Goal: Task Accomplishment & Management: Manage account settings

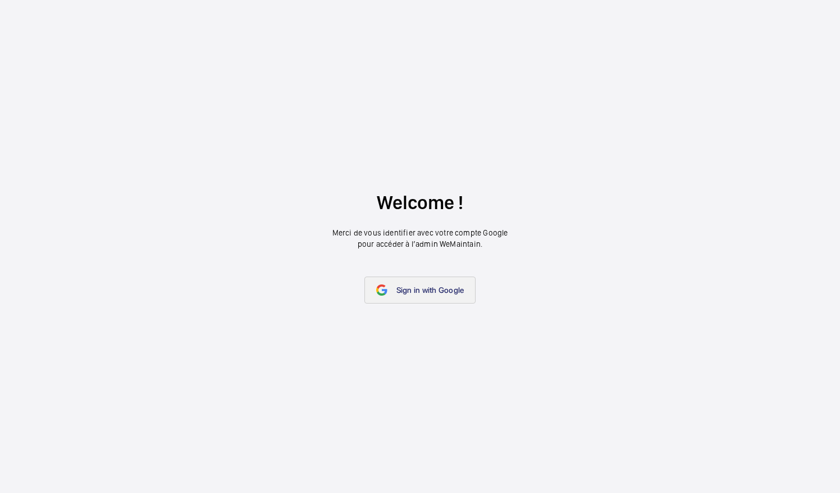
click at [425, 297] on link "Sign in with Google" at bounding box center [420, 289] width 112 height 27
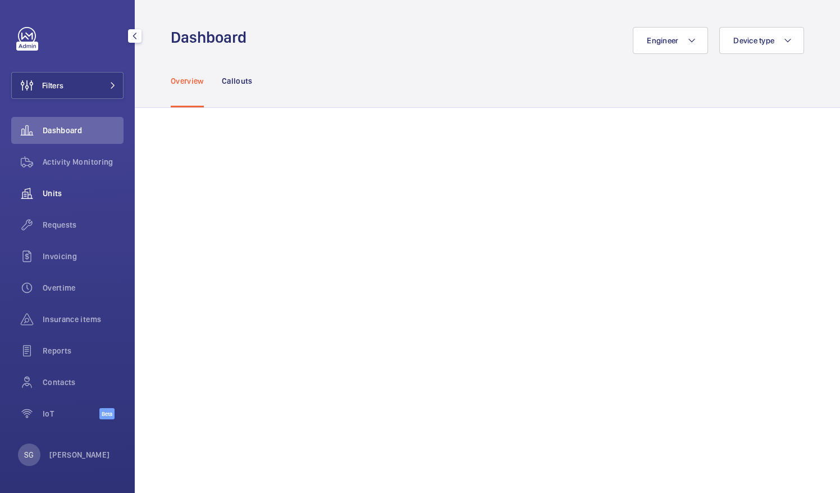
click at [70, 185] on div "Units" at bounding box center [67, 193] width 112 height 27
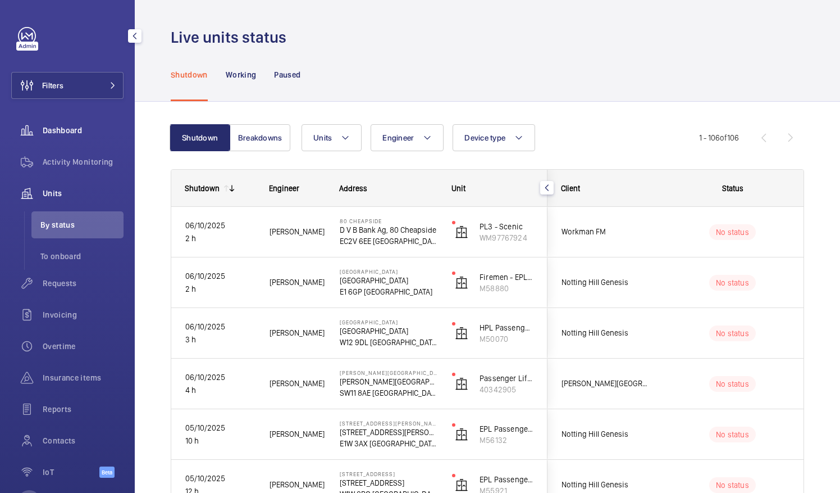
click at [79, 131] on span "Dashboard" at bounding box center [83, 130] width 81 height 11
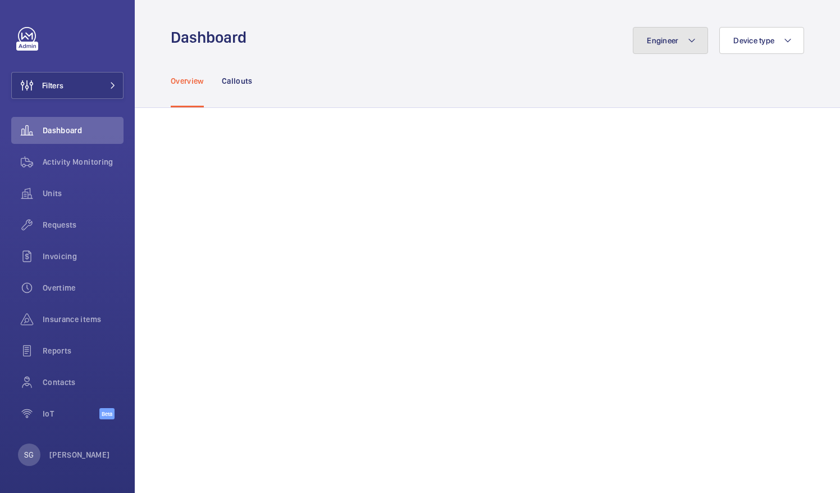
click at [663, 37] on span "Engineer" at bounding box center [662, 40] width 31 height 9
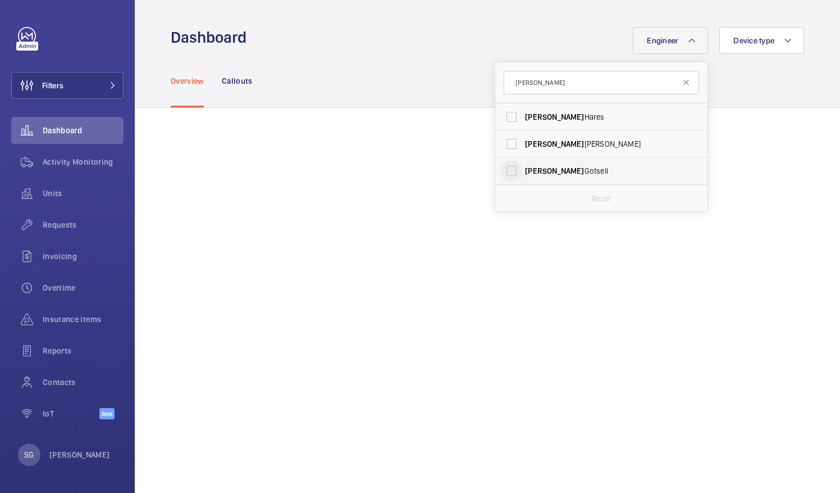
type input "[PERSON_NAME]"
click at [508, 171] on input "[PERSON_NAME]" at bounding box center [511, 170] width 22 height 22
drag, startPoint x: 500, startPoint y: 170, endPoint x: 508, endPoint y: 158, distance: 13.4
click at [500, 170] on input "[PERSON_NAME]" at bounding box center [511, 170] width 22 height 22
checkbox input "false"
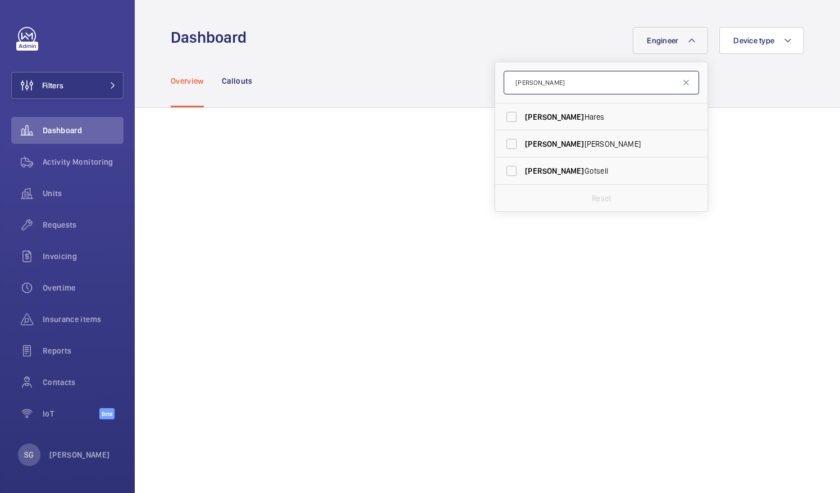
click at [554, 84] on input "[PERSON_NAME]" at bounding box center [601, 83] width 195 height 24
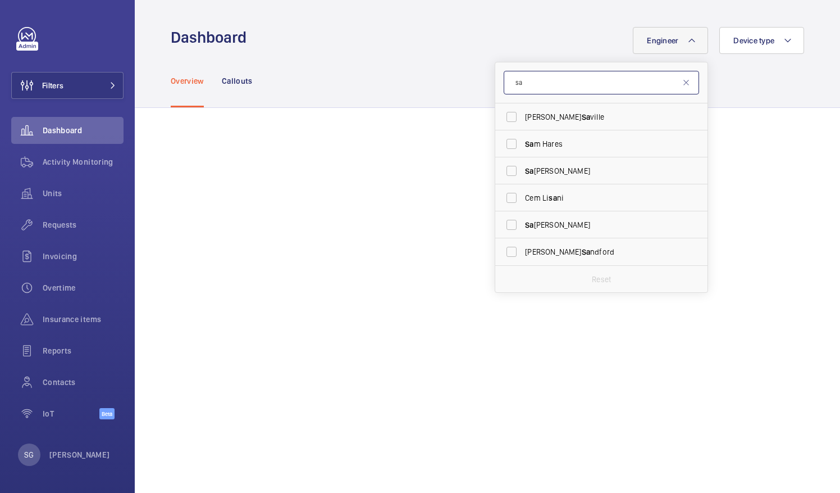
type input "s"
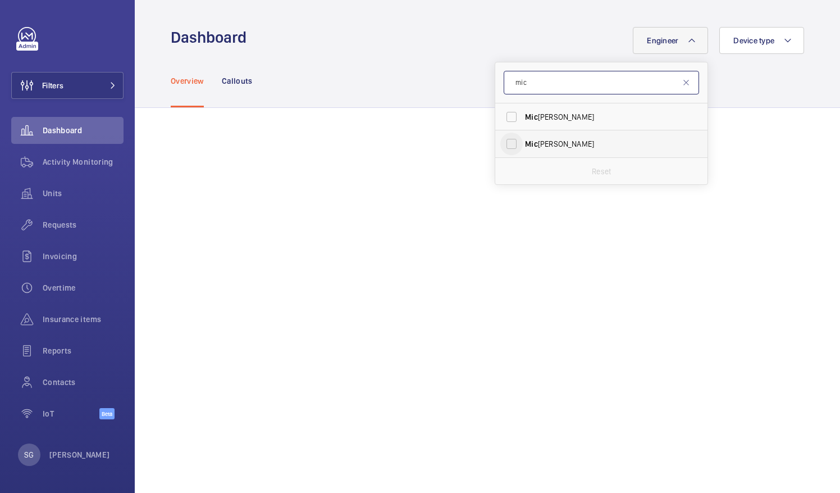
type input "mic"
click at [507, 144] on input "[PERSON_NAME]" at bounding box center [511, 144] width 22 height 22
checkbox input "true"
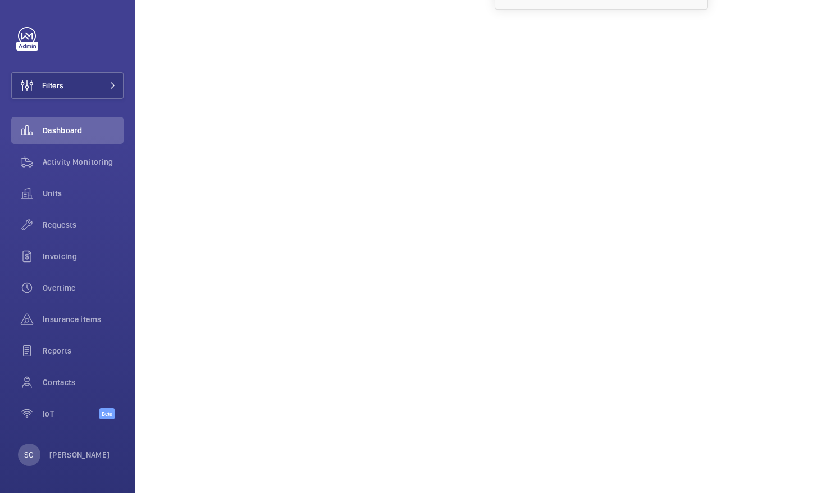
scroll to position [180, 0]
click at [54, 166] on span "Activity Monitoring" at bounding box center [83, 161] width 81 height 11
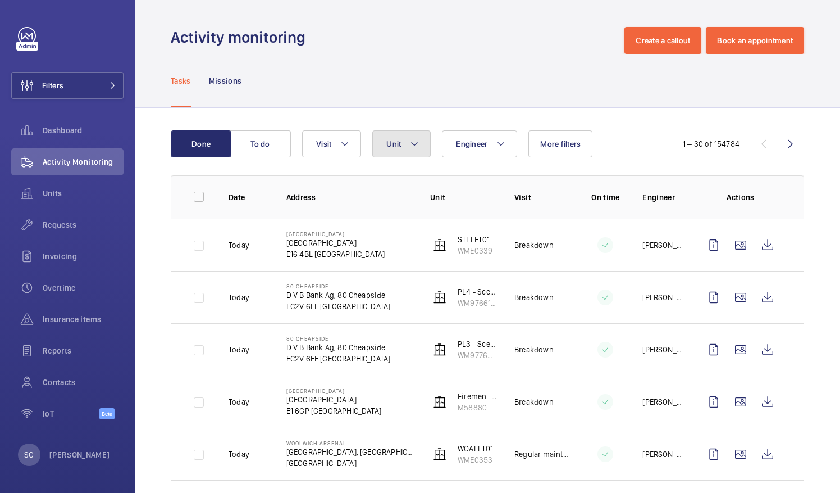
click at [419, 147] on button "Unit" at bounding box center [401, 143] width 58 height 27
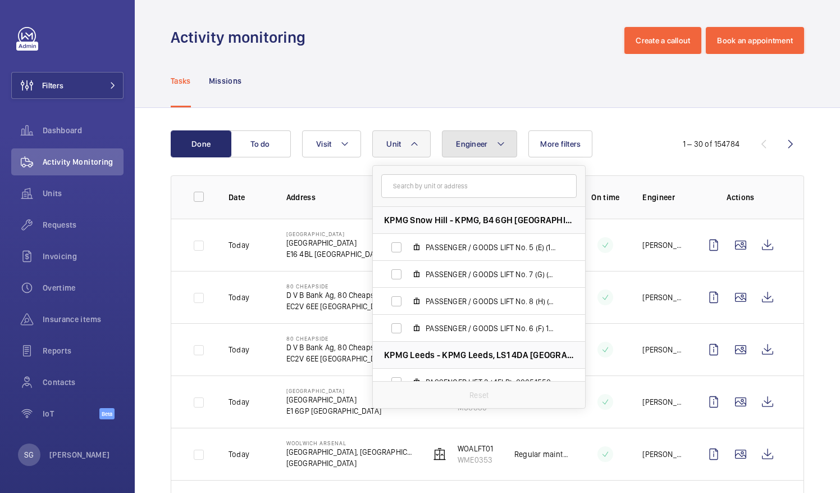
click at [493, 137] on button "Engineer" at bounding box center [479, 143] width 75 height 27
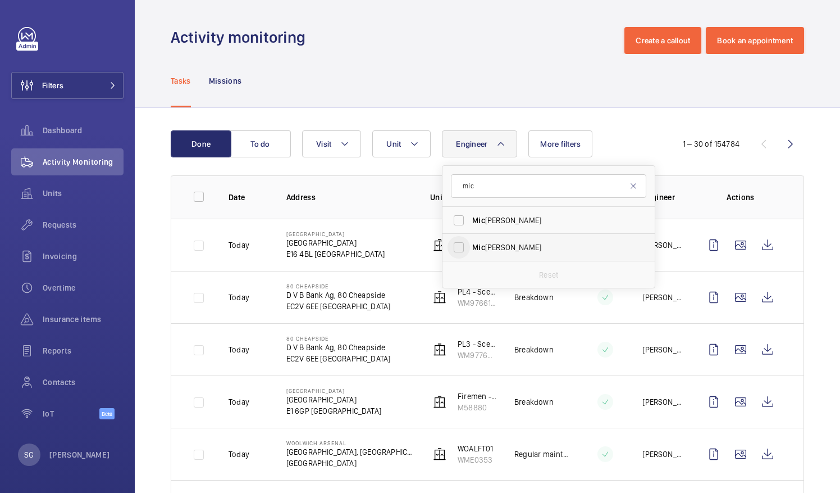
type input "mic"
click at [457, 251] on input "[PERSON_NAME]" at bounding box center [459, 247] width 22 height 22
checkbox input "true"
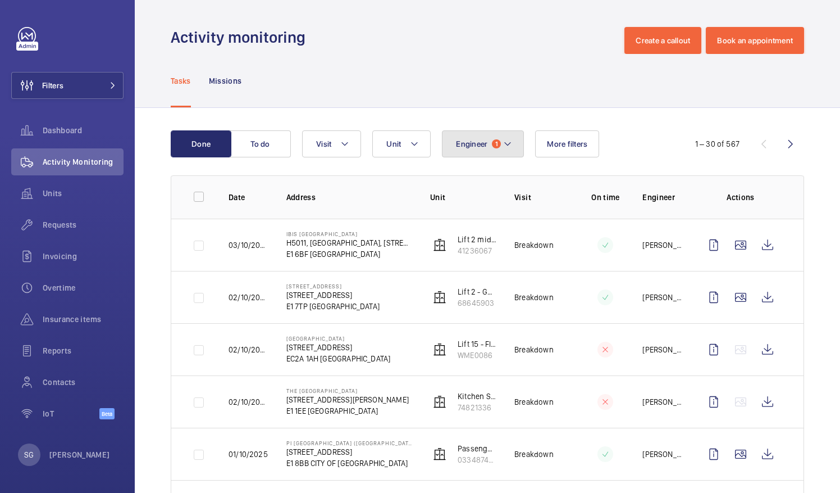
click at [503, 143] on mat-icon at bounding box center [507, 143] width 9 height 13
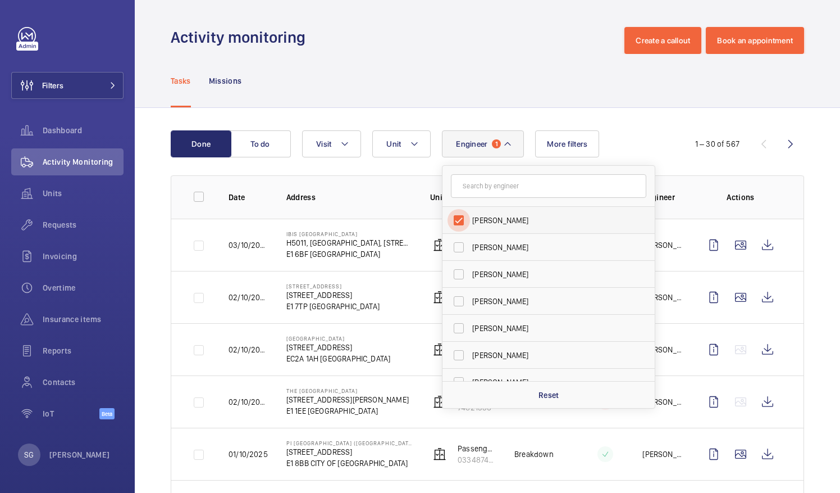
click at [459, 221] on input "[PERSON_NAME]" at bounding box center [459, 220] width 22 height 22
checkbox input "false"
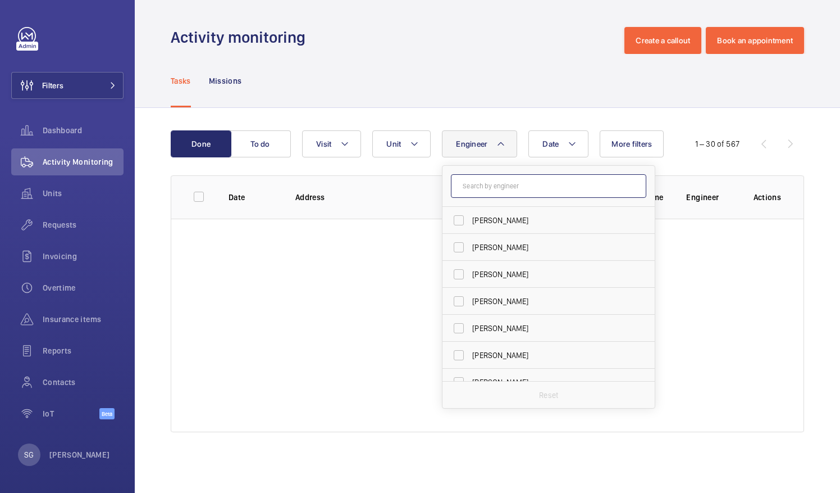
click at [478, 190] on input "text" at bounding box center [548, 186] width 195 height 24
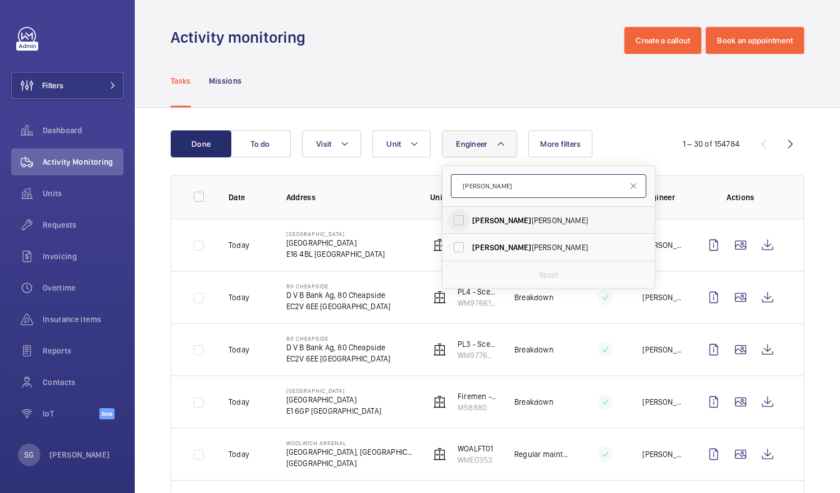
type input "[PERSON_NAME]"
click at [455, 220] on input "[PERSON_NAME]" at bounding box center [459, 220] width 22 height 22
checkbox input "true"
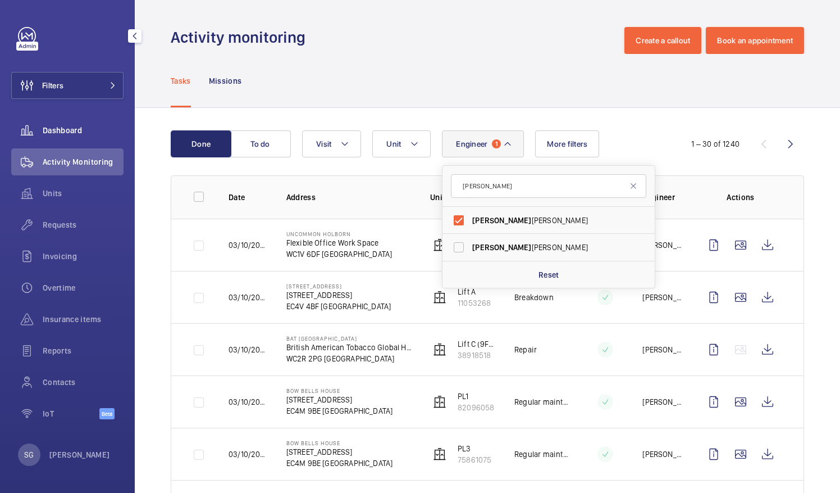
click at [99, 126] on span "Dashboard" at bounding box center [83, 130] width 81 height 11
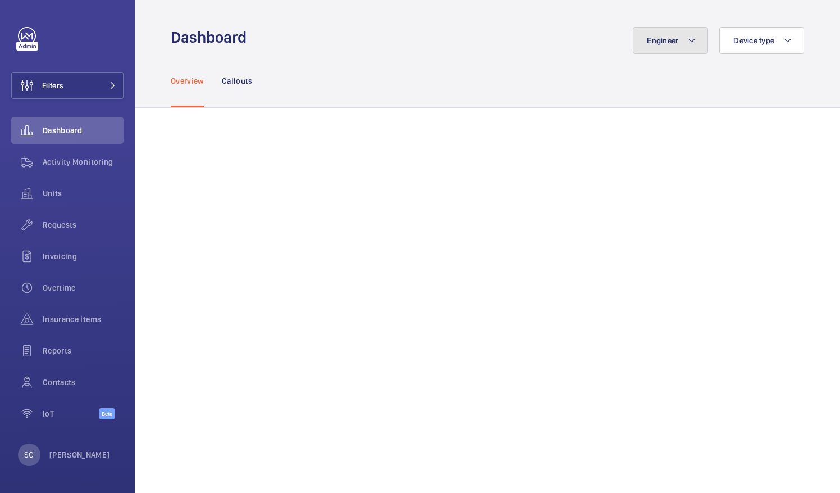
click at [687, 46] on mat-icon at bounding box center [691, 40] width 9 height 13
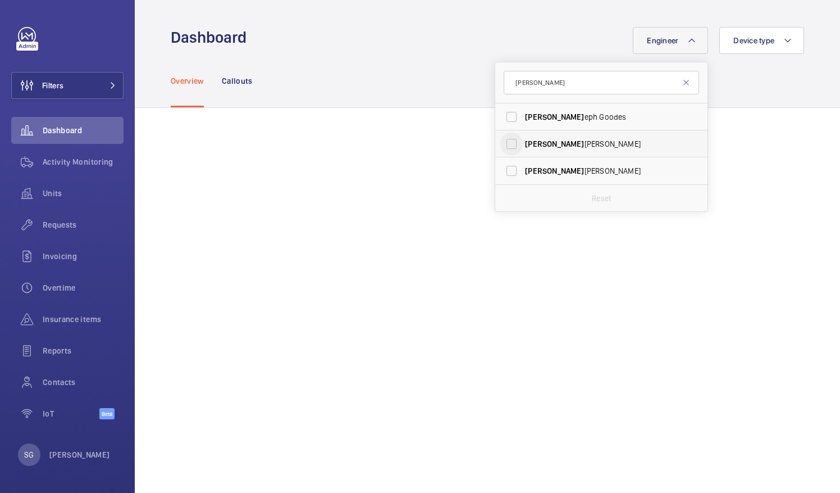
type input "[PERSON_NAME]"
click at [502, 139] on input "[PERSON_NAME]" at bounding box center [511, 144] width 22 height 22
checkbox input "true"
click at [757, 102] on div "Overview Callouts" at bounding box center [487, 80] width 633 height 53
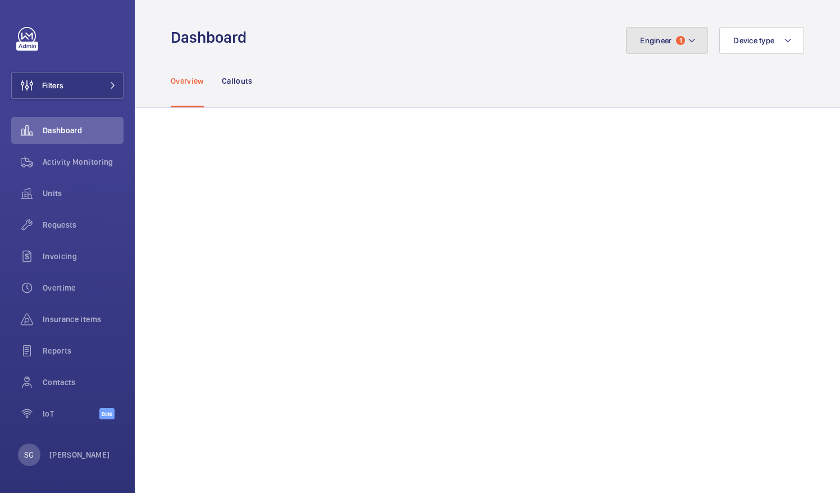
click at [687, 37] on mat-icon at bounding box center [691, 40] width 9 height 13
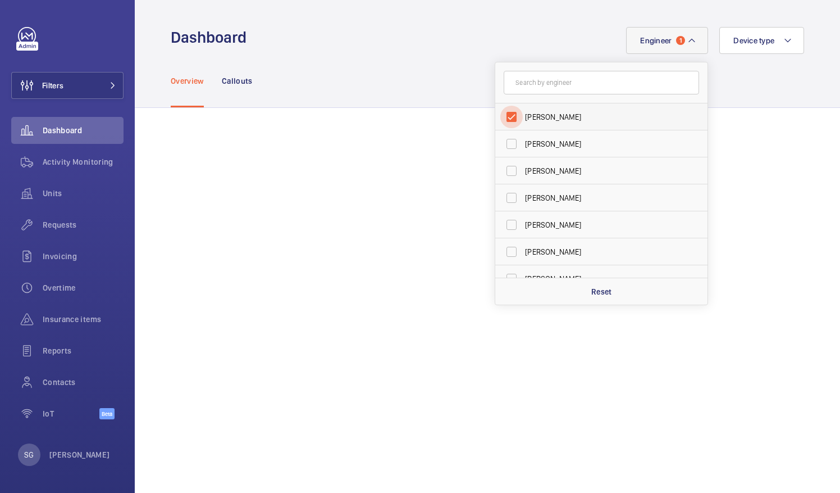
click at [501, 112] on input "[PERSON_NAME]" at bounding box center [511, 117] width 22 height 22
checkbox input "false"
click at [534, 83] on input "text" at bounding box center [601, 83] width 195 height 24
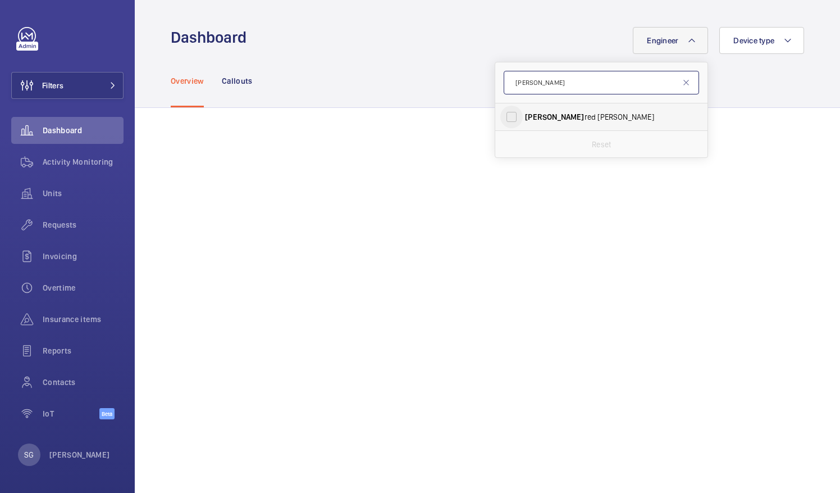
type input "[PERSON_NAME]"
click at [502, 121] on input "[PERSON_NAME]" at bounding box center [511, 117] width 22 height 22
click at [502, 112] on input "[PERSON_NAME]" at bounding box center [511, 117] width 22 height 22
checkbox input "false"
click at [548, 93] on input "[PERSON_NAME]" at bounding box center [601, 83] width 195 height 24
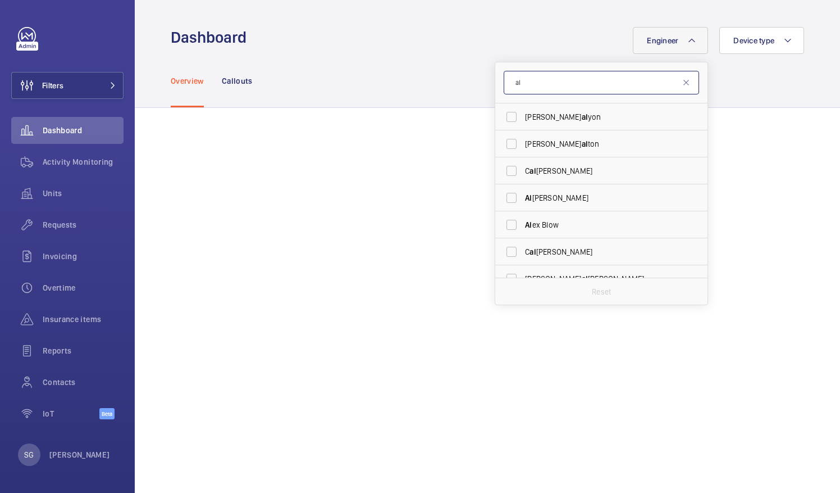
type input "a"
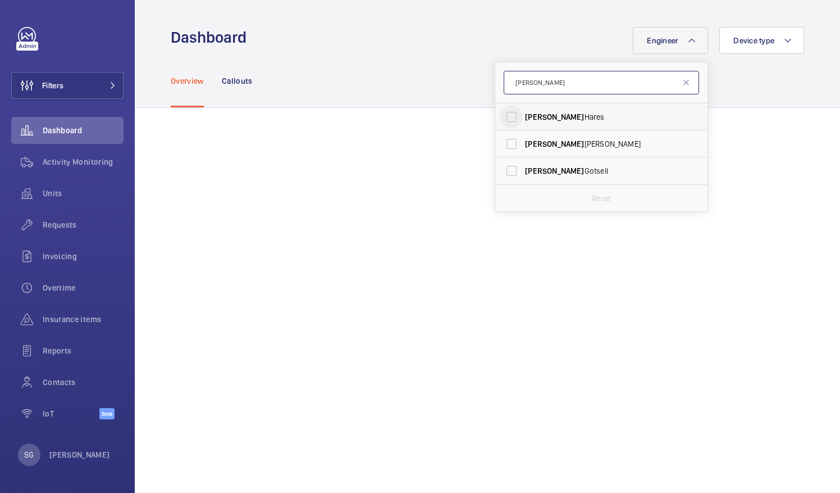
type input "[PERSON_NAME]"
click at [500, 116] on input "[PERSON_NAME]" at bounding box center [511, 117] width 22 height 22
click at [507, 111] on input "[PERSON_NAME]" at bounding box center [511, 117] width 22 height 22
checkbox input "false"
click at [553, 88] on input "[PERSON_NAME]" at bounding box center [601, 83] width 195 height 24
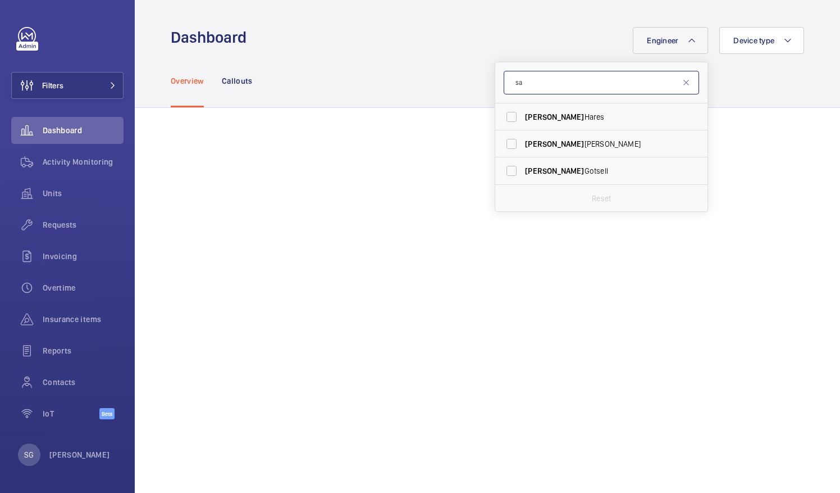
type input "s"
type input "[PERSON_NAME]"
click at [500, 172] on input "[PERSON_NAME]" at bounding box center [511, 170] width 22 height 22
click at [505, 170] on input "[PERSON_NAME]" at bounding box center [511, 170] width 22 height 22
checkbox input "false"
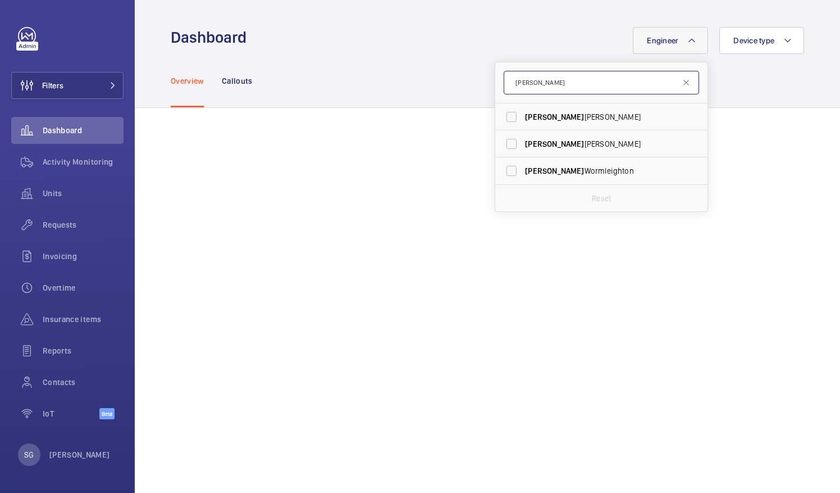
click at [563, 81] on input "[PERSON_NAME]" at bounding box center [601, 83] width 195 height 24
type input "l"
type input "terr"
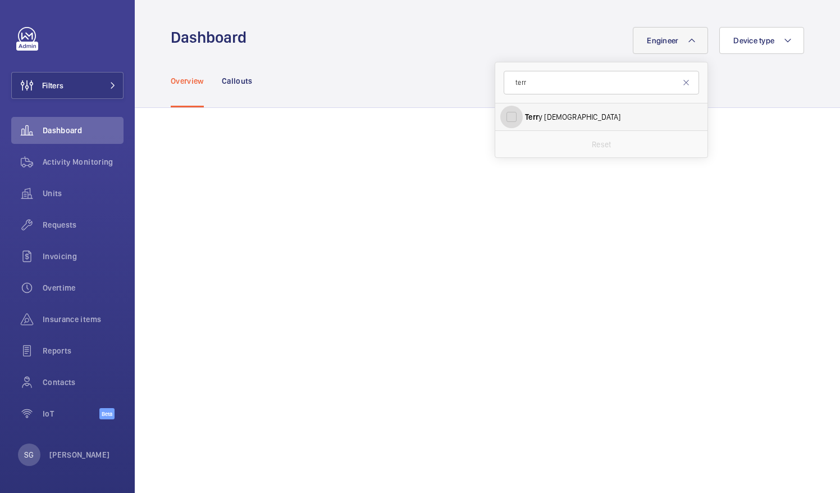
click at [502, 116] on input "Terr y French" at bounding box center [511, 117] width 22 height 22
click at [507, 116] on input "Terr y French" at bounding box center [511, 117] width 22 height 22
checkbox input "false"
click at [525, 92] on input "terr" at bounding box center [601, 83] width 195 height 24
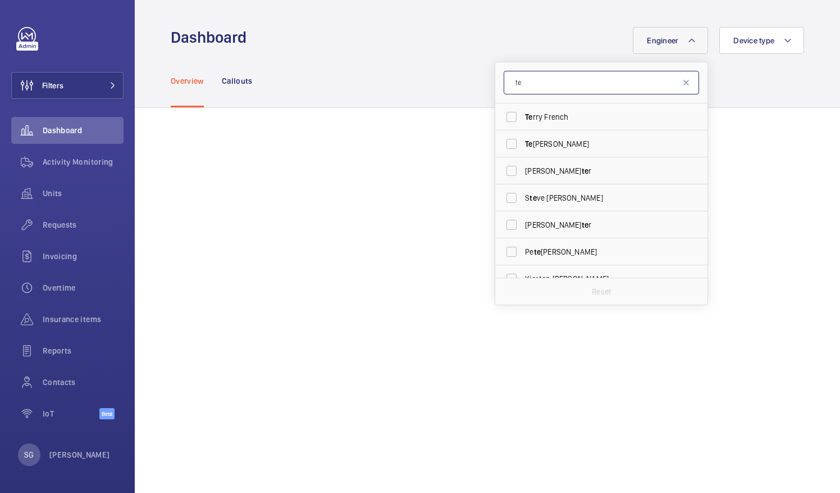
type input "t"
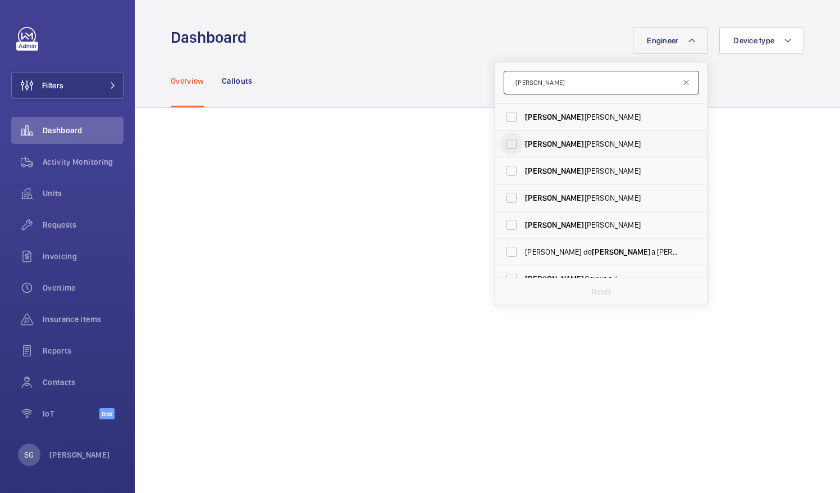
type input "[PERSON_NAME]"
click at [500, 140] on input "[PERSON_NAME]" at bounding box center [511, 144] width 22 height 22
click at [505, 145] on input "[PERSON_NAME]" at bounding box center [511, 144] width 22 height 22
checkbox input "false"
click at [540, 81] on input "[PERSON_NAME]" at bounding box center [601, 83] width 195 height 24
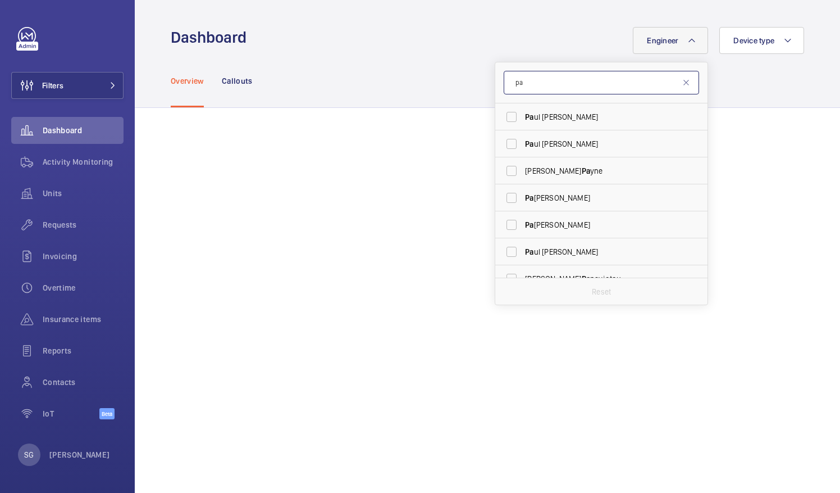
type input "p"
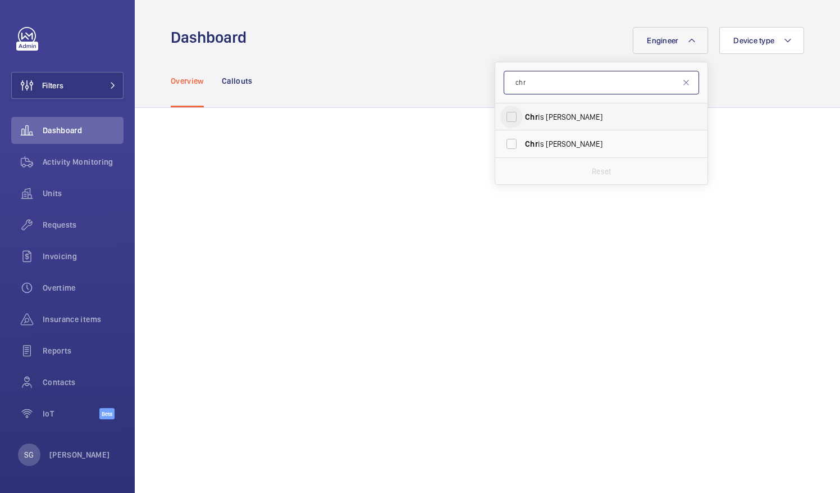
type input "chr"
click at [504, 118] on input "Chr is [PERSON_NAME]" at bounding box center [511, 117] width 22 height 22
click at [503, 117] on input "Chr is [PERSON_NAME]" at bounding box center [511, 117] width 22 height 22
checkbox input "false"
click at [536, 86] on input "chr" at bounding box center [601, 83] width 195 height 24
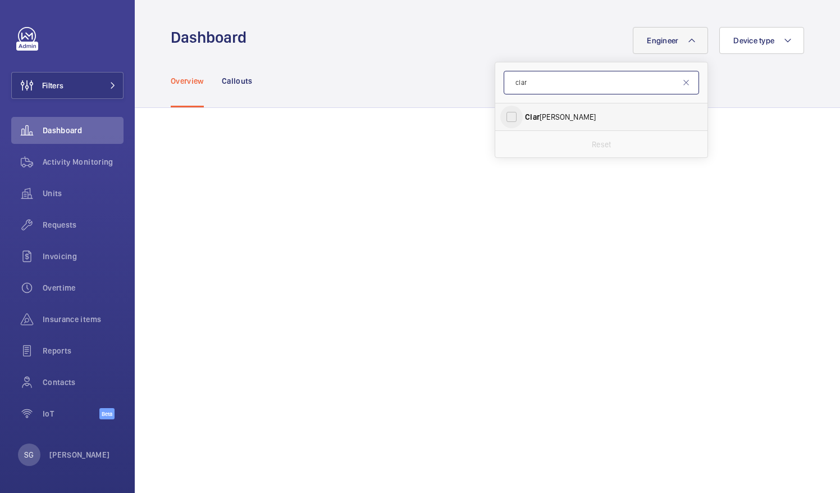
type input "clar"
click at [502, 116] on input "[PERSON_NAME]" at bounding box center [511, 117] width 22 height 22
click at [509, 113] on input "[PERSON_NAME]" at bounding box center [511, 117] width 22 height 22
checkbox input "false"
click at [545, 77] on input "clar" at bounding box center [601, 83] width 195 height 24
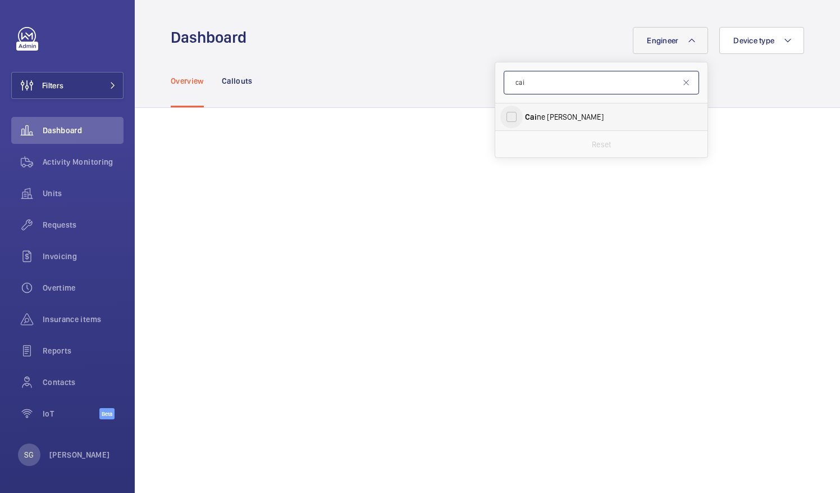
type input "cai"
click at [504, 116] on input "[PERSON_NAME]" at bounding box center [511, 117] width 22 height 22
click at [505, 115] on input "[PERSON_NAME]" at bounding box center [511, 117] width 22 height 22
checkbox input "false"
click at [546, 85] on input "cai" at bounding box center [601, 83] width 195 height 24
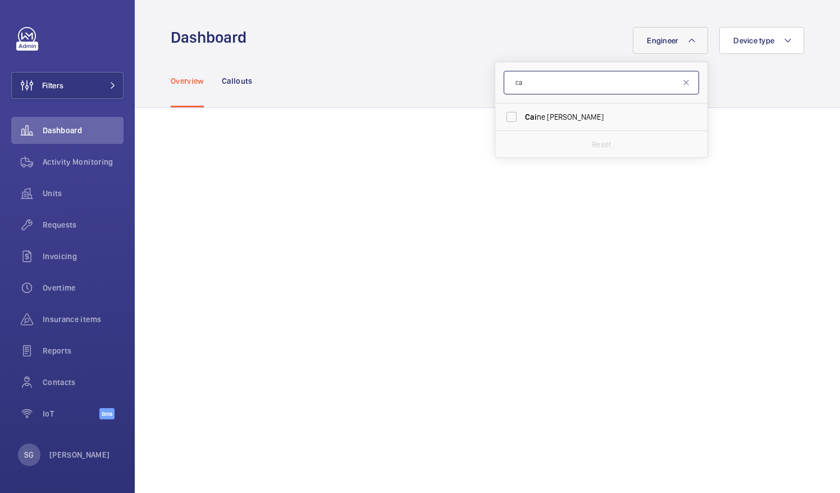
type input "c"
type input "davi"
click at [500, 142] on input "[PERSON_NAME]" at bounding box center [511, 144] width 22 height 22
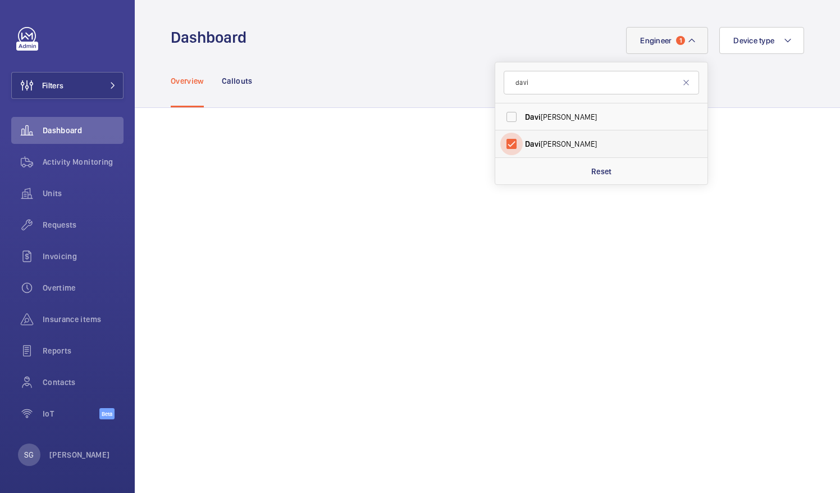
click at [504, 147] on input "[PERSON_NAME]" at bounding box center [511, 144] width 22 height 22
checkbox input "false"
click at [535, 91] on input "davi" at bounding box center [601, 83] width 195 height 24
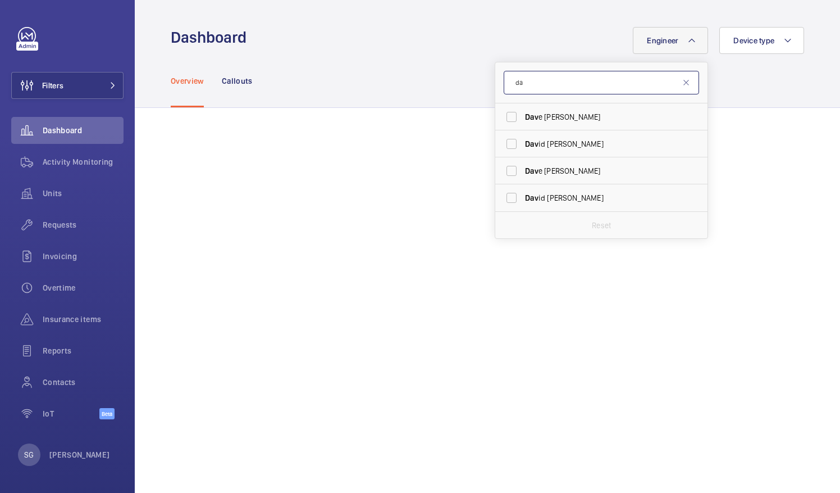
type input "d"
type input "[PERSON_NAME]"
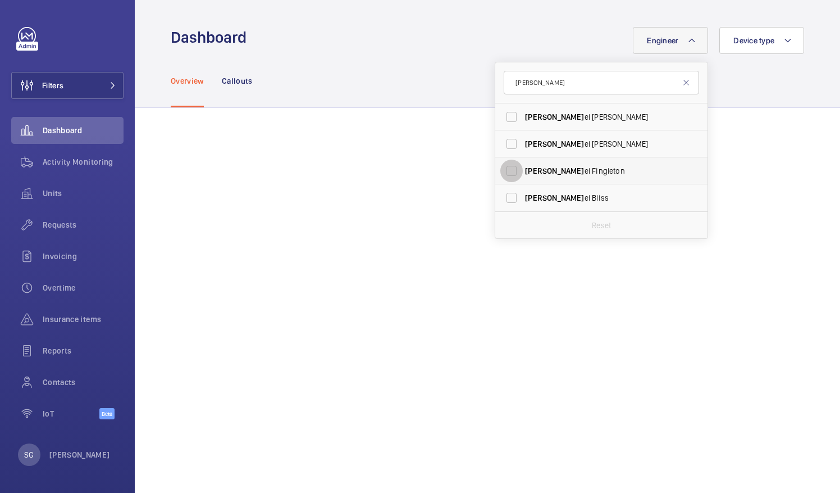
click at [504, 168] on input "[PERSON_NAME] el Fingleton" at bounding box center [511, 170] width 22 height 22
click at [509, 166] on input "[PERSON_NAME] el Fingleton" at bounding box center [511, 170] width 22 height 22
checkbox input "false"
click at [533, 94] on input "[PERSON_NAME]" at bounding box center [601, 83] width 195 height 24
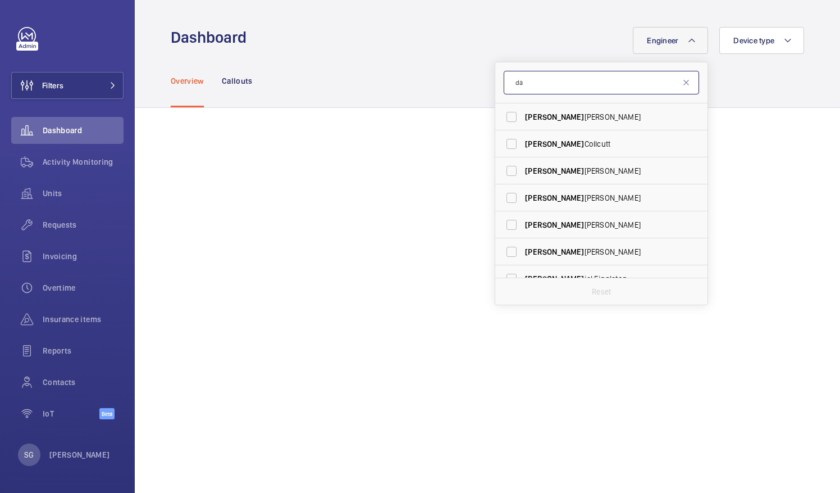
type input "d"
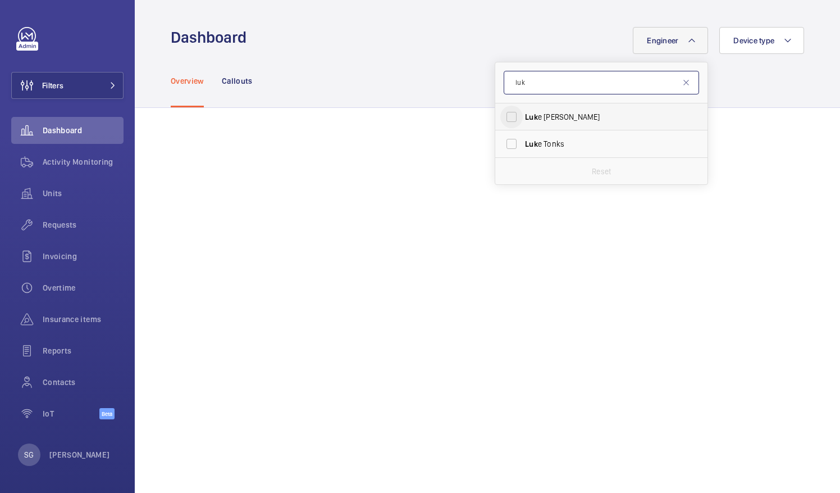
type input "luk"
click at [505, 109] on input "Luk e [PERSON_NAME]" at bounding box center [511, 117] width 22 height 22
click at [505, 118] on input "Luk e [PERSON_NAME]" at bounding box center [511, 117] width 22 height 22
checkbox input "false"
click at [531, 83] on input "luk" at bounding box center [601, 83] width 195 height 24
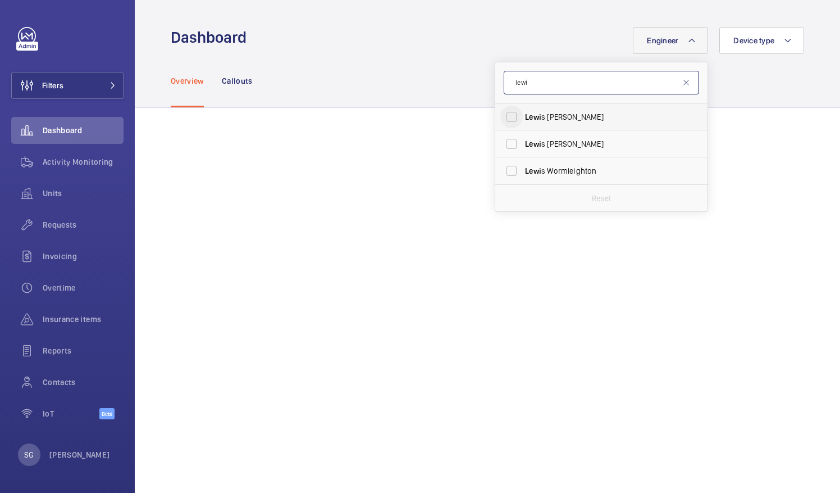
type input "lewi"
click at [513, 112] on input "[PERSON_NAME]" at bounding box center [511, 117] width 22 height 22
click at [502, 126] on input "[PERSON_NAME]" at bounding box center [511, 117] width 22 height 22
checkbox input "false"
click at [537, 81] on input "lewi" at bounding box center [601, 83] width 195 height 24
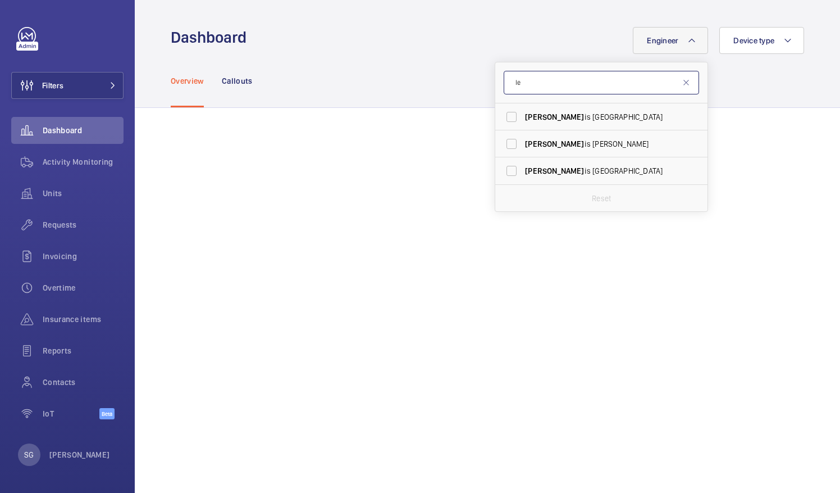
type input "l"
type input "[PERSON_NAME] j"
click at [509, 115] on input "[PERSON_NAME]" at bounding box center [511, 117] width 22 height 22
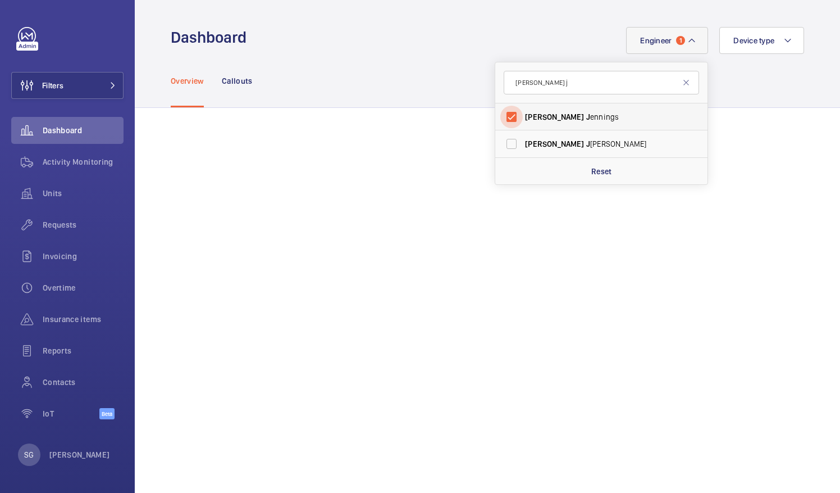
click at [504, 118] on input "[PERSON_NAME]" at bounding box center [511, 117] width 22 height 22
checkbox input "false"
click at [550, 68] on form "[PERSON_NAME] j" at bounding box center [601, 82] width 212 height 41
click at [550, 86] on input "[PERSON_NAME] j" at bounding box center [601, 83] width 195 height 24
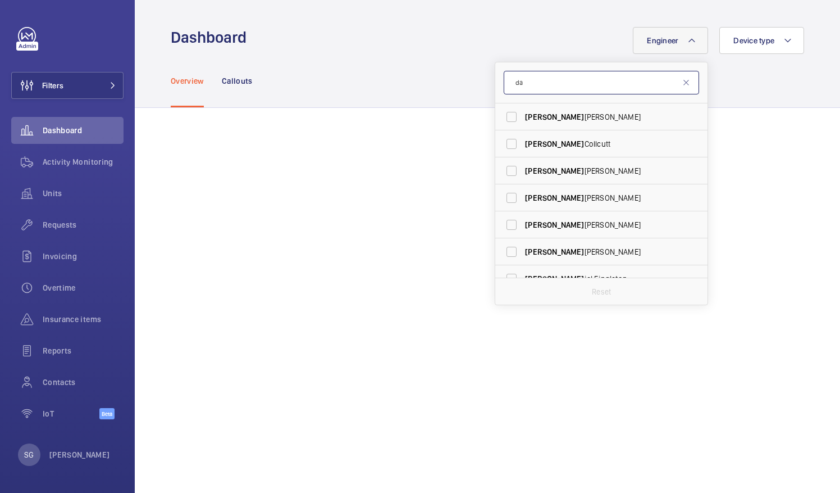
type input "d"
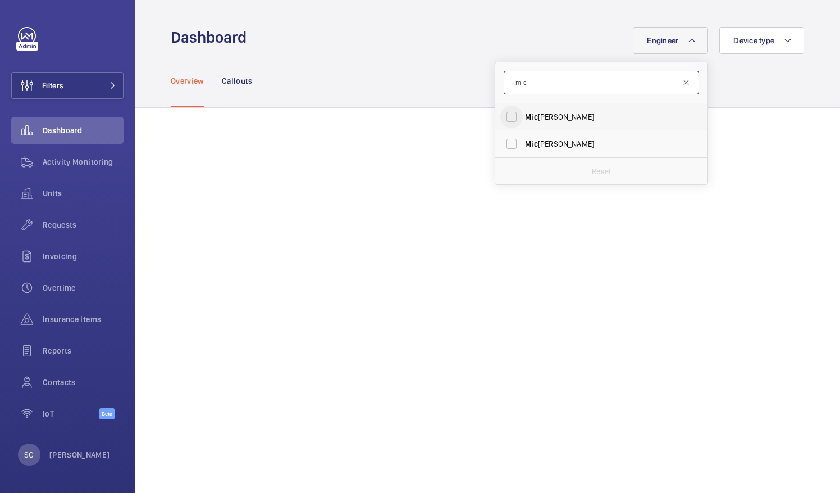
type input "mic"
click at [504, 112] on input "[PERSON_NAME]" at bounding box center [511, 117] width 22 height 22
click at [502, 118] on input "[PERSON_NAME]" at bounding box center [511, 117] width 22 height 22
checkbox input "false"
click at [527, 86] on input "mic" at bounding box center [601, 83] width 195 height 24
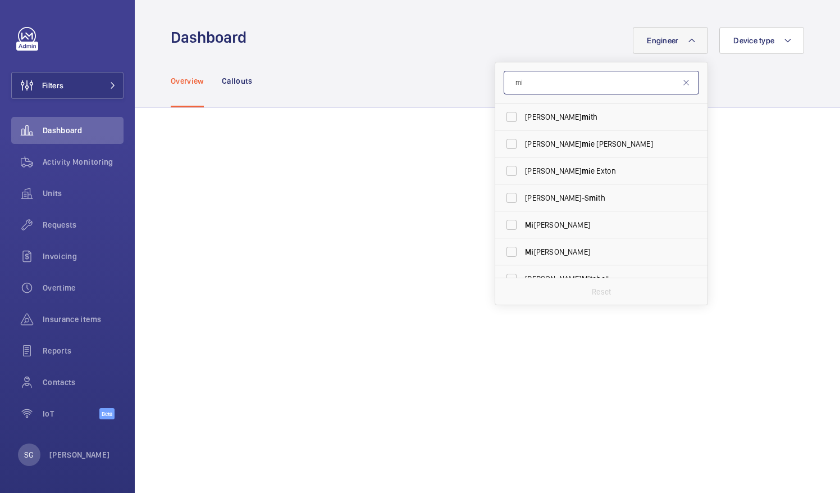
type input "m"
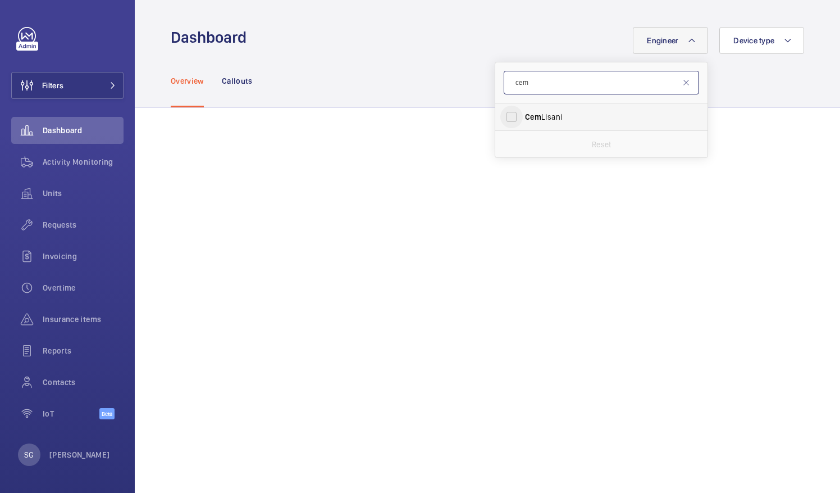
type input "cem"
click at [507, 113] on input "[PERSON_NAME]" at bounding box center [511, 117] width 22 height 22
click at [500, 117] on input "[PERSON_NAME]" at bounding box center [511, 117] width 22 height 22
checkbox input "false"
click at [523, 88] on input "cem" at bounding box center [601, 83] width 195 height 24
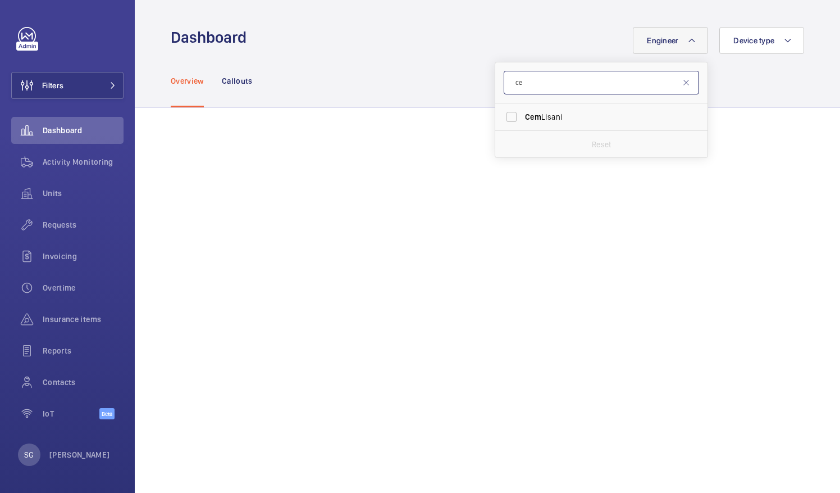
type input "c"
type input "lewi"
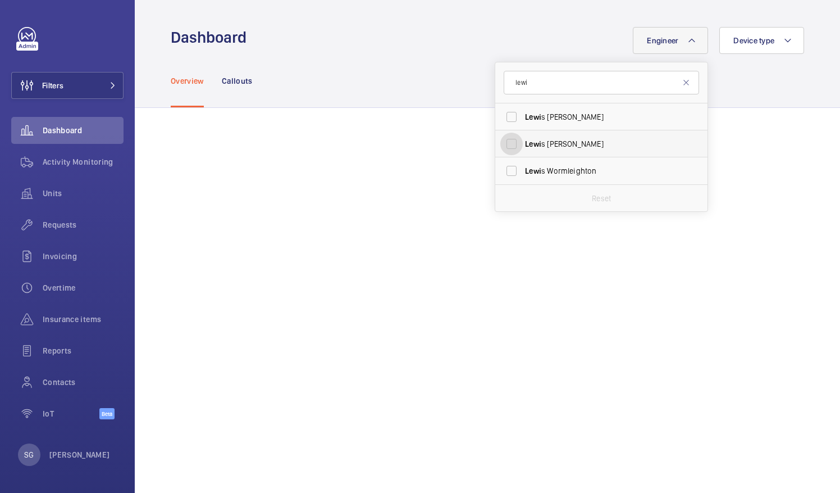
click at [500, 143] on input "[PERSON_NAME]" at bounding box center [511, 144] width 22 height 22
click at [507, 141] on input "[PERSON_NAME]" at bounding box center [511, 144] width 22 height 22
checkbox input "false"
click at [532, 90] on input "lewi" at bounding box center [601, 83] width 195 height 24
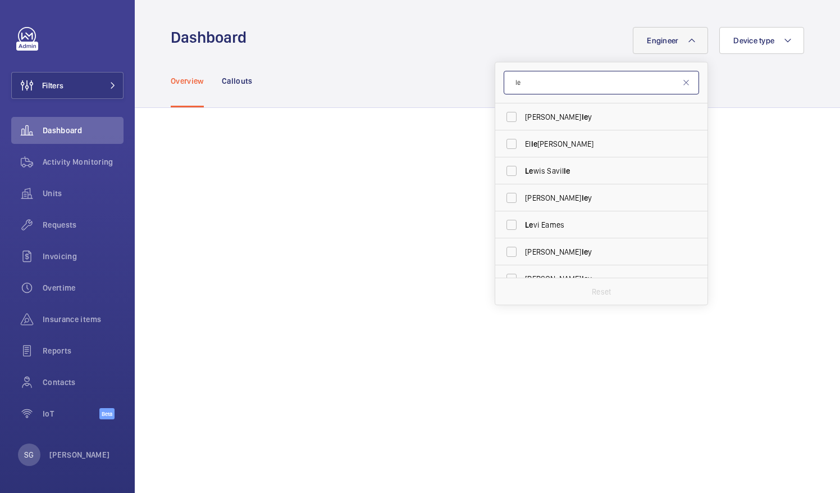
type input "l"
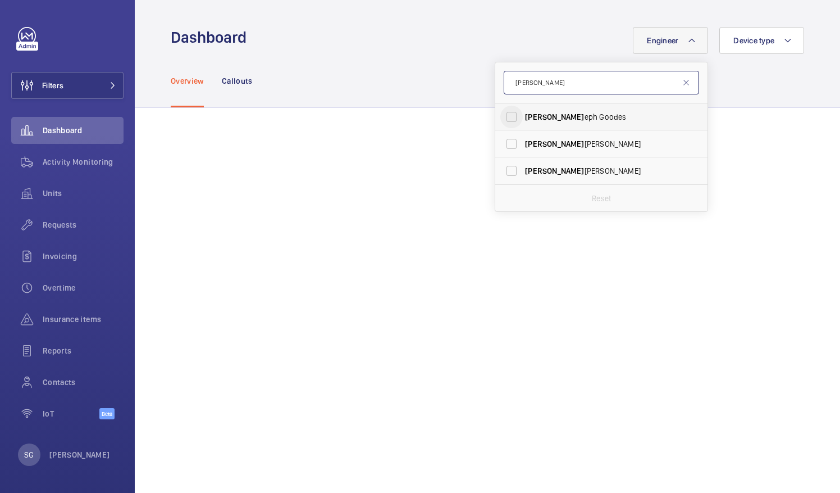
type input "[PERSON_NAME]"
click at [503, 113] on input "[PERSON_NAME] eph Goodes" at bounding box center [511, 117] width 22 height 22
click at [500, 115] on input "[PERSON_NAME] eph Goodes" at bounding box center [511, 117] width 22 height 22
checkbox input "false"
click at [521, 88] on input "[PERSON_NAME]" at bounding box center [601, 83] width 195 height 24
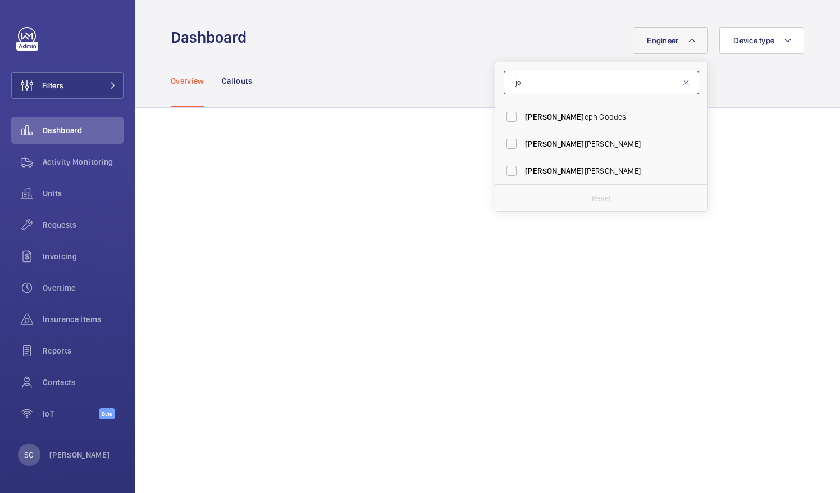
type input "j"
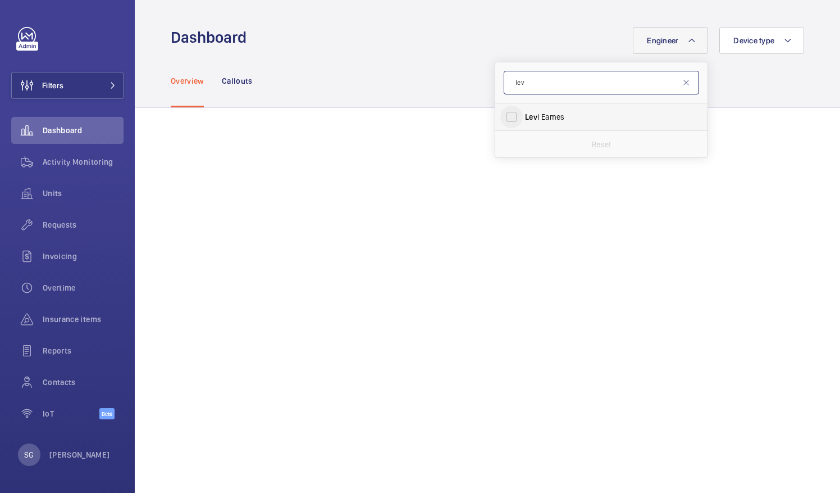
type input "lev"
click at [504, 117] on input "[PERSON_NAME]" at bounding box center [511, 117] width 22 height 22
click at [500, 120] on input "[PERSON_NAME]" at bounding box center [511, 117] width 22 height 22
checkbox input "false"
click at [544, 83] on input "lev" at bounding box center [601, 83] width 195 height 24
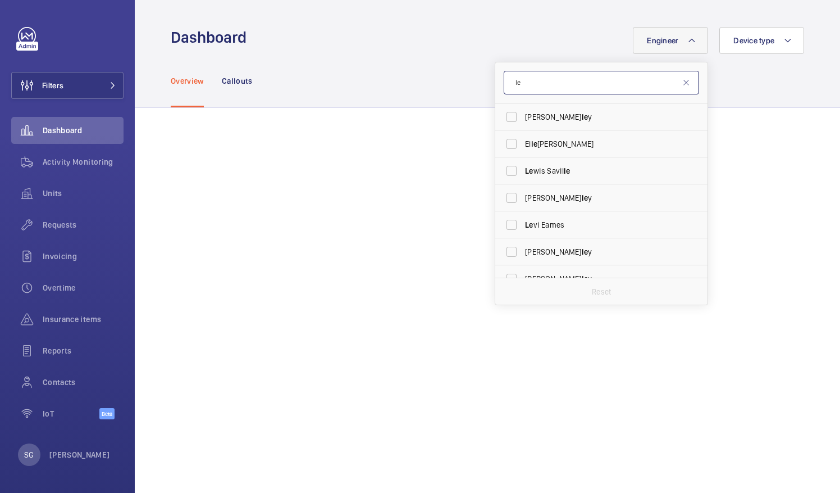
type input "l"
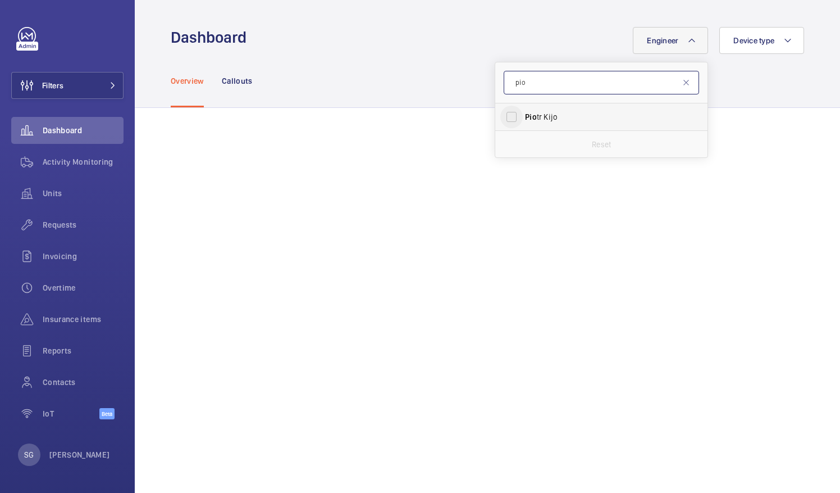
type input "pio"
click at [509, 120] on input "[PERSON_NAME]" at bounding box center [511, 117] width 22 height 22
click at [504, 114] on input "[PERSON_NAME]" at bounding box center [511, 117] width 22 height 22
checkbox input "false"
click at [535, 85] on input "pio" at bounding box center [601, 83] width 195 height 24
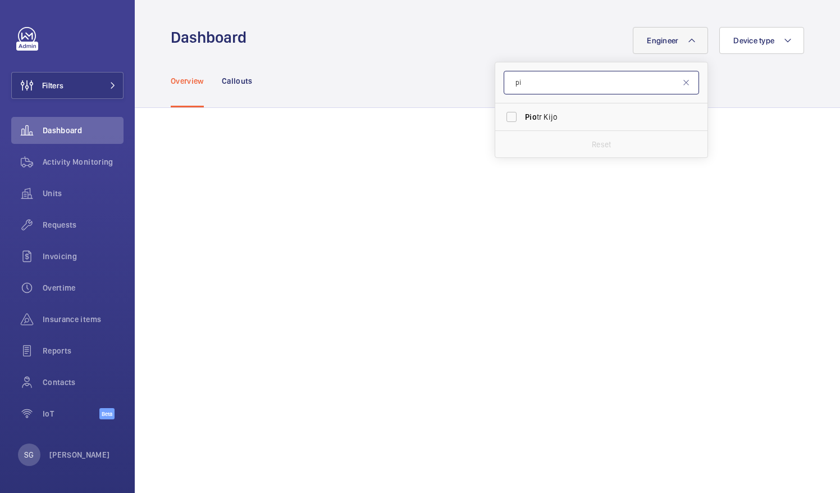
type input "p"
type input "mar"
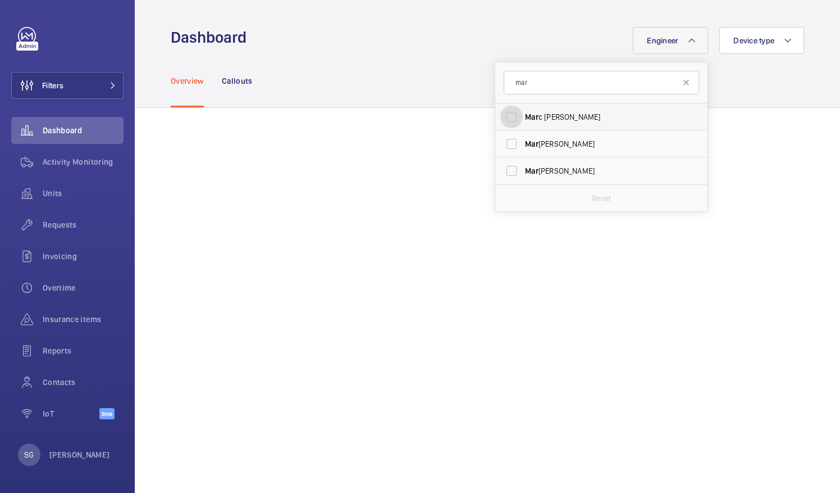
click at [502, 118] on input "Mar c [PERSON_NAME]" at bounding box center [511, 117] width 22 height 22
click at [505, 113] on input "Mar c [PERSON_NAME]" at bounding box center [511, 117] width 22 height 22
checkbox input "false"
click at [522, 88] on input "mar" at bounding box center [601, 83] width 195 height 24
type input "m"
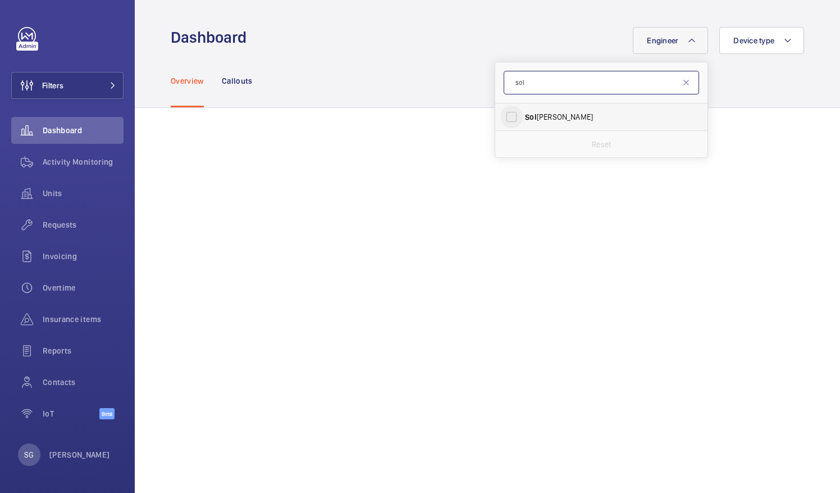
type input "sol"
click at [507, 113] on input "Sol [PERSON_NAME]" at bounding box center [511, 117] width 22 height 22
click at [500, 111] on input "Sol [PERSON_NAME]" at bounding box center [511, 117] width 22 height 22
checkbox input "false"
click at [527, 84] on input "sol" at bounding box center [601, 83] width 195 height 24
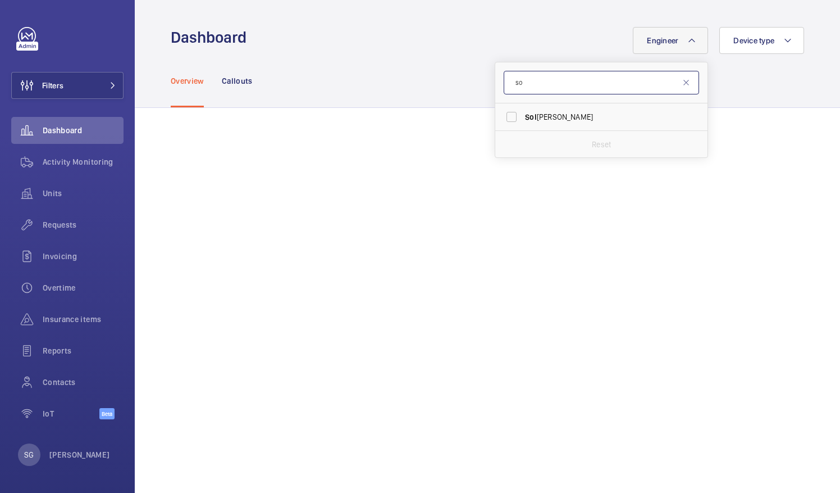
type input "s"
type input "[PERSON_NAME]"
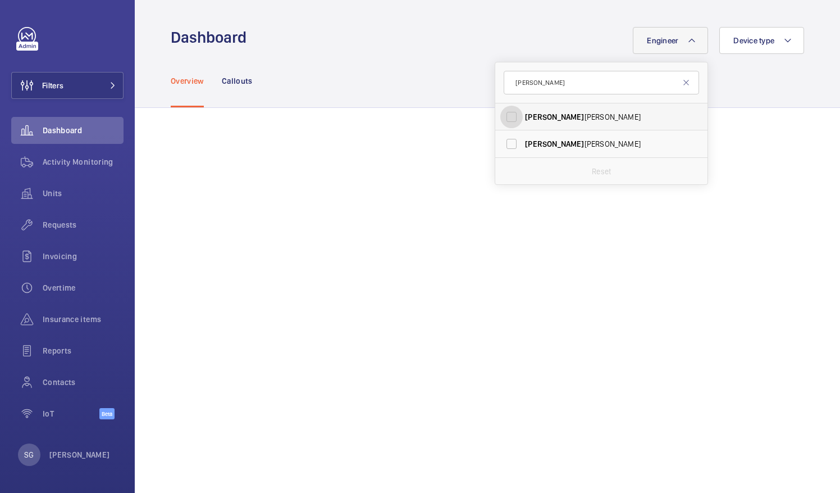
click at [500, 120] on input "[PERSON_NAME]" at bounding box center [511, 117] width 22 height 22
click at [503, 120] on input "[PERSON_NAME]" at bounding box center [511, 117] width 22 height 22
checkbox input "false"
click at [575, 84] on input "[PERSON_NAME]" at bounding box center [601, 83] width 195 height 24
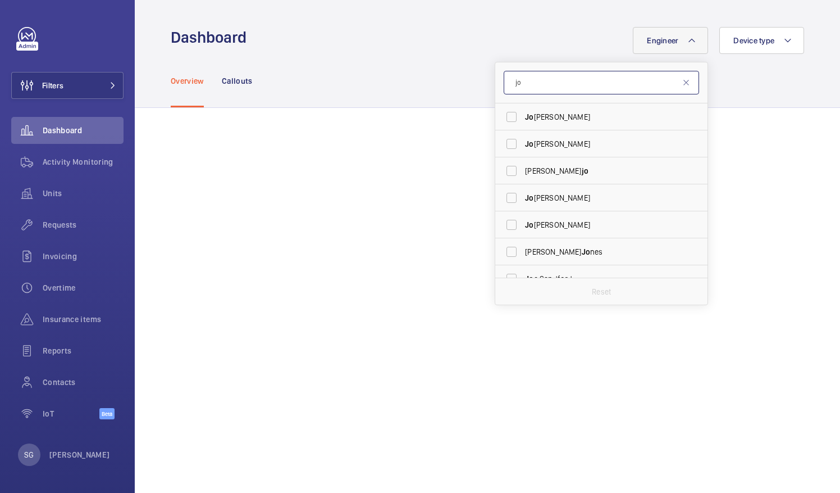
type input "j"
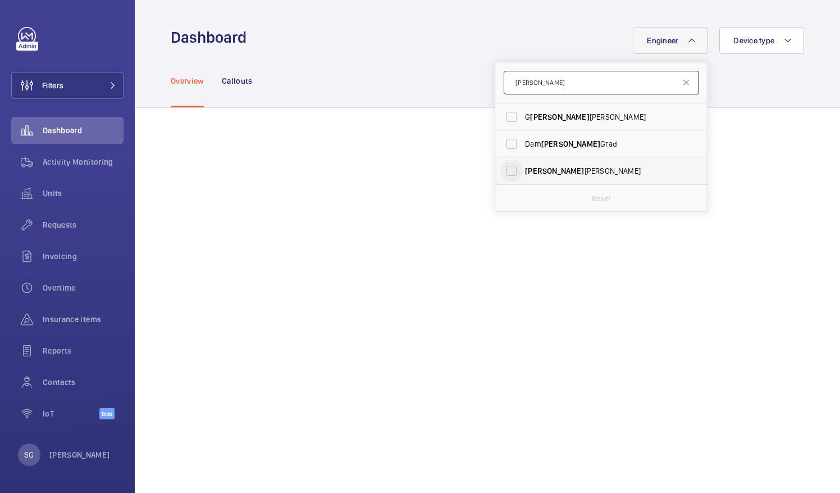
type input "[PERSON_NAME]"
click at [500, 175] on input "[PERSON_NAME]" at bounding box center [511, 170] width 22 height 22
click at [506, 175] on input "[PERSON_NAME]" at bounding box center [511, 170] width 22 height 22
checkbox input "false"
click at [549, 79] on input "[PERSON_NAME]" at bounding box center [601, 83] width 195 height 24
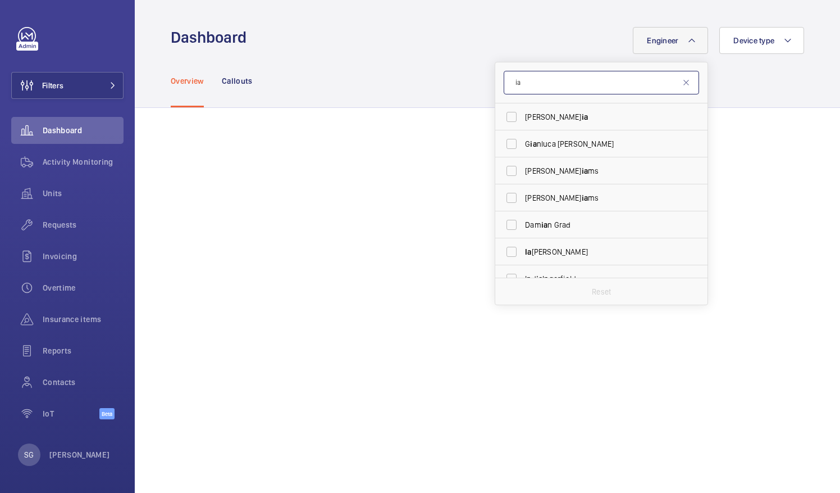
type input "i"
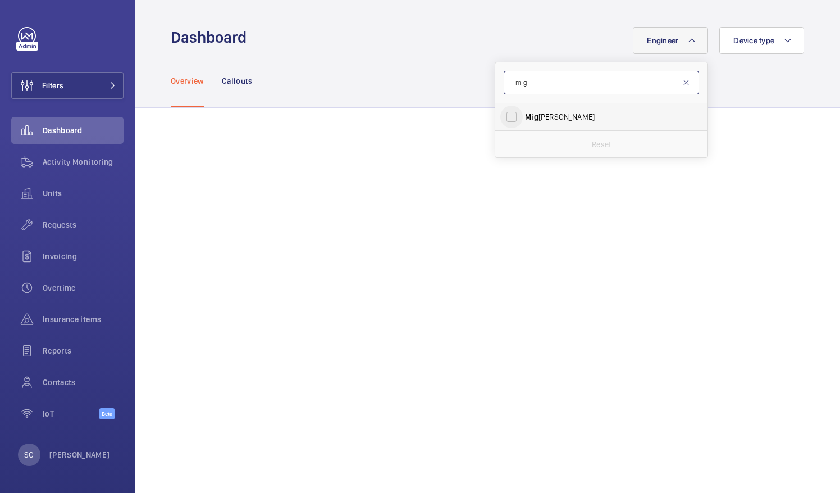
type input "mig"
click at [500, 117] on input "[PERSON_NAME]" at bounding box center [511, 117] width 22 height 22
click at [506, 109] on input "[PERSON_NAME]" at bounding box center [511, 117] width 22 height 22
checkbox input "false"
click at [535, 84] on input "mig" at bounding box center [601, 83] width 195 height 24
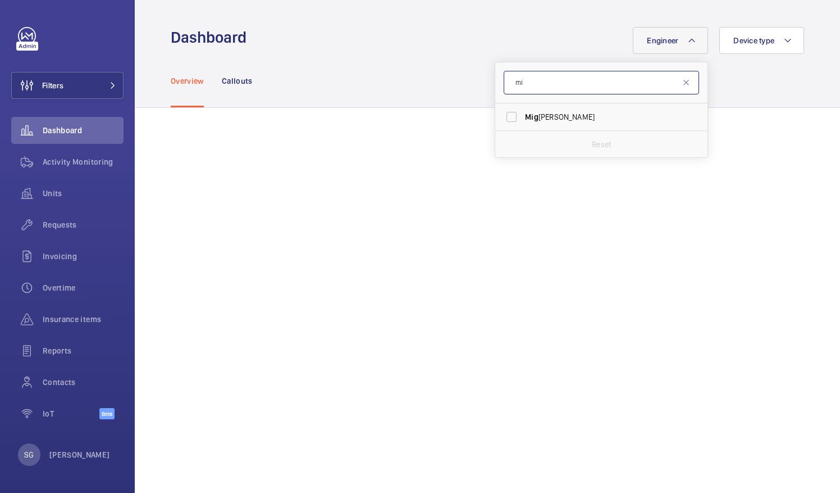
type input "m"
type input "rog"
click at [500, 116] on input "Rog [PERSON_NAME]" at bounding box center [511, 117] width 22 height 22
click at [500, 117] on input "Rog [PERSON_NAME]" at bounding box center [511, 117] width 22 height 22
checkbox input "false"
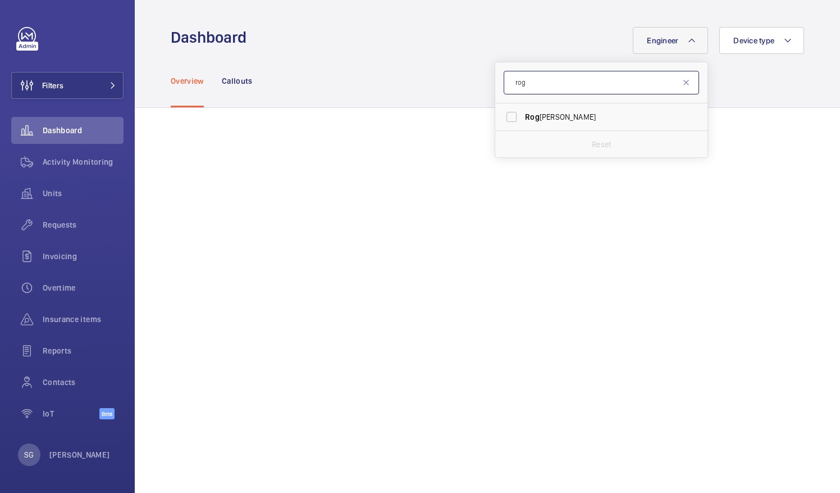
click at [529, 93] on input "rog" at bounding box center [601, 83] width 195 height 24
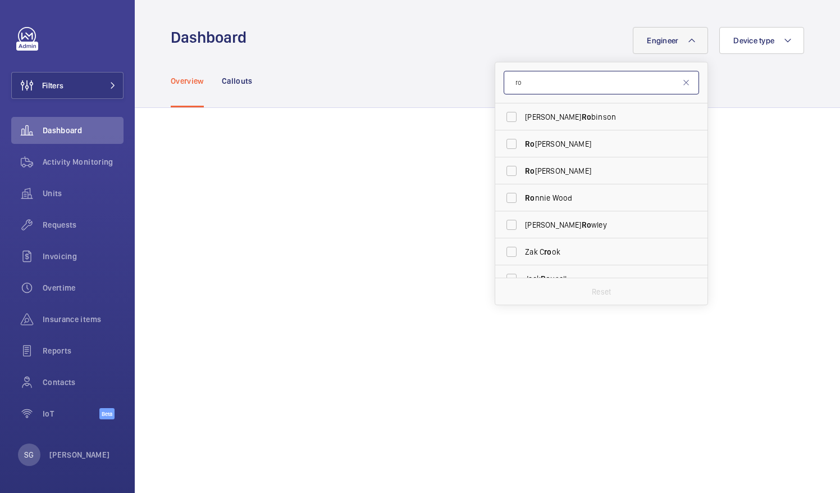
type input "r"
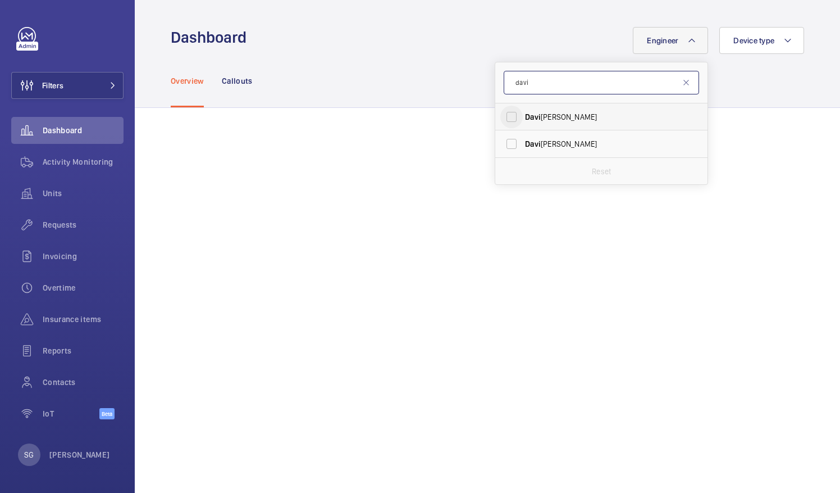
type input "davi"
click at [506, 118] on input "[PERSON_NAME]" at bounding box center [511, 117] width 22 height 22
click at [504, 110] on input "[PERSON_NAME]" at bounding box center [511, 117] width 22 height 22
checkbox input "false"
click at [539, 85] on input "davi" at bounding box center [601, 83] width 195 height 24
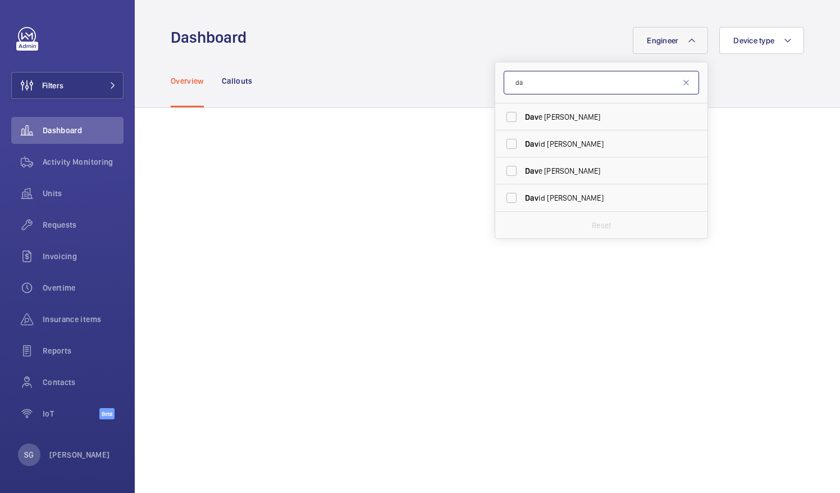
type input "d"
type input "arch"
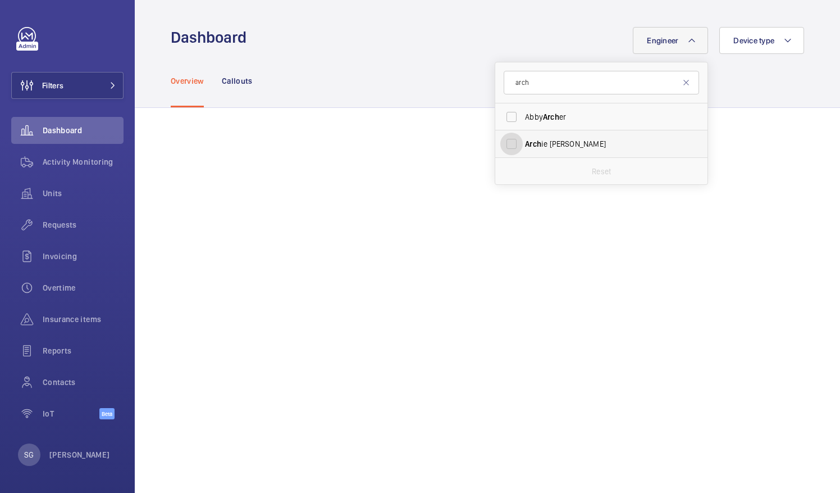
click at [505, 139] on input "Arch ie [PERSON_NAME]" at bounding box center [511, 144] width 22 height 22
click at [507, 142] on input "Arch ie [PERSON_NAME]" at bounding box center [511, 144] width 22 height 22
checkbox input "false"
click at [545, 90] on input "arch" at bounding box center [601, 83] width 195 height 24
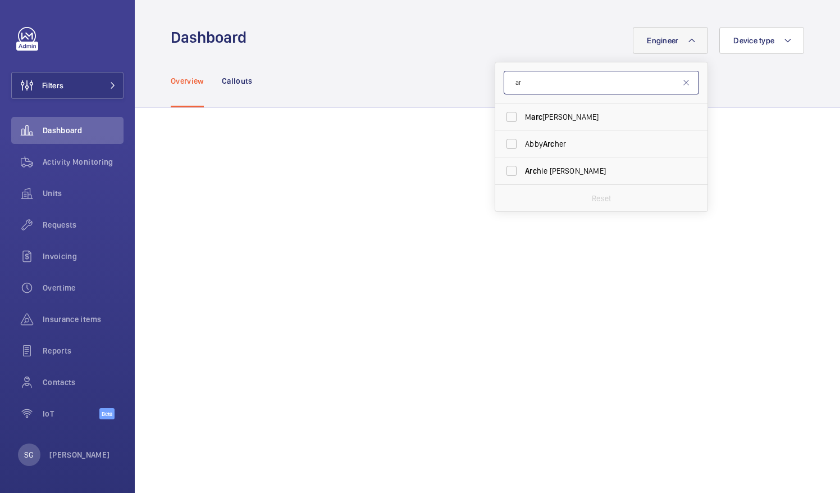
type input "a"
type input "gi"
click at [504, 145] on input "Gi [PERSON_NAME]" at bounding box center [511, 144] width 22 height 22
click at [503, 145] on input "Gi [PERSON_NAME]" at bounding box center [511, 144] width 22 height 22
checkbox input "false"
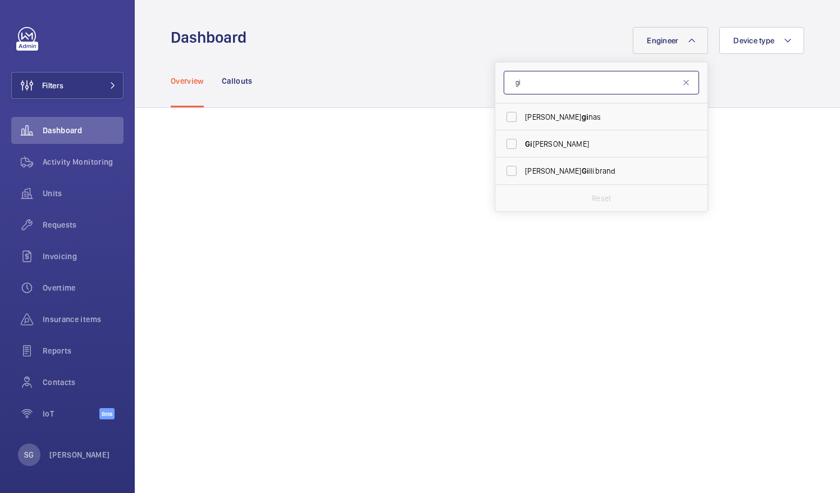
click at [541, 86] on input "gi" at bounding box center [601, 83] width 195 height 24
type input "g"
type input "kar"
click at [504, 122] on input "Kar i Onuma" at bounding box center [511, 117] width 22 height 22
click at [505, 110] on input "Kar i Onuma" at bounding box center [511, 117] width 22 height 22
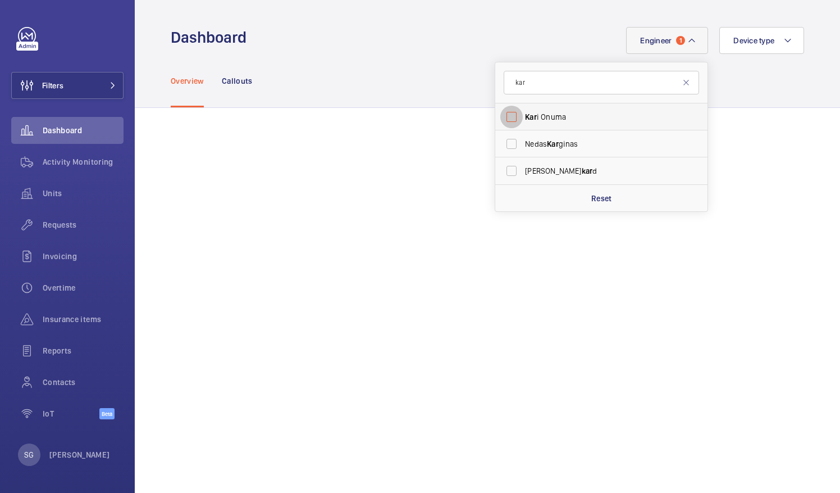
checkbox input "false"
click at [526, 86] on input "kar" at bounding box center [601, 83] width 195 height 24
type input "k"
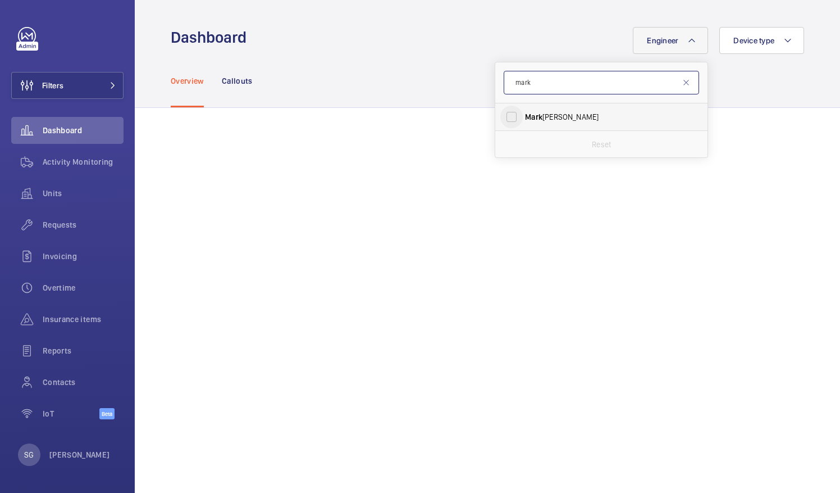
type input "mark"
click at [505, 112] on input "[PERSON_NAME]" at bounding box center [511, 117] width 22 height 22
click at [500, 118] on input "[PERSON_NAME]" at bounding box center [511, 117] width 22 height 22
checkbox input "false"
click at [545, 86] on input "mark" at bounding box center [601, 83] width 195 height 24
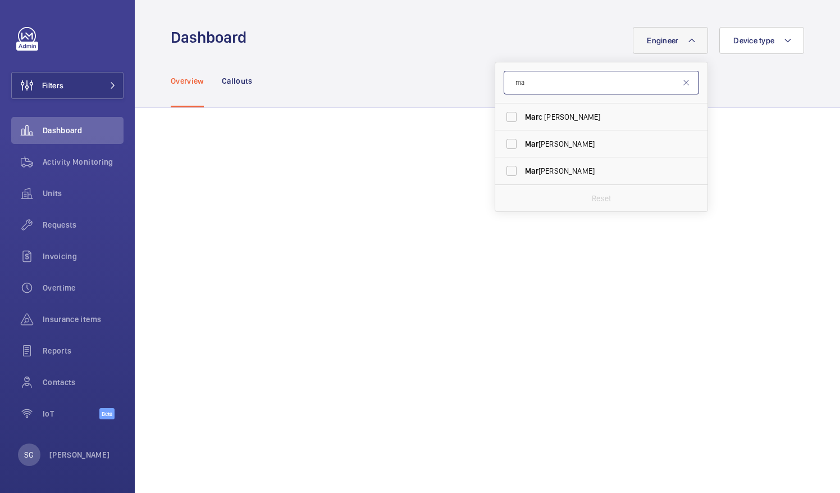
type input "m"
type input "[PERSON_NAME]"
click at [502, 172] on input "[PERSON_NAME]" at bounding box center [511, 170] width 22 height 22
checkbox input "true"
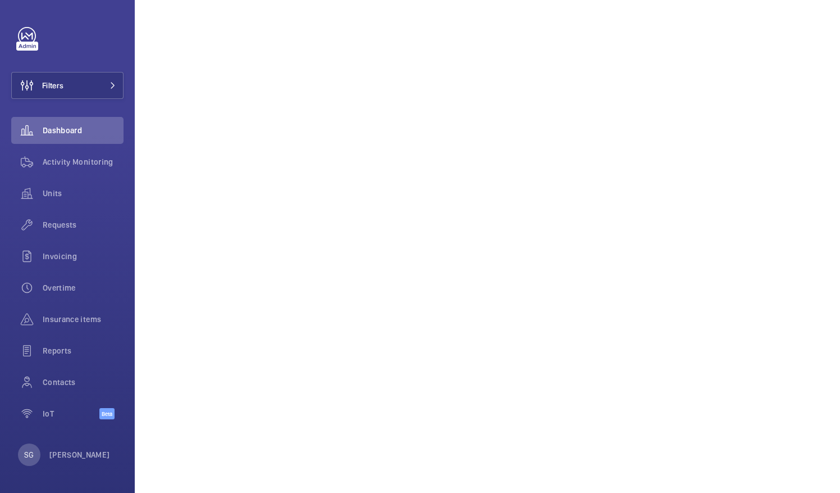
scroll to position [313, 0]
click at [71, 280] on div "Overtime" at bounding box center [67, 287] width 112 height 27
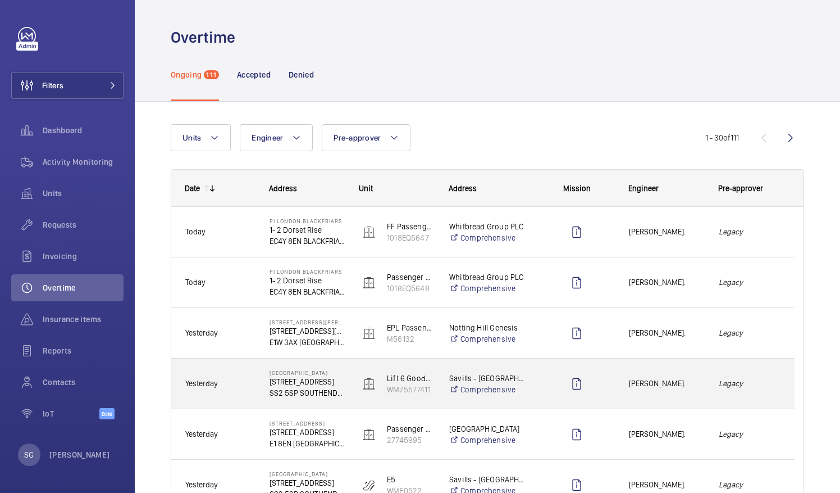
click at [686, 387] on span "[PERSON_NAME]." at bounding box center [666, 383] width 75 height 13
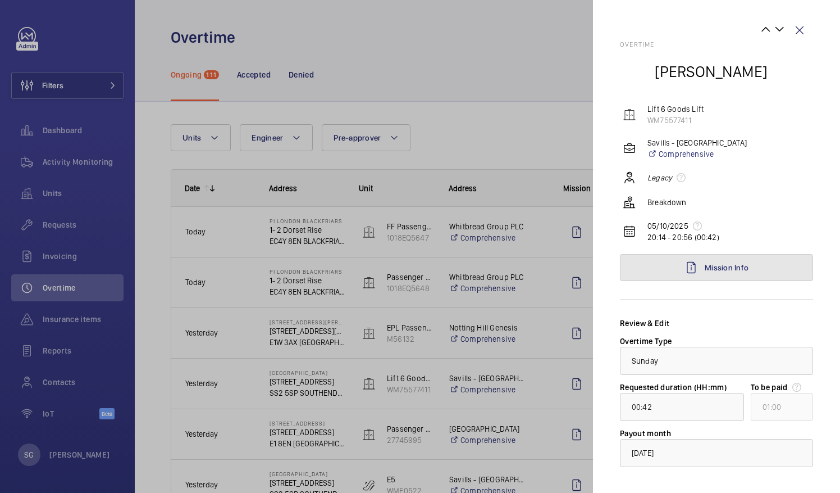
click at [768, 259] on link "Mission Info" at bounding box center [716, 267] width 193 height 27
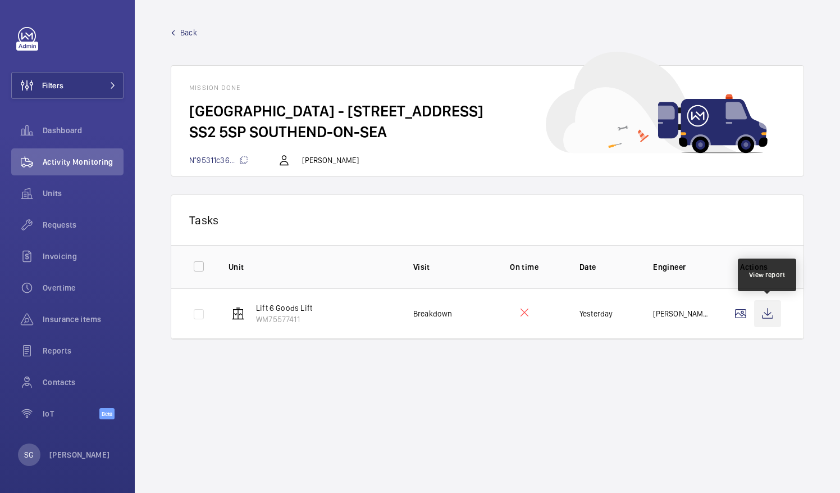
click at [767, 318] on wm-front-icon-button at bounding box center [767, 313] width 27 height 27
click at [180, 33] on span "Back" at bounding box center [188, 32] width 17 height 11
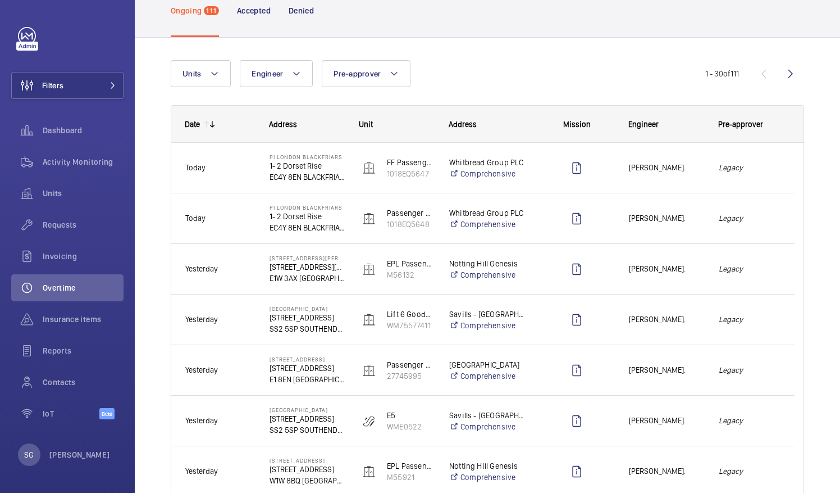
scroll to position [65, 0]
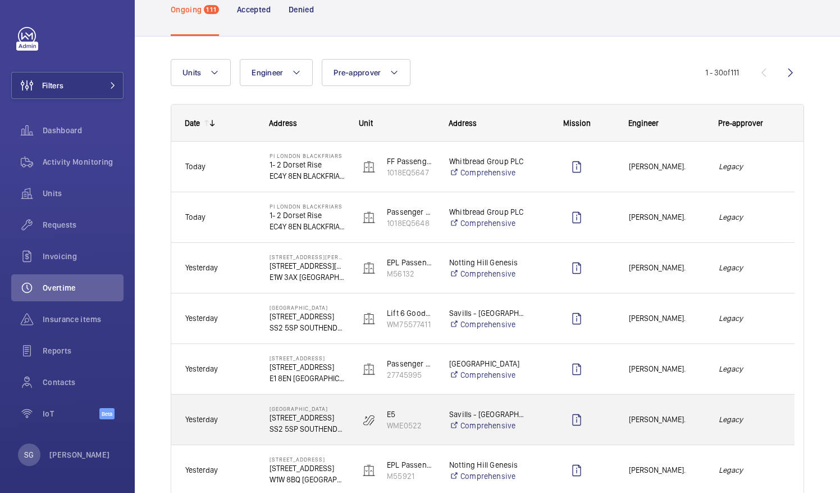
click at [664, 413] on span "[PERSON_NAME]." at bounding box center [666, 419] width 75 height 13
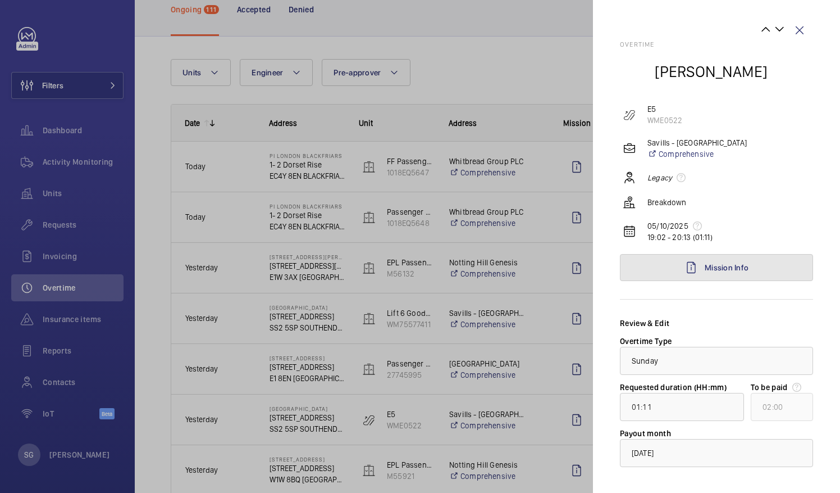
click at [727, 267] on span "Mission Info" at bounding box center [727, 267] width 44 height 9
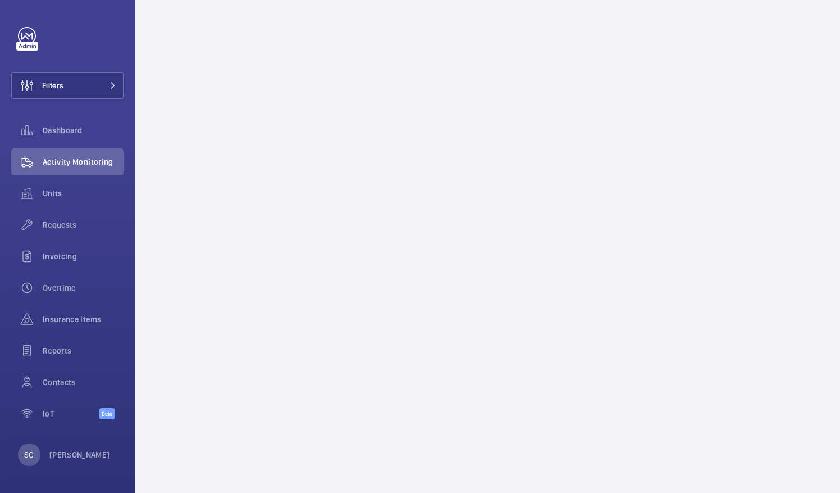
click at [727, 267] on mat-sidenav-container "Filters Dashboard Activity Monitoring Units Requests Invoicing Overtime Insuran…" at bounding box center [420, 246] width 840 height 493
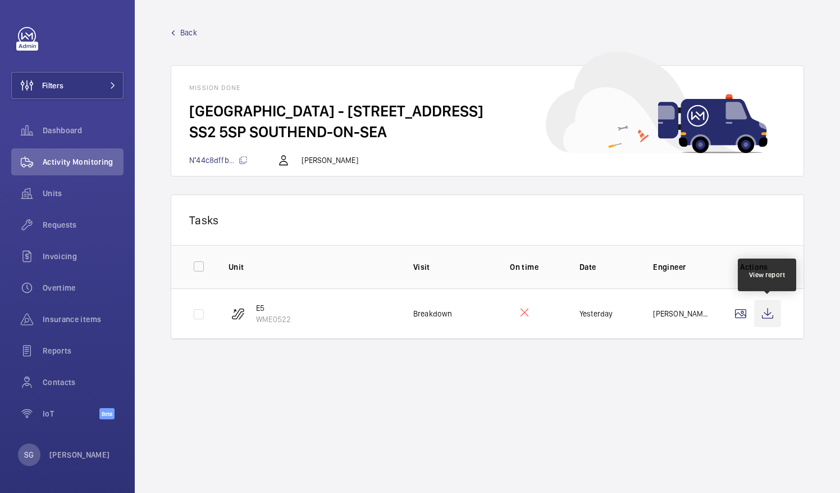
click at [771, 312] on wm-front-icon-button at bounding box center [767, 313] width 27 height 27
click at [188, 26] on wm-front-mission-details "Back [GEOGRAPHIC_DATA] - [STREET_ADDRESS]-SEA N°44c8dffb... [PERSON_NAME] Tasks…" at bounding box center [487, 246] width 705 height 493
click at [191, 33] on span "Back" at bounding box center [188, 32] width 17 height 11
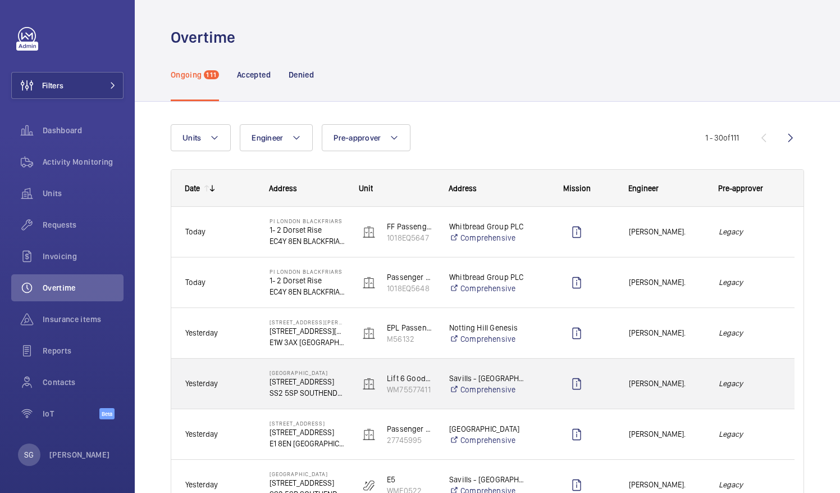
click at [692, 394] on div "[PERSON_NAME]." at bounding box center [660, 383] width 89 height 35
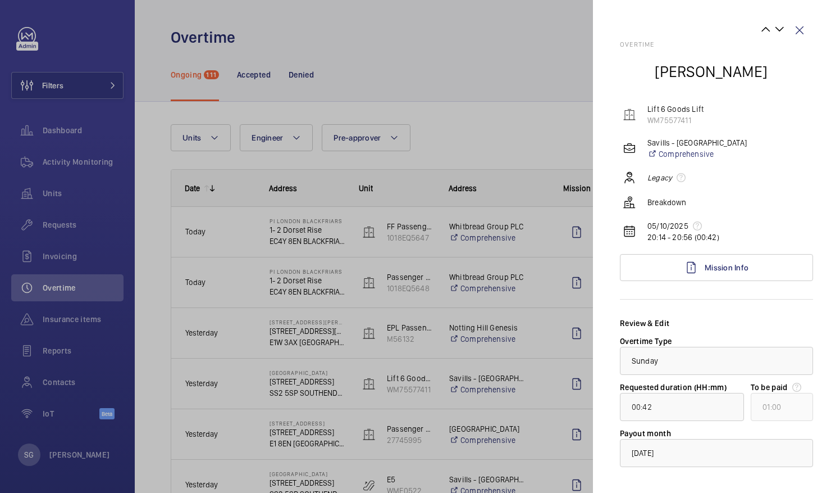
scroll to position [53, 0]
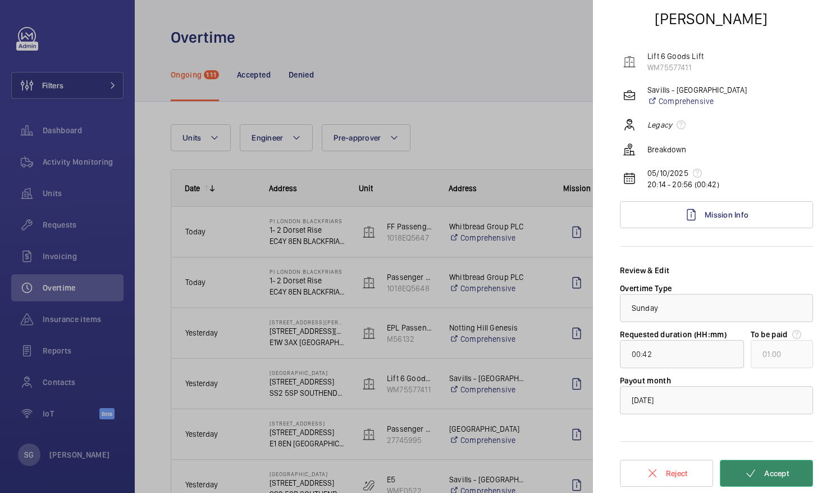
click at [752, 477] on button "Accept" at bounding box center [766, 472] width 93 height 27
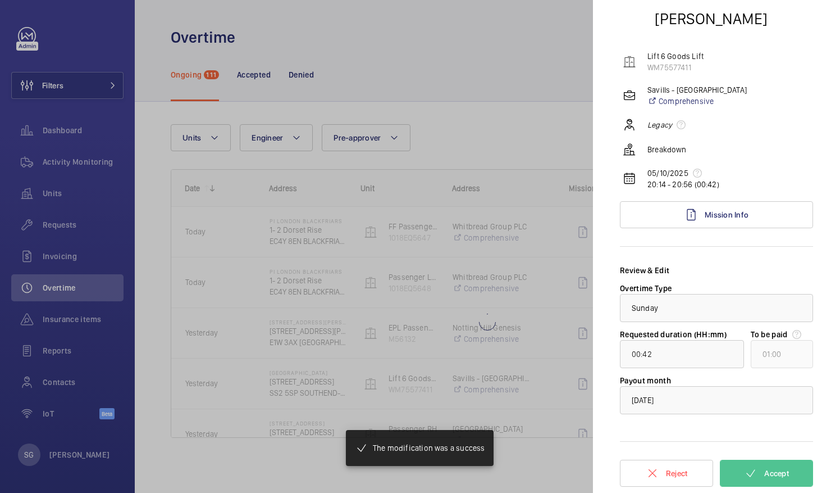
type input "00:40"
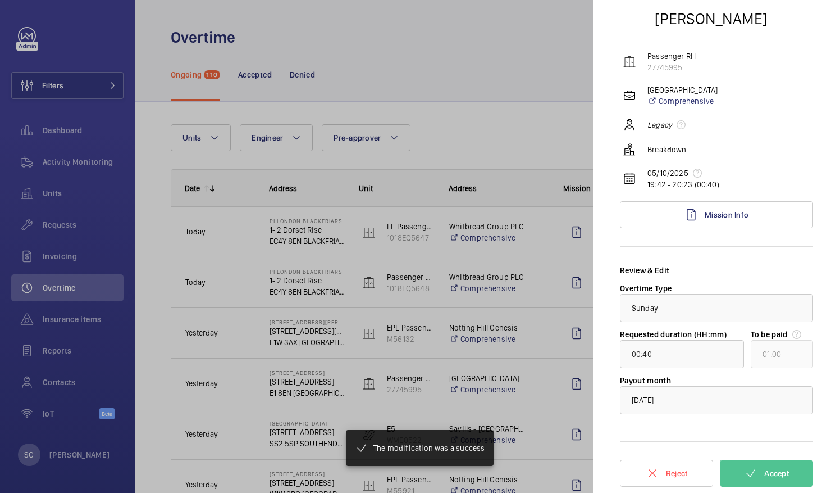
click at [520, 88] on div at bounding box center [420, 246] width 840 height 493
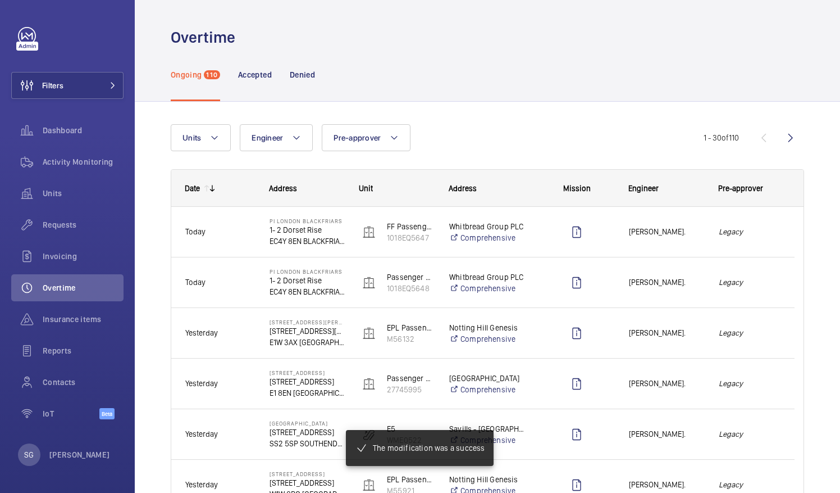
scroll to position [0, 0]
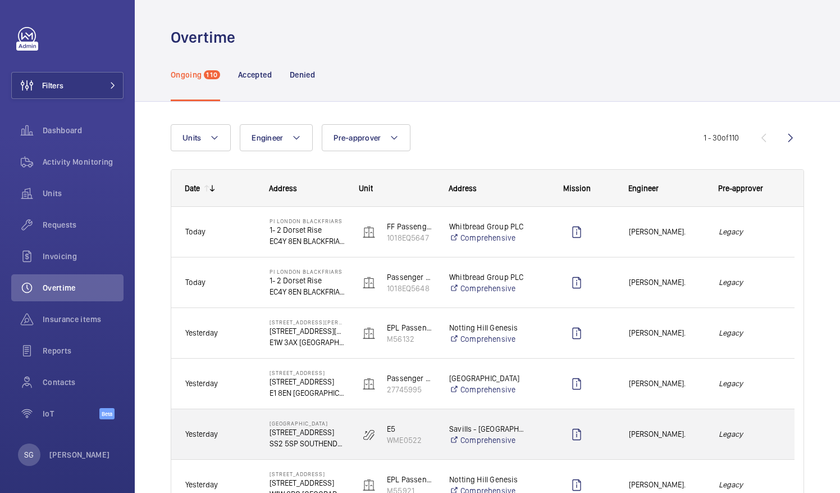
click at [686, 431] on span "[PERSON_NAME]." at bounding box center [666, 433] width 75 height 13
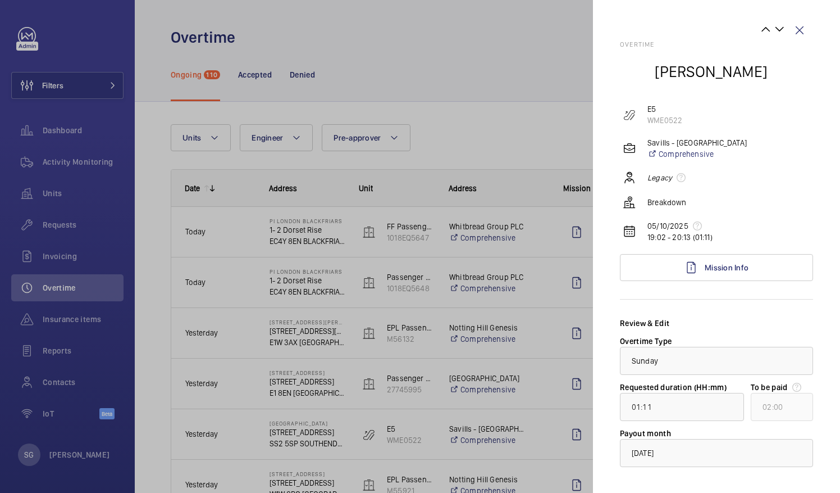
scroll to position [53, 0]
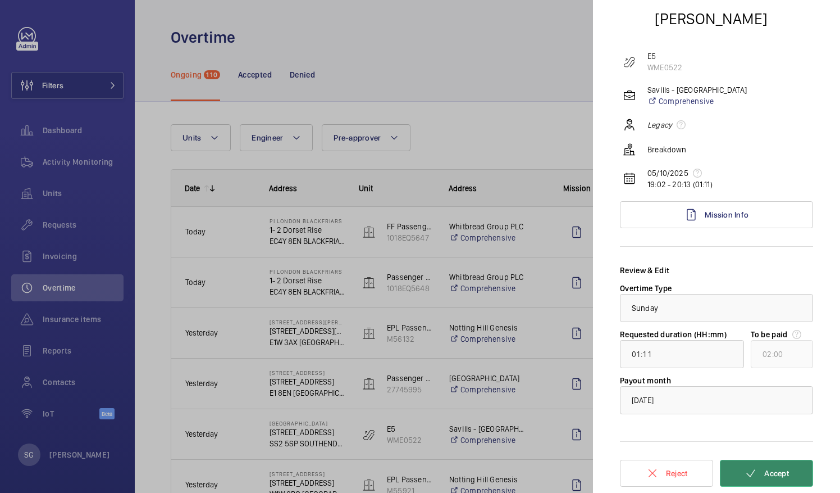
click at [750, 477] on mat-icon at bounding box center [750, 472] width 13 height 13
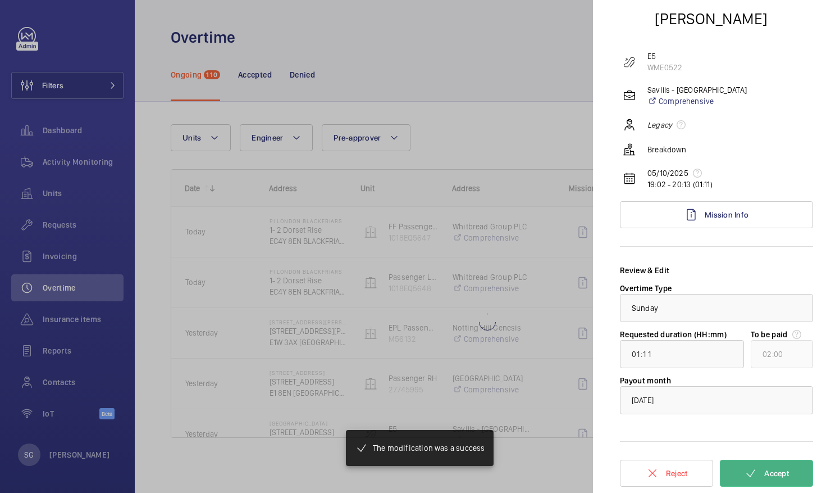
type input "00:58"
type input "01:00"
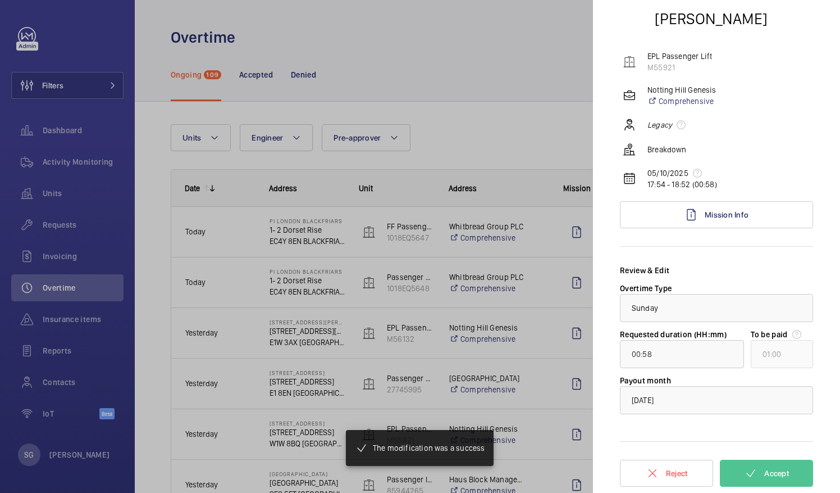
click at [517, 61] on div at bounding box center [420, 246] width 840 height 493
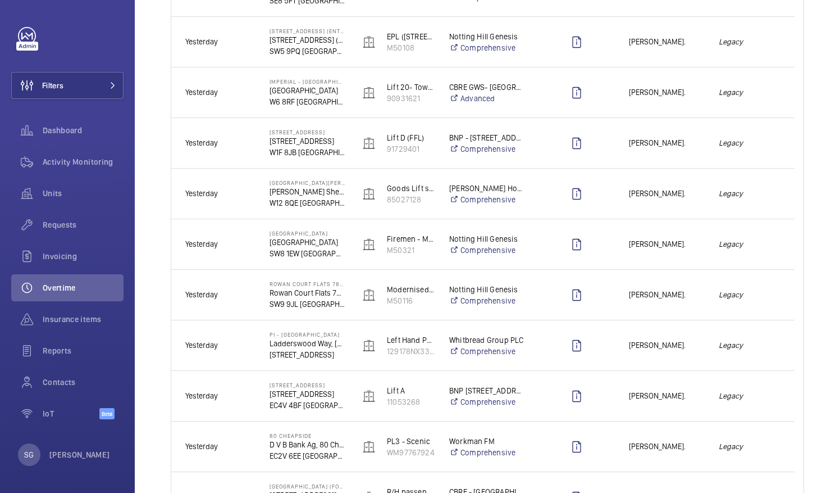
scroll to position [0, 0]
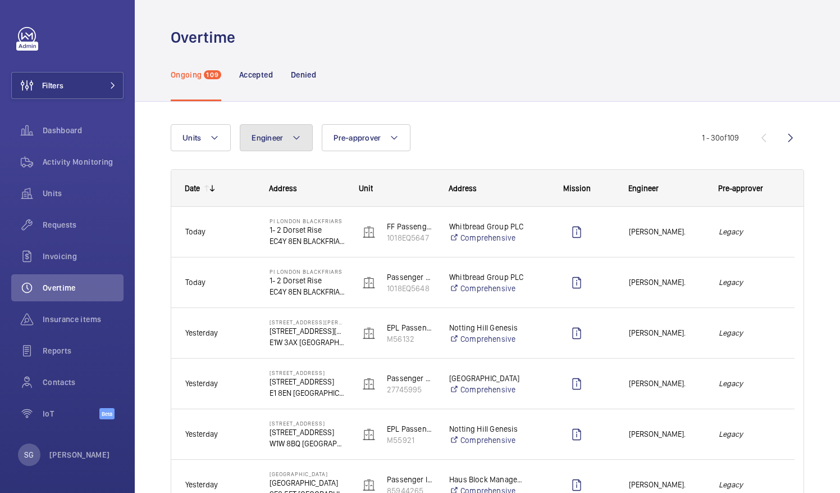
click at [300, 144] on button "Engineer" at bounding box center [276, 137] width 73 height 27
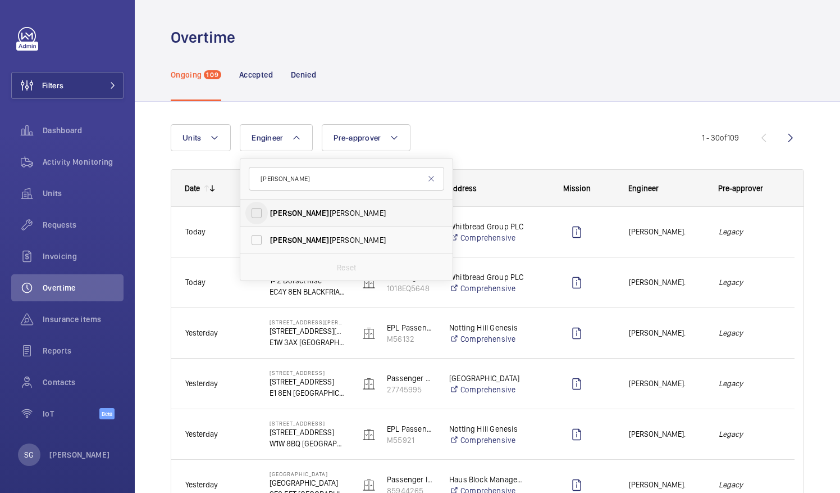
type input "[PERSON_NAME]"
click at [258, 215] on input "[PERSON_NAME]" at bounding box center [256, 213] width 22 height 22
checkbox input "true"
click at [512, 146] on div "Units Engineer 1 john John Breslin John Smith Reset Pre-approver More filters R…" at bounding box center [443, 137] width 545 height 27
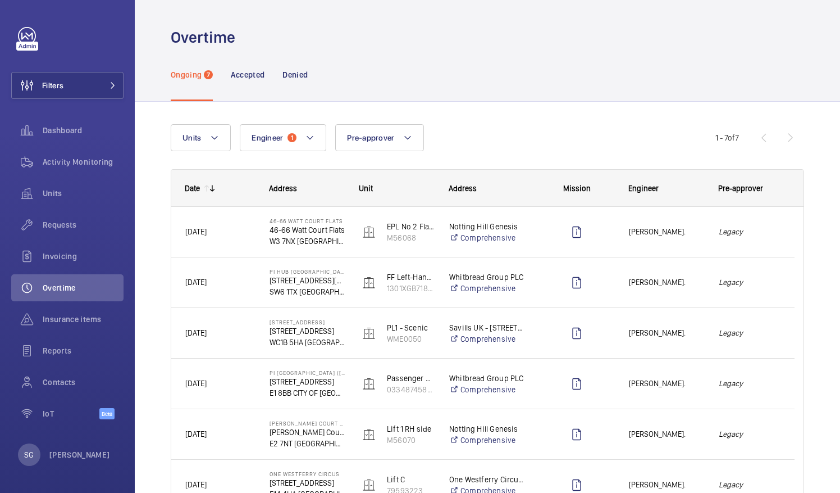
scroll to position [122, 0]
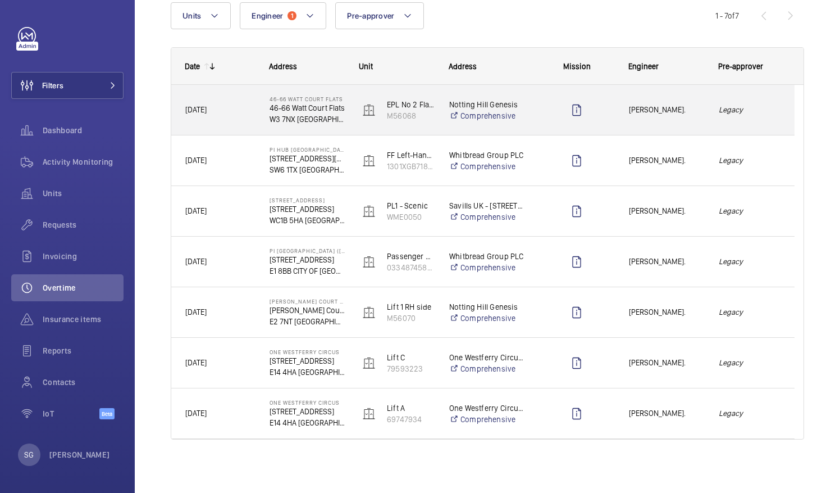
click at [693, 99] on div "[PERSON_NAME]." at bounding box center [660, 109] width 89 height 35
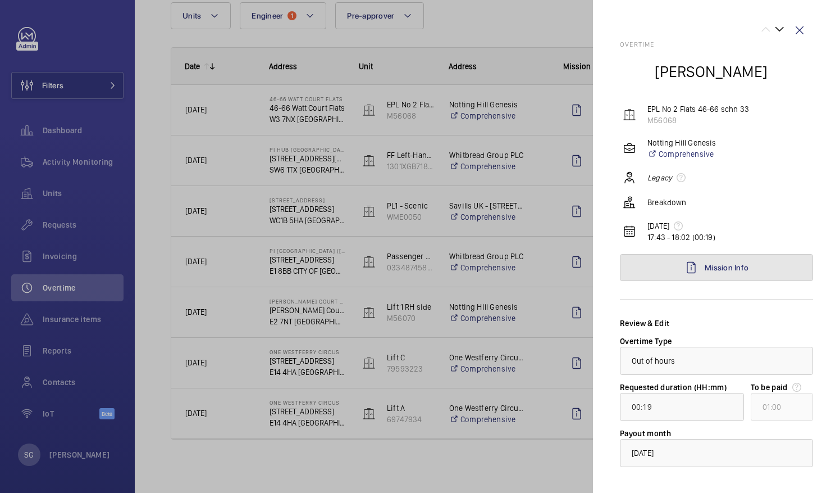
click at [766, 264] on link "Mission Info" at bounding box center [716, 267] width 193 height 27
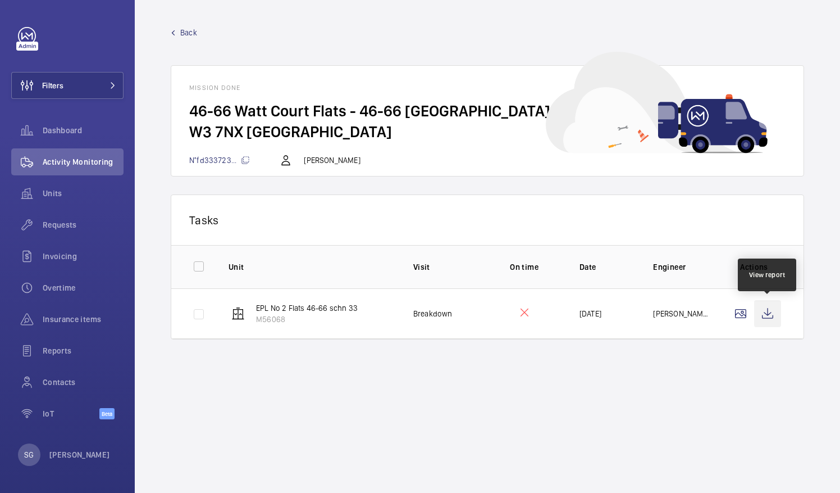
click at [773, 307] on wm-front-icon-button at bounding box center [767, 313] width 27 height 27
click at [194, 29] on span "Back" at bounding box center [188, 32] width 17 height 11
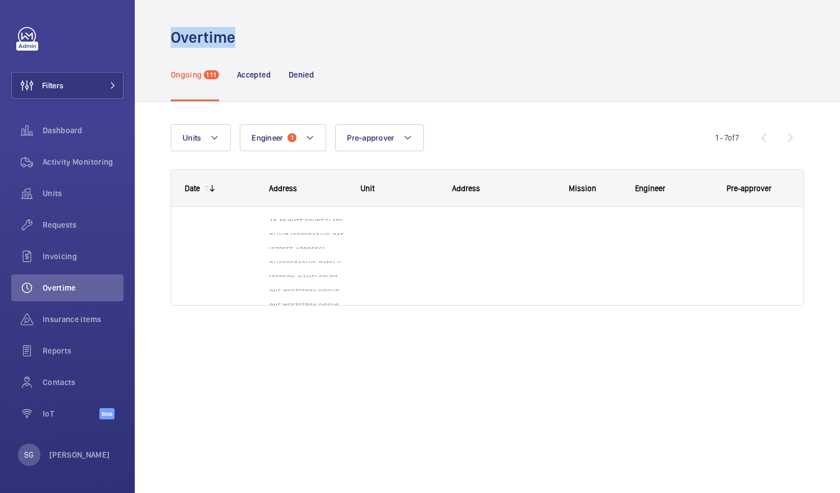
click at [194, 29] on h1 "Overtime" at bounding box center [206, 37] width 71 height 21
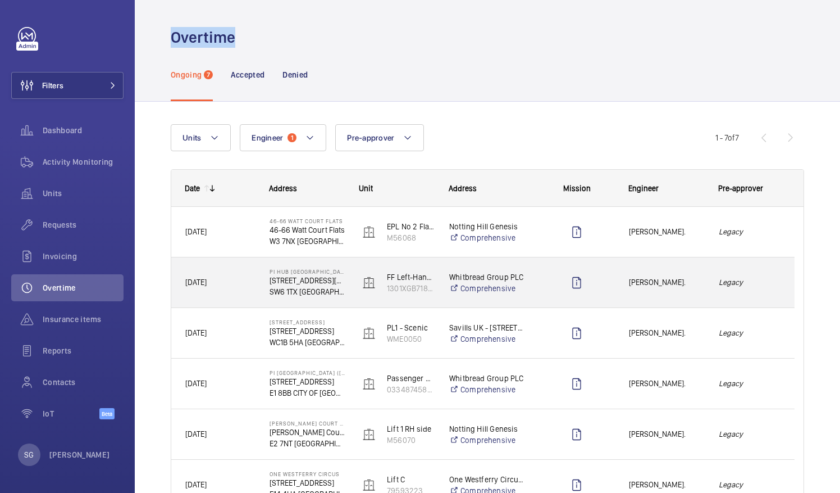
click at [689, 294] on div "[PERSON_NAME]." at bounding box center [660, 282] width 89 height 35
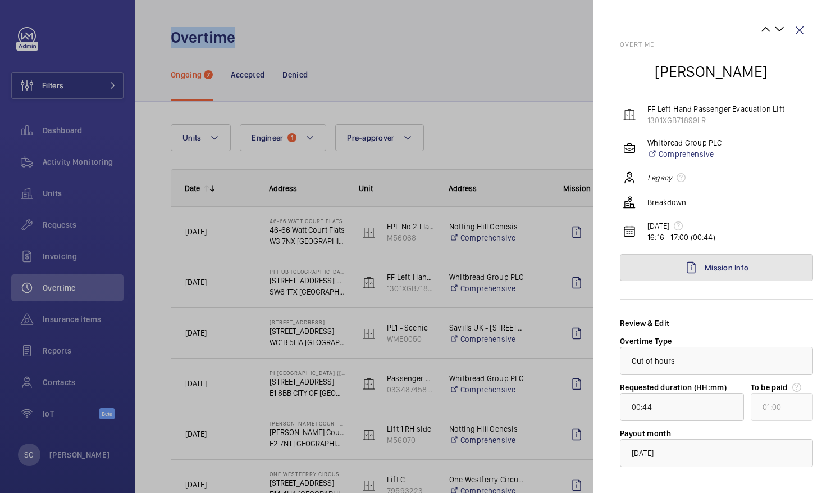
click at [729, 264] on span "Mission Info" at bounding box center [727, 267] width 44 height 9
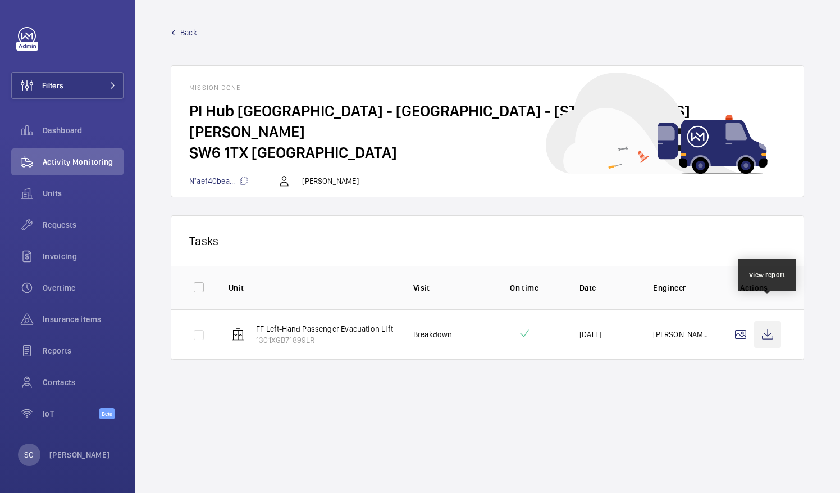
click at [768, 321] on wm-front-icon-button at bounding box center [767, 334] width 27 height 27
click at [189, 34] on span "Back" at bounding box center [188, 32] width 17 height 11
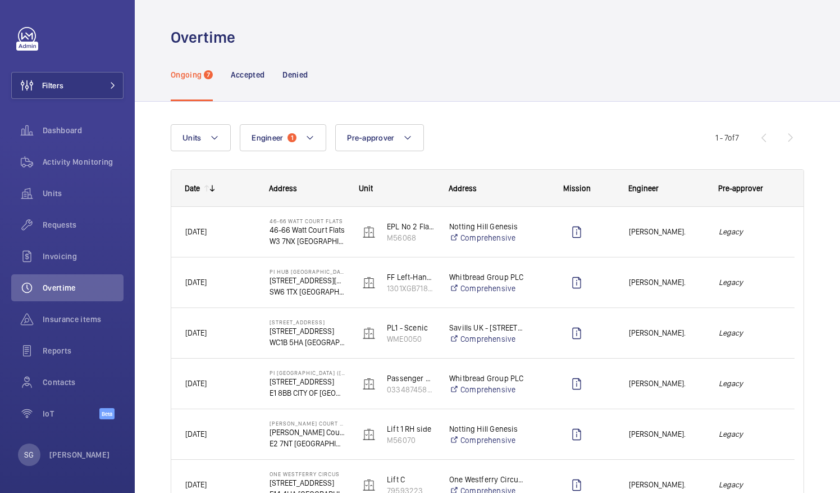
scroll to position [122, 0]
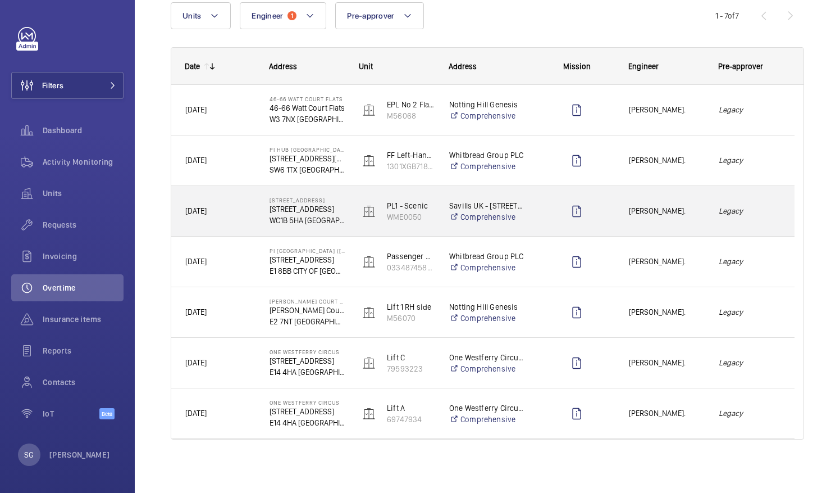
click at [764, 213] on em "Legacy" at bounding box center [750, 210] width 62 height 13
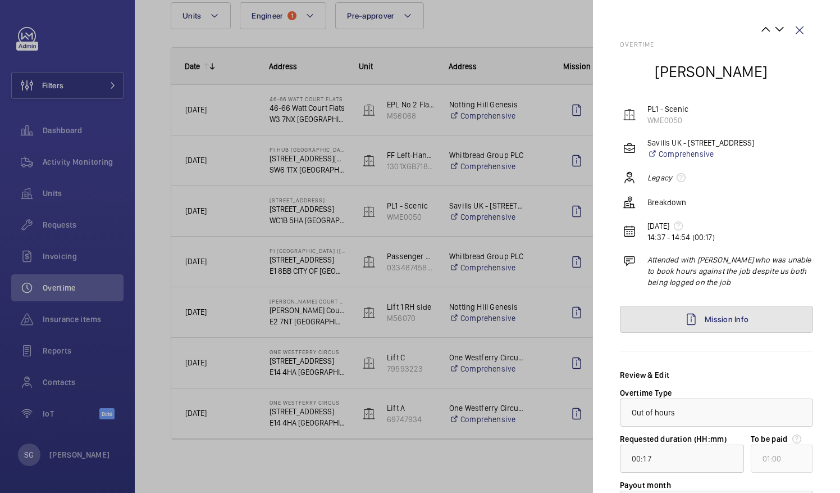
click at [759, 318] on link "Mission Info" at bounding box center [716, 319] width 193 height 27
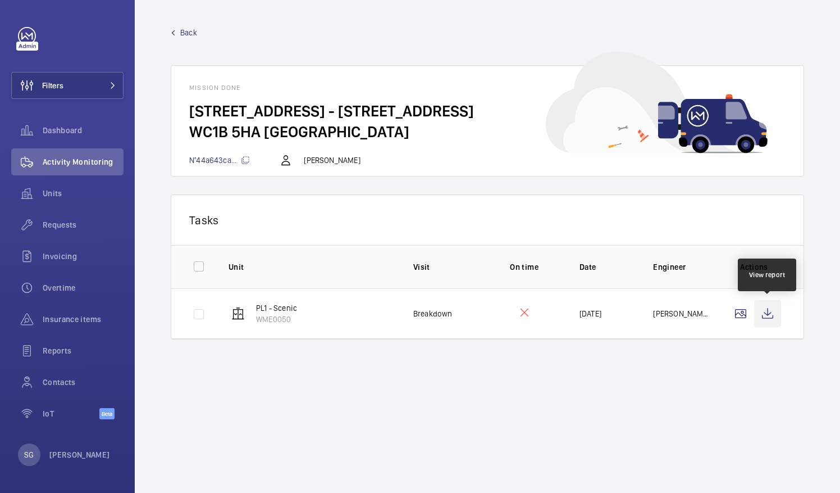
click at [767, 312] on wm-front-icon-button at bounding box center [767, 313] width 27 height 27
click at [185, 31] on span "Back" at bounding box center [188, 32] width 17 height 11
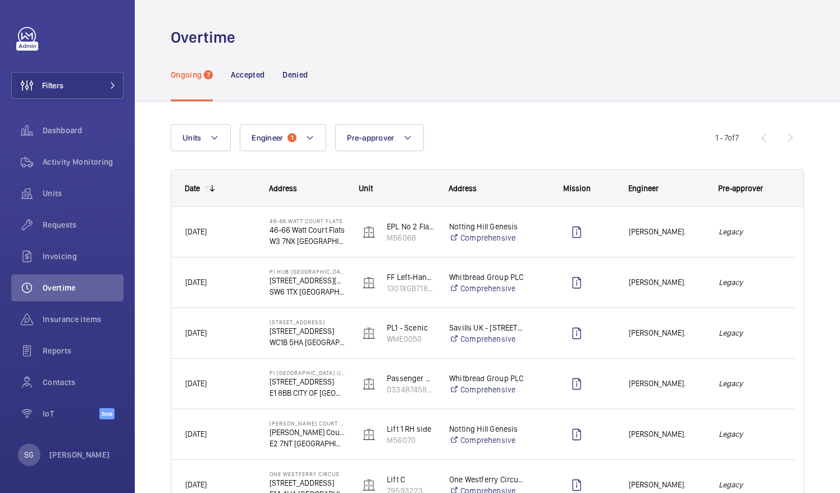
scroll to position [122, 0]
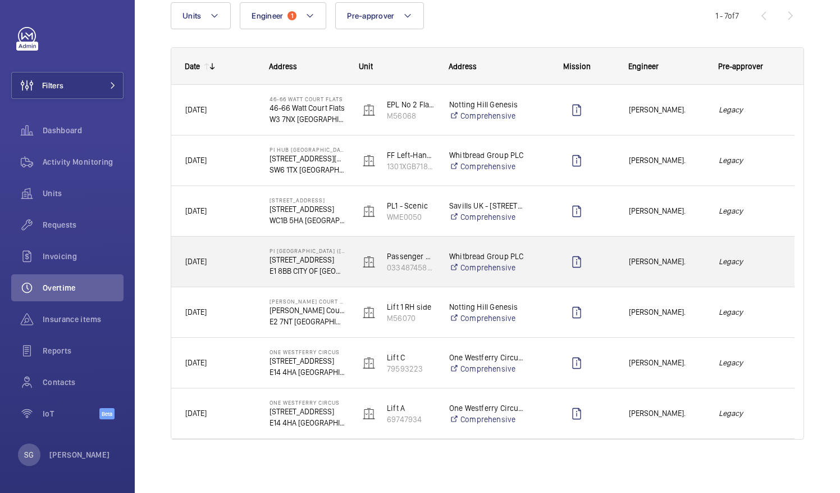
click at [686, 273] on div "[PERSON_NAME]." at bounding box center [660, 261] width 89 height 35
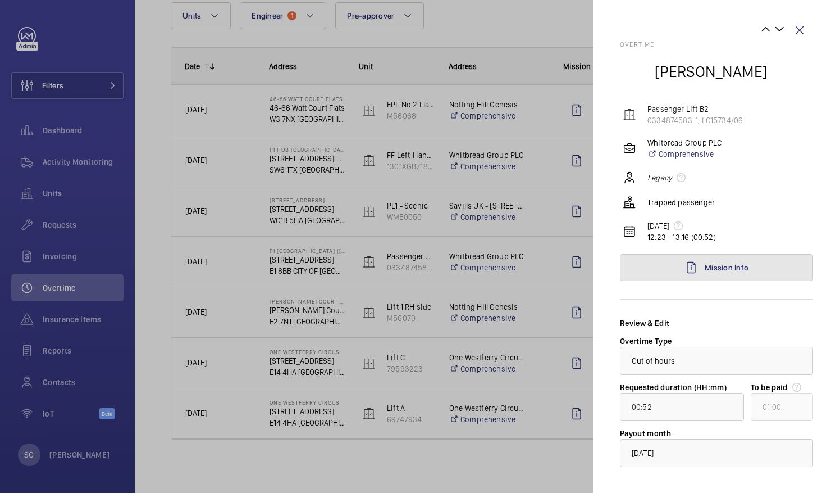
click at [724, 264] on span "Mission Info" at bounding box center [727, 267] width 44 height 9
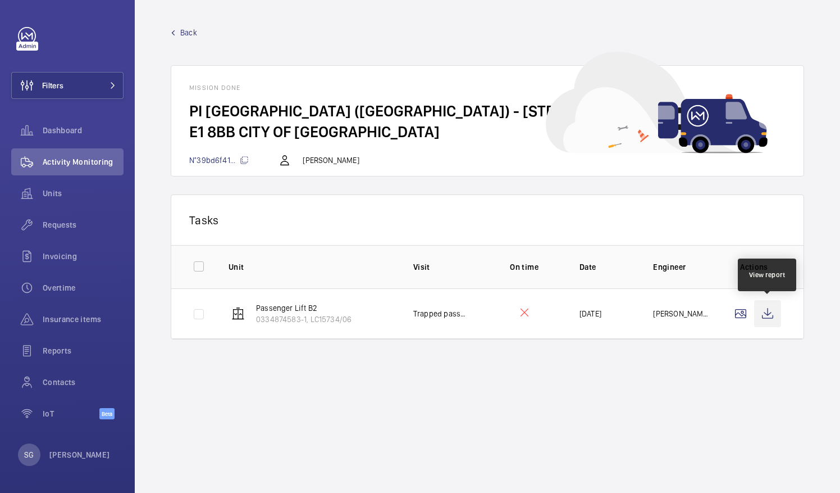
click at [769, 302] on wm-front-icon-button at bounding box center [767, 313] width 27 height 27
click at [523, 219] on p "Tasks" at bounding box center [487, 220] width 596 height 14
click at [187, 32] on span "Back" at bounding box center [188, 32] width 17 height 11
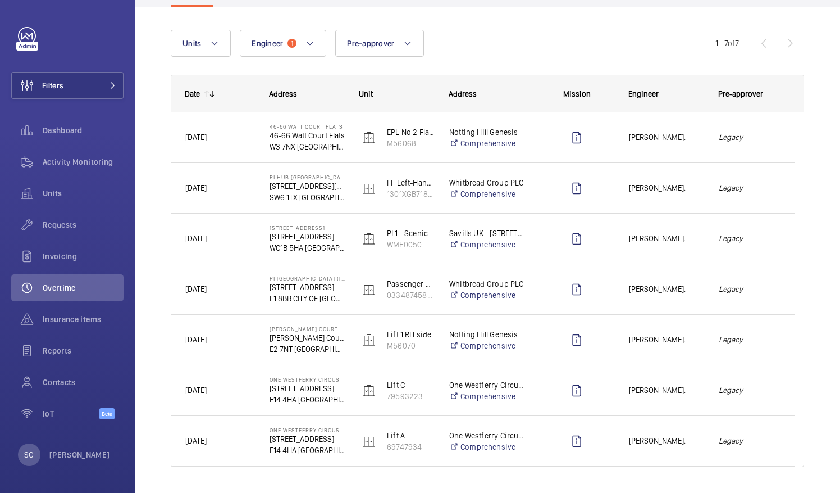
scroll to position [122, 0]
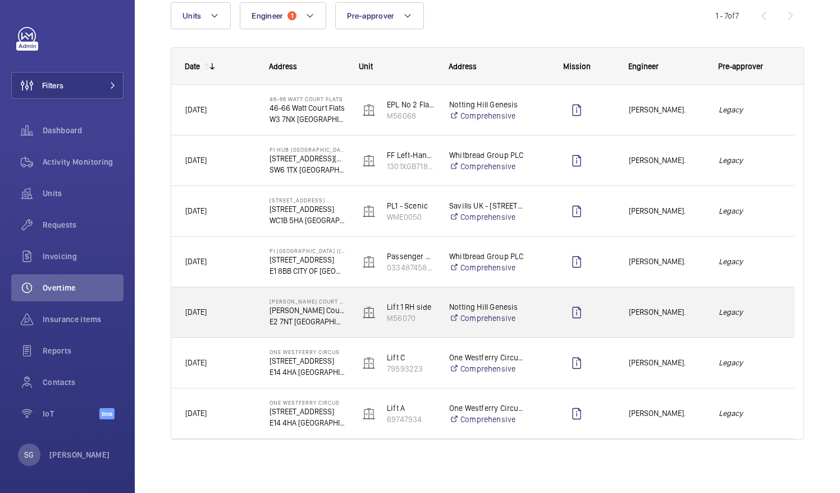
click at [671, 318] on div "[PERSON_NAME]." at bounding box center [660, 311] width 89 height 35
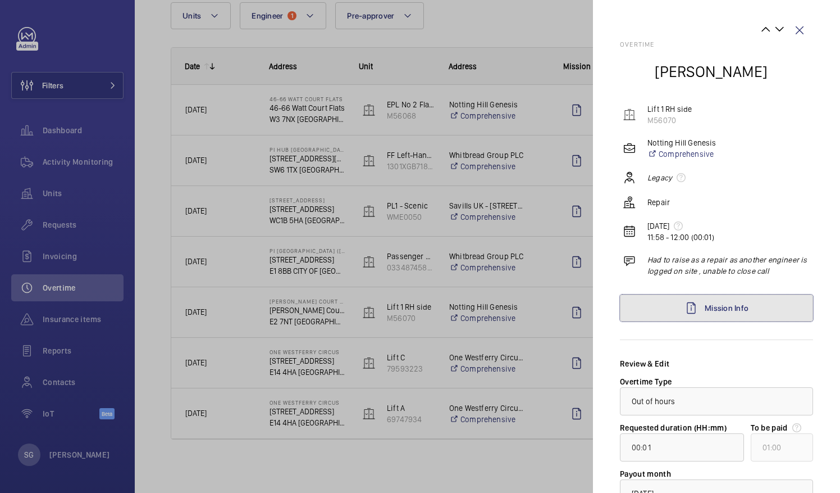
click at [671, 318] on link "Mission Info" at bounding box center [716, 307] width 193 height 27
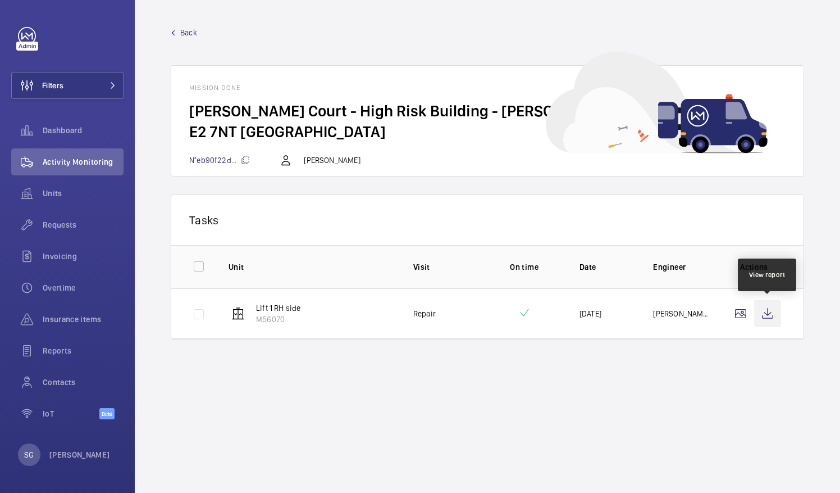
click at [762, 312] on wm-front-icon-button at bounding box center [767, 313] width 27 height 27
click at [188, 37] on span "Back" at bounding box center [188, 32] width 17 height 11
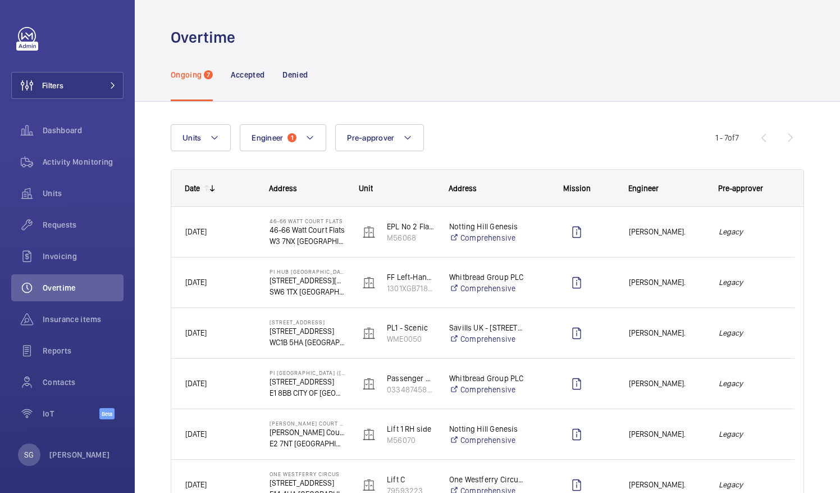
scroll to position [122, 0]
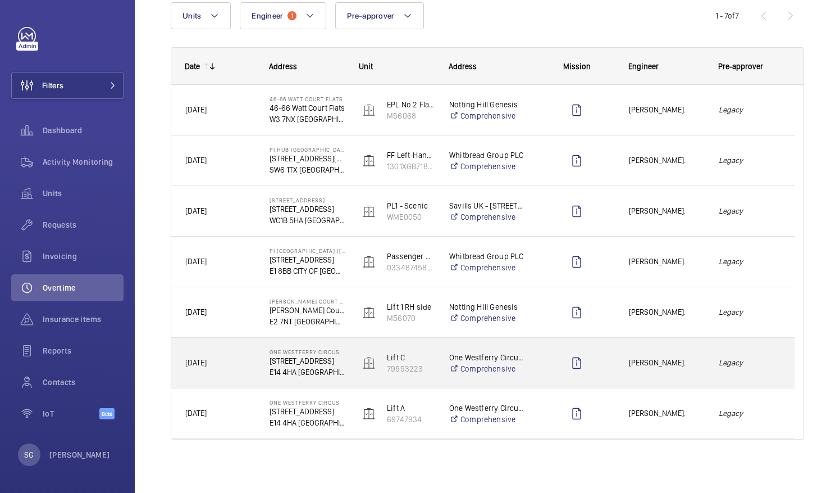
click at [695, 371] on div "[PERSON_NAME]." at bounding box center [660, 362] width 89 height 35
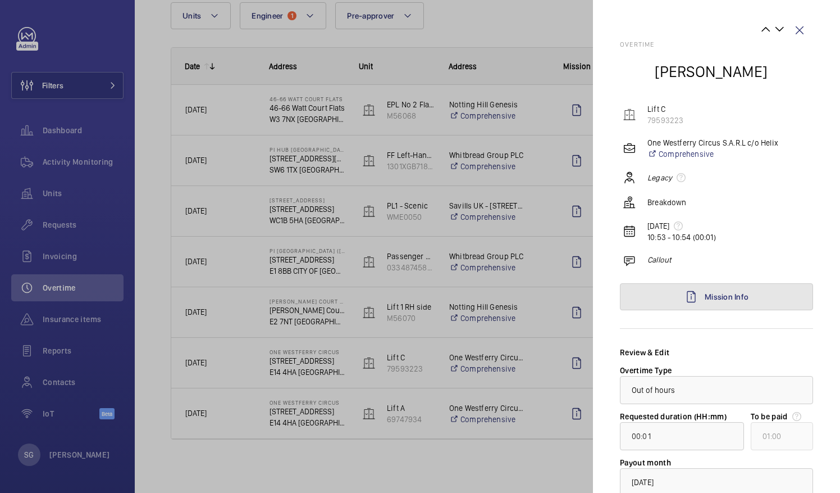
click at [746, 295] on link "Mission Info" at bounding box center [716, 296] width 193 height 27
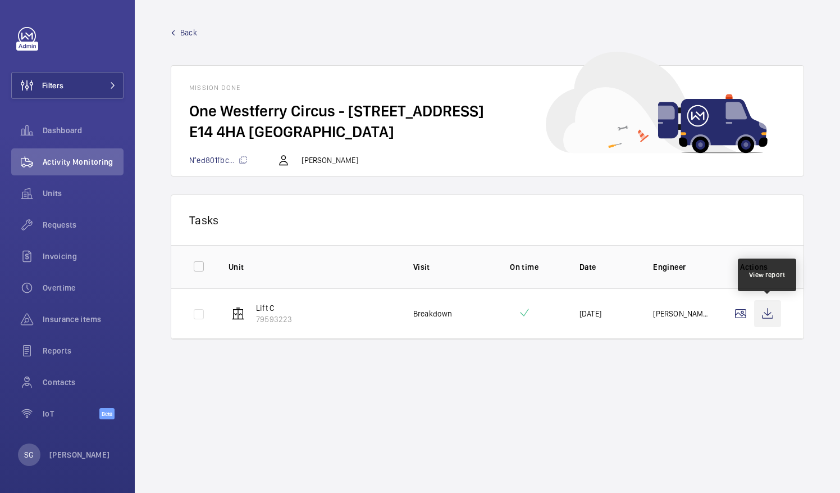
click at [763, 307] on wm-front-icon-button at bounding box center [767, 313] width 27 height 27
click at [177, 38] on div "Back Mission done One Westferry Circus - 1 Westferry Circus E14 4HA LONDON N°ed…" at bounding box center [487, 101] width 633 height 149
click at [192, 34] on span "Back" at bounding box center [188, 32] width 17 height 11
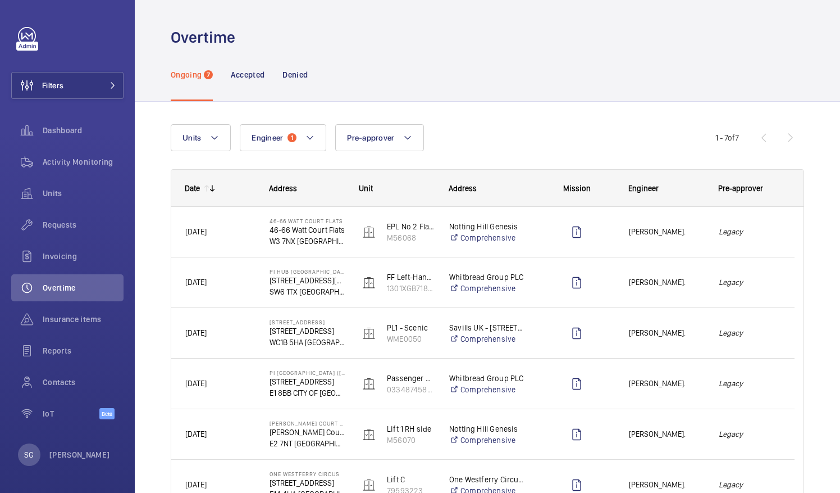
scroll to position [122, 0]
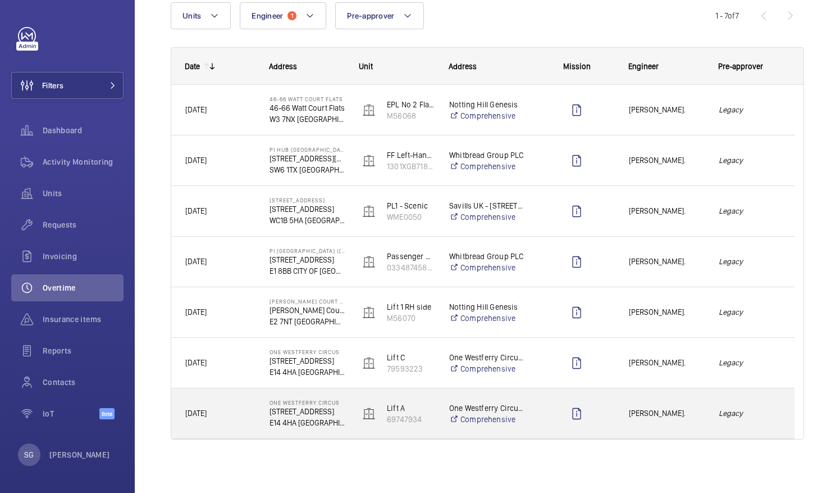
click at [687, 421] on div "[PERSON_NAME]." at bounding box center [660, 412] width 89 height 35
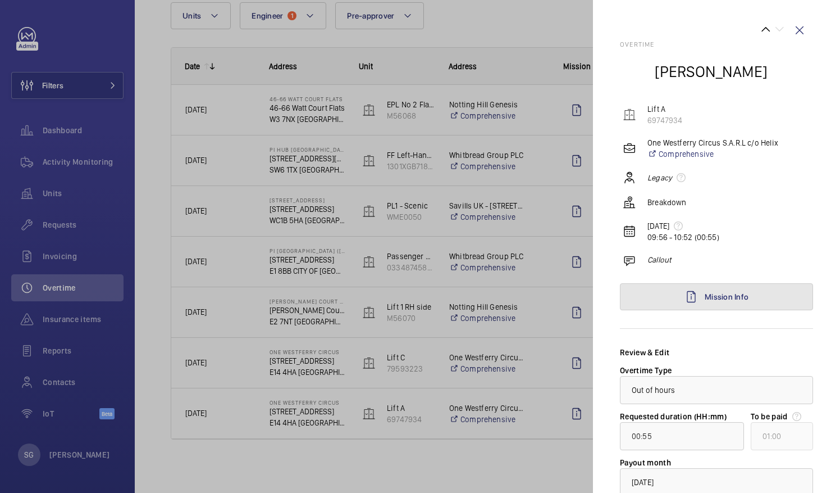
click at [751, 294] on link "Mission Info" at bounding box center [716, 296] width 193 height 27
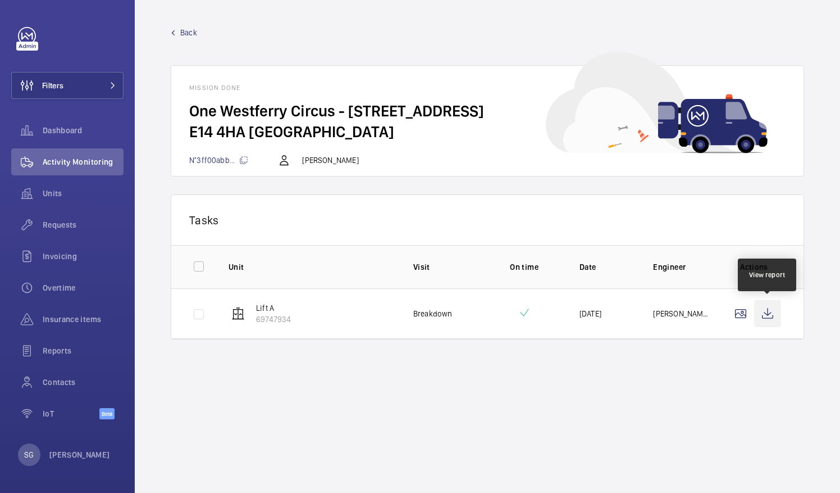
click at [766, 314] on wm-front-icon-button at bounding box center [767, 313] width 27 height 27
click at [185, 35] on span "Back" at bounding box center [188, 32] width 17 height 11
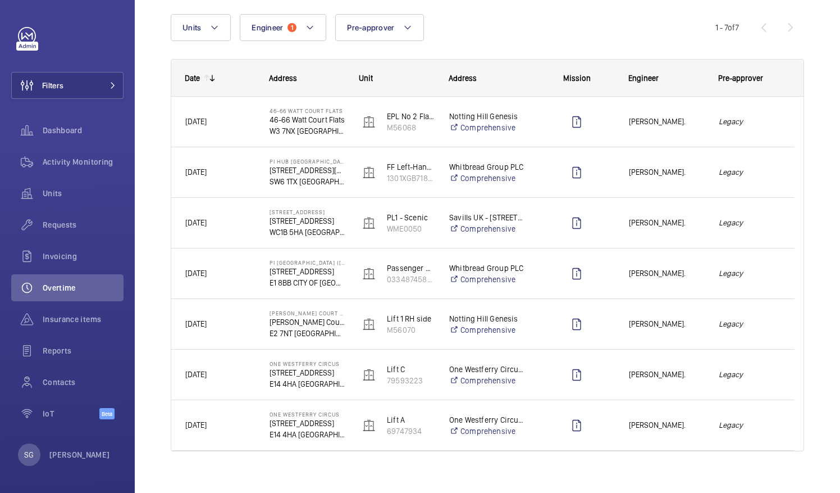
scroll to position [122, 0]
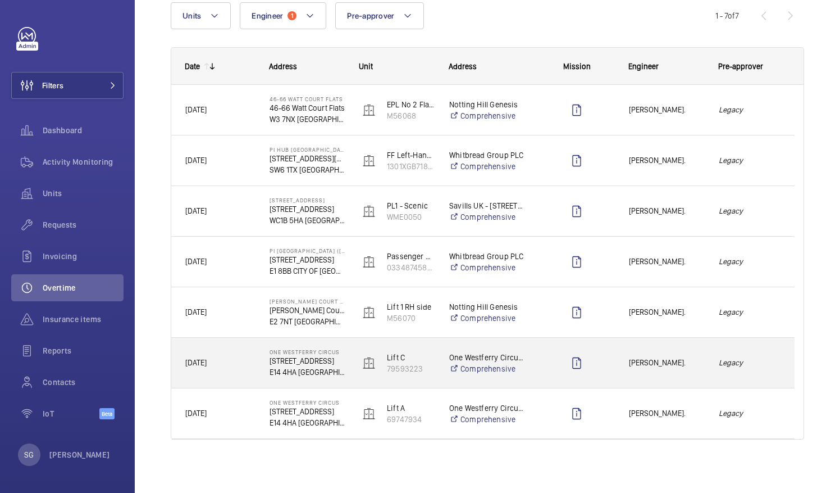
click at [763, 370] on div "Legacy" at bounding box center [749, 362] width 89 height 35
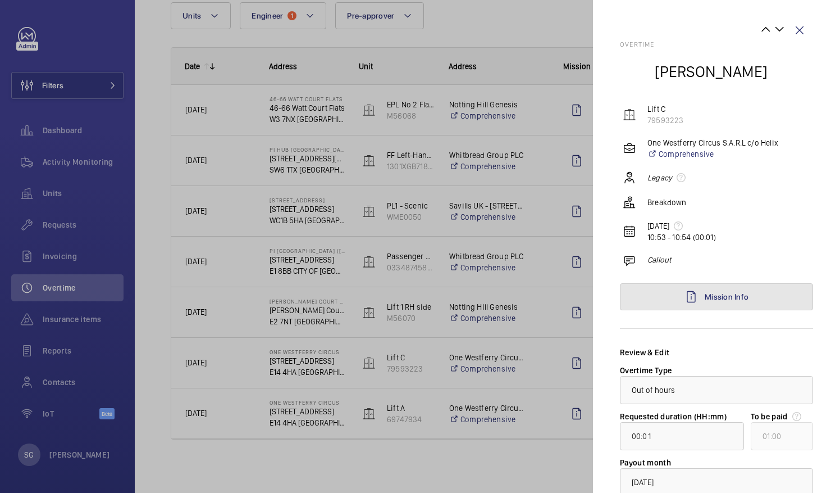
click at [763, 293] on link "Mission Info" at bounding box center [716, 296] width 193 height 27
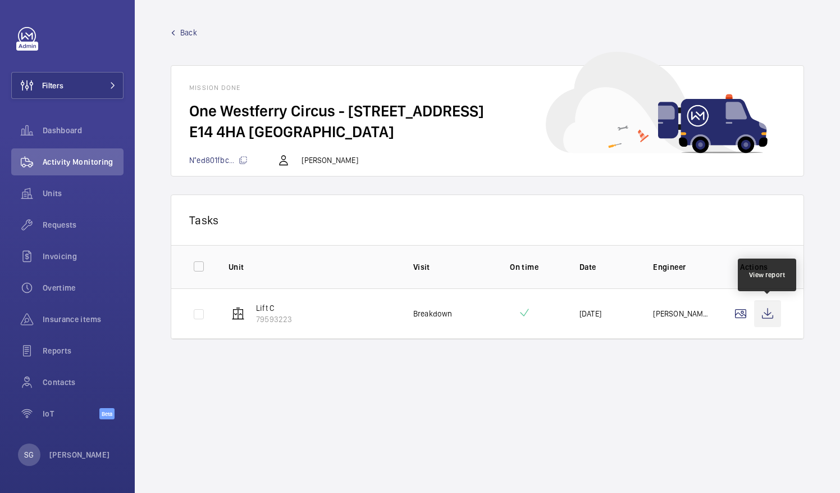
click at [769, 308] on wm-front-icon-button at bounding box center [767, 313] width 27 height 27
click at [184, 30] on span "Back" at bounding box center [188, 32] width 17 height 11
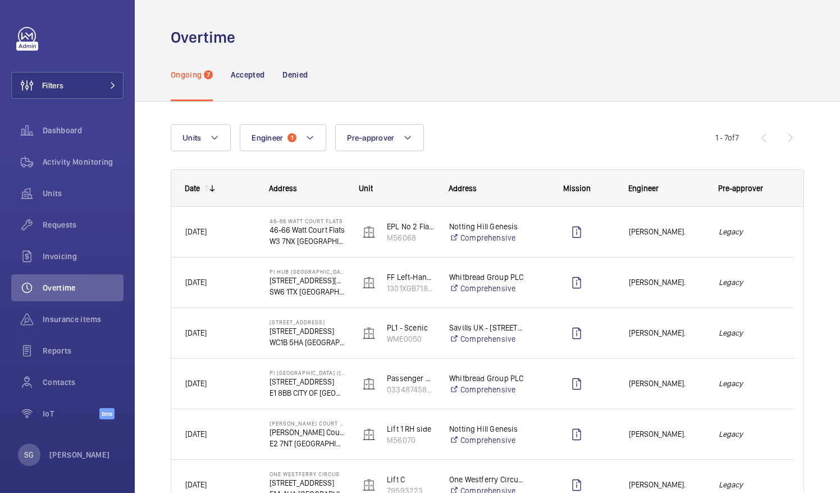
scroll to position [122, 0]
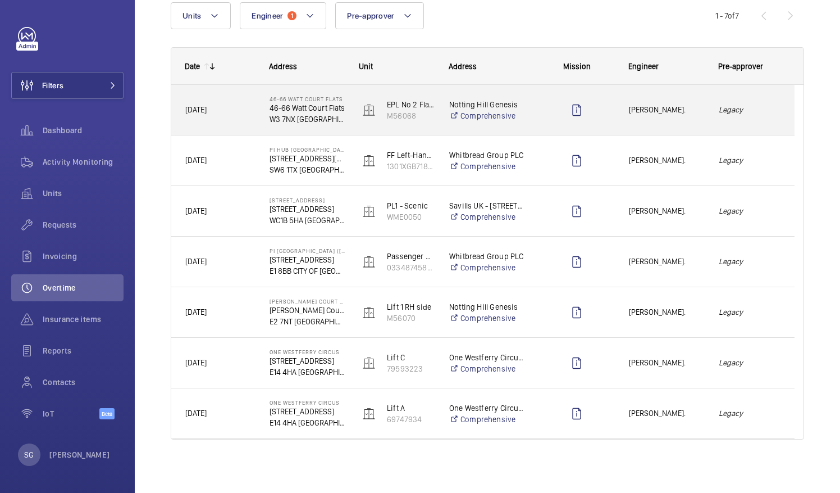
click at [697, 107] on span "[PERSON_NAME]." at bounding box center [666, 109] width 75 height 13
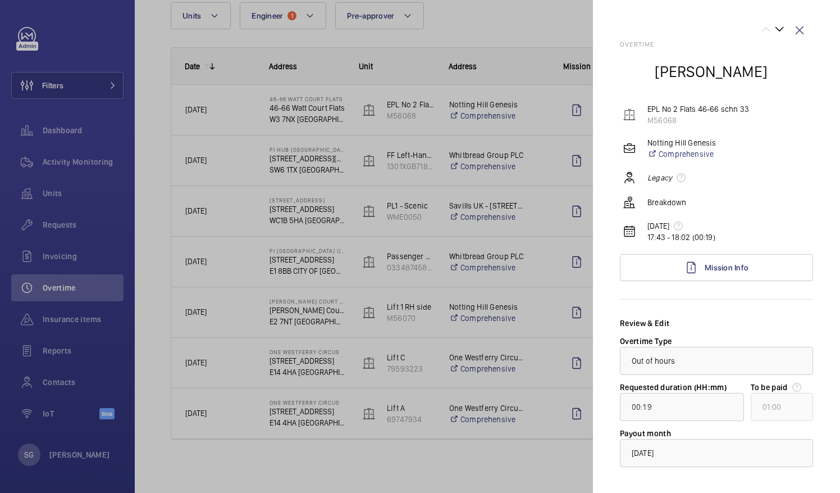
scroll to position [53, 0]
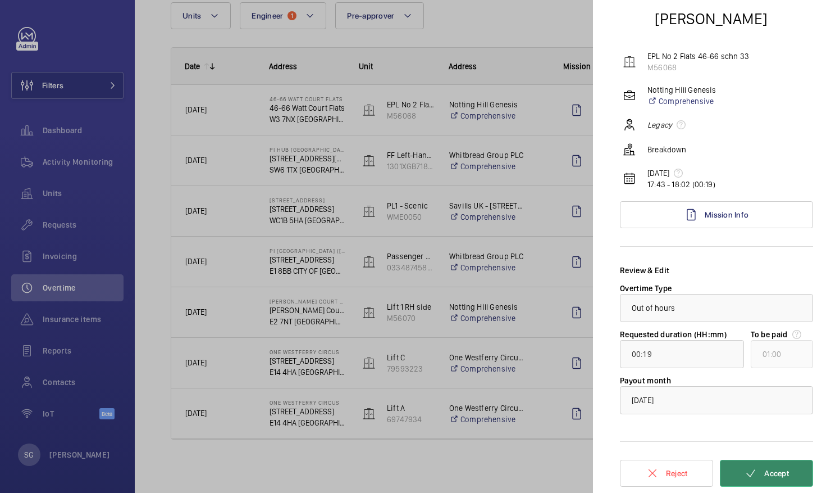
click at [764, 469] on span "Accept" at bounding box center [776, 472] width 25 height 9
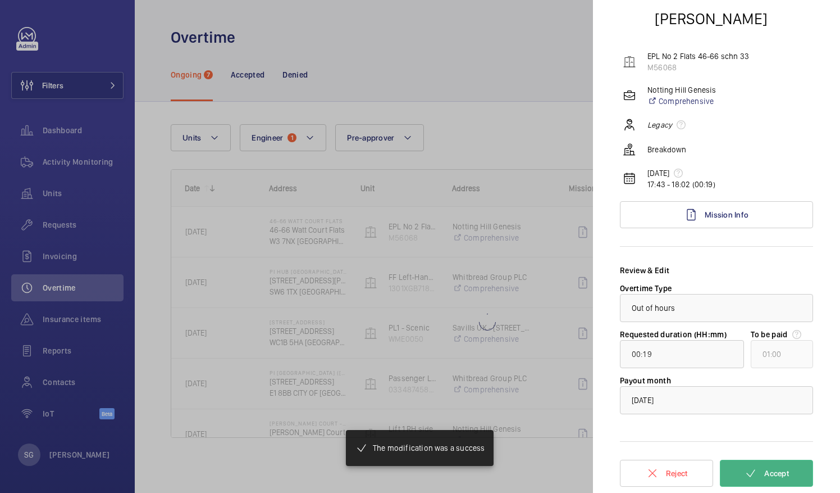
scroll to position [0, 0]
type input "00:44"
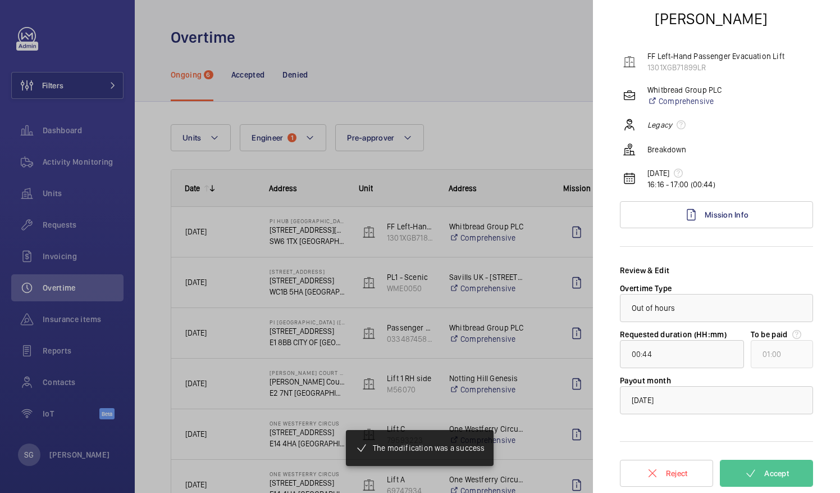
click at [525, 137] on div at bounding box center [420, 246] width 840 height 493
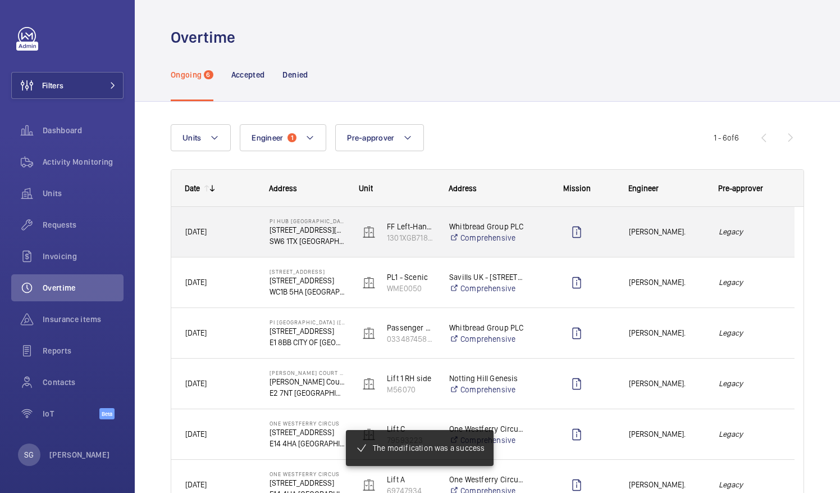
click at [699, 249] on div "[PERSON_NAME]." at bounding box center [660, 232] width 90 height 50
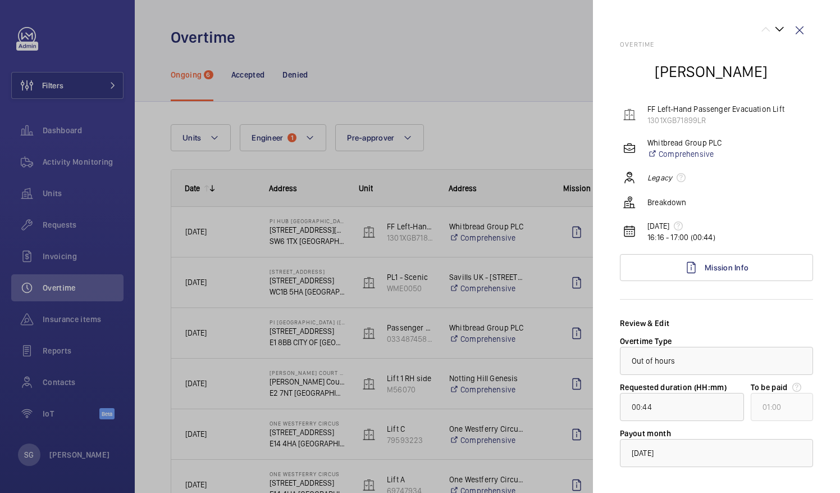
scroll to position [53, 0]
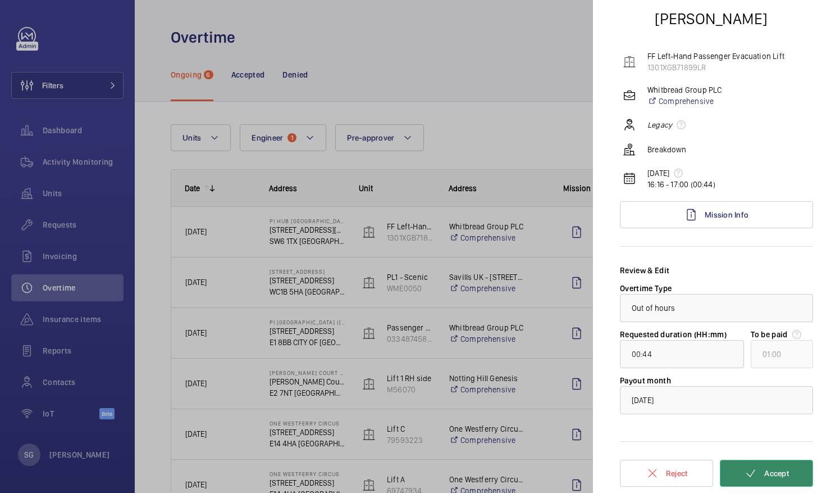
click at [751, 476] on button "Accept" at bounding box center [766, 472] width 93 height 27
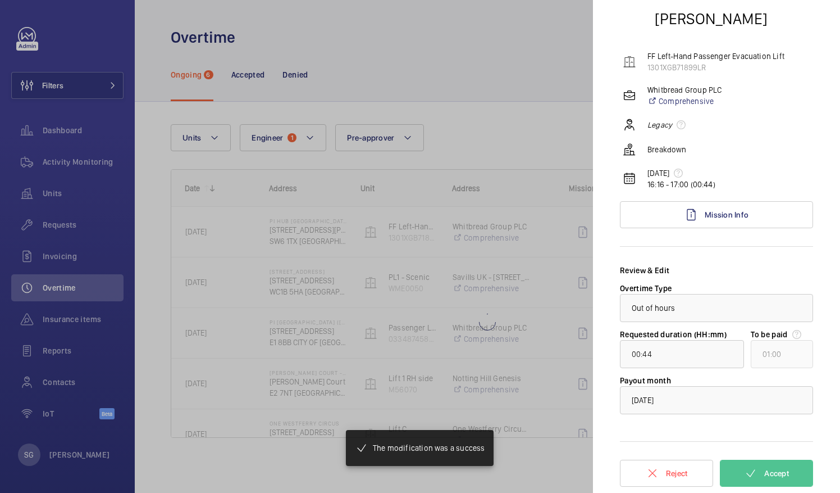
type input "00:17"
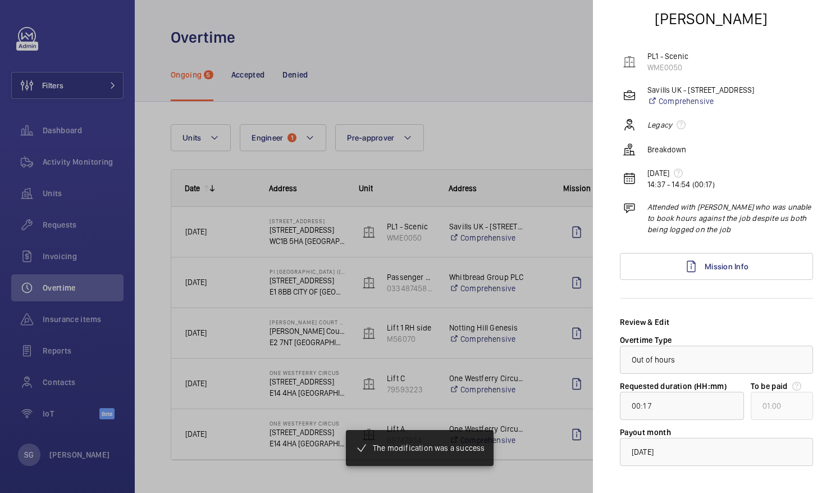
click at [542, 136] on div at bounding box center [420, 246] width 840 height 493
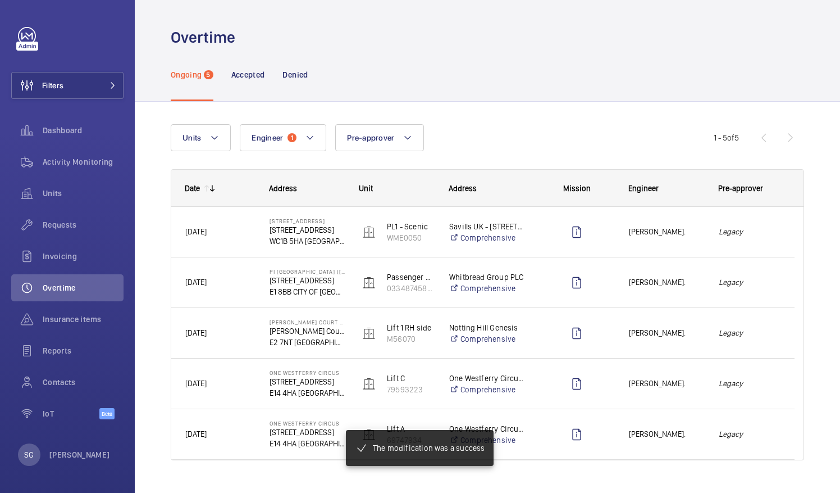
scroll to position [0, 0]
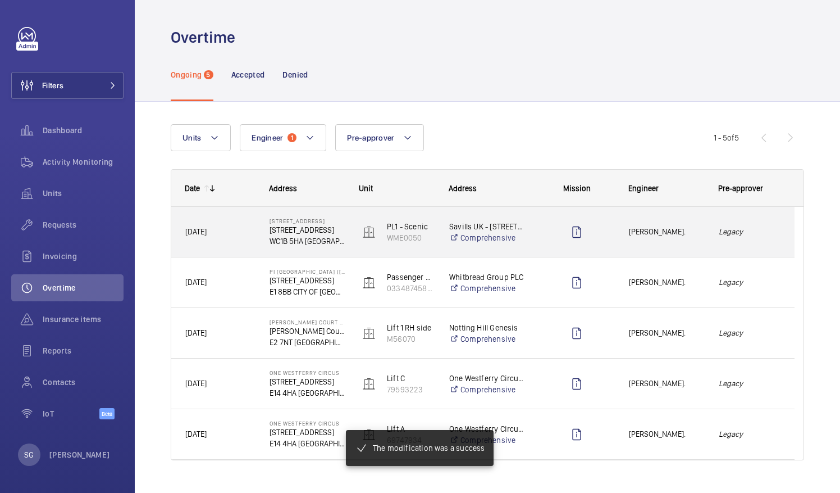
click at [755, 232] on em "Legacy" at bounding box center [750, 231] width 62 height 13
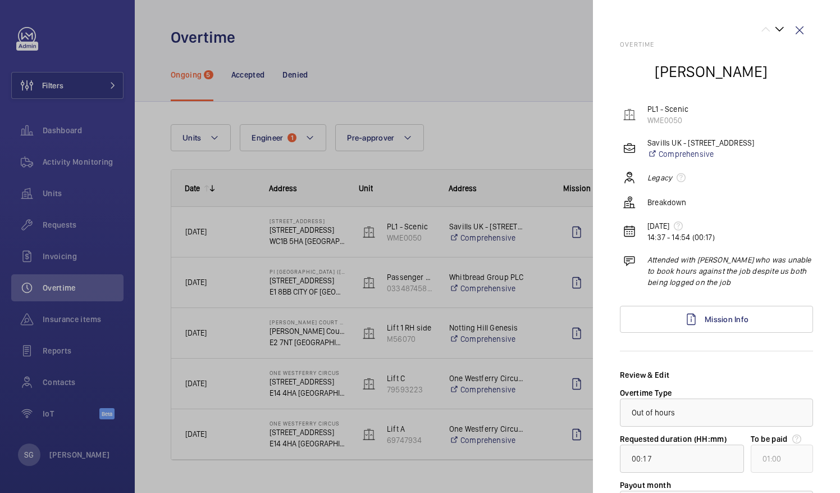
scroll to position [104, 0]
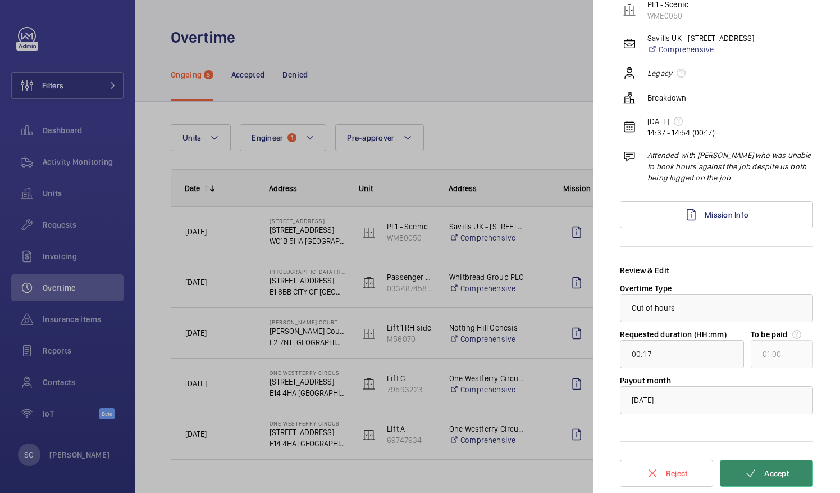
click at [751, 475] on button "Accept" at bounding box center [766, 472] width 93 height 27
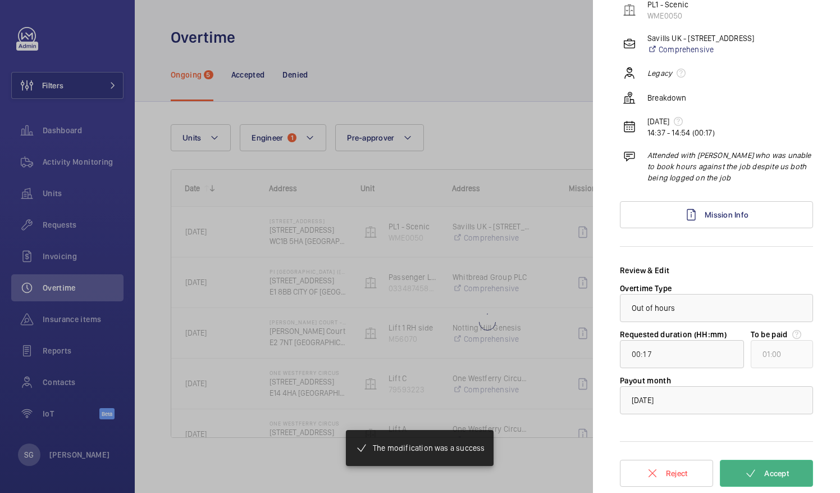
type input "00:52"
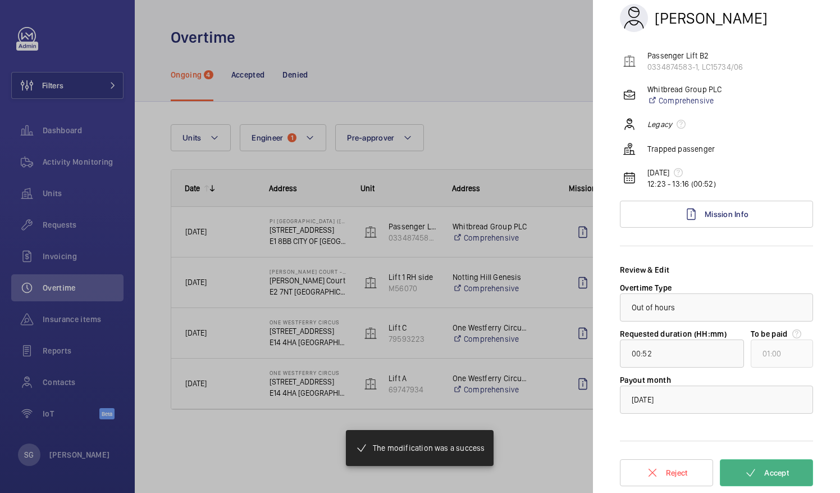
scroll to position [53, 0]
click at [513, 133] on div at bounding box center [420, 246] width 840 height 493
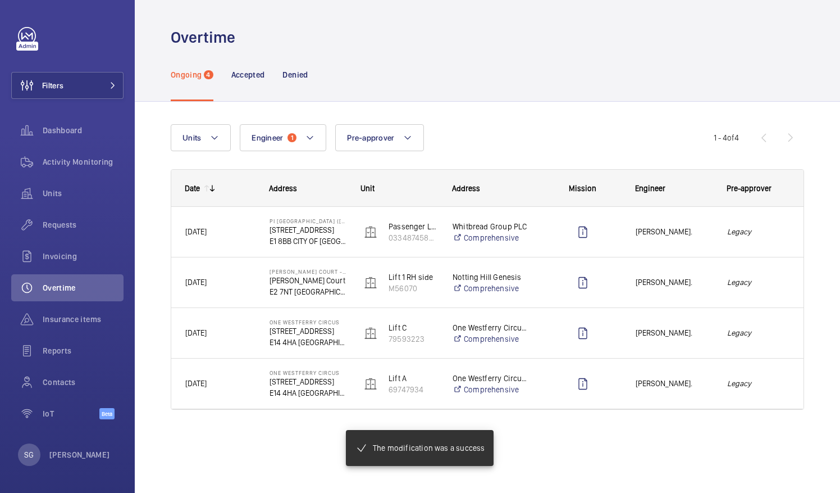
scroll to position [0, 0]
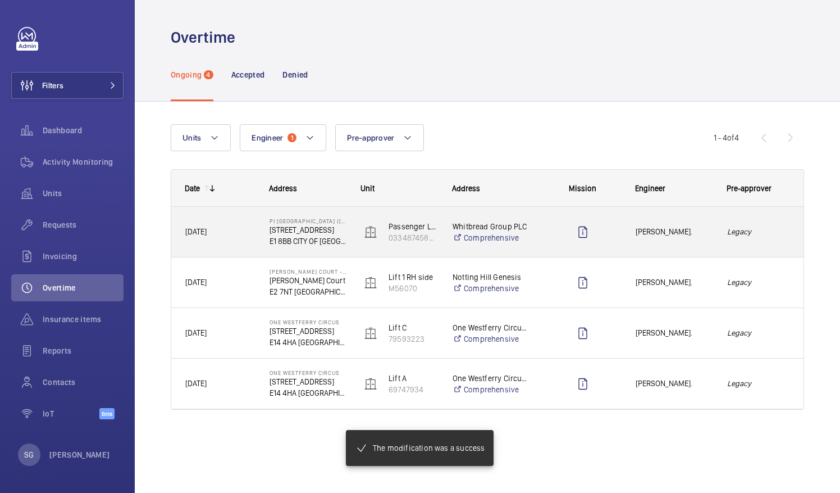
click at [700, 227] on span "[PERSON_NAME]." at bounding box center [674, 231] width 77 height 13
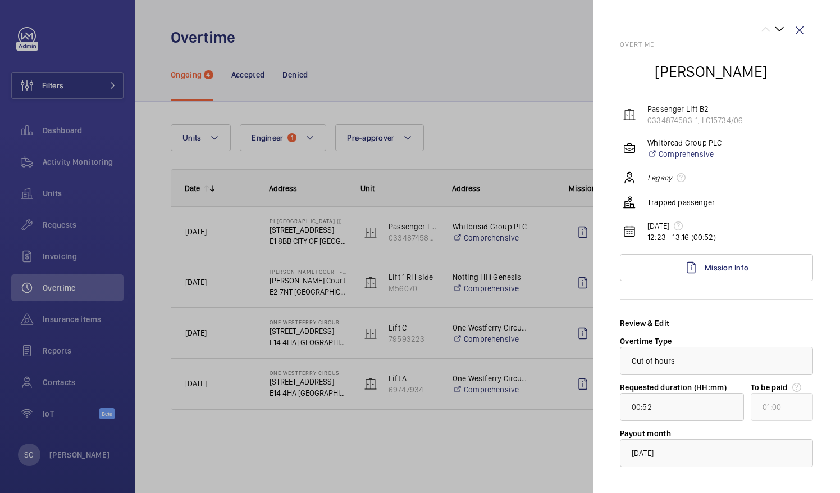
scroll to position [53, 0]
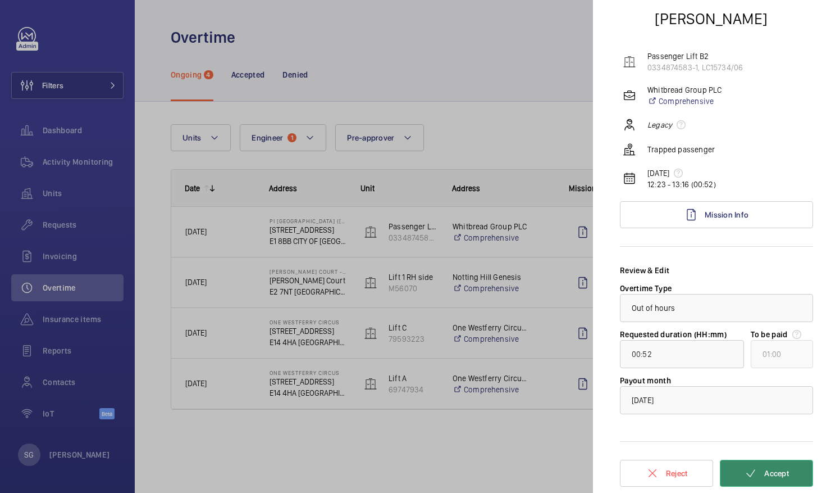
click at [744, 471] on mat-icon at bounding box center [750, 472] width 13 height 13
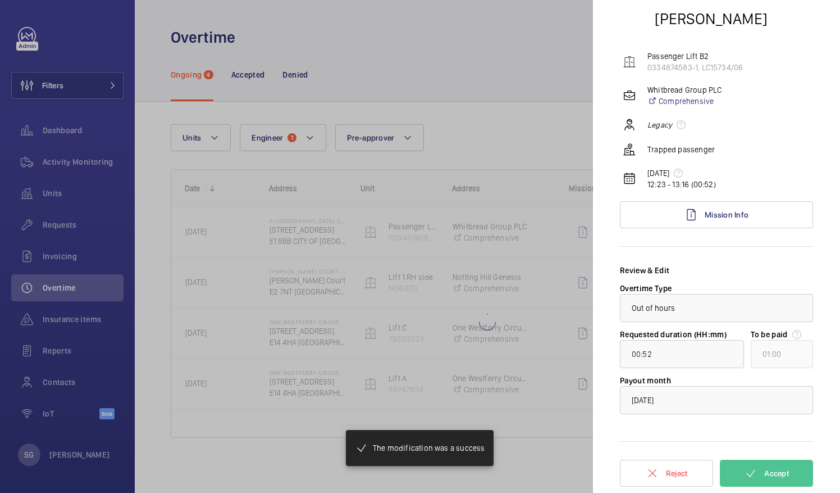
type input "00:01"
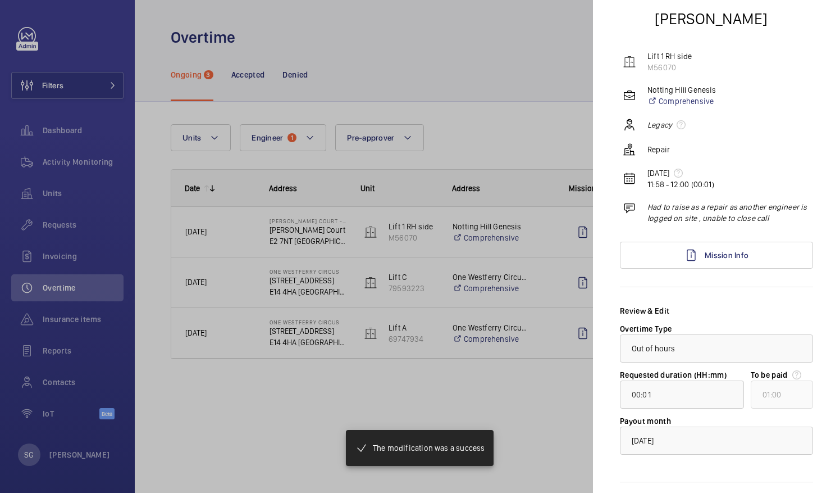
click at [540, 127] on div at bounding box center [420, 246] width 840 height 493
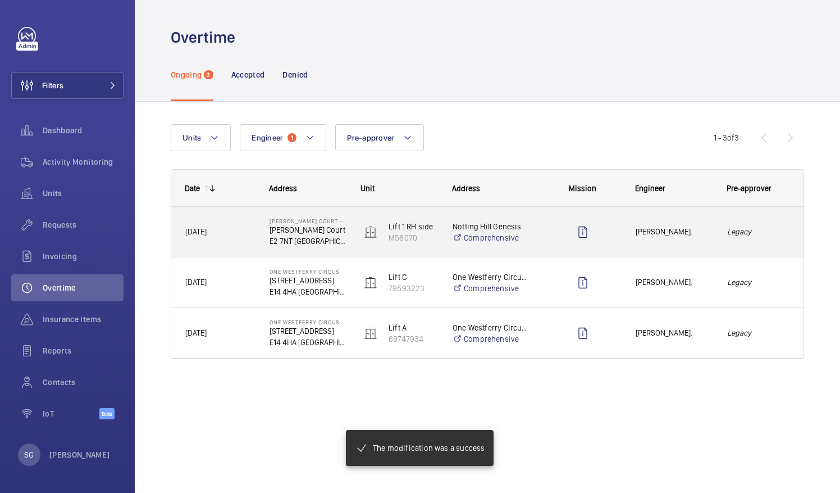
click at [757, 252] on div "Legacy" at bounding box center [758, 232] width 91 height 50
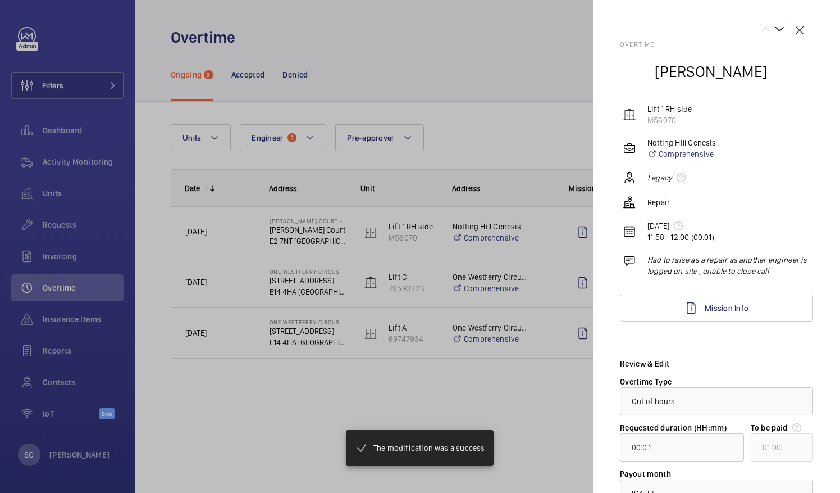
scroll to position [93, 0]
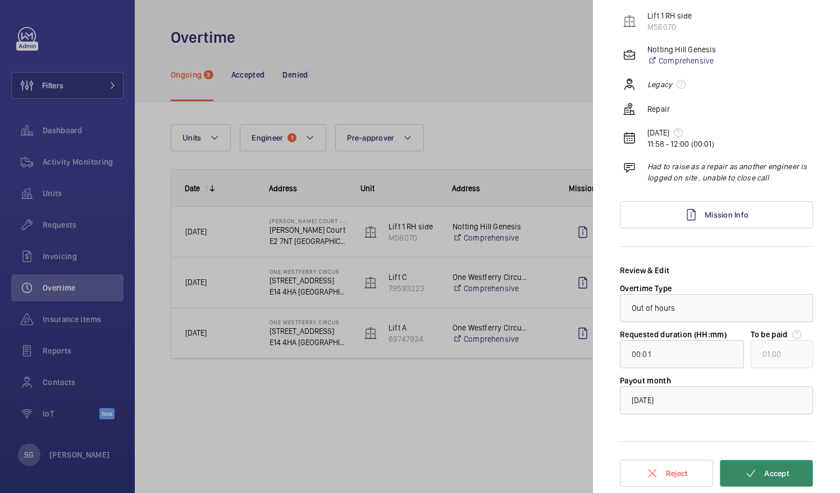
click at [768, 468] on span "Accept" at bounding box center [776, 472] width 25 height 9
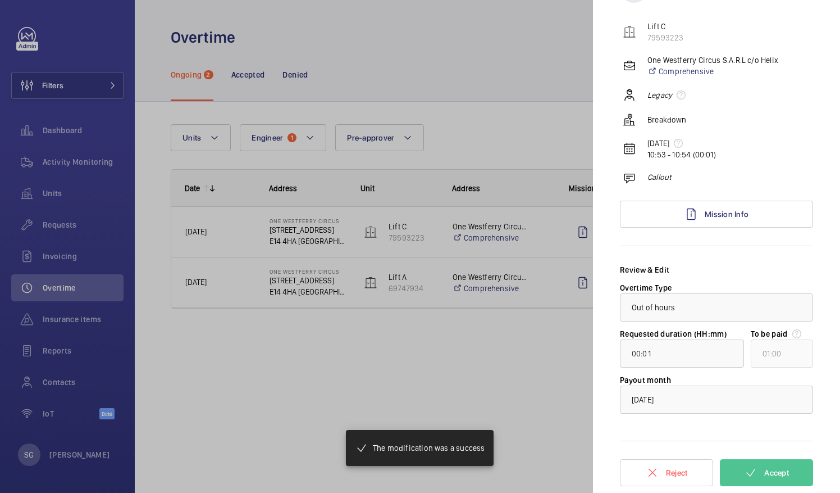
scroll to position [82, 0]
click at [554, 143] on div at bounding box center [420, 246] width 840 height 493
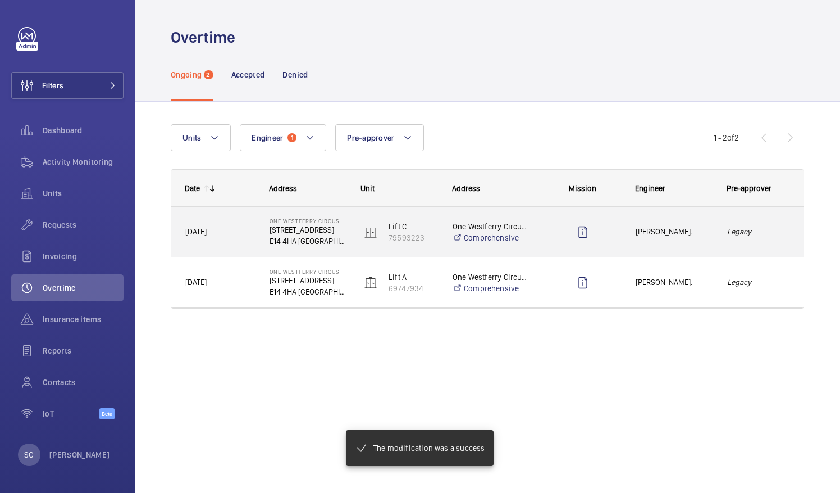
click at [777, 237] on em "Legacy" at bounding box center [758, 231] width 63 height 13
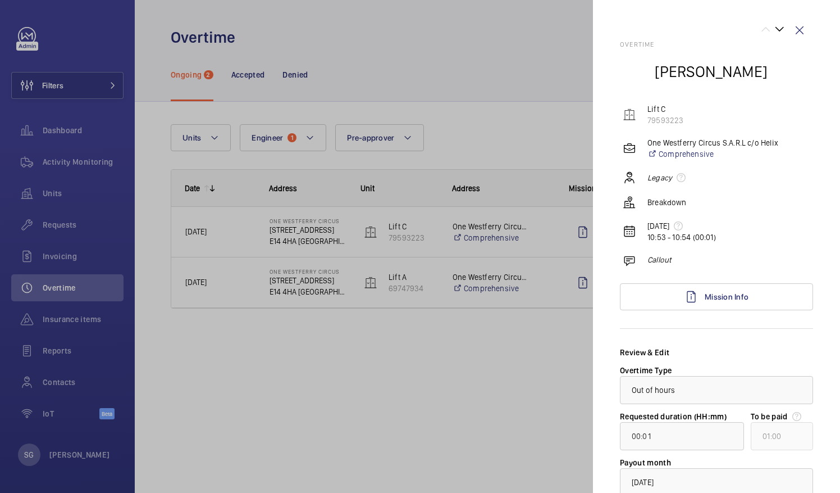
scroll to position [82, 0]
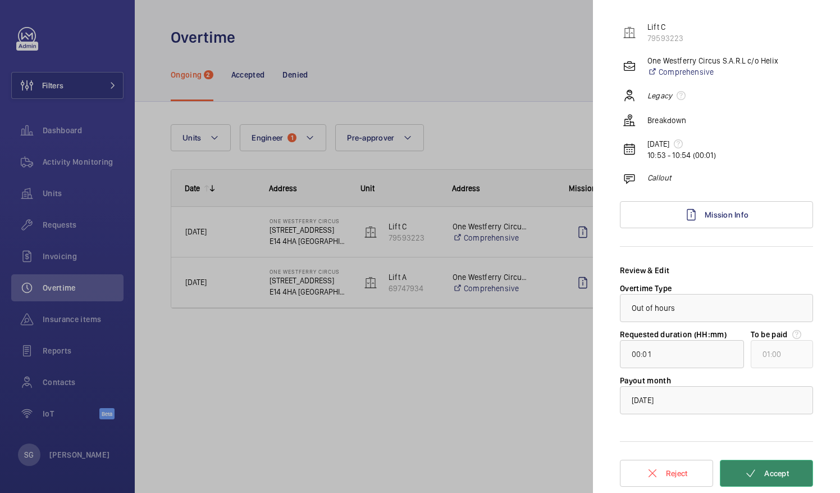
click at [749, 473] on mat-icon at bounding box center [750, 472] width 13 height 13
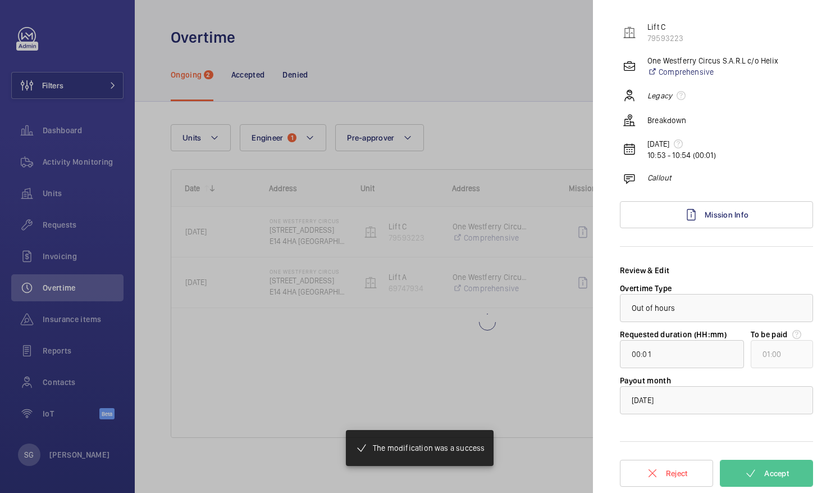
type input "00:55"
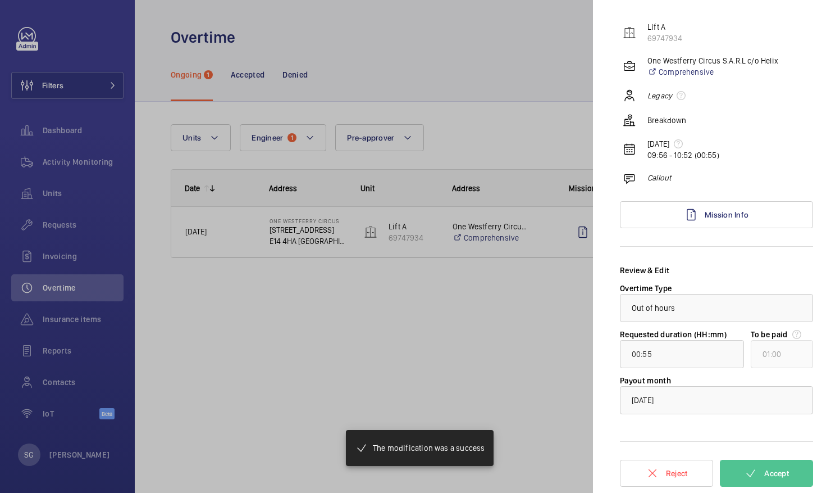
click at [562, 151] on div at bounding box center [420, 246] width 840 height 493
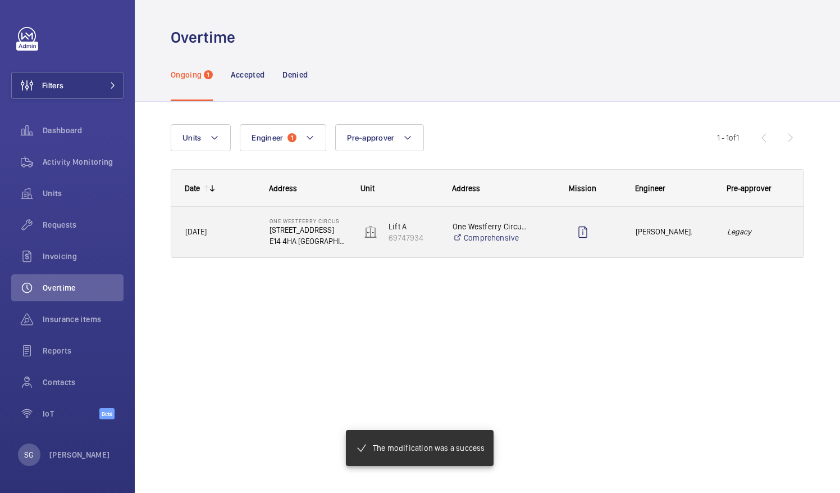
click at [763, 245] on div "Legacy" at bounding box center [759, 231] width 90 height 35
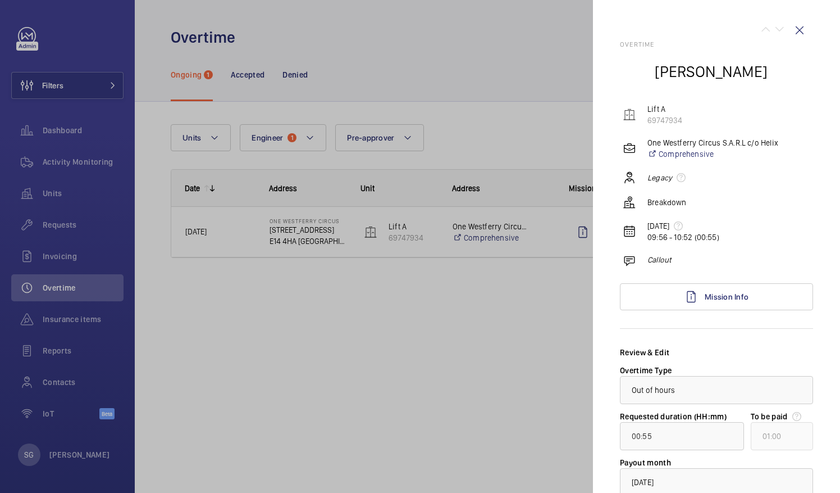
scroll to position [82, 0]
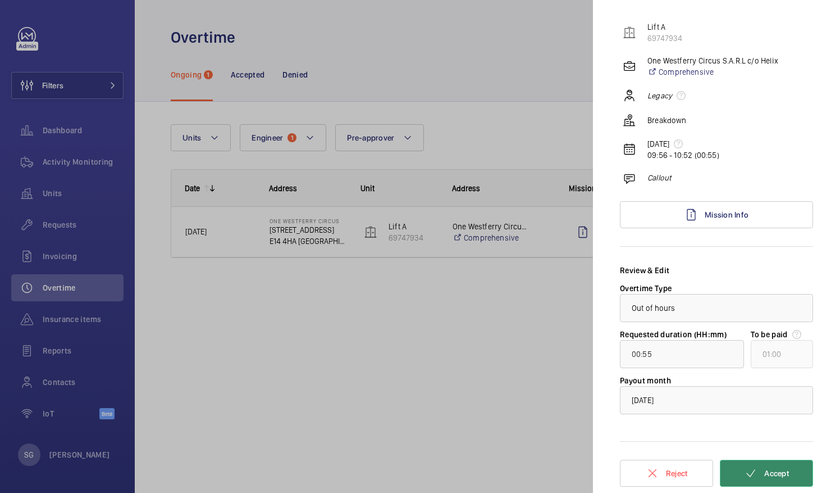
click at [751, 469] on button "Accept" at bounding box center [766, 472] width 93 height 27
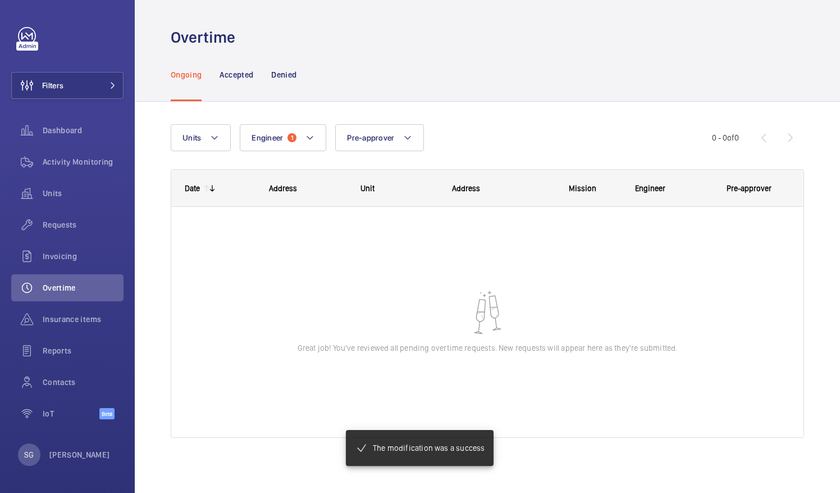
scroll to position [0, 0]
click at [312, 138] on mat-icon at bounding box center [310, 137] width 9 height 13
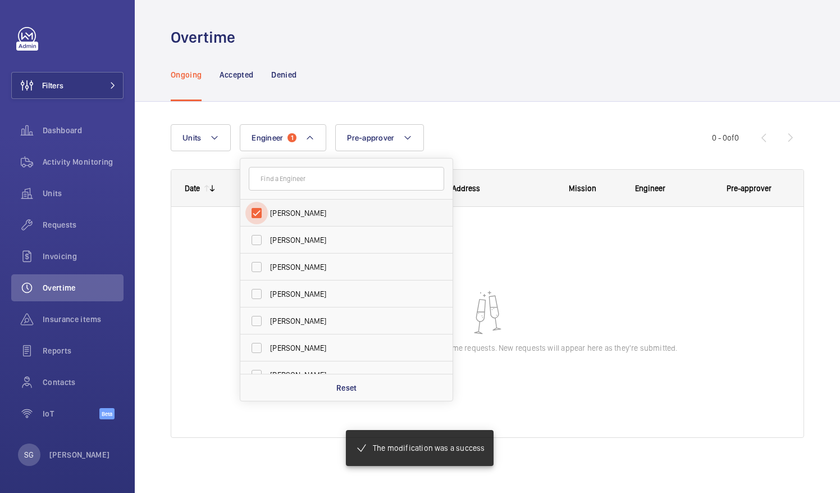
click at [260, 209] on input "[PERSON_NAME]" at bounding box center [256, 213] width 22 height 22
checkbox input "false"
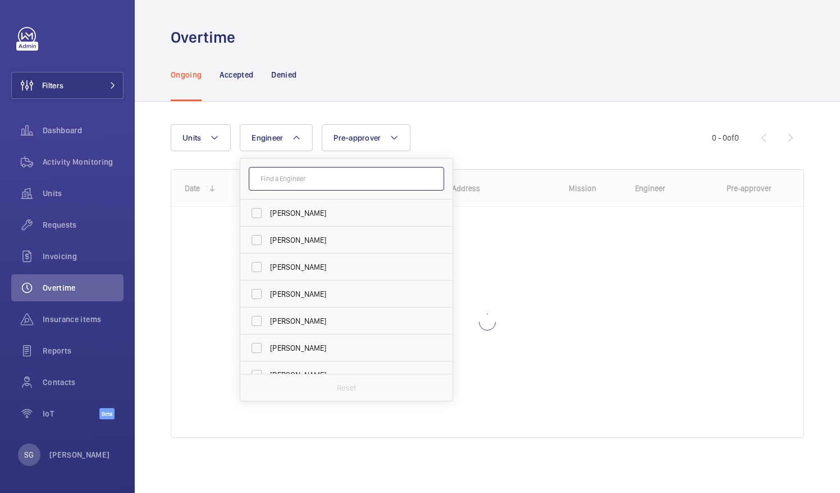
click at [285, 173] on input "text" at bounding box center [346, 179] width 195 height 24
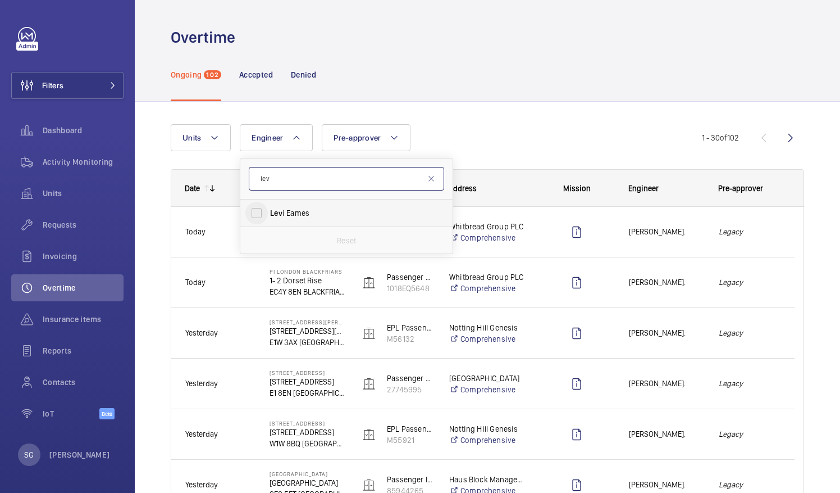
type input "lev"
click at [250, 208] on input "[PERSON_NAME]" at bounding box center [256, 213] width 22 height 22
checkbox input "true"
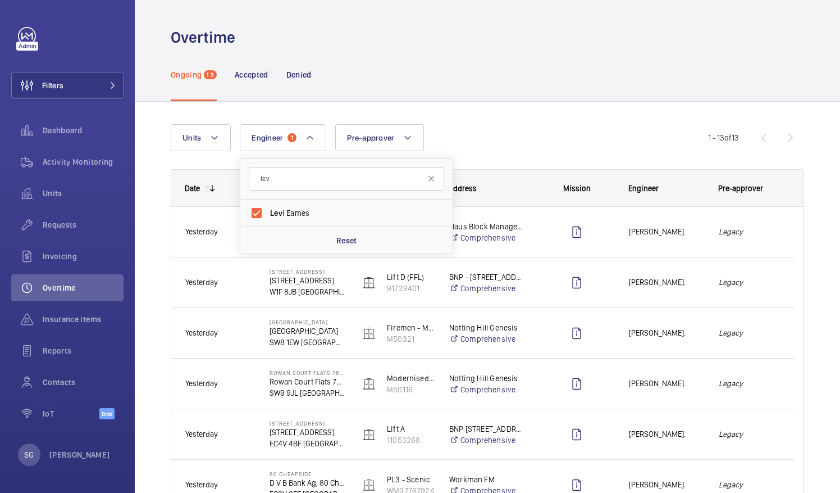
click at [493, 125] on div "Units Engineer 1 lev Lev i Eames Reset Pre-approver More filters Reset all filt…" at bounding box center [439, 137] width 537 height 27
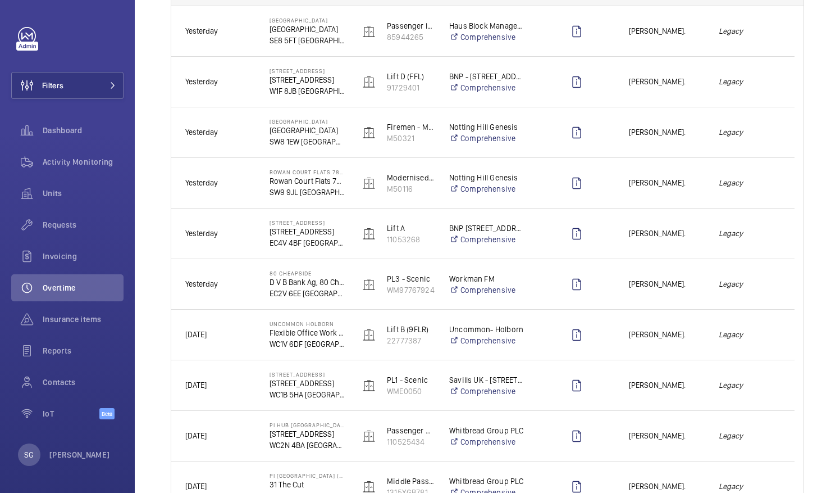
scroll to position [202, 0]
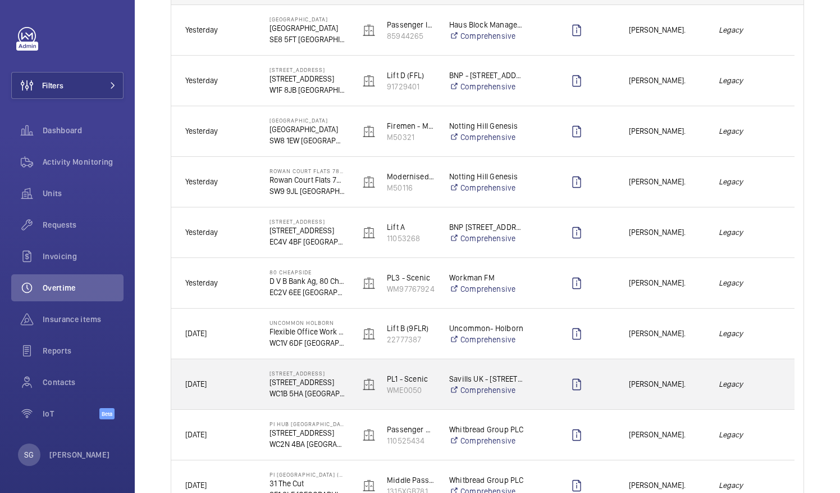
click at [687, 372] on div "[PERSON_NAME]." at bounding box center [660, 383] width 89 height 35
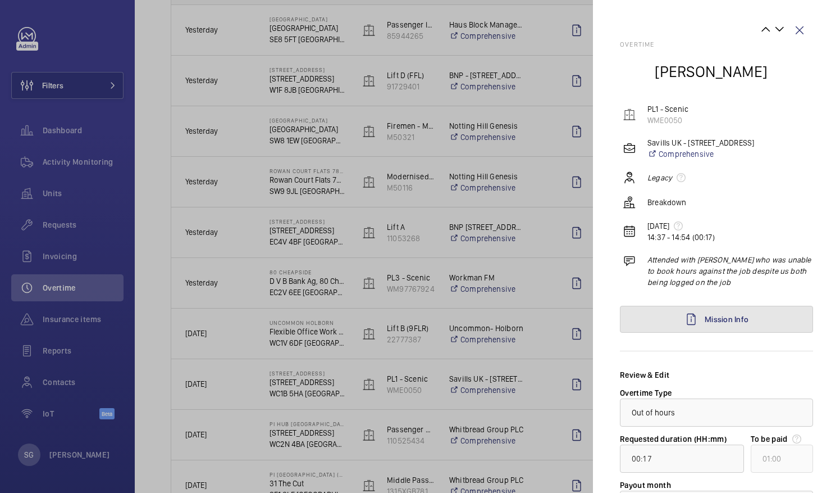
click at [714, 324] on link "Mission Info" at bounding box center [716, 319] width 193 height 27
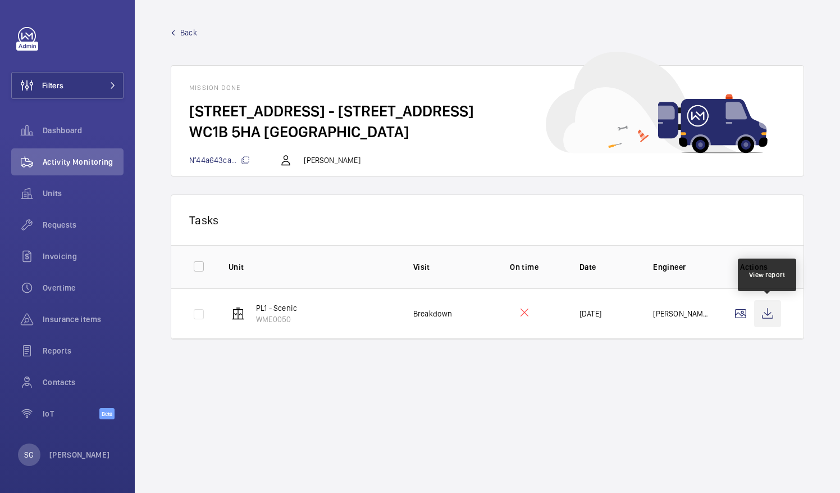
click at [768, 306] on wm-front-icon-button at bounding box center [767, 313] width 27 height 27
click at [199, 33] on link "Back" at bounding box center [487, 32] width 633 height 11
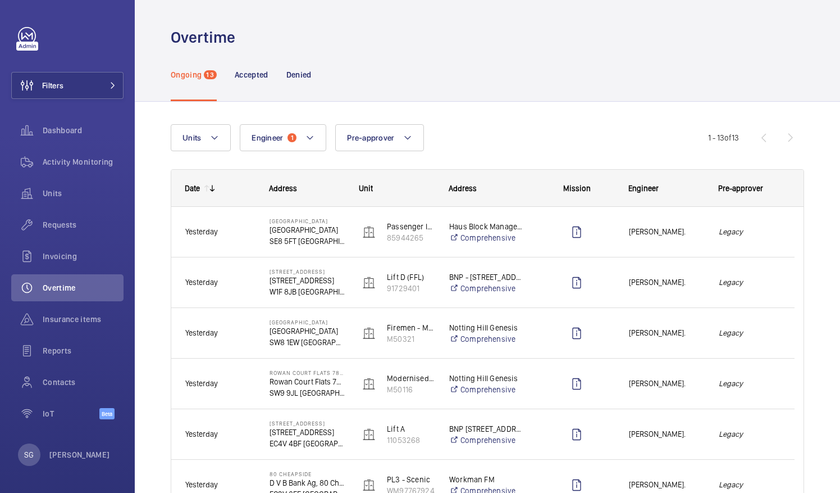
scroll to position [425, 0]
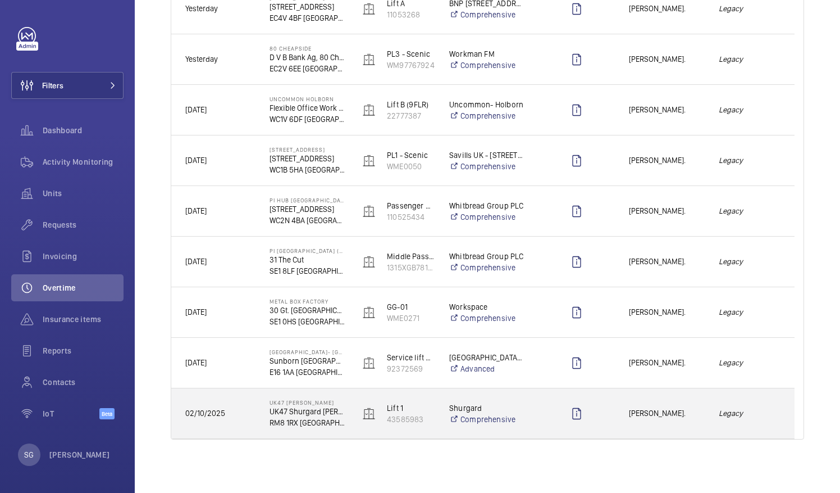
click at [682, 421] on div "[PERSON_NAME]." at bounding box center [660, 412] width 89 height 35
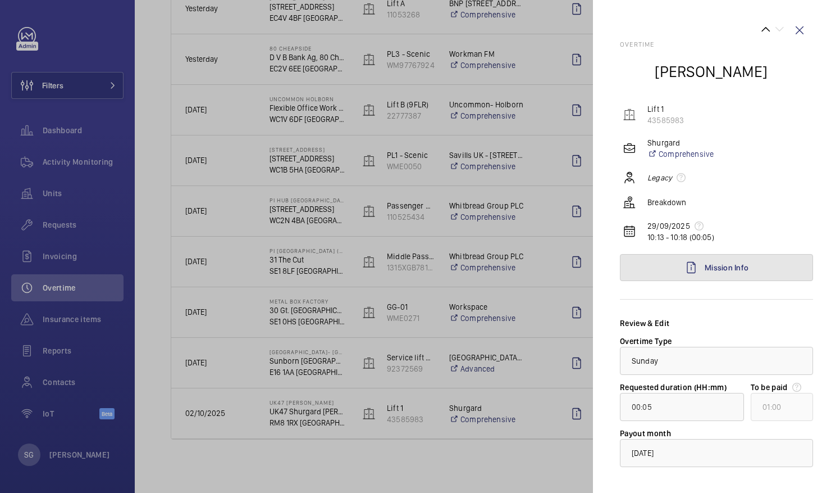
click at [694, 262] on link "Mission Info" at bounding box center [716, 267] width 193 height 27
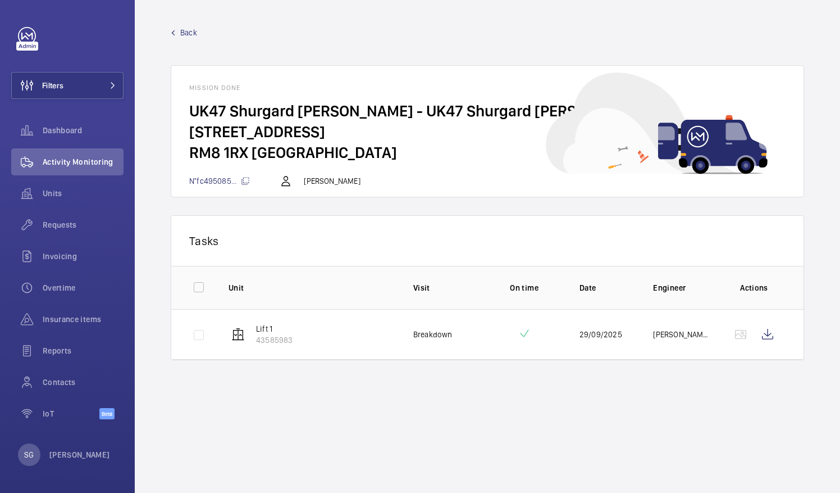
click at [707, 323] on td "[PERSON_NAME]" at bounding box center [672, 334] width 74 height 51
click at [769, 321] on wm-front-icon-button at bounding box center [767, 334] width 27 height 27
click at [192, 26] on wm-front-mission-details "Back Mission done UK47 Shurgard Chadwell Heath - UK47 Shurgard Chadwell Heath -…" at bounding box center [487, 246] width 705 height 493
click at [190, 33] on span "Back" at bounding box center [188, 32] width 17 height 11
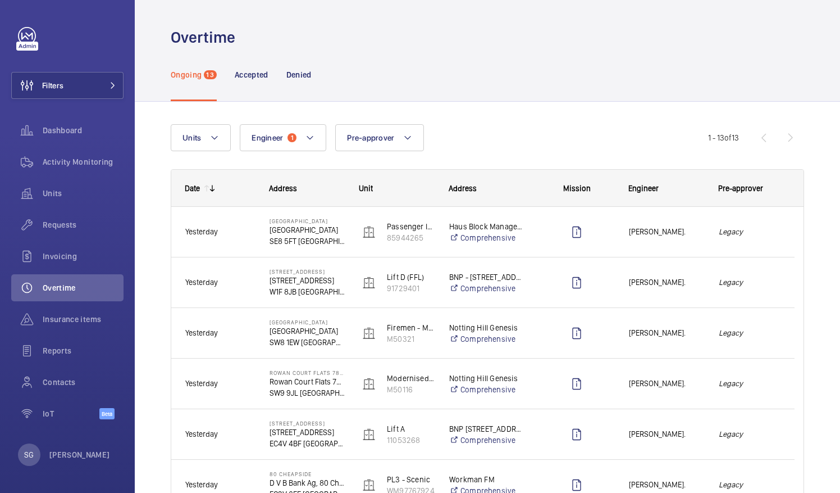
scroll to position [425, 0]
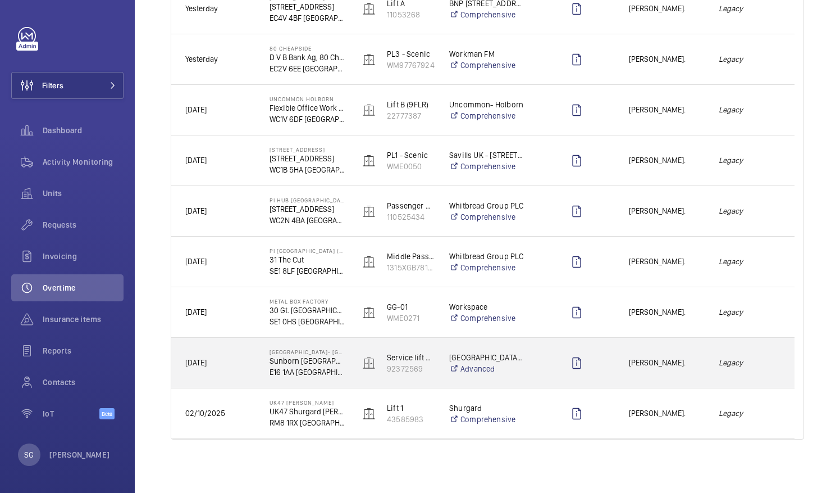
click at [737, 353] on div "Legacy" at bounding box center [749, 362] width 89 height 35
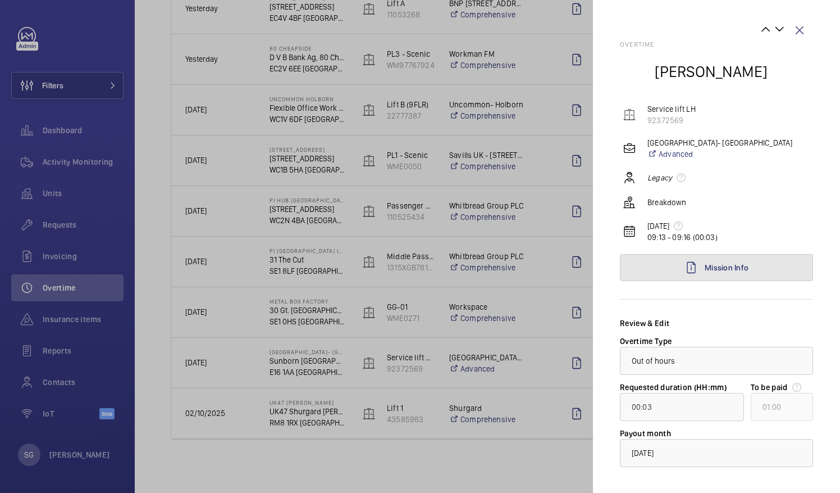
click at [713, 258] on link "Mission Info" at bounding box center [716, 267] width 193 height 27
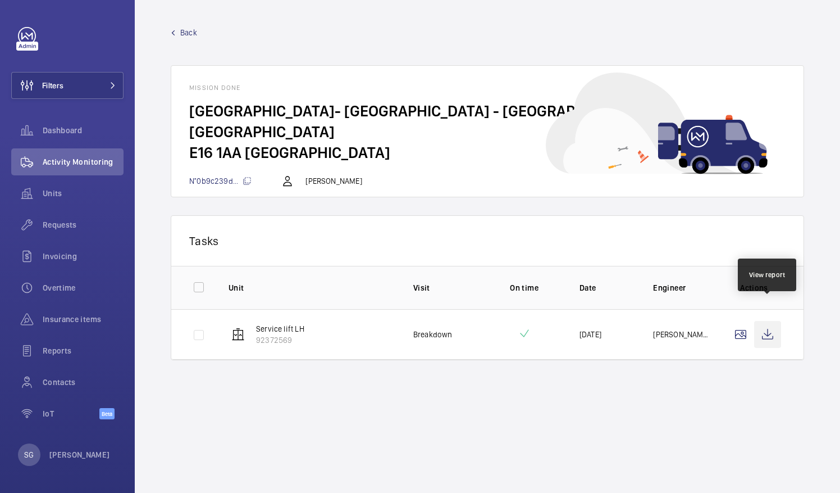
click at [765, 321] on wm-front-icon-button at bounding box center [767, 334] width 27 height 27
click at [193, 29] on span "Back" at bounding box center [188, 32] width 17 height 11
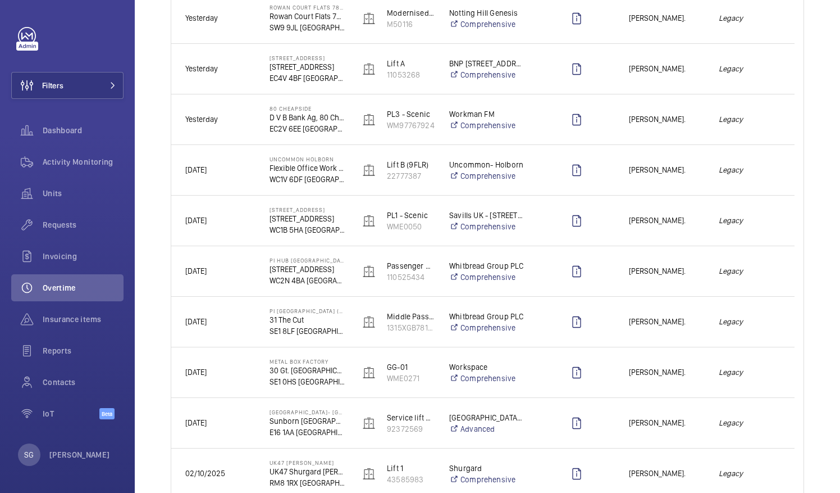
scroll to position [425, 0]
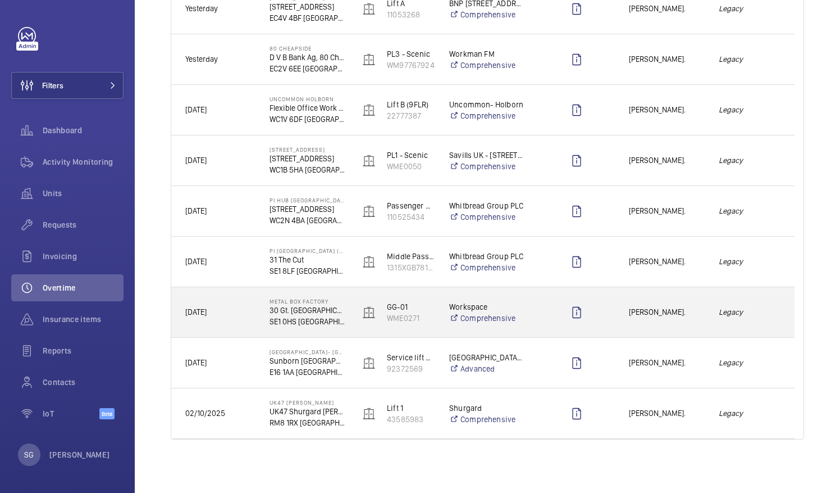
click at [730, 314] on em "Legacy" at bounding box center [750, 312] width 62 height 13
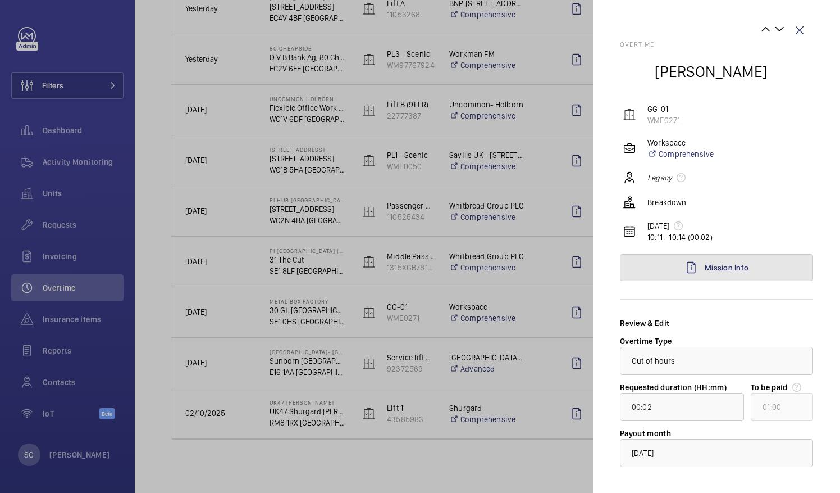
click at [747, 266] on link "Mission Info" at bounding box center [716, 267] width 193 height 27
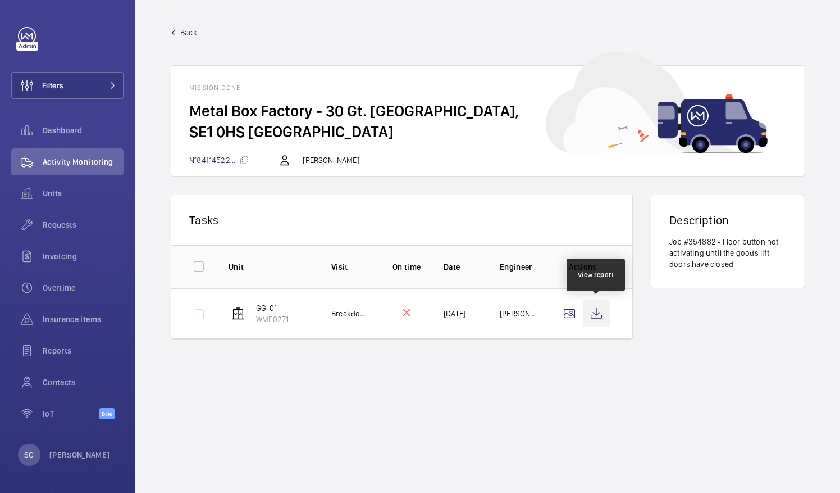
click at [600, 314] on wm-front-icon-button at bounding box center [596, 313] width 27 height 27
click at [192, 28] on span "Back" at bounding box center [188, 32] width 17 height 11
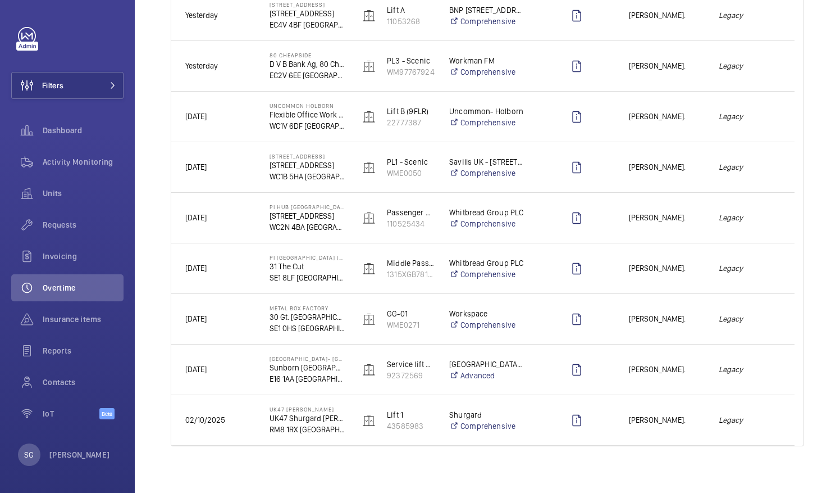
scroll to position [425, 0]
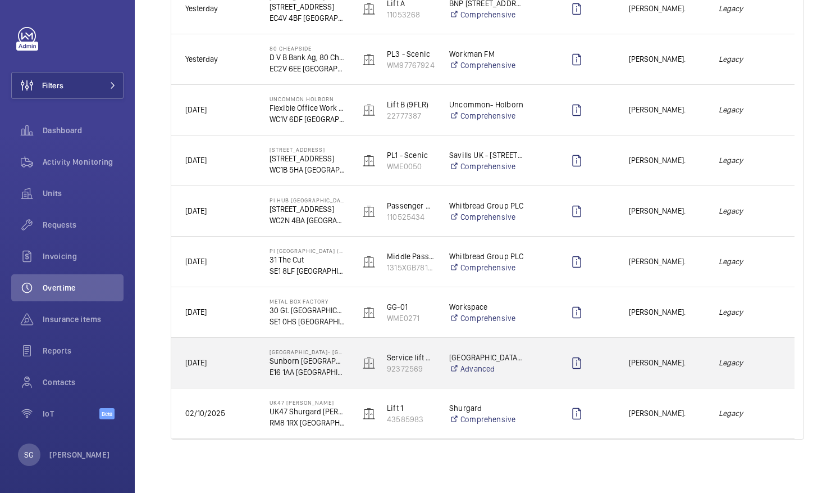
click at [711, 371] on div "Legacy" at bounding box center [749, 362] width 89 height 35
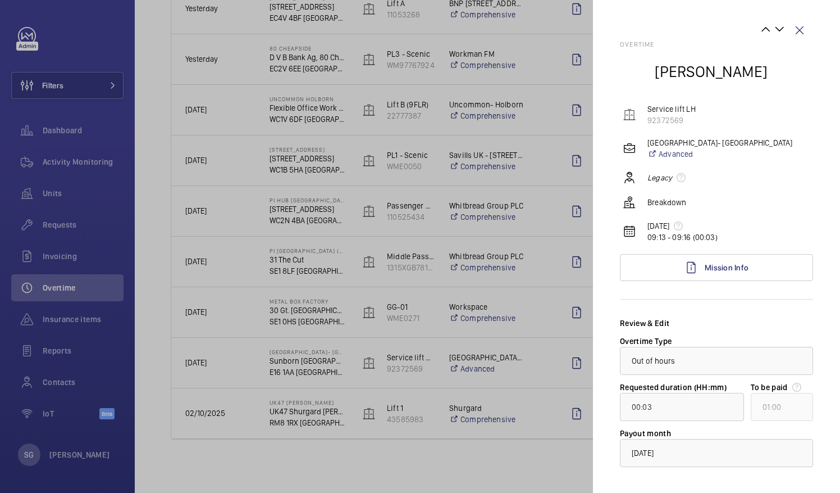
scroll to position [53, 0]
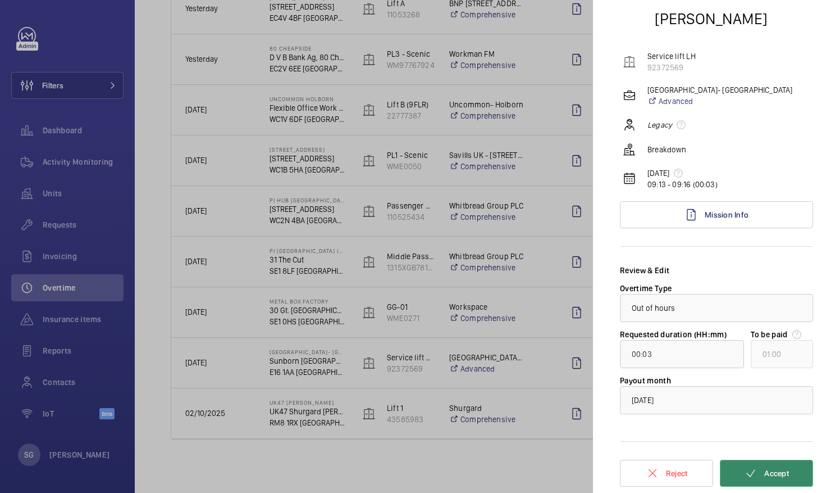
click at [755, 474] on button "Accept" at bounding box center [766, 472] width 93 height 27
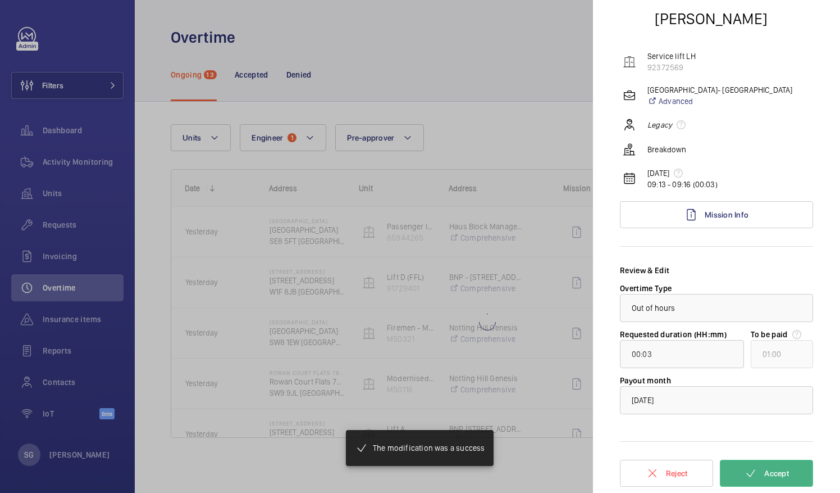
scroll to position [0, 0]
type input "00:05"
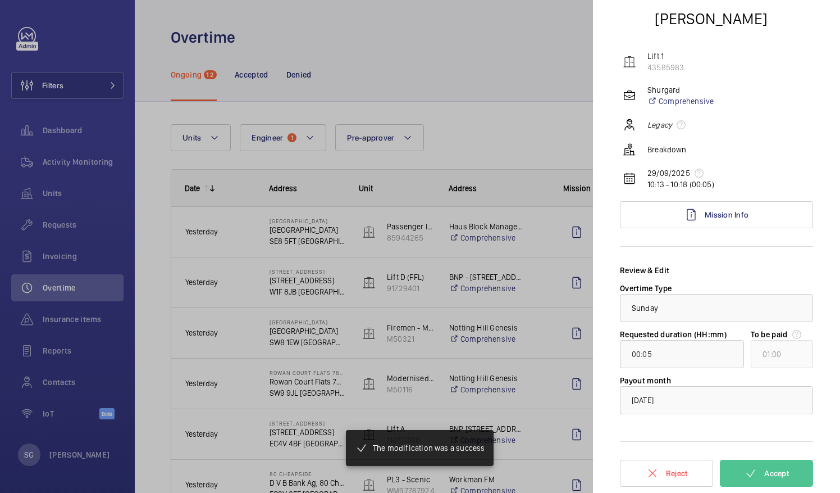
click at [500, 95] on div at bounding box center [420, 246] width 840 height 493
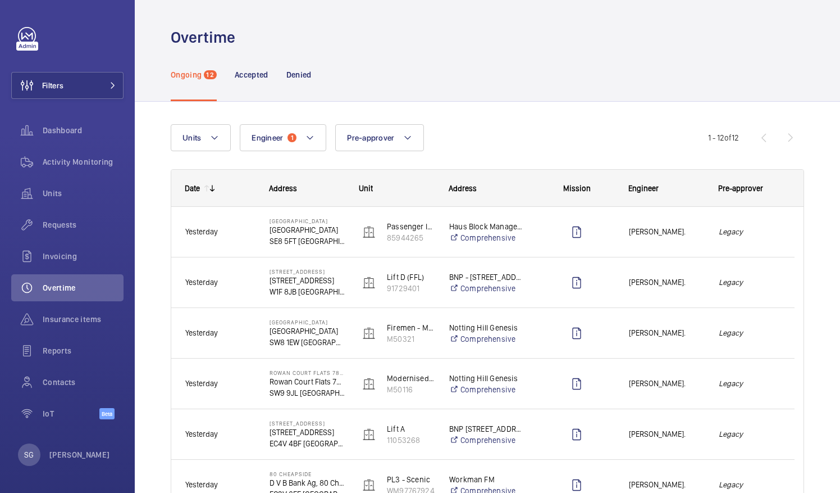
scroll to position [375, 0]
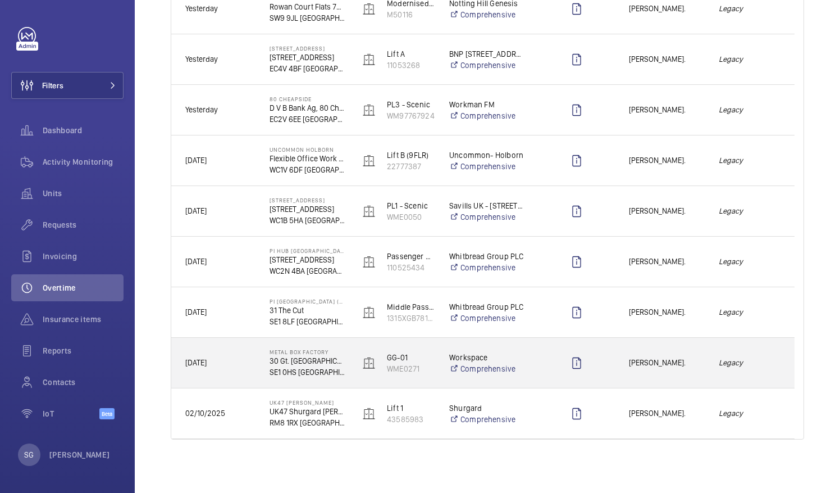
click at [685, 368] on span "[PERSON_NAME]." at bounding box center [666, 362] width 75 height 13
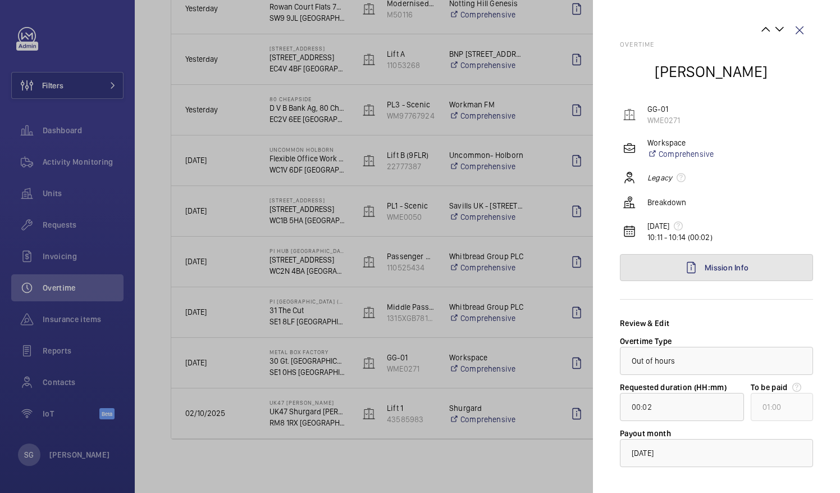
click at [745, 271] on link "Mission Info" at bounding box center [716, 267] width 193 height 27
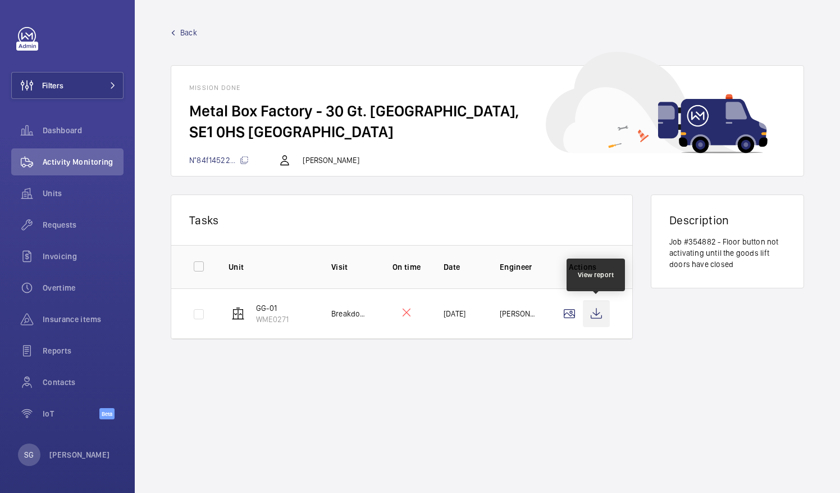
click at [600, 310] on wm-front-icon-button at bounding box center [596, 313] width 27 height 27
click at [180, 28] on link "Back" at bounding box center [487, 32] width 633 height 11
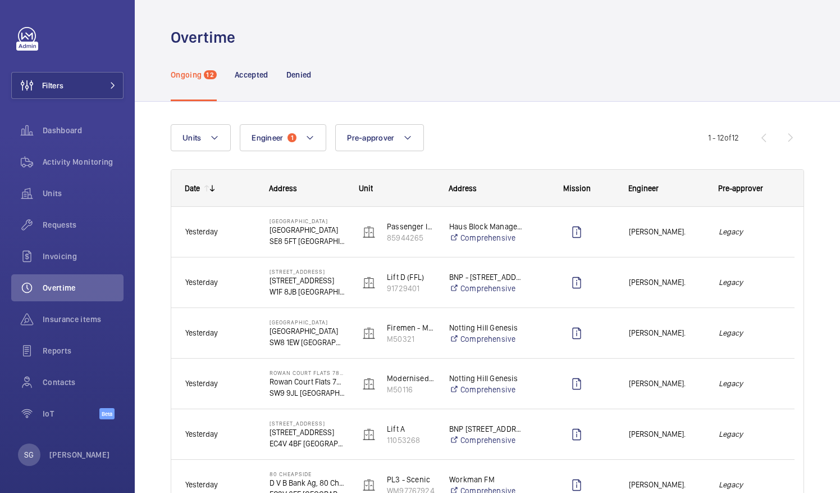
scroll to position [375, 0]
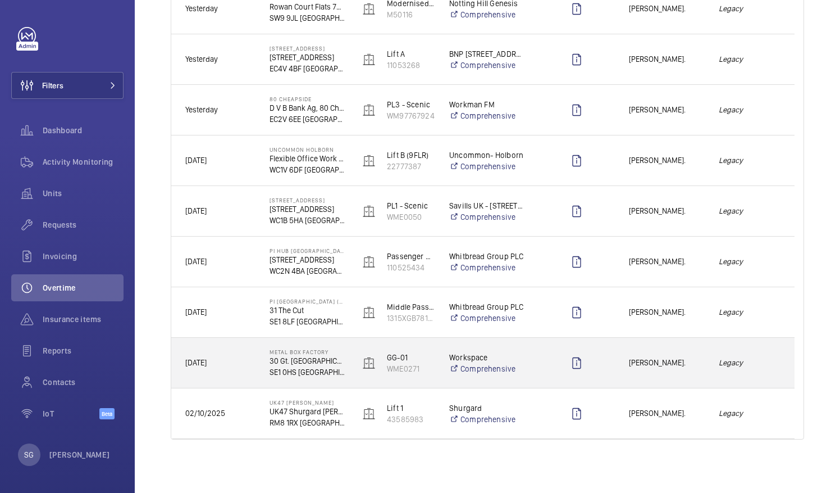
click at [699, 370] on div "[PERSON_NAME]." at bounding box center [660, 362] width 89 height 35
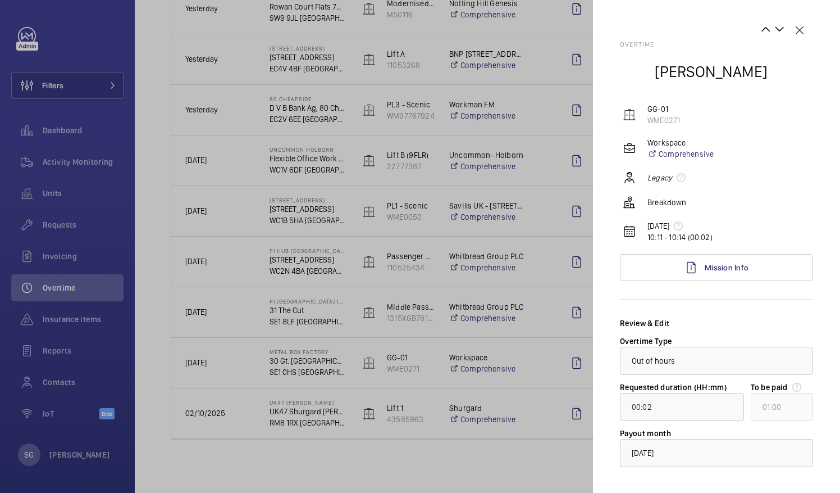
scroll to position [53, 0]
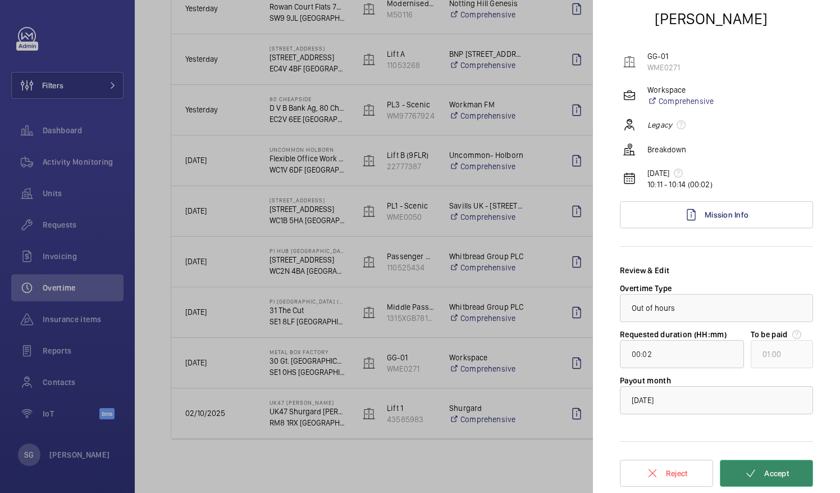
click at [746, 477] on mat-icon at bounding box center [750, 472] width 13 height 13
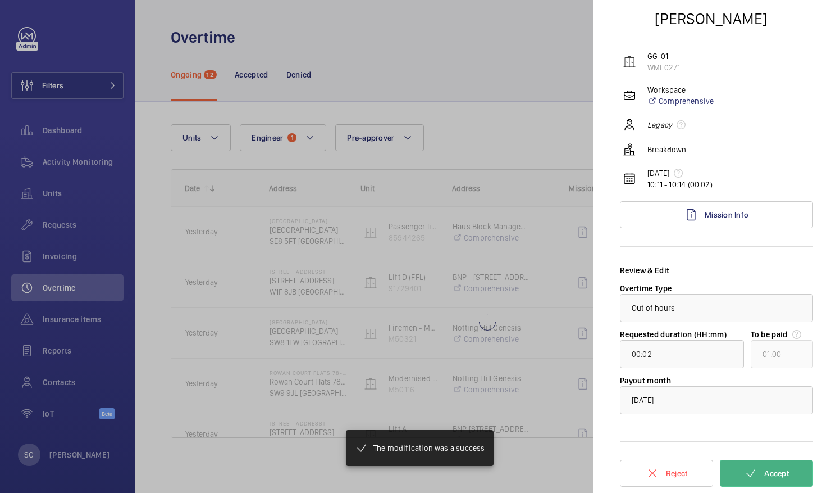
scroll to position [0, 0]
type input "00:05"
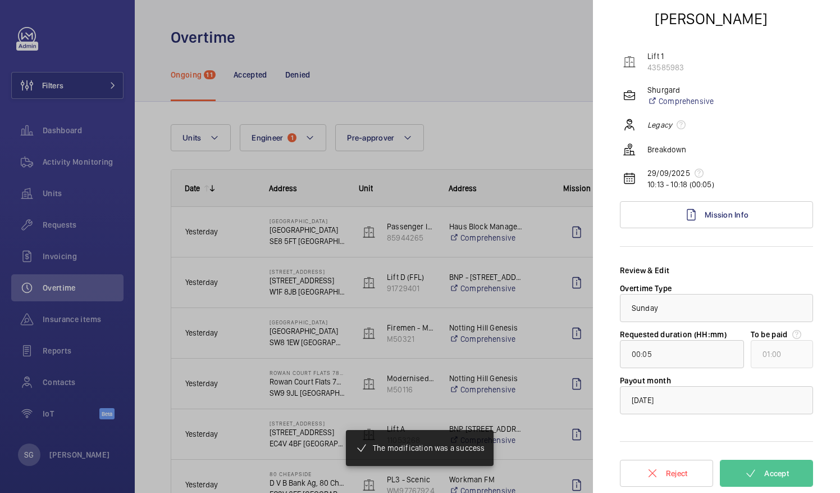
click at [462, 79] on div at bounding box center [420, 246] width 840 height 493
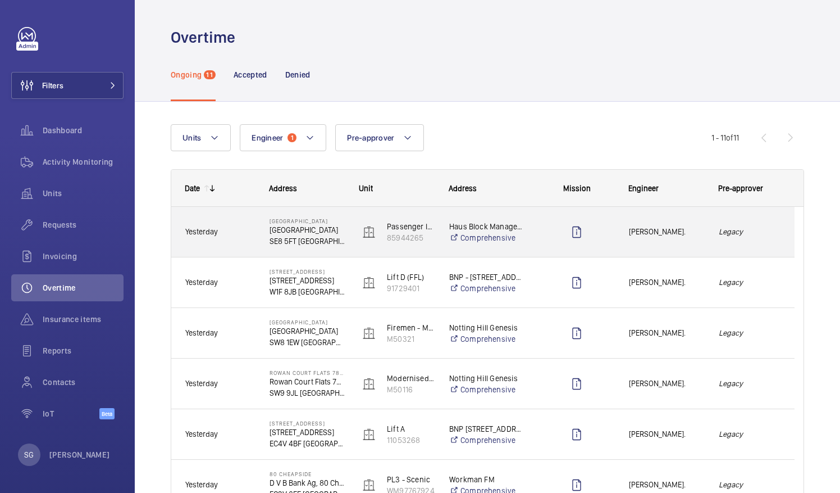
click at [600, 237] on div "Press SPACE to select this row." at bounding box center [576, 232] width 75 height 28
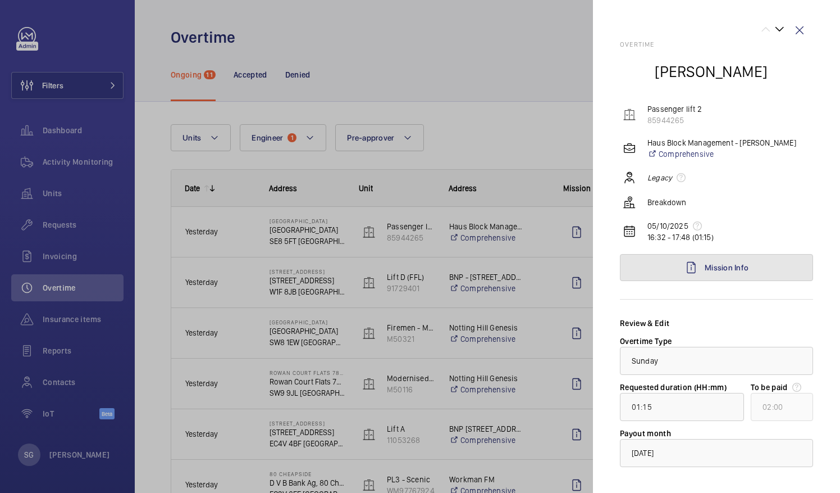
click at [735, 266] on span "Mission Info" at bounding box center [727, 267] width 44 height 9
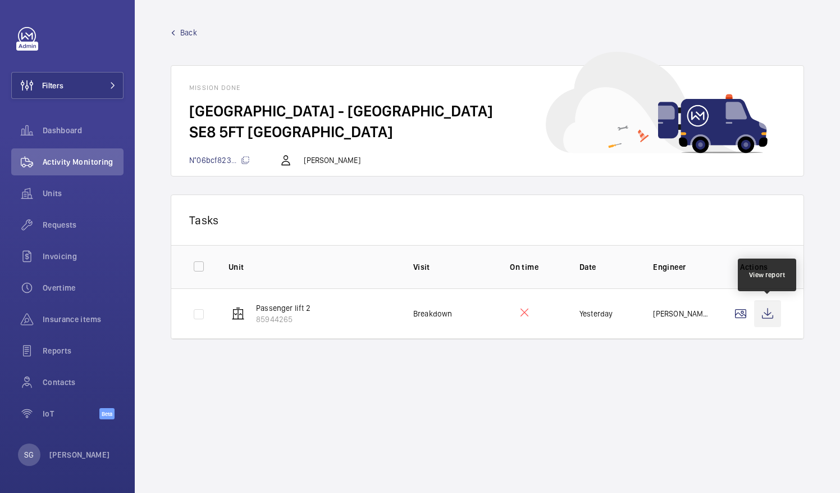
click at [773, 310] on wm-front-icon-button at bounding box center [767, 313] width 27 height 27
click at [188, 30] on span "Back" at bounding box center [188, 32] width 17 height 11
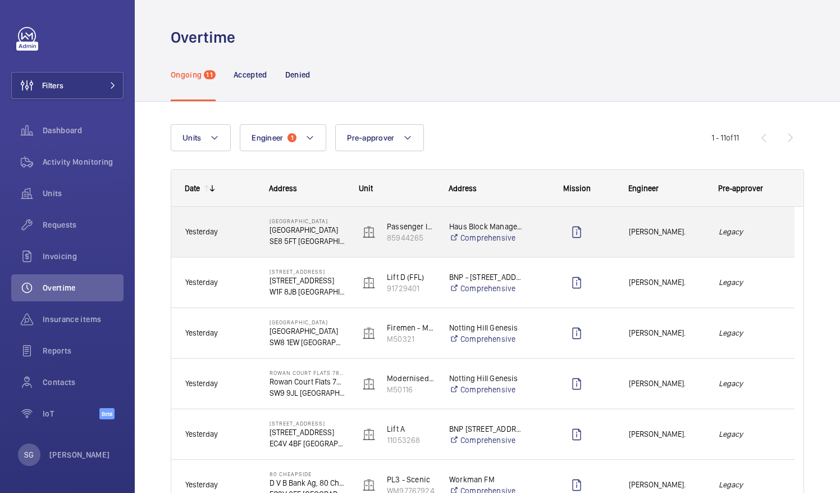
click at [684, 244] on div "[PERSON_NAME]." at bounding box center [660, 231] width 89 height 35
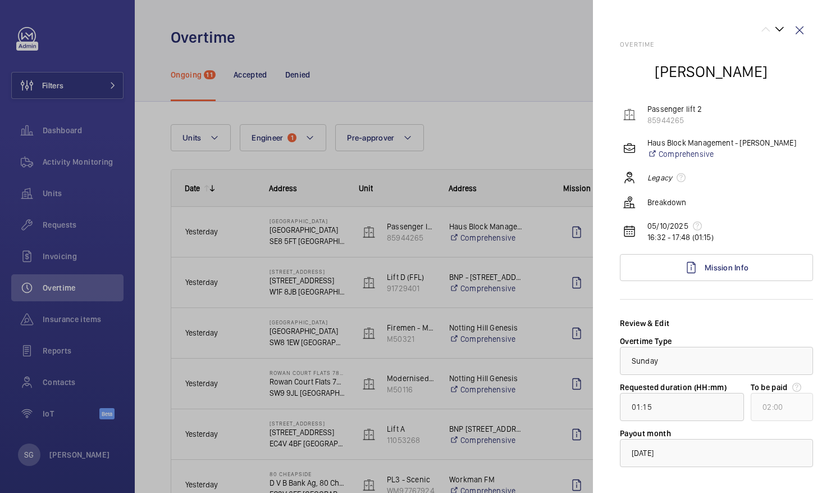
scroll to position [53, 0]
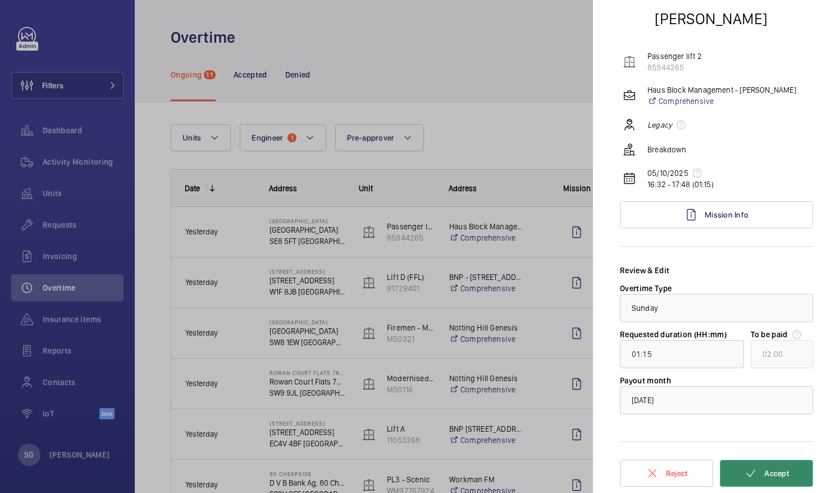
click at [769, 468] on span "Accept" at bounding box center [776, 472] width 25 height 9
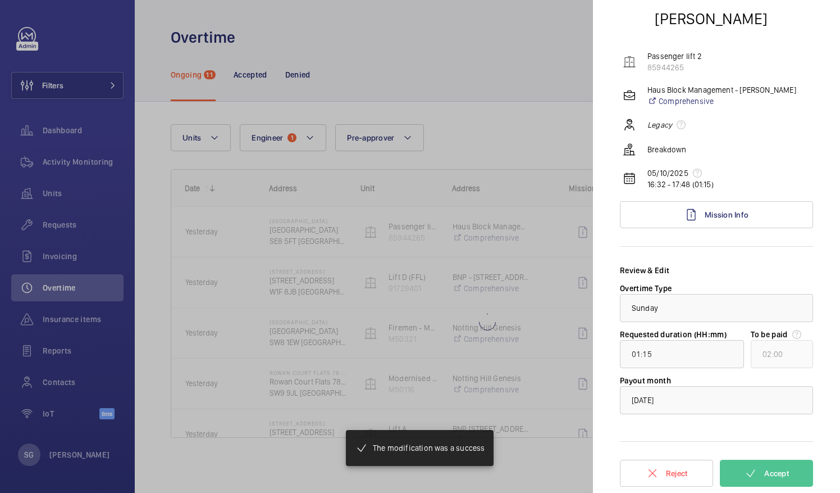
type input "00:01"
type input "01:00"
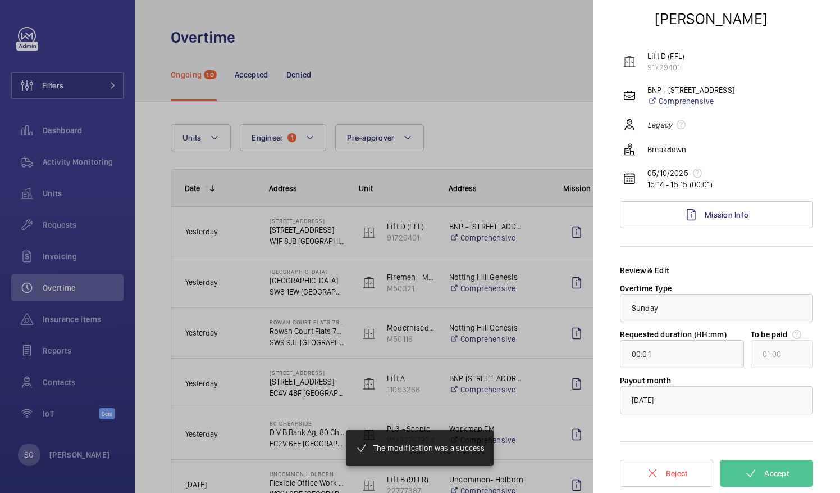
click at [484, 127] on div at bounding box center [420, 246] width 840 height 493
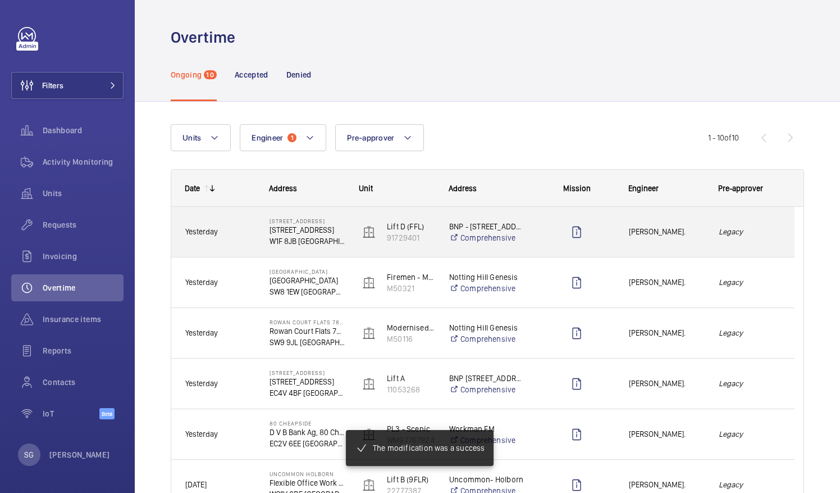
click at [694, 241] on div "[PERSON_NAME]." at bounding box center [660, 231] width 89 height 35
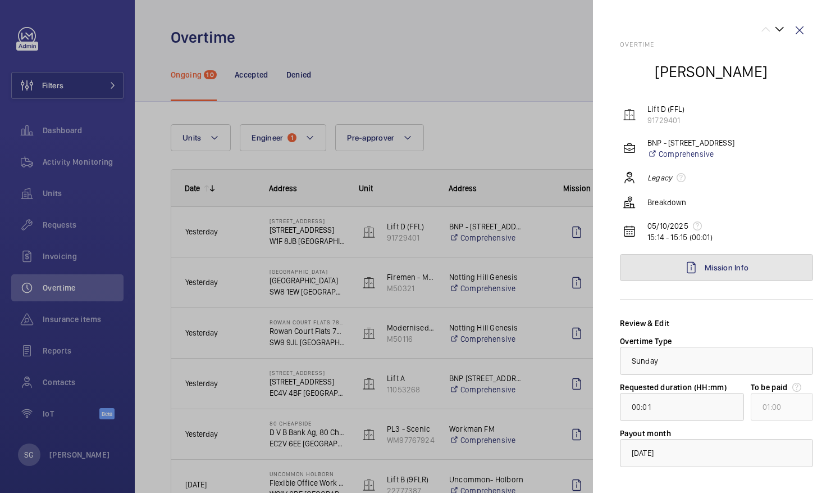
click at [750, 263] on link "Mission Info" at bounding box center [716, 267] width 193 height 27
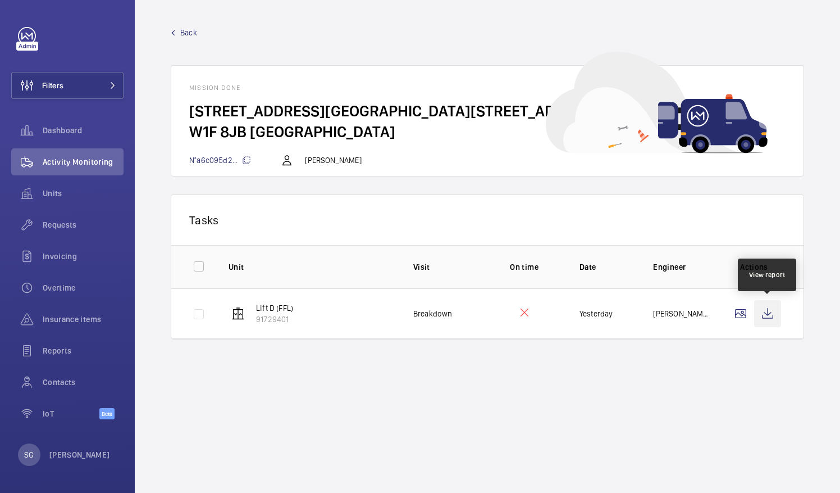
click at [776, 308] on wm-front-icon-button at bounding box center [767, 313] width 27 height 27
click at [186, 31] on span "Back" at bounding box center [188, 32] width 17 height 11
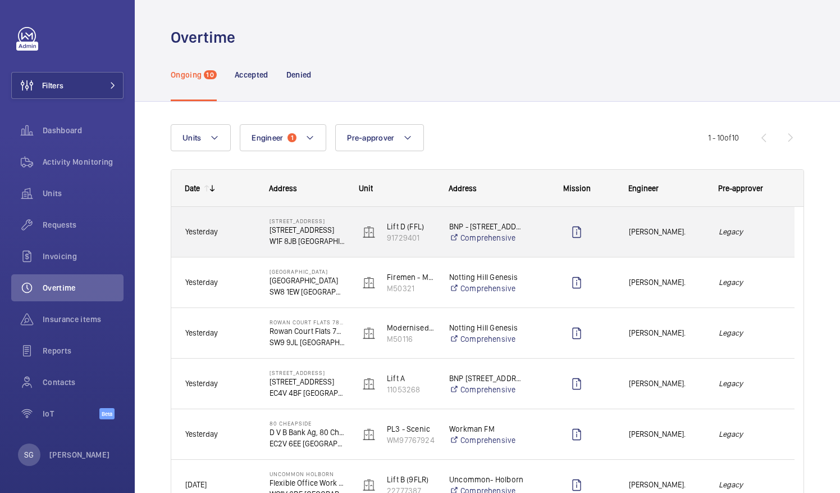
click at [748, 232] on em "Legacy" at bounding box center [750, 231] width 62 height 13
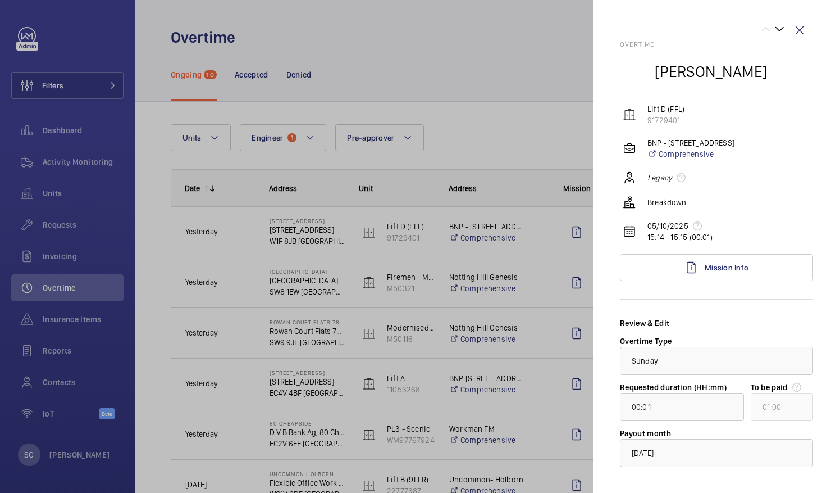
scroll to position [53, 0]
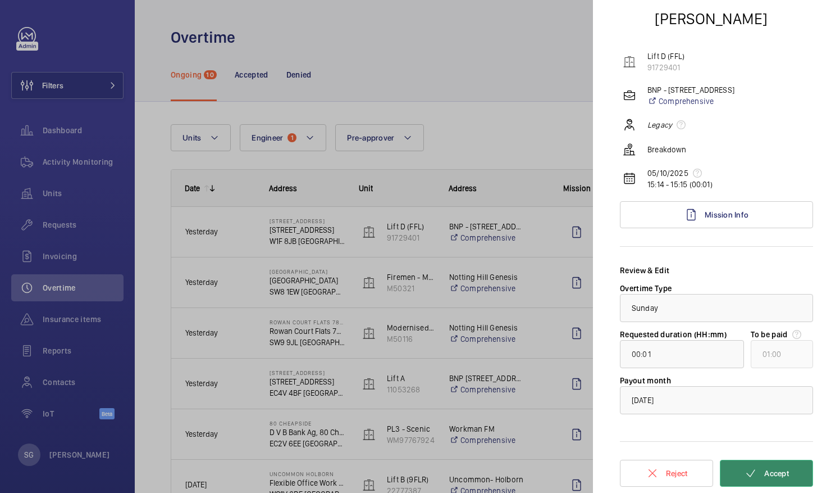
click at [744, 468] on mat-icon at bounding box center [750, 472] width 13 height 13
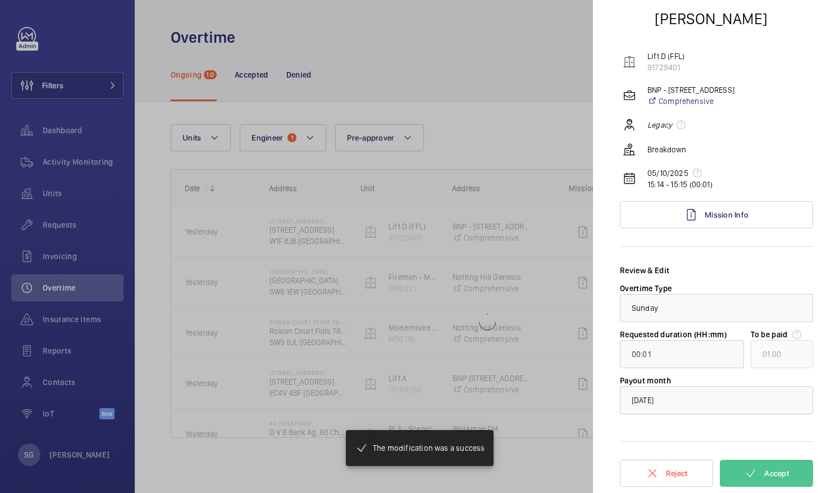
type input "00:02"
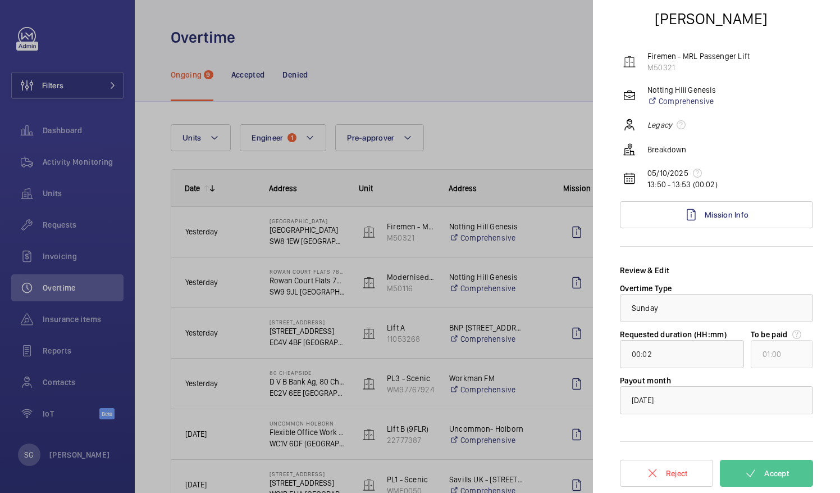
click at [502, 79] on div at bounding box center [420, 246] width 840 height 493
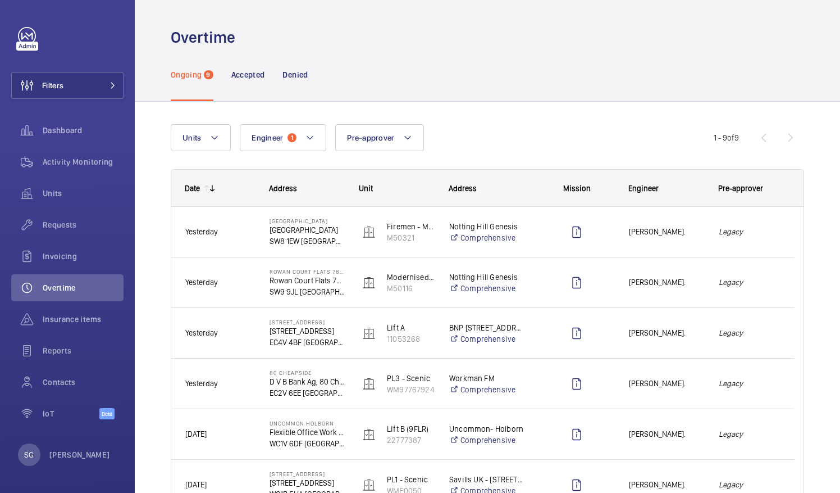
scroll to position [0, 0]
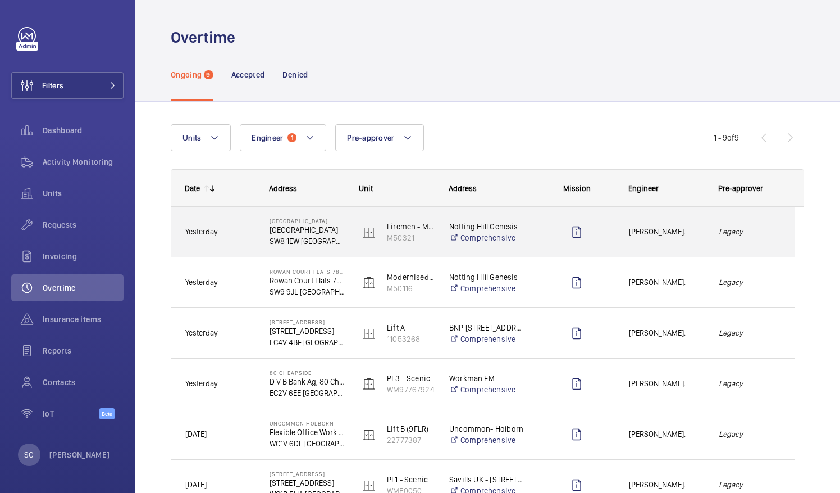
click at [696, 226] on span "[PERSON_NAME]." at bounding box center [666, 231] width 75 height 13
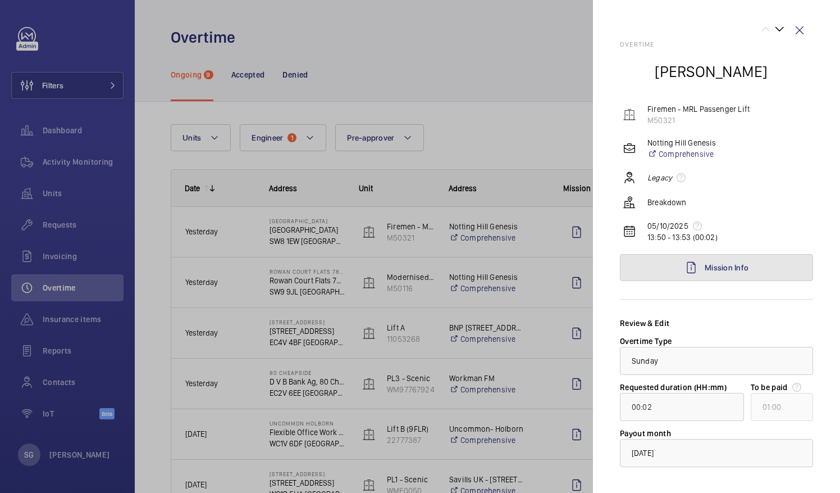
click at [744, 267] on link "Mission Info" at bounding box center [716, 267] width 193 height 27
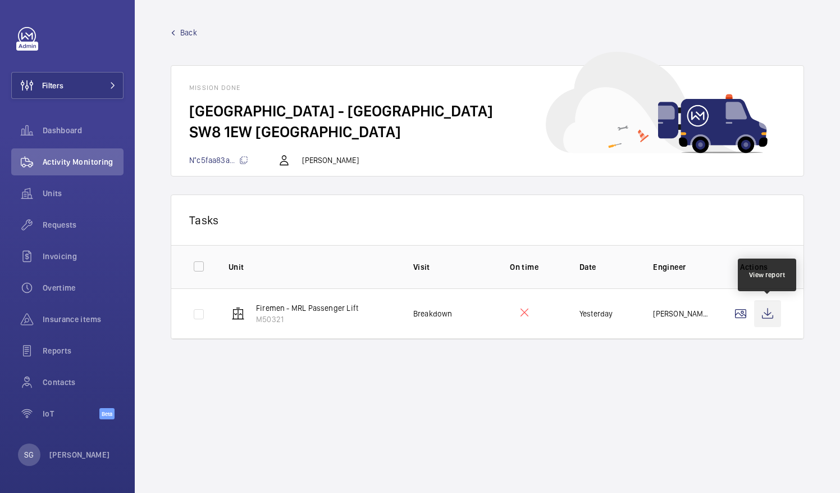
click at [772, 312] on wm-front-icon-button at bounding box center [767, 313] width 27 height 27
click at [186, 34] on span "Back" at bounding box center [188, 32] width 17 height 11
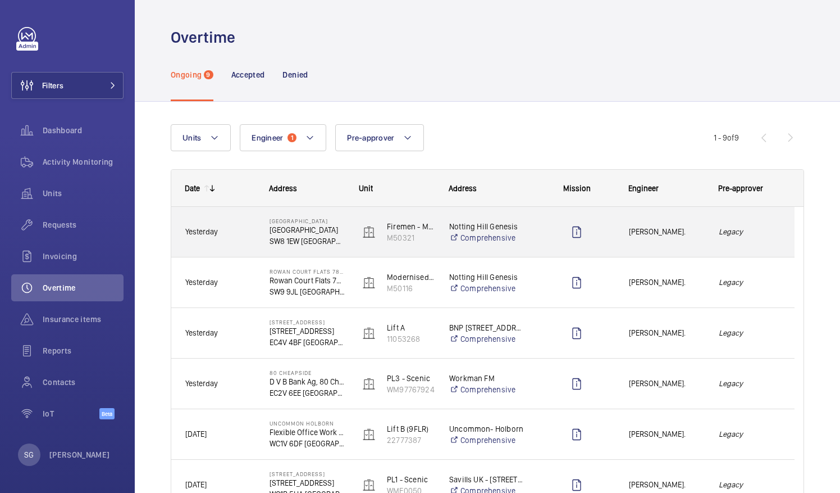
click at [758, 231] on em "Legacy" at bounding box center [750, 231] width 62 height 13
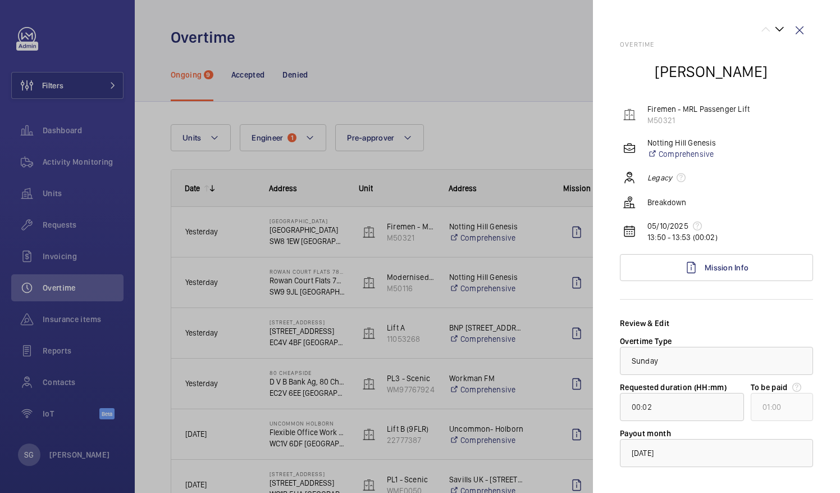
scroll to position [53, 0]
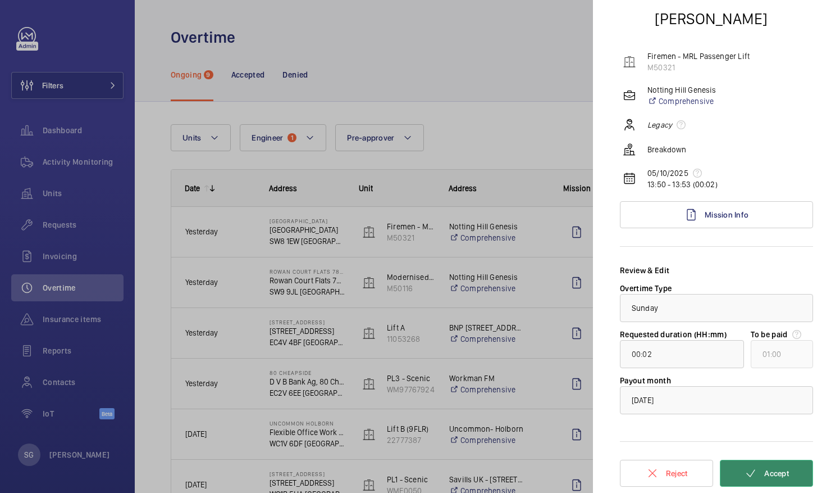
click at [751, 473] on button "Accept" at bounding box center [766, 472] width 93 height 27
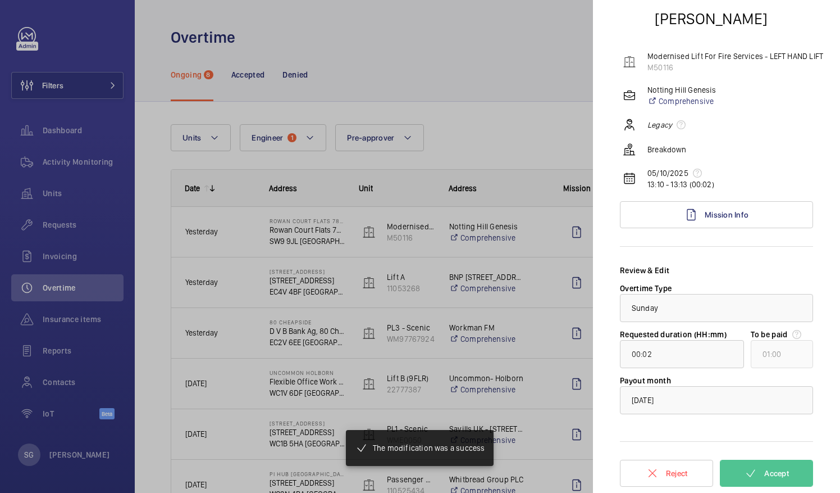
click at [461, 135] on div at bounding box center [420, 246] width 840 height 493
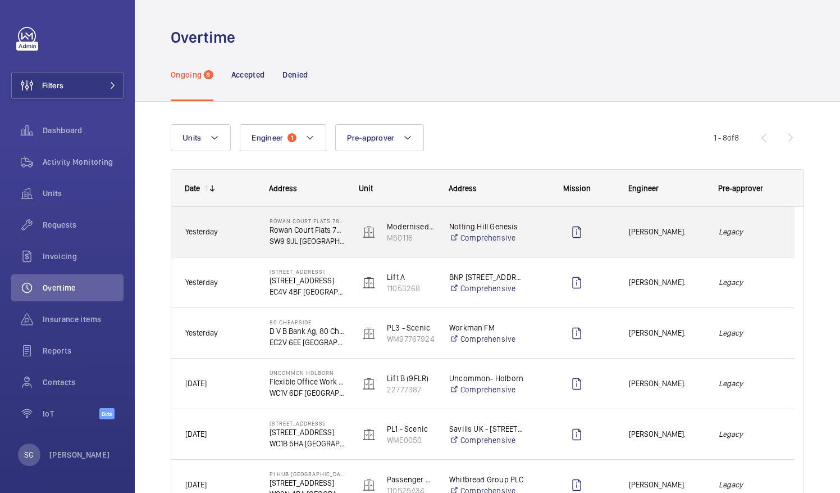
click at [694, 235] on span "[PERSON_NAME]." at bounding box center [666, 231] width 75 height 13
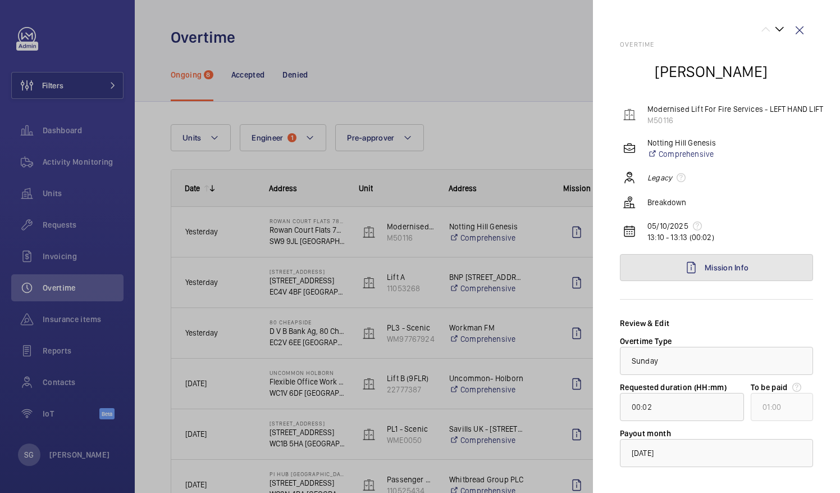
click at [753, 264] on link "Mission Info" at bounding box center [716, 267] width 193 height 27
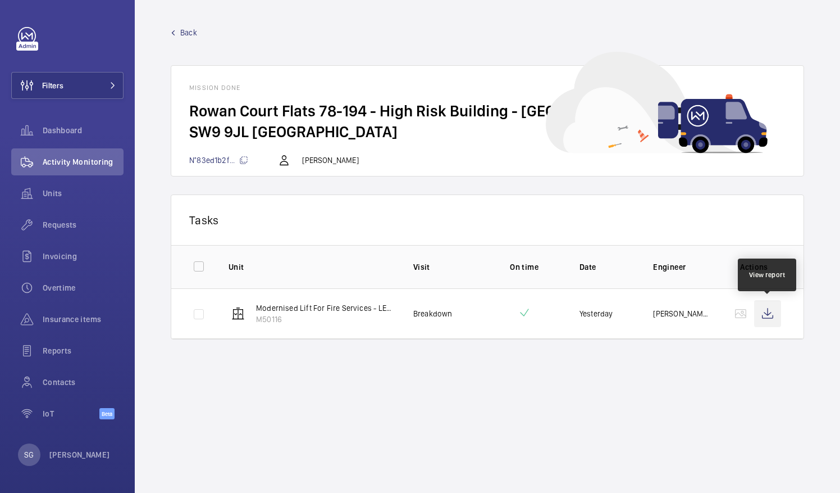
click at [774, 307] on wm-front-icon-button at bounding box center [767, 313] width 27 height 27
click at [180, 36] on span "Back" at bounding box center [188, 32] width 17 height 11
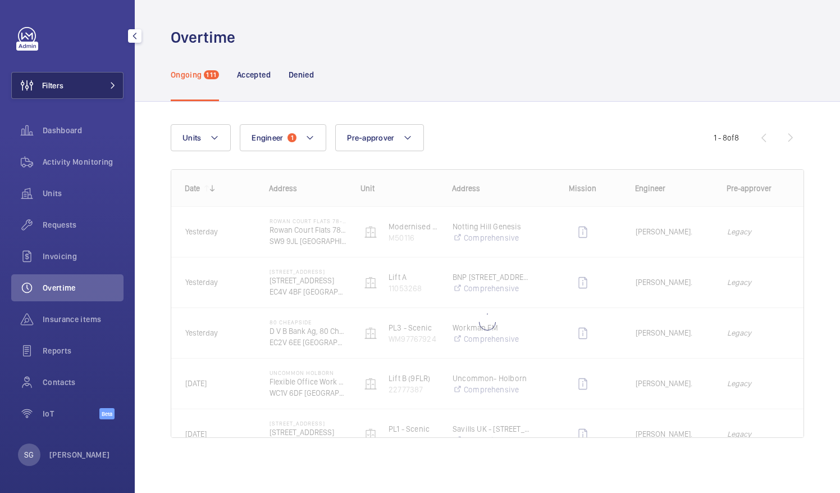
click at [100, 79] on button "Filters" at bounding box center [67, 85] width 112 height 27
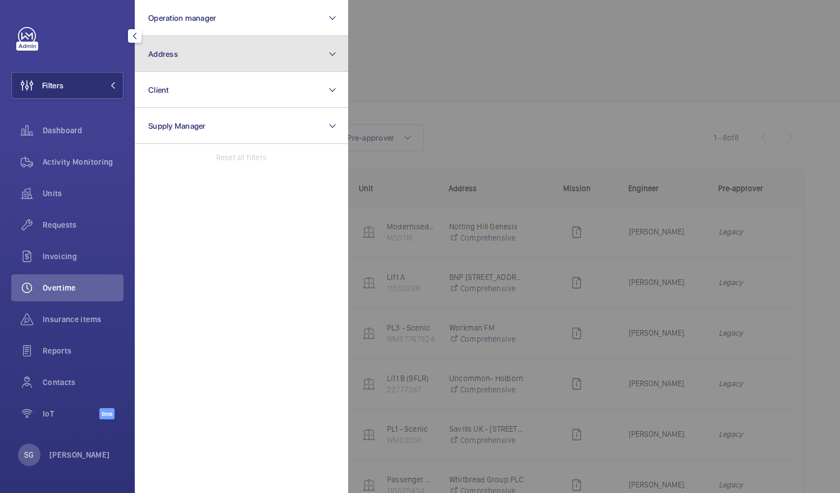
click at [231, 42] on button "Address" at bounding box center [241, 54] width 213 height 36
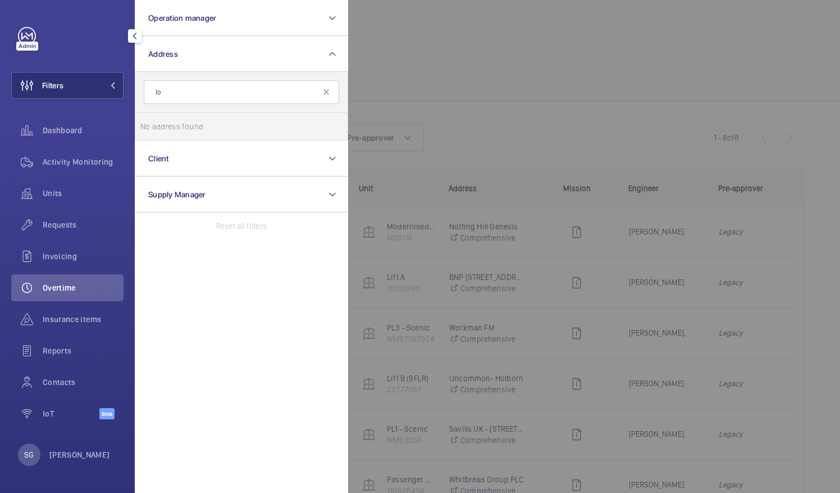
type input "l"
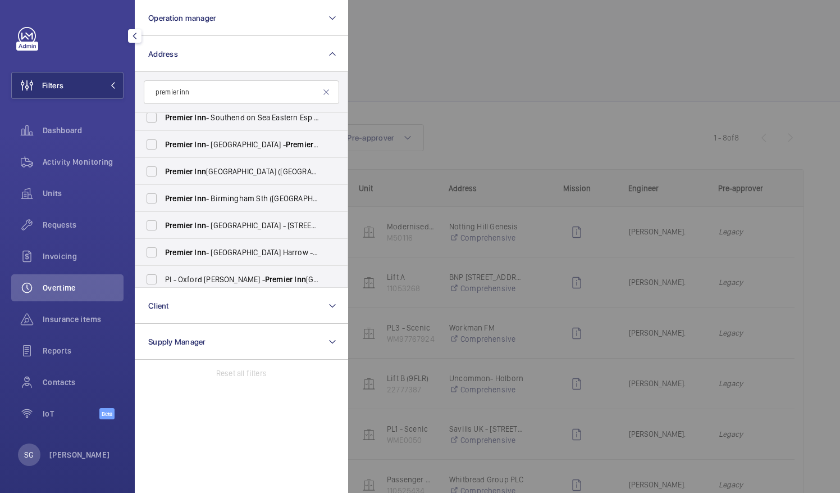
scroll to position [689, 0]
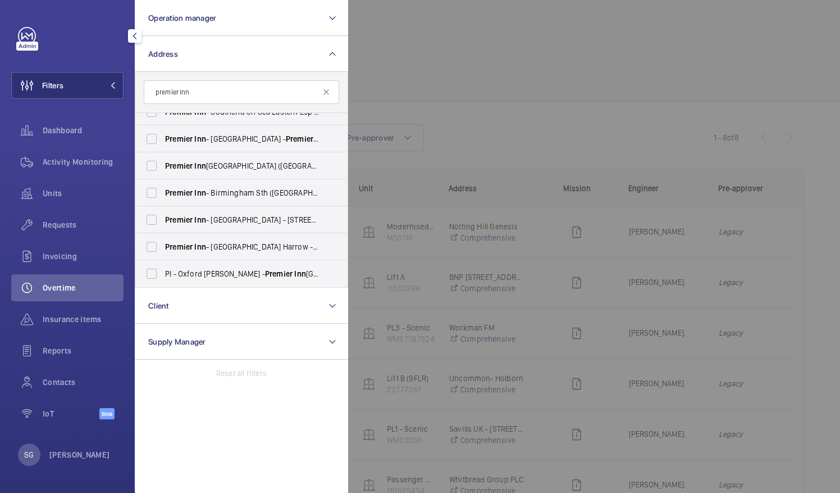
click at [271, 95] on input "premier inn" at bounding box center [241, 92] width 195 height 24
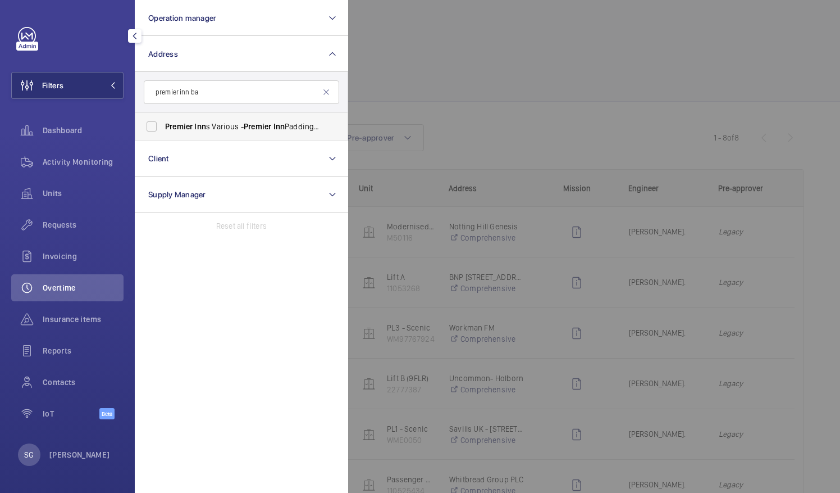
type input "premier inn ba"
click at [279, 122] on span "Inn" at bounding box center [279, 126] width 12 height 9
click at [163, 122] on input "Premier Inn s Various - Premier Inn Paddington Ba sin, LONDON W2 1LF" at bounding box center [151, 126] width 22 height 22
checkbox input "true"
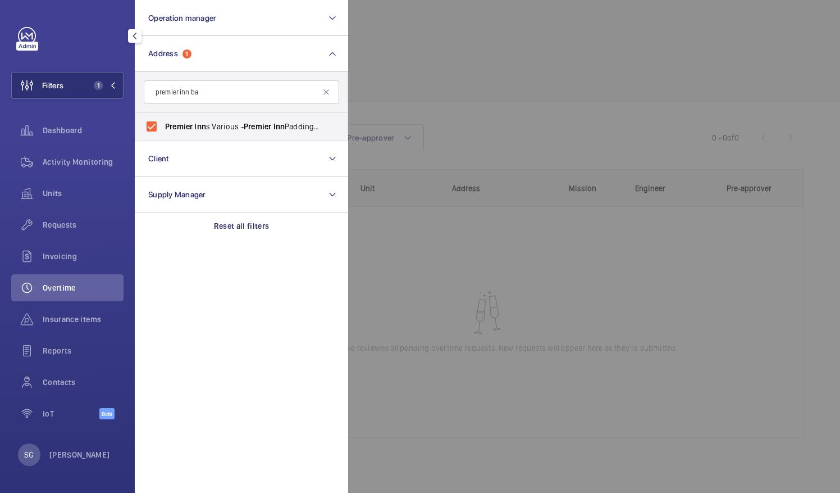
click at [399, 97] on div at bounding box center [768, 246] width 840 height 493
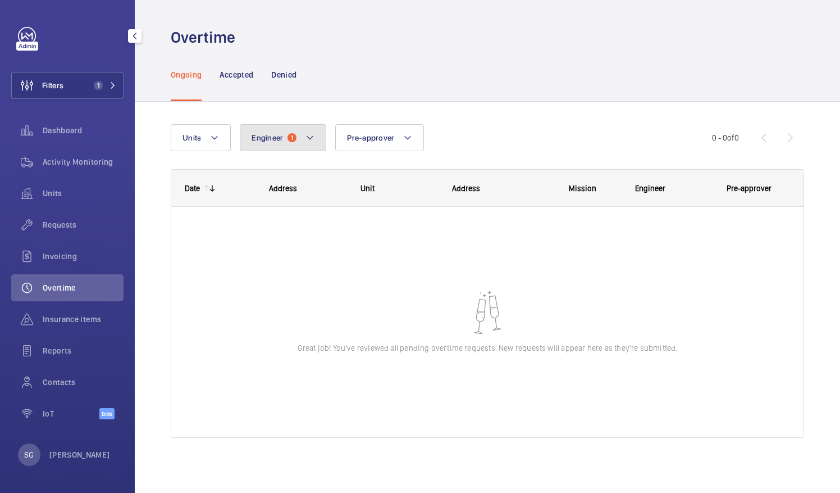
click at [300, 136] on button "Engineer 1" at bounding box center [283, 137] width 86 height 27
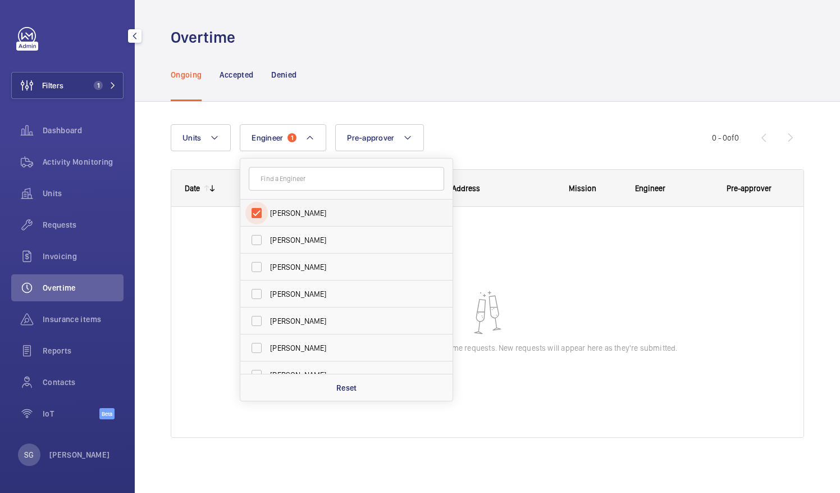
click at [262, 208] on input "[PERSON_NAME]" at bounding box center [256, 213] width 22 height 22
checkbox input "false"
click at [489, 110] on div "Units Engineer Levi Eames Dave Murphy Luke Robinson Terry French Dan Jennings R…" at bounding box center [487, 285] width 633 height 358
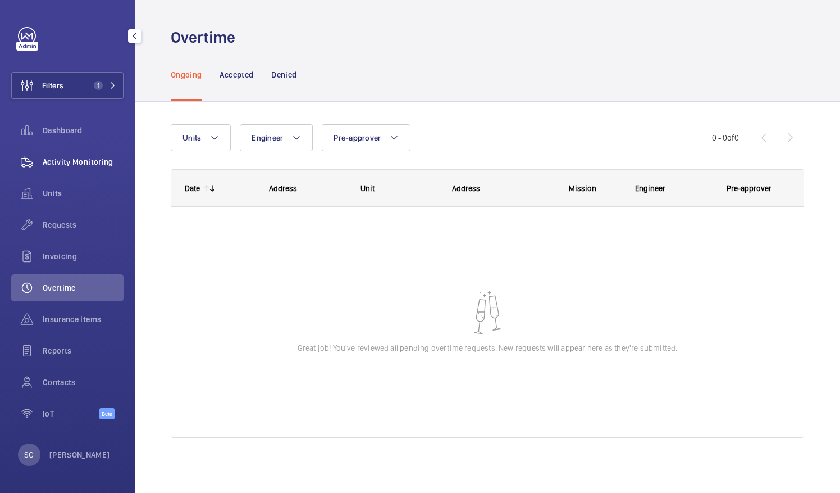
click at [60, 166] on span "Activity Monitoring" at bounding box center [83, 161] width 81 height 11
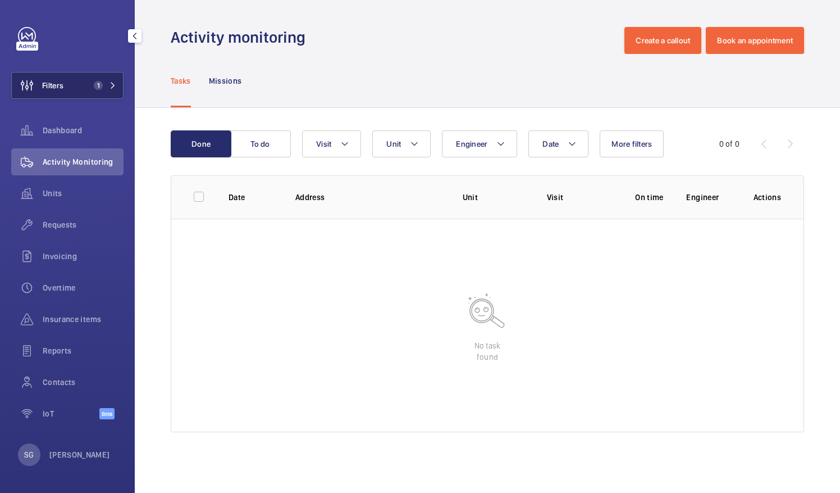
click at [115, 81] on span "1" at bounding box center [102, 85] width 27 height 9
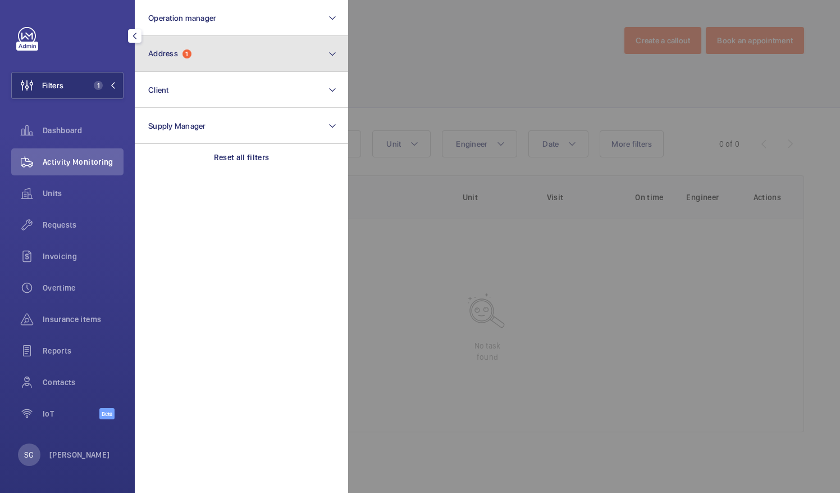
click at [213, 54] on button "Address 1" at bounding box center [241, 54] width 213 height 36
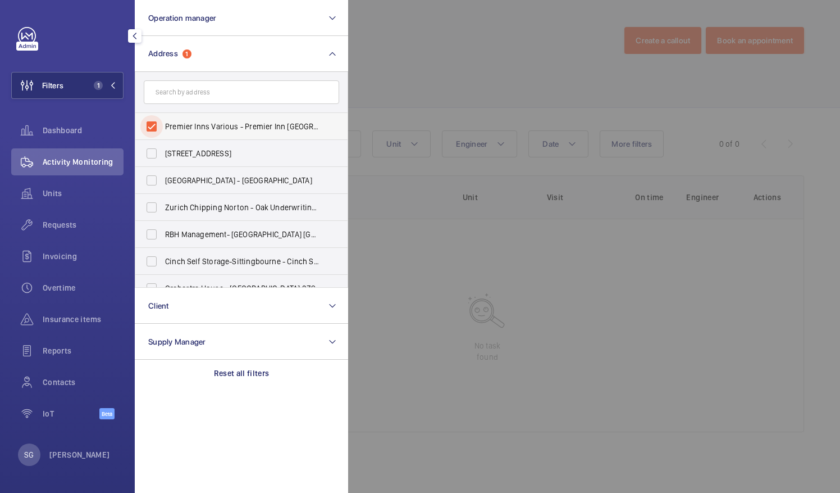
click at [152, 122] on input "Premier Inns Various - Premier Inn Paddington Basin, LONDON W2 1LF" at bounding box center [151, 126] width 22 height 22
checkbox input "false"
click at [496, 51] on div at bounding box center [768, 246] width 840 height 493
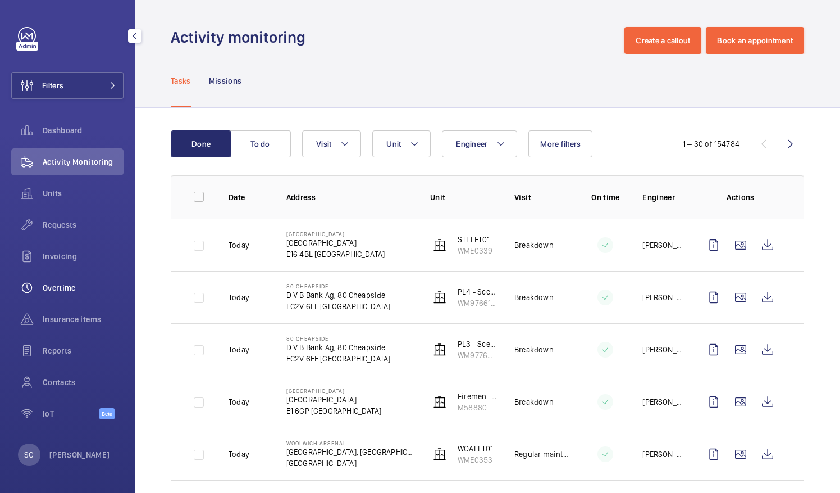
click at [83, 282] on span "Overtime" at bounding box center [83, 287] width 81 height 11
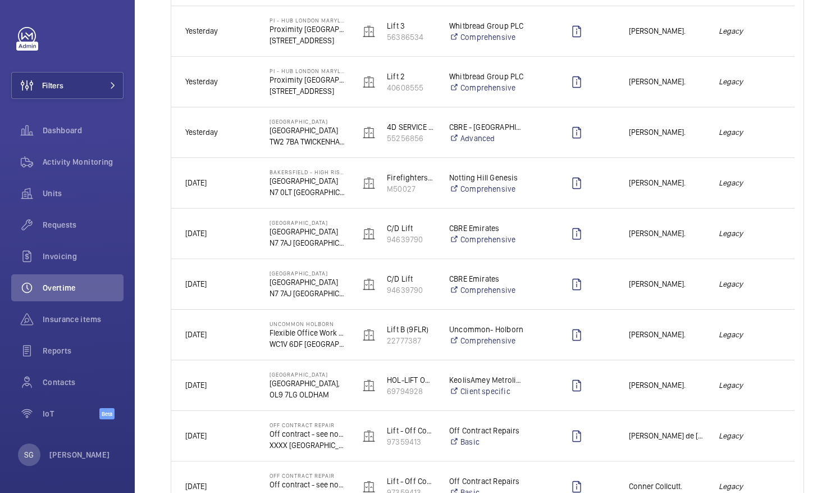
scroll to position [810, 0]
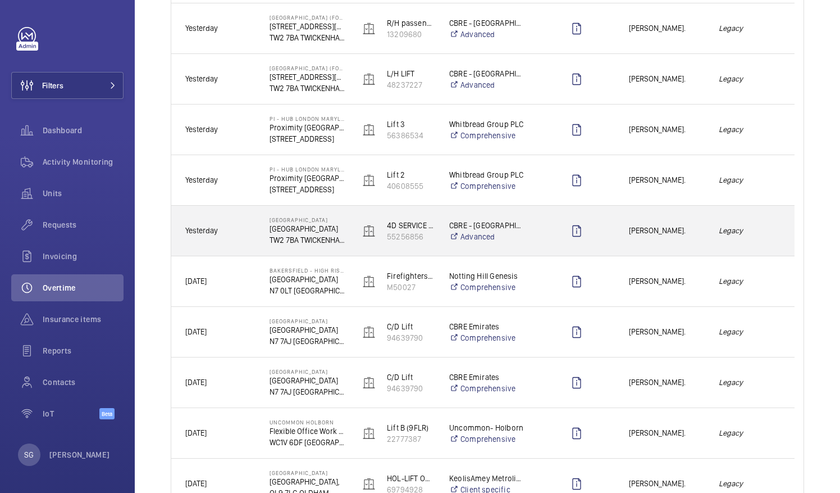
click at [700, 229] on span "[PERSON_NAME]." at bounding box center [666, 230] width 75 height 13
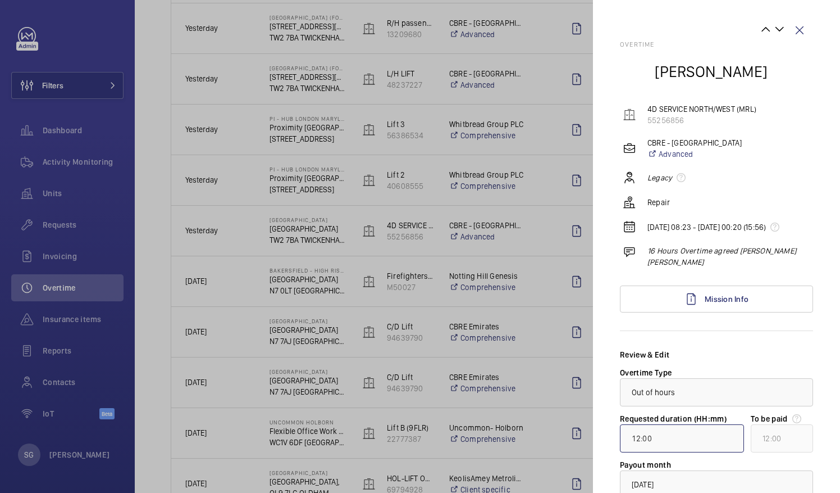
click at [640, 446] on input "12:00" at bounding box center [682, 438] width 124 height 28
type input "01:00"
type input "16:00"
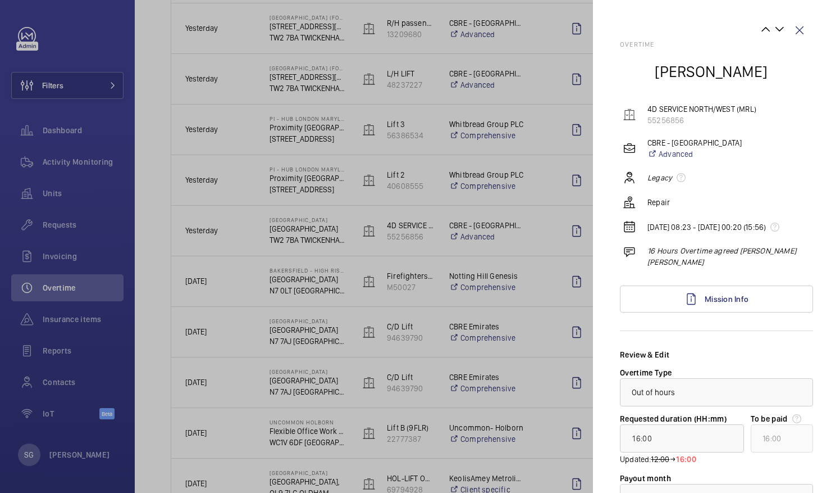
click at [781, 346] on div "Overtime Solomon Francis 4D SERVICE NORTH/WEST (MRL) 55256856 CBRE - Twickenham…" at bounding box center [716, 315] width 193 height 550
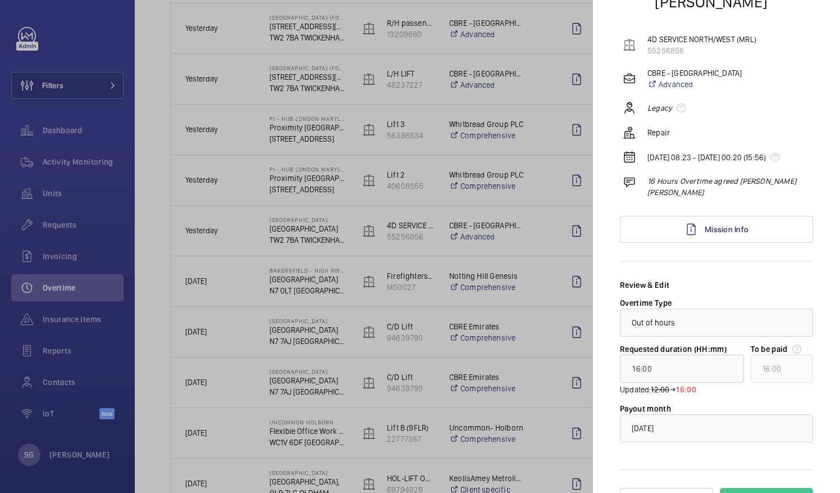
scroll to position [107, 0]
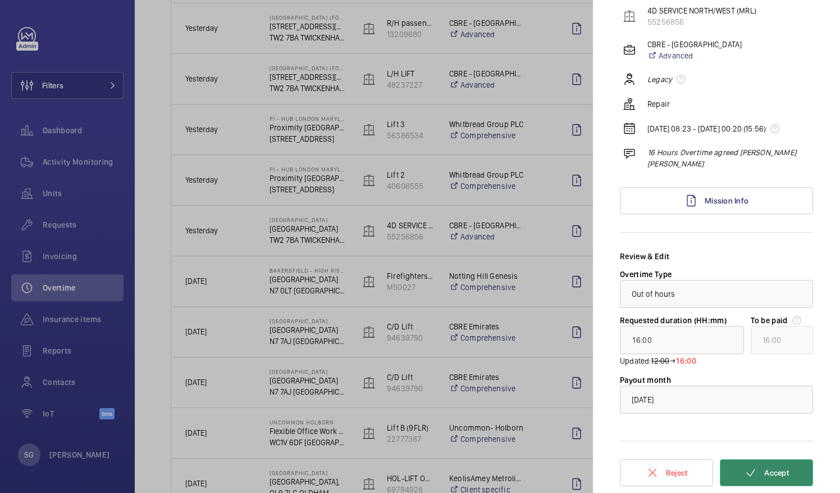
click at [781, 475] on span "Accept" at bounding box center [776, 472] width 25 height 9
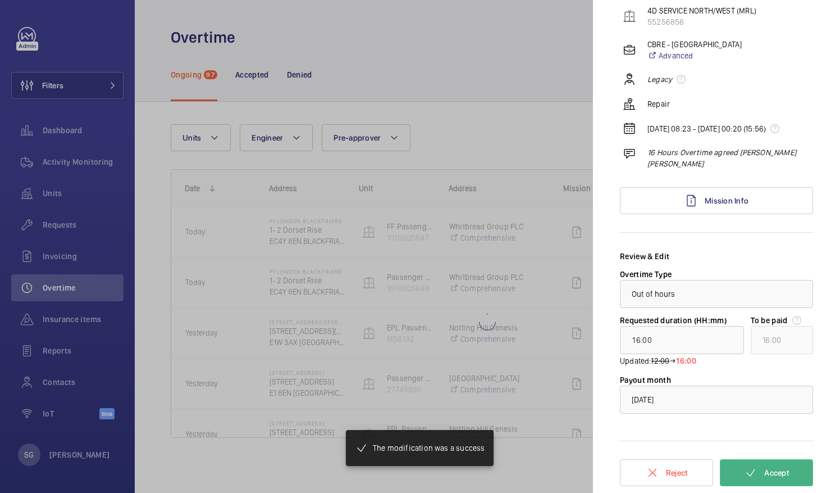
scroll to position [0, 0]
type input "00:02"
type input "01:00"
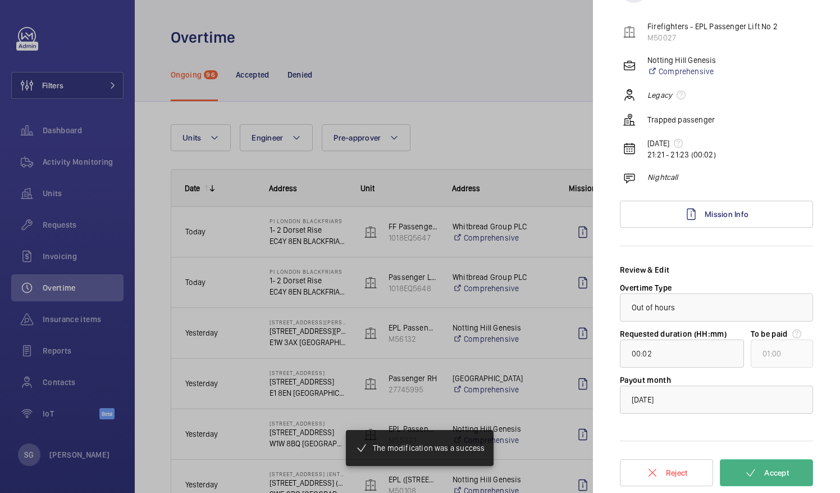
scroll to position [82, 0]
click at [504, 42] on div at bounding box center [420, 246] width 840 height 493
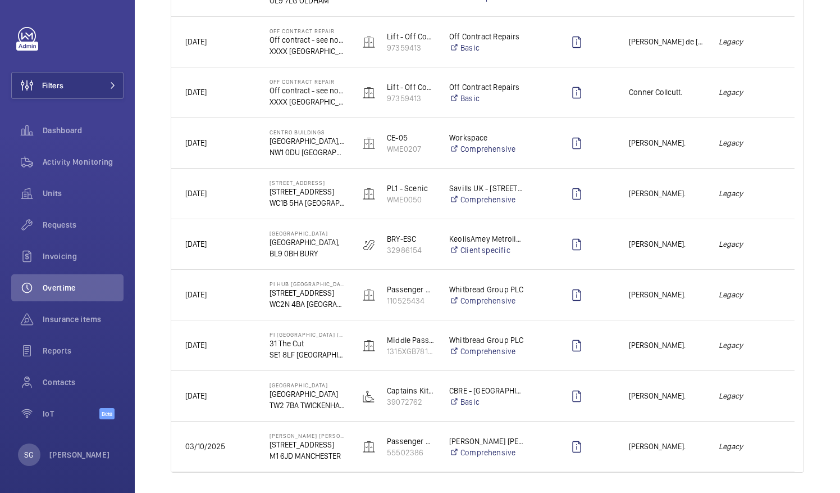
scroll to position [1284, 0]
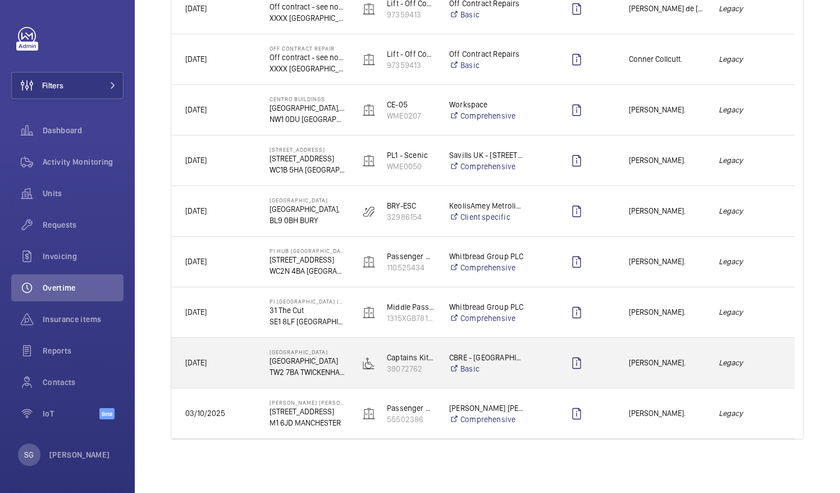
click at [699, 368] on span "[PERSON_NAME]." at bounding box center [666, 362] width 75 height 13
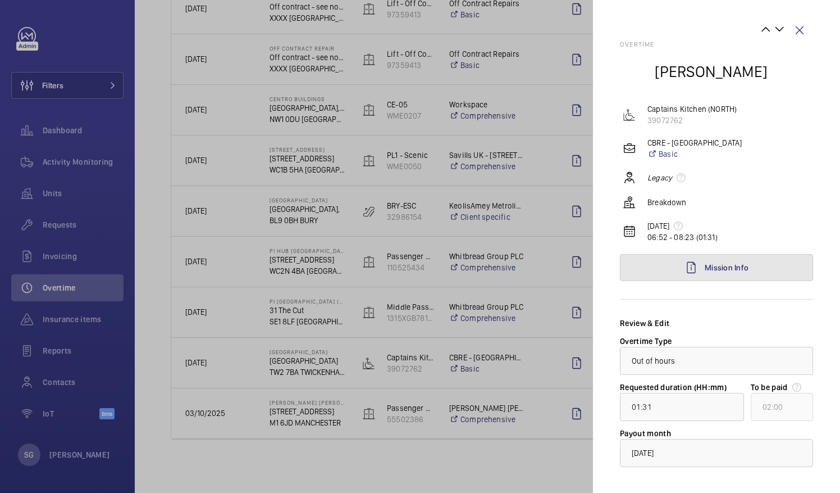
click at [762, 265] on link "Mission Info" at bounding box center [716, 267] width 193 height 27
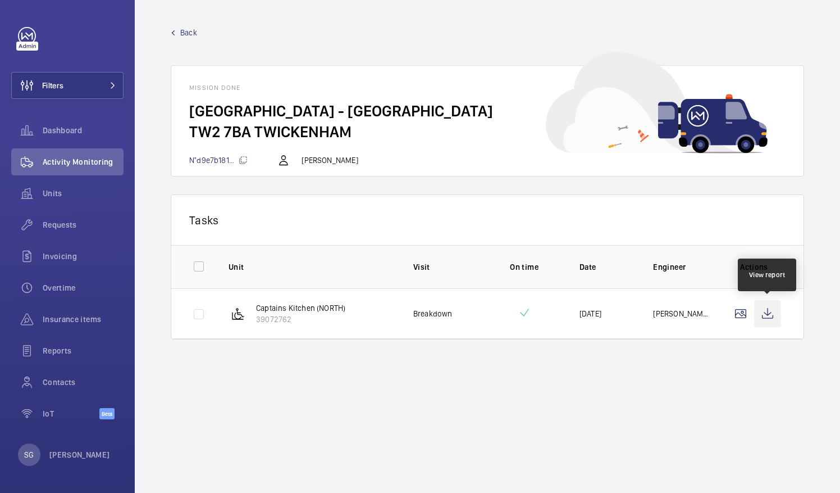
click at [766, 314] on wm-front-icon-button at bounding box center [767, 313] width 27 height 27
click at [188, 34] on span "Back" at bounding box center [188, 32] width 17 height 11
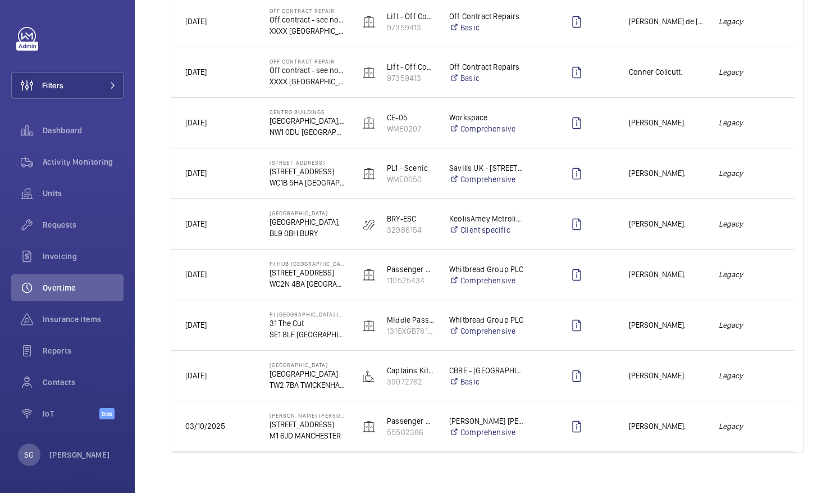
scroll to position [1284, 0]
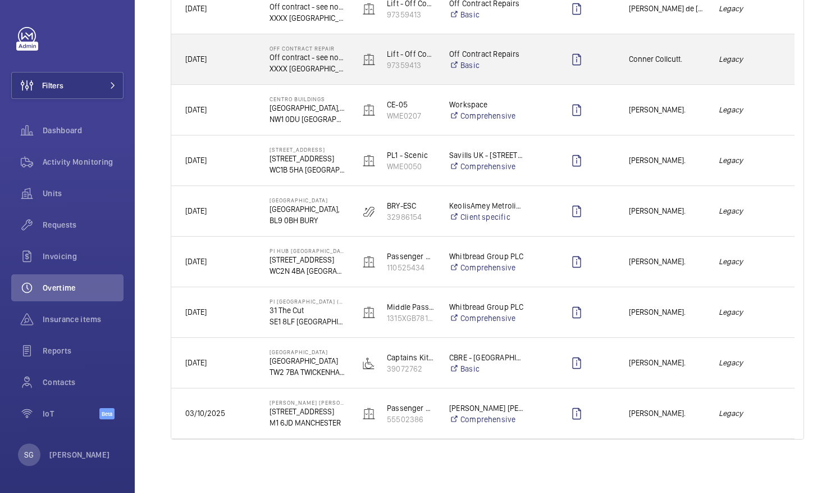
click at [694, 61] on span "Conner Collcutt." at bounding box center [666, 59] width 75 height 13
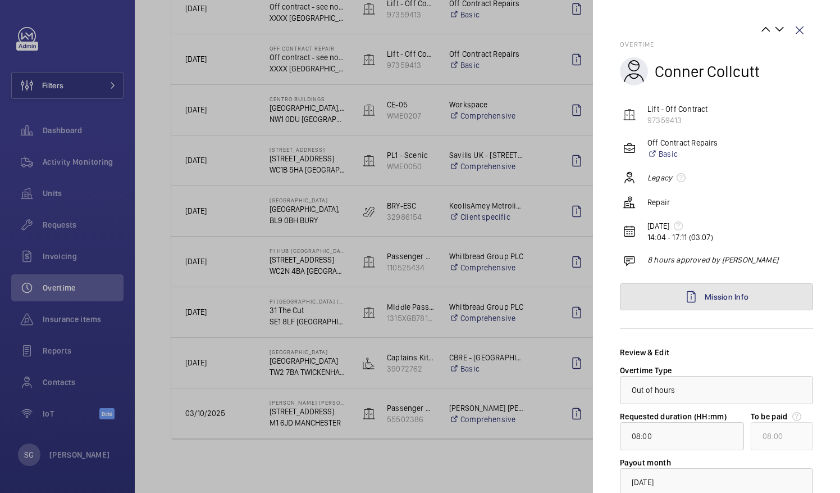
click at [741, 291] on link "Mission Info" at bounding box center [716, 296] width 193 height 27
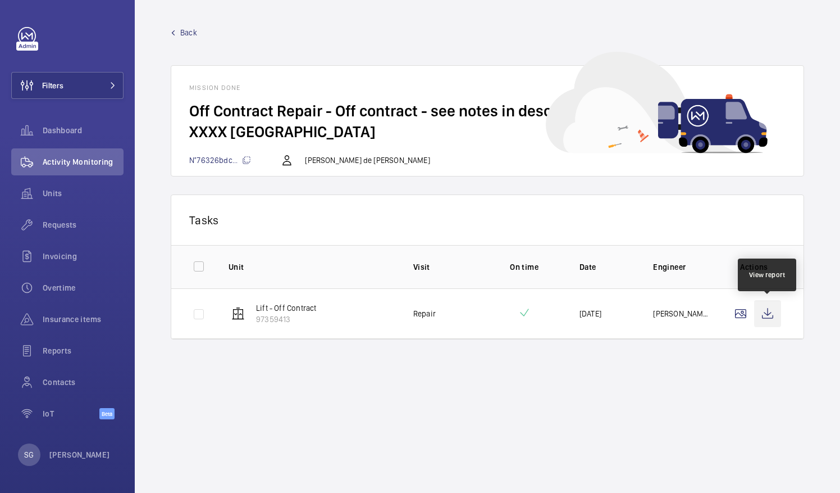
click at [770, 311] on wm-front-icon-button at bounding box center [767, 313] width 27 height 27
click at [192, 37] on span "Back" at bounding box center [188, 32] width 17 height 11
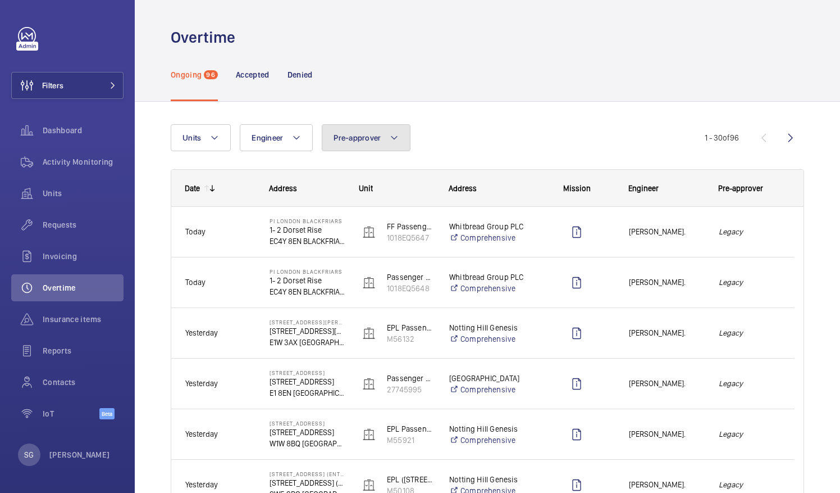
click at [372, 134] on span "Pre-approver" at bounding box center [357, 137] width 47 height 9
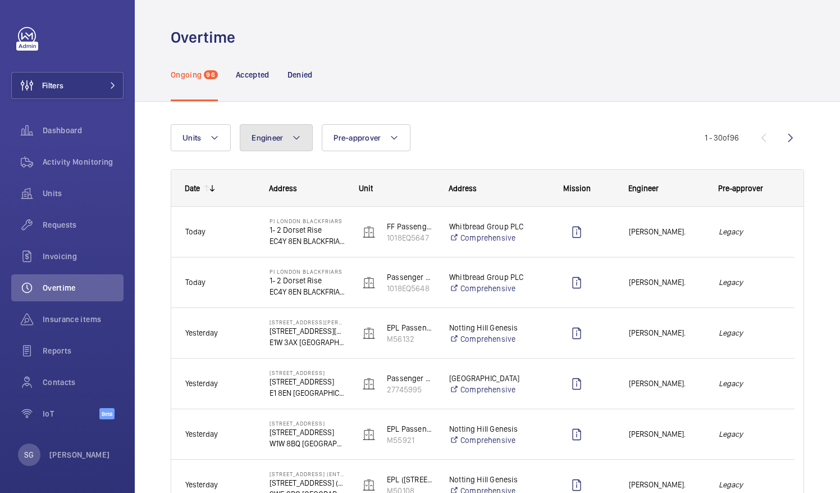
click at [293, 142] on mat-icon at bounding box center [296, 137] width 9 height 13
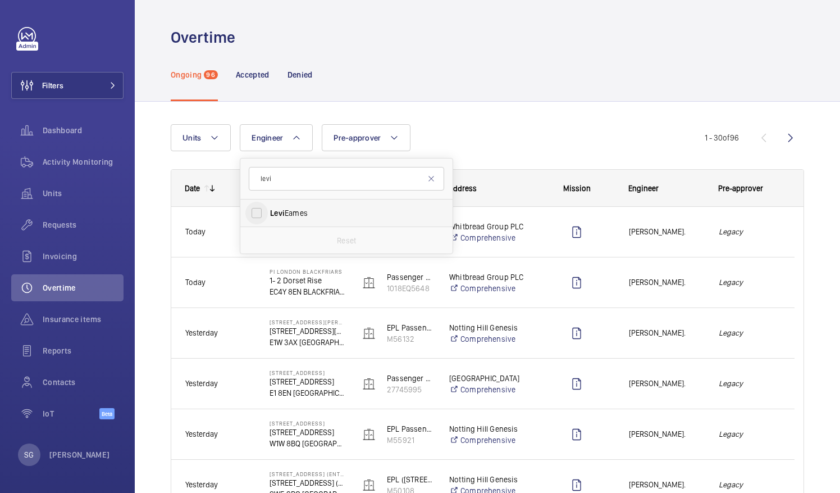
type input "levi"
click at [258, 217] on input "Levi Eames" at bounding box center [256, 213] width 22 height 22
checkbox input "true"
click at [500, 117] on div "Units Engineer 1 levi Levi Eames Reset Pre-approver More filters Reset all filt…" at bounding box center [487, 372] width 633 height 532
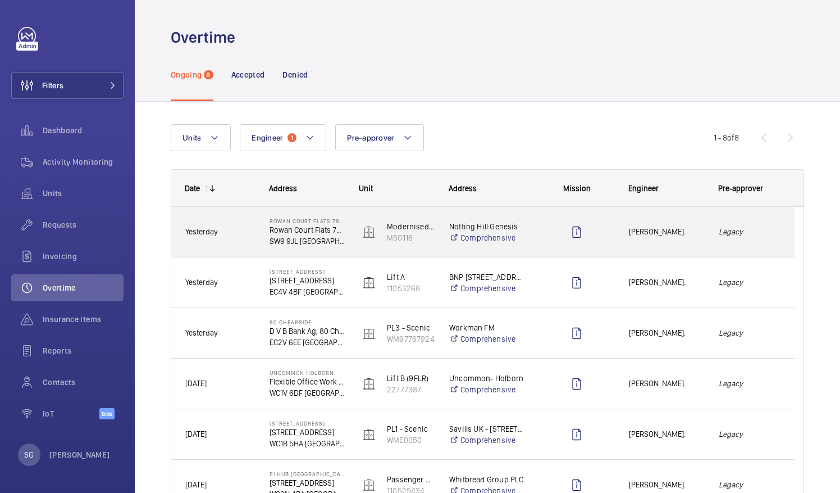
click at [703, 245] on div "[PERSON_NAME]." at bounding box center [660, 231] width 89 height 35
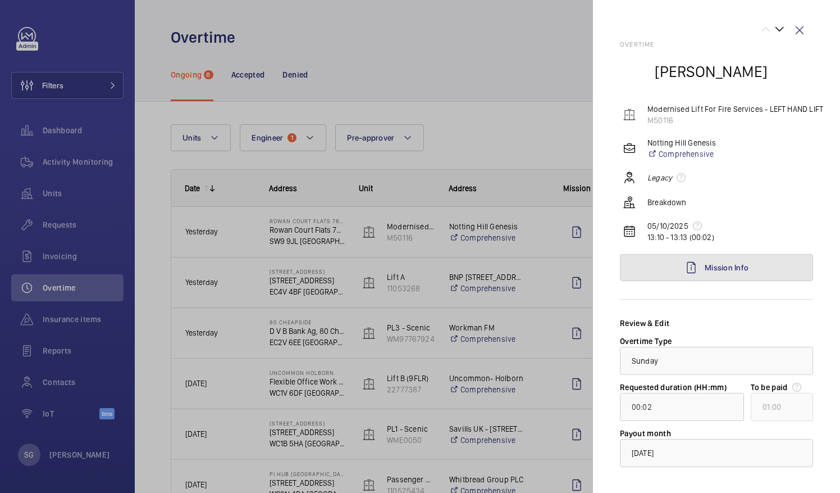
click at [754, 271] on link "Mission Info" at bounding box center [716, 267] width 193 height 27
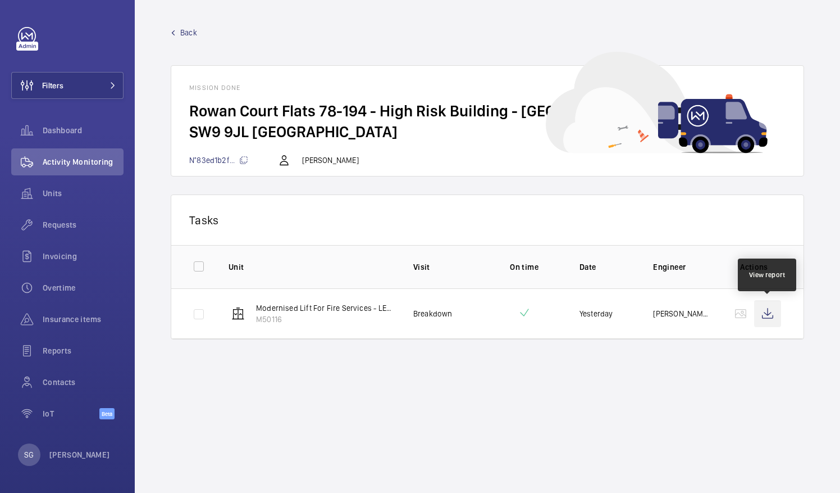
click at [765, 308] on wm-front-icon-button at bounding box center [767, 313] width 27 height 27
click at [184, 35] on span "Back" at bounding box center [188, 32] width 17 height 11
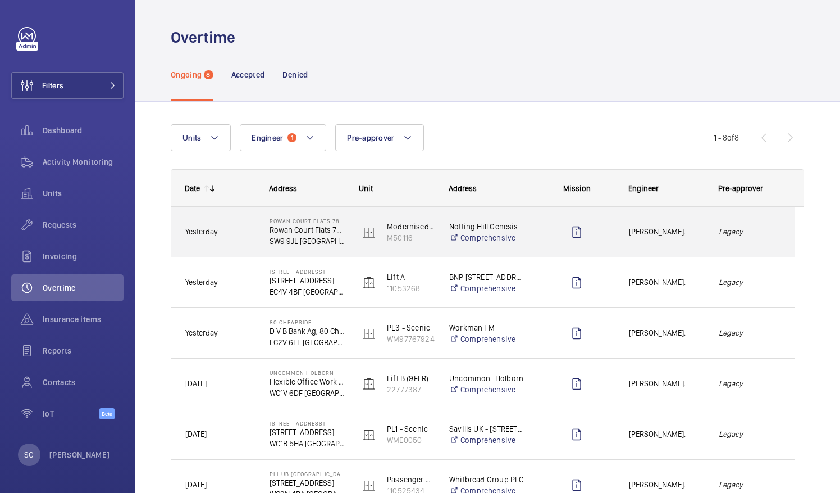
click at [753, 236] on em "Legacy" at bounding box center [750, 231] width 62 height 13
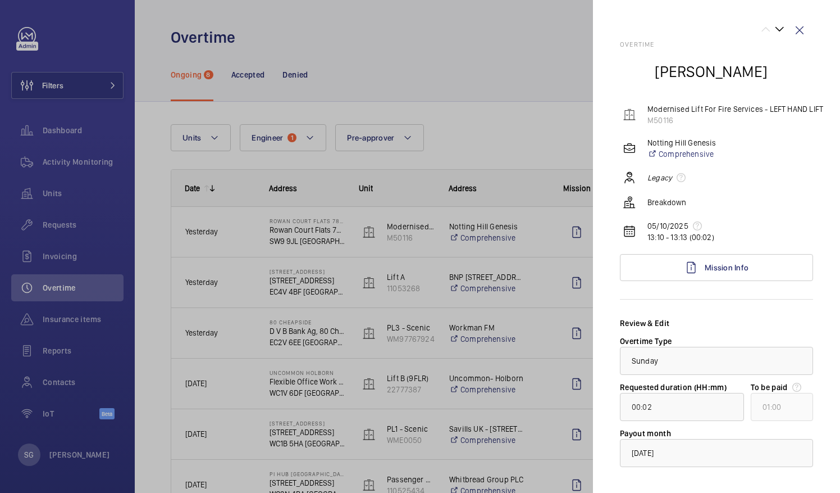
scroll to position [53, 0]
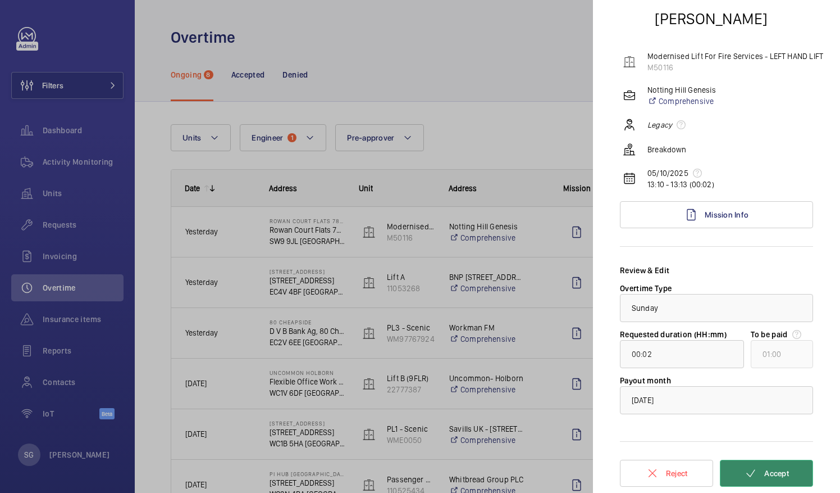
click at [756, 466] on button "Accept" at bounding box center [766, 472] width 93 height 27
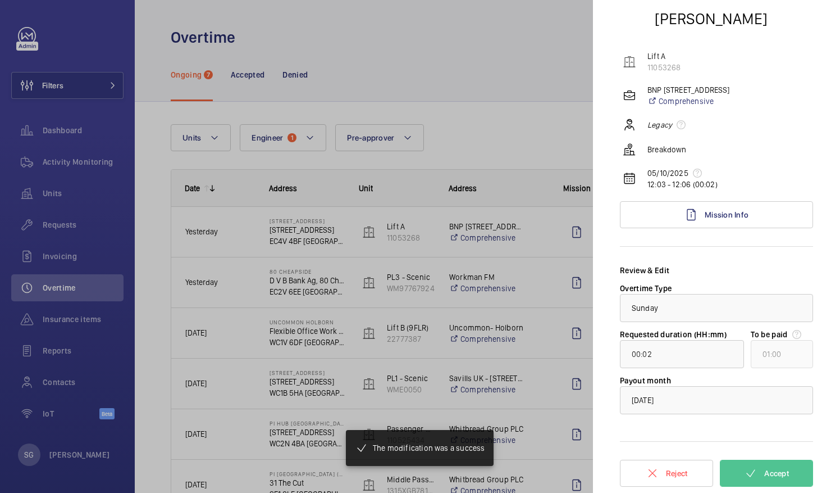
click at [518, 66] on div at bounding box center [420, 246] width 840 height 493
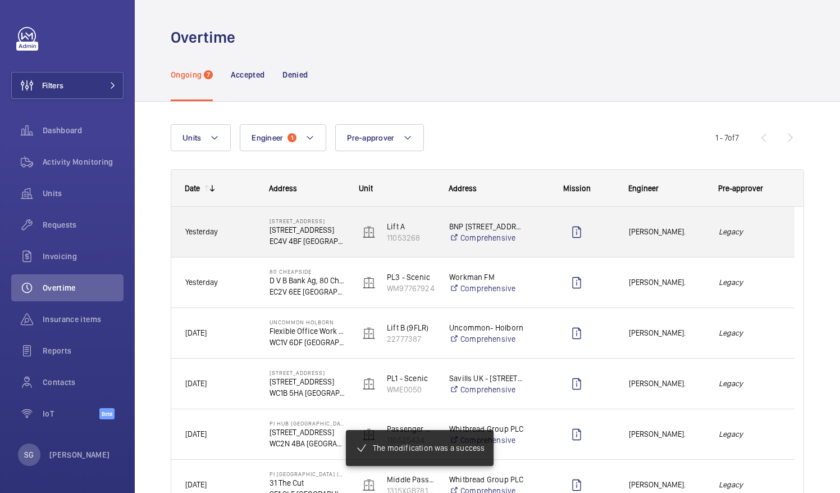
click at [752, 236] on em "Legacy" at bounding box center [750, 231] width 62 height 13
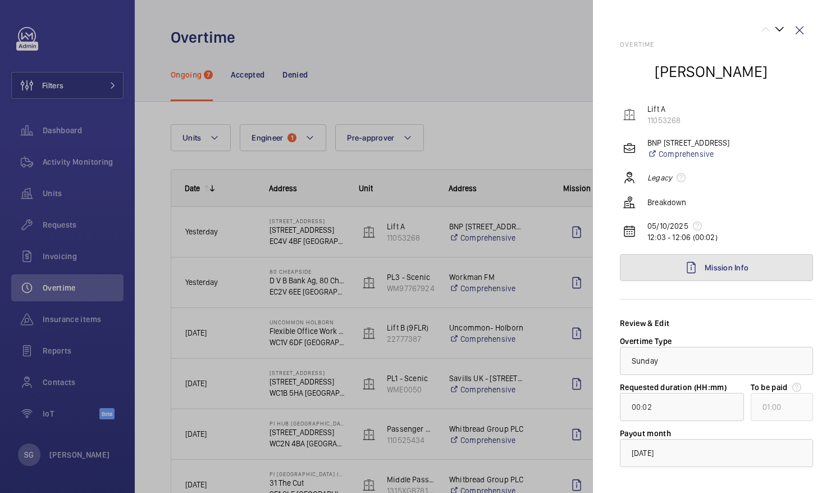
click at [724, 261] on link "Mission Info" at bounding box center [716, 267] width 193 height 27
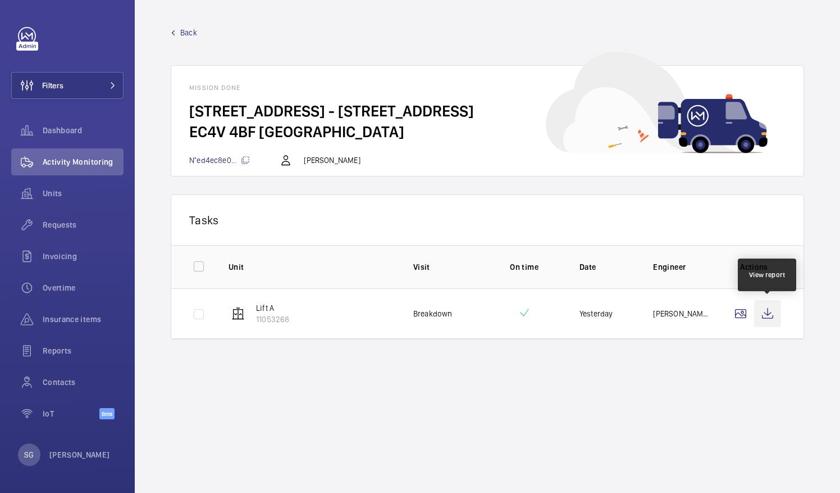
click at [764, 311] on wm-front-icon-button at bounding box center [767, 313] width 27 height 27
click at [194, 27] on span "Back" at bounding box center [188, 32] width 17 height 11
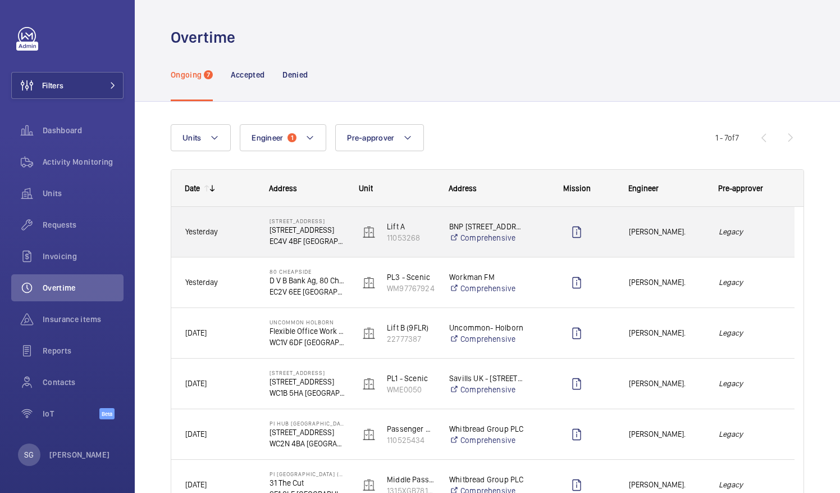
click at [754, 234] on em "Legacy" at bounding box center [750, 231] width 62 height 13
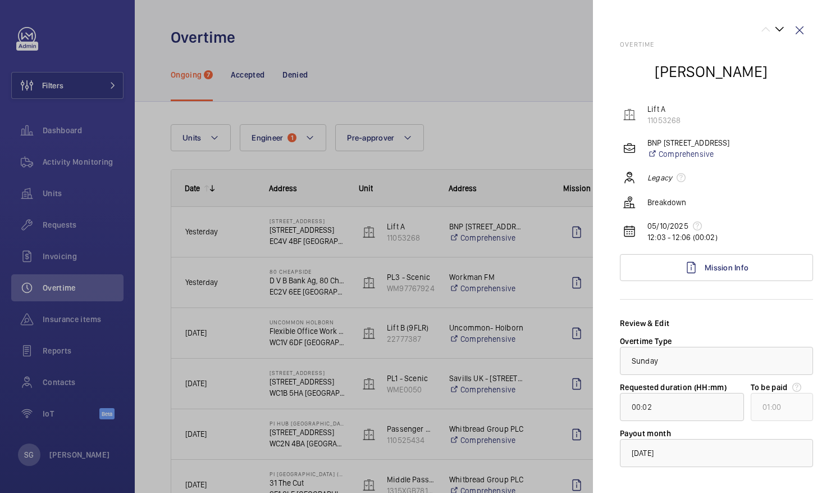
scroll to position [53, 0]
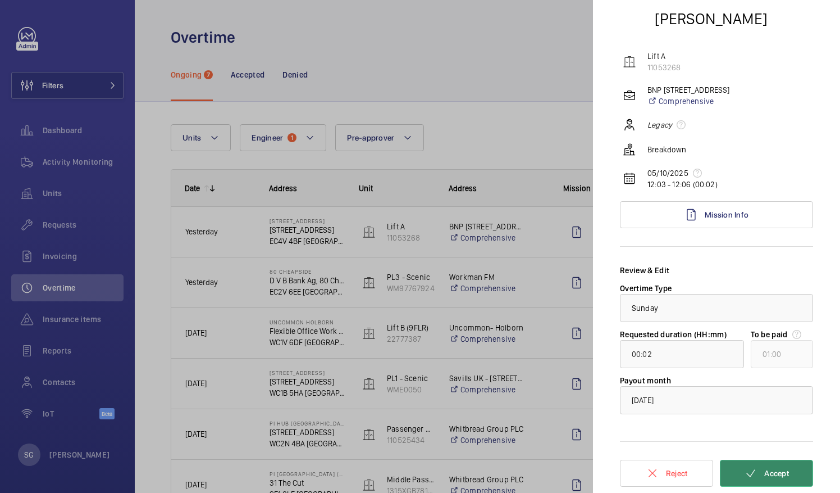
click at [763, 465] on button "Accept" at bounding box center [766, 472] width 93 height 27
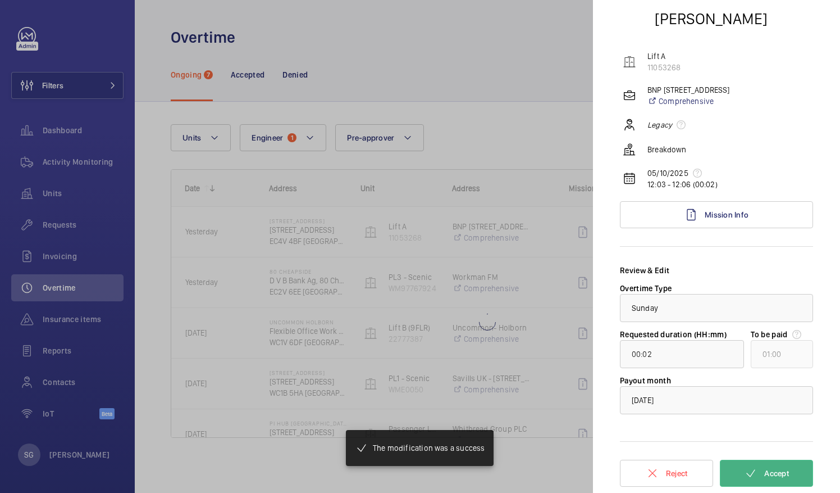
type input "00:03"
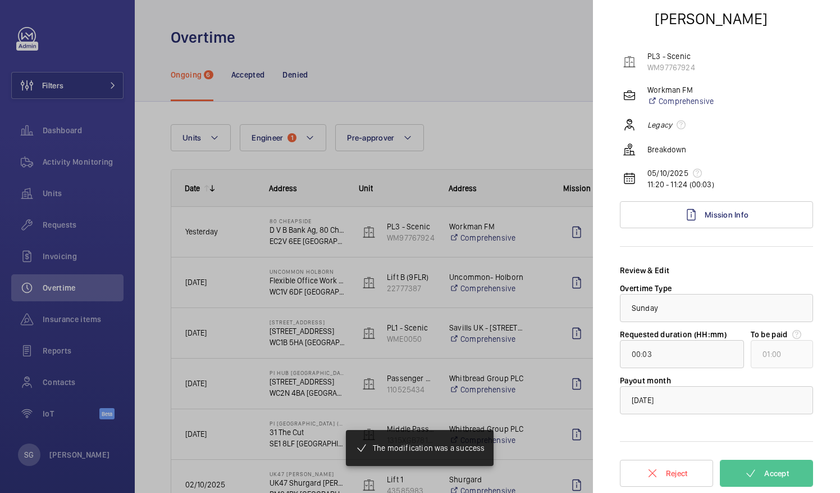
click at [517, 84] on div at bounding box center [420, 246] width 840 height 493
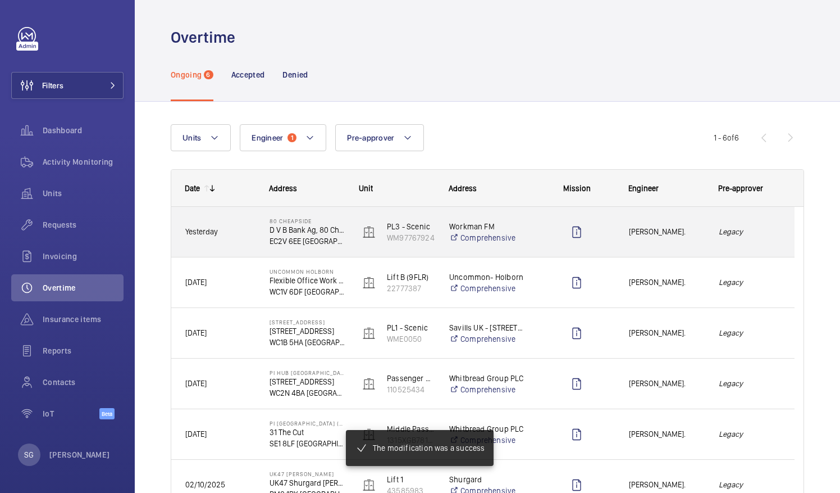
click at [751, 245] on div "Legacy" at bounding box center [749, 231] width 89 height 35
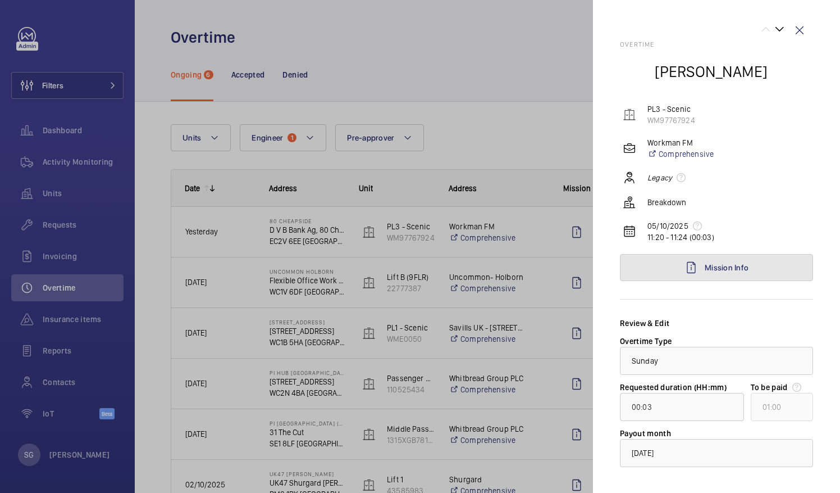
click at [742, 272] on link "Mission Info" at bounding box center [716, 267] width 193 height 27
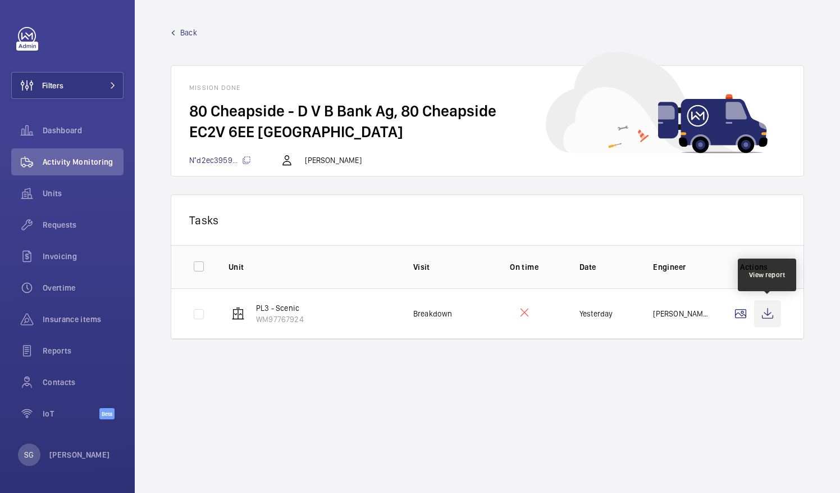
click at [762, 312] on wm-front-icon-button at bounding box center [767, 313] width 27 height 27
click at [183, 38] on div "Back Mission done 80 Cheapside - D V B Bank Ag, 80 Cheapside EC2V 6EE LONDON N°…" at bounding box center [487, 101] width 633 height 149
click at [186, 26] on wm-front-mission-details "Back Mission done 80 Cheapside - D V B Bank Ag, 80 Cheapside EC2V 6EE LONDON N°…" at bounding box center [487, 246] width 705 height 493
click at [187, 29] on span "Back" at bounding box center [188, 32] width 17 height 11
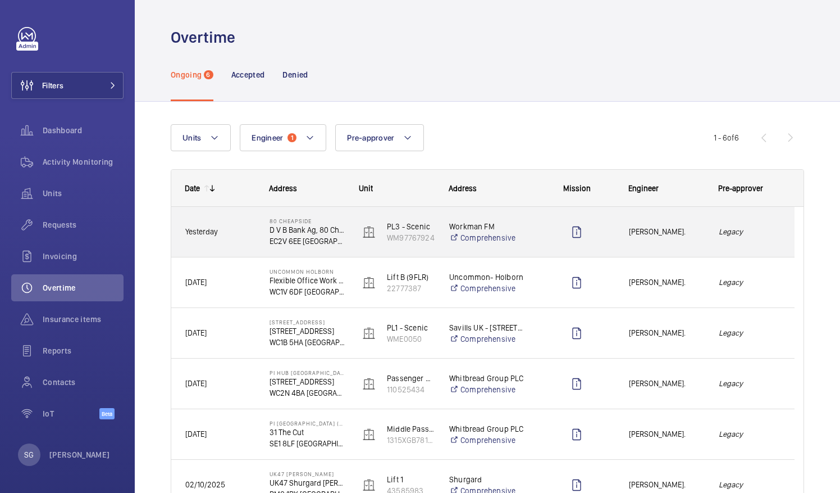
click at [755, 221] on div "Legacy" at bounding box center [749, 231] width 89 height 35
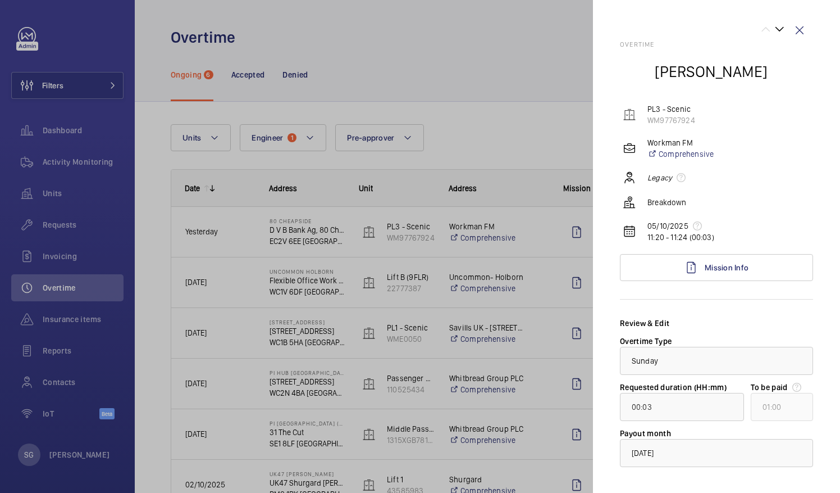
scroll to position [53, 0]
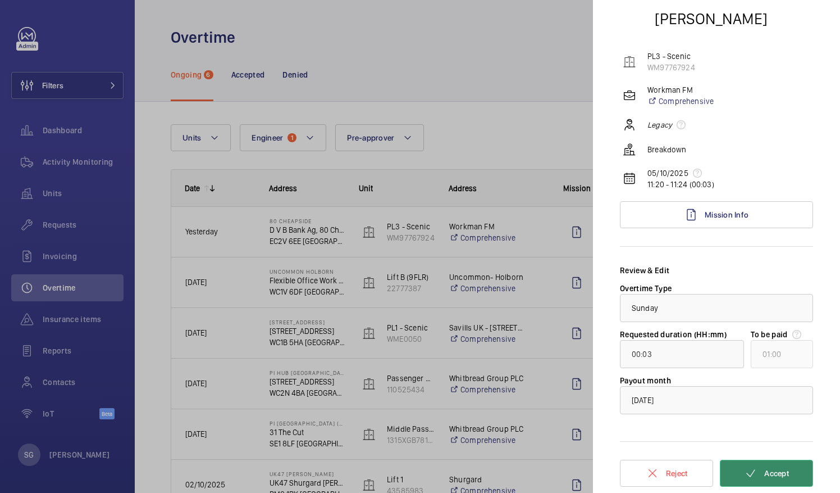
click at [775, 472] on span "Accept" at bounding box center [776, 472] width 25 height 9
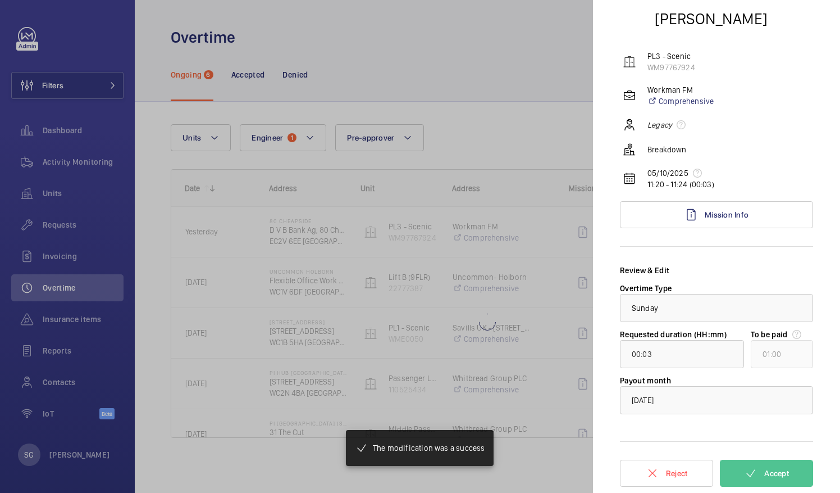
type input "02:13"
type input "03:00"
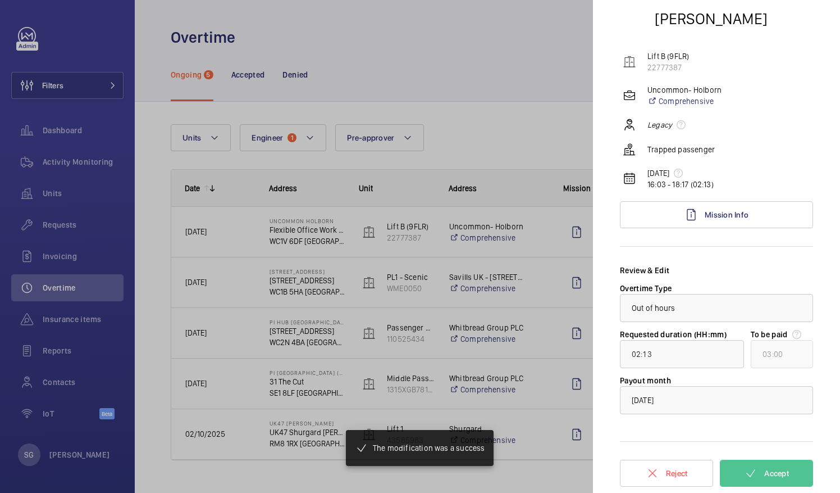
click at [513, 48] on div at bounding box center [420, 246] width 840 height 493
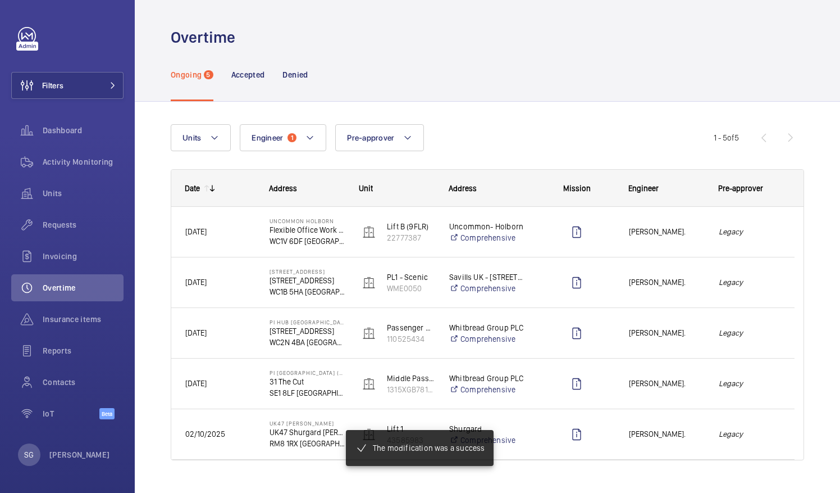
scroll to position [0, 0]
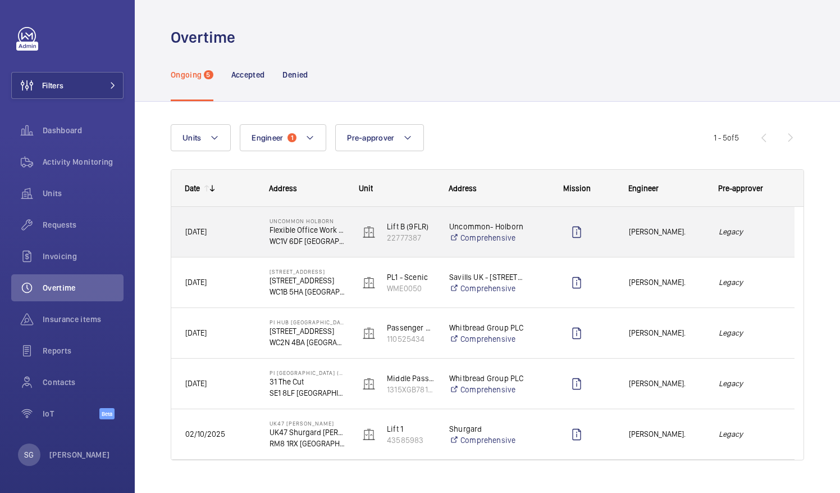
click at [700, 232] on span "[PERSON_NAME]." at bounding box center [666, 231] width 75 height 13
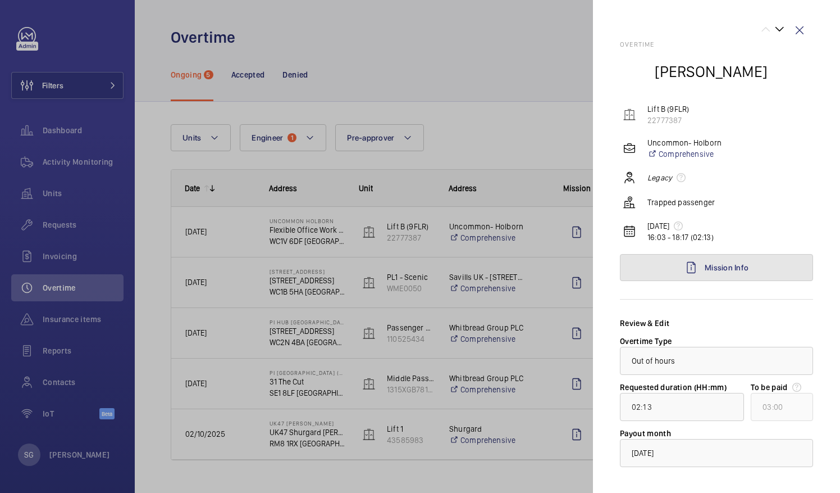
click at [735, 254] on link "Mission Info" at bounding box center [716, 267] width 193 height 27
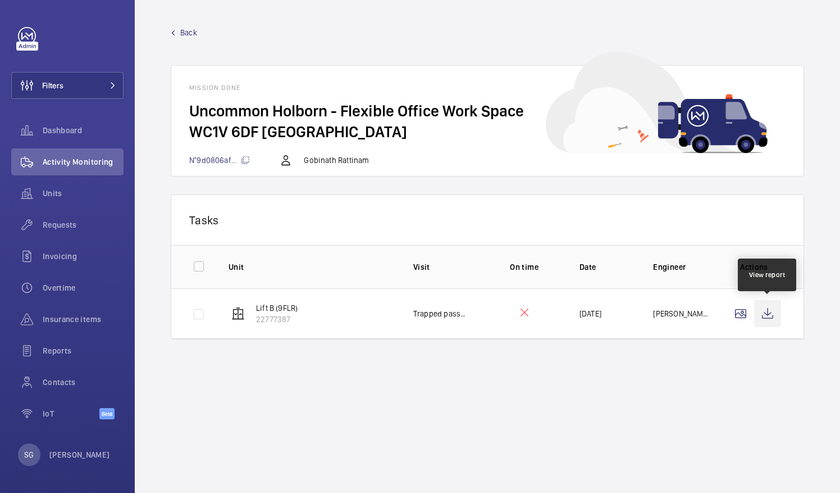
click at [767, 322] on wm-front-icon-button at bounding box center [767, 313] width 27 height 27
click at [184, 33] on span "Back" at bounding box center [188, 32] width 17 height 11
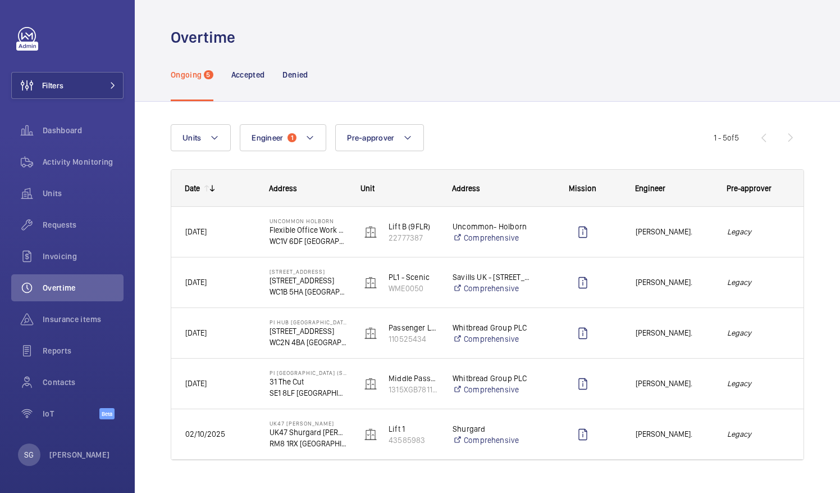
click at [184, 33] on h1 "Overtime" at bounding box center [206, 37] width 71 height 21
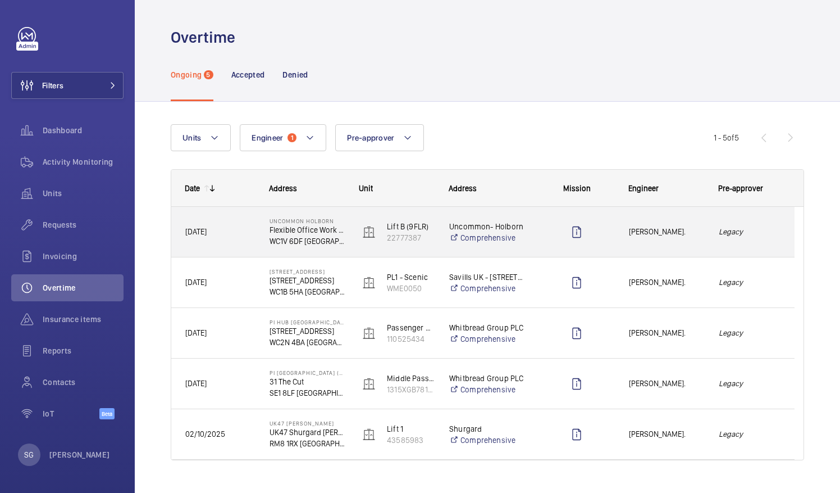
click at [767, 230] on em "Legacy" at bounding box center [750, 231] width 62 height 13
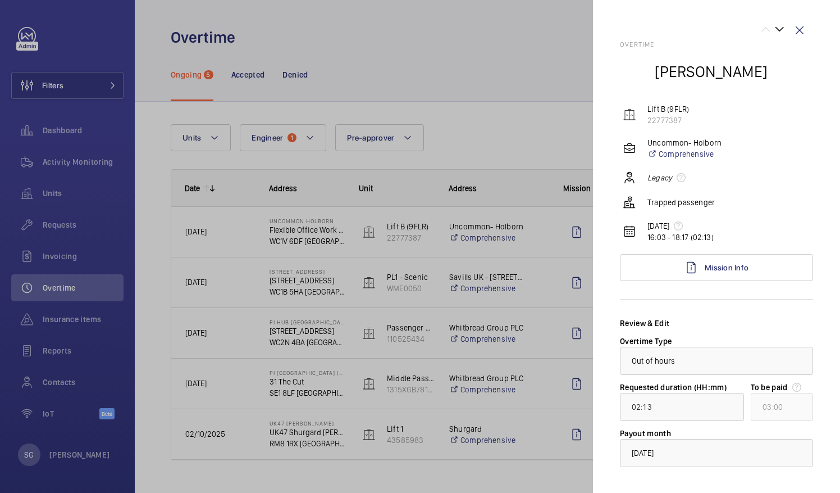
scroll to position [53, 0]
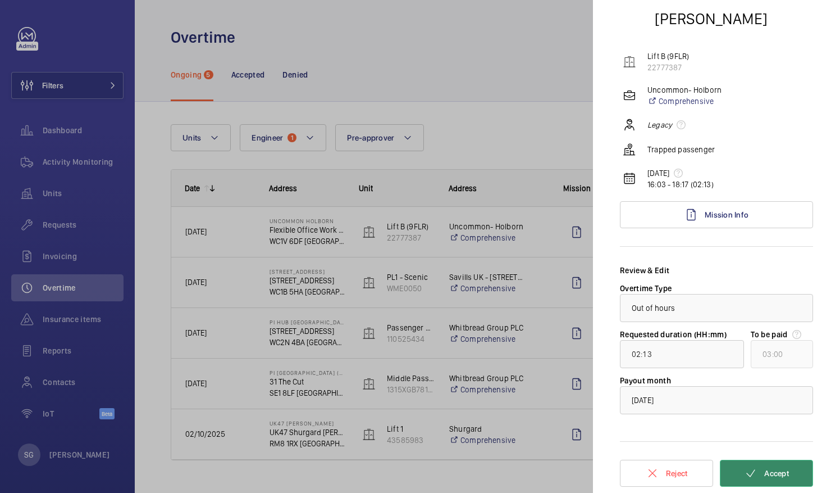
click at [744, 472] on mat-icon at bounding box center [750, 472] width 13 height 13
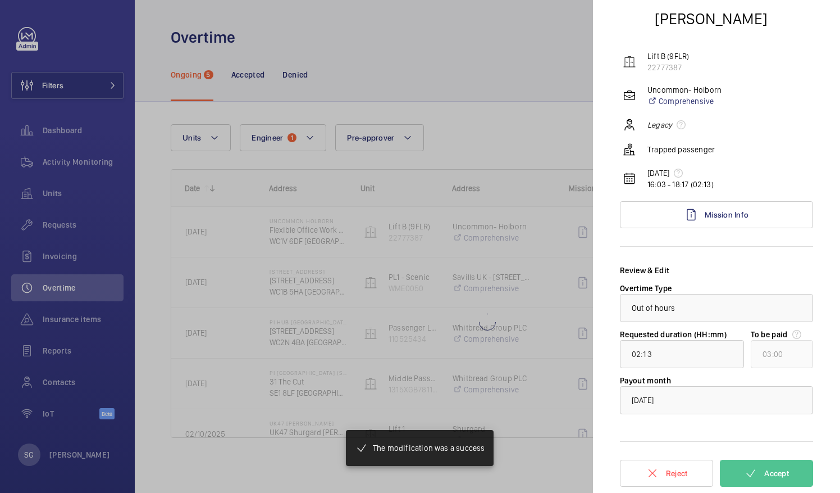
type input "00:17"
type input "01:00"
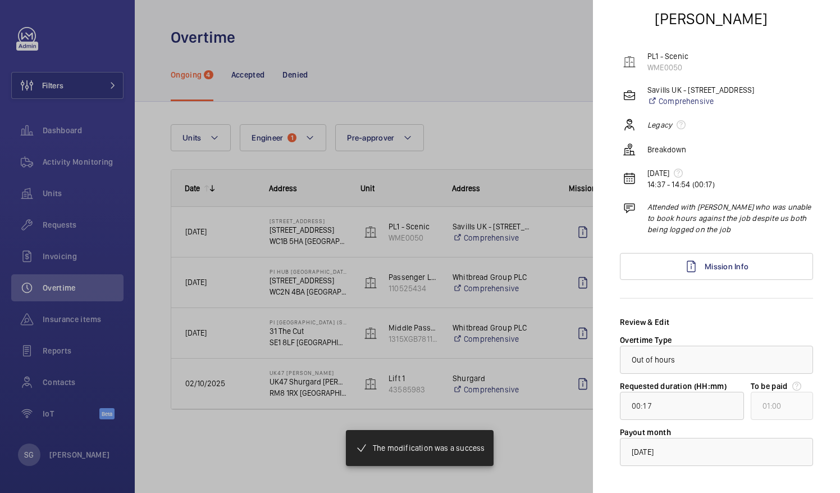
click at [535, 121] on div at bounding box center [420, 246] width 840 height 493
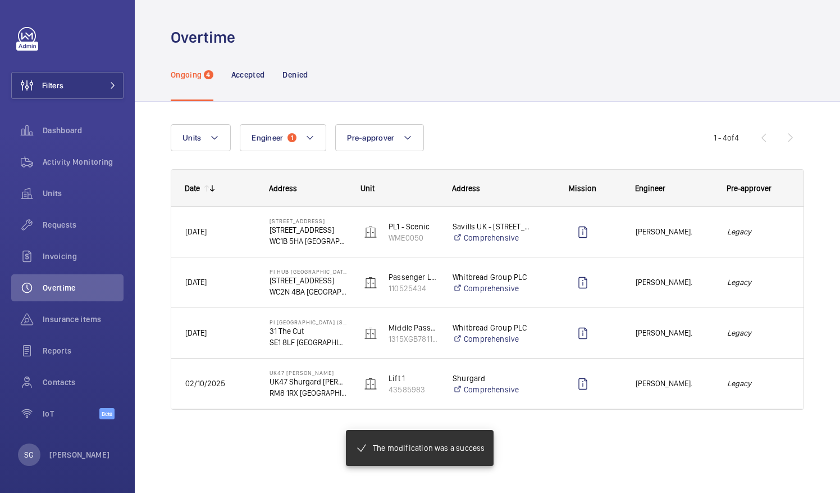
scroll to position [0, 0]
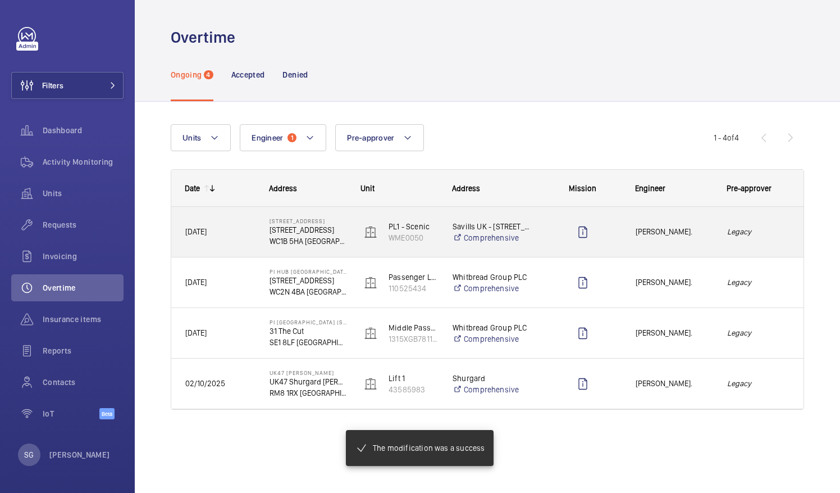
click at [771, 224] on div "Legacy" at bounding box center [759, 231] width 90 height 35
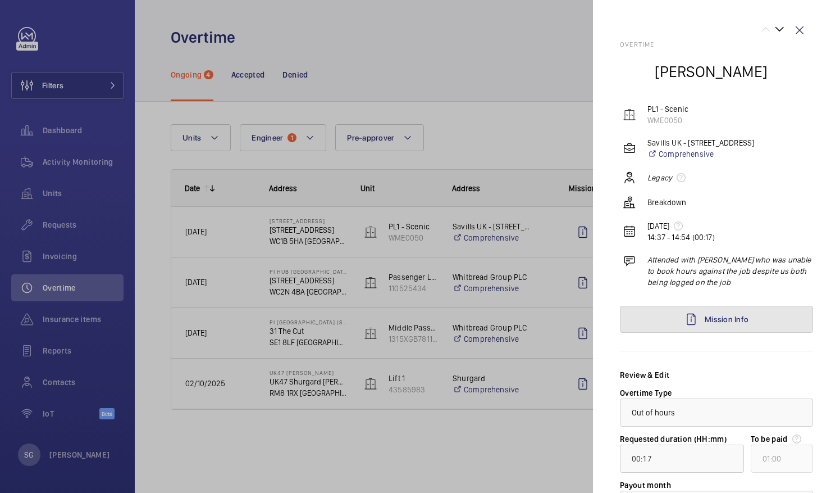
click at [738, 312] on link "Mission Info" at bounding box center [716, 319] width 193 height 27
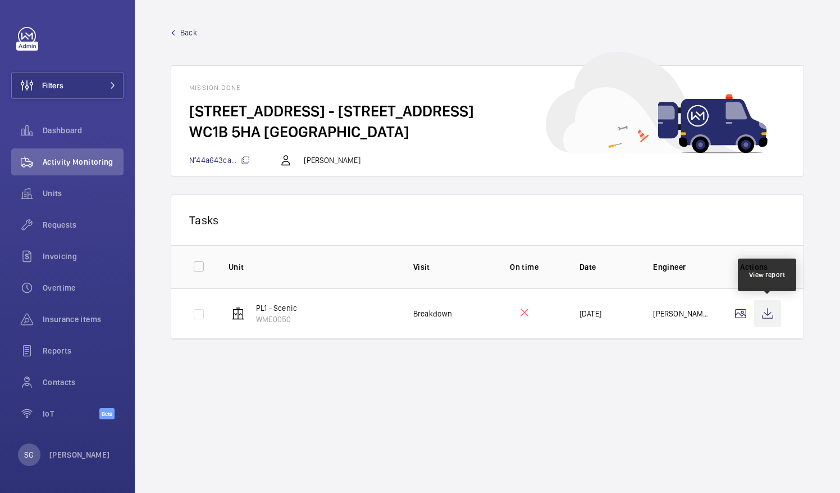
click at [766, 314] on wm-front-icon-button at bounding box center [767, 313] width 27 height 27
click at [179, 34] on link "Back" at bounding box center [487, 32] width 633 height 11
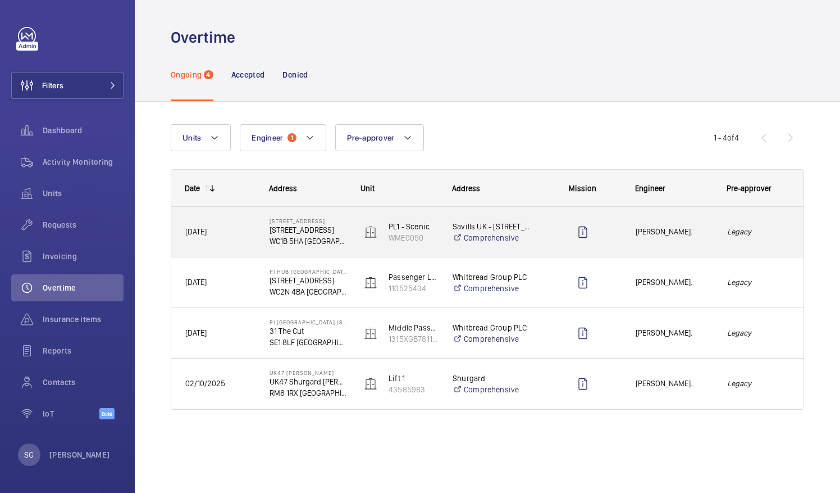
click at [759, 225] on em "Legacy" at bounding box center [758, 231] width 63 height 13
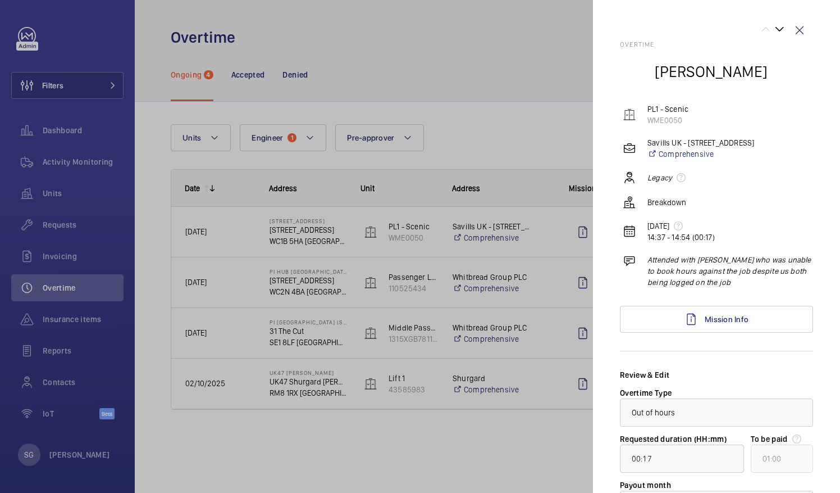
scroll to position [104, 0]
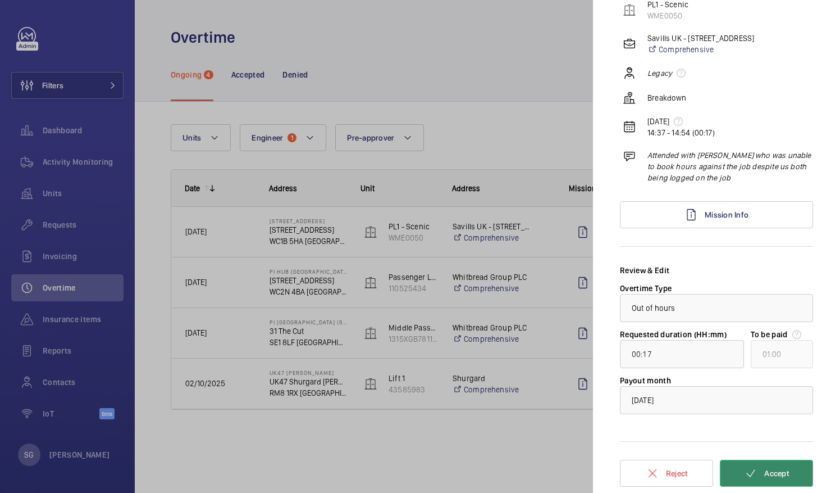
click at [756, 485] on button "Accept" at bounding box center [766, 472] width 93 height 27
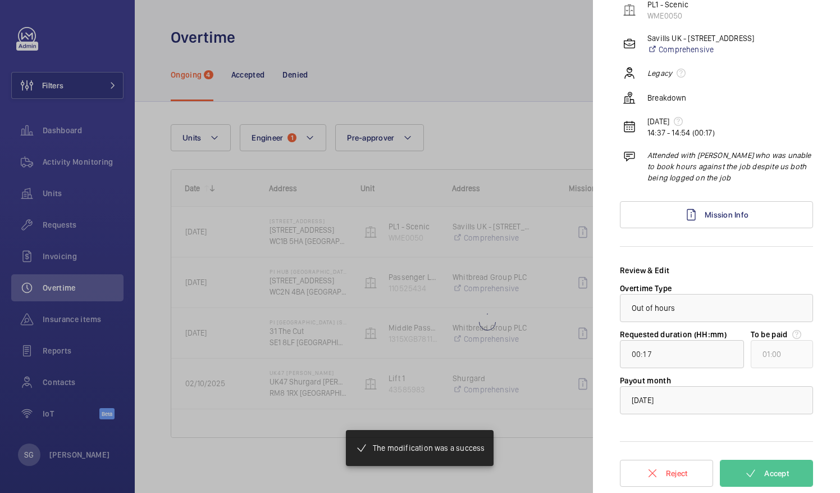
type input "00:01"
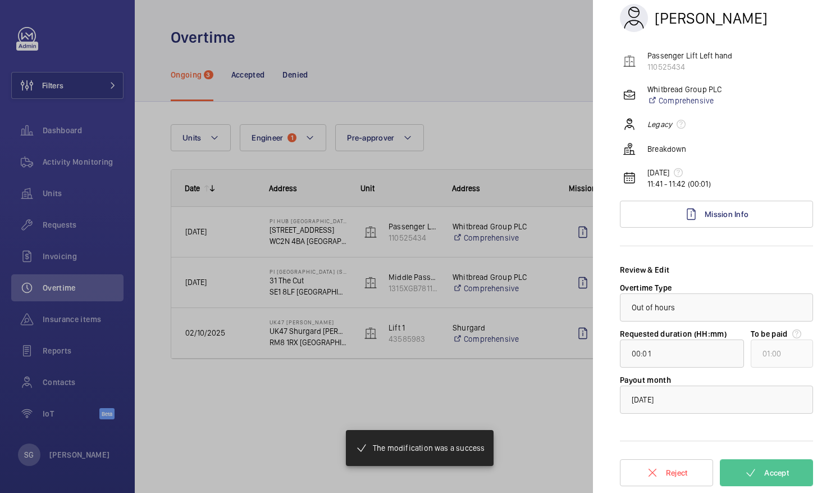
scroll to position [53, 0]
click at [440, 138] on div at bounding box center [420, 246] width 840 height 493
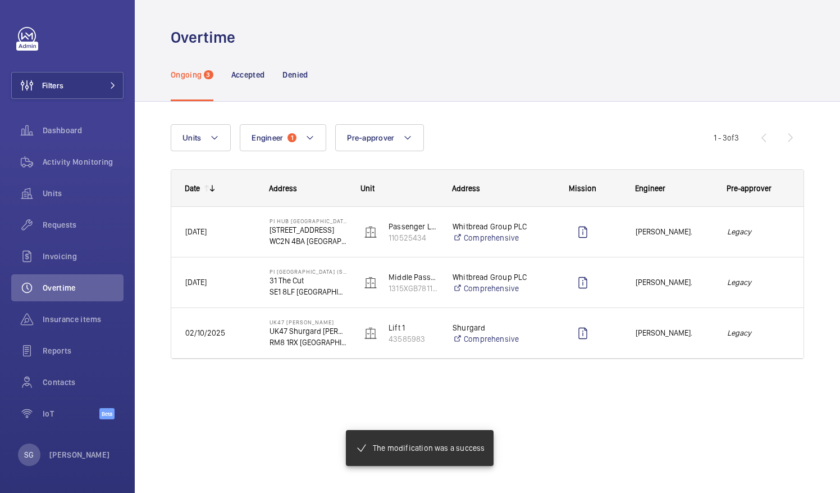
scroll to position [0, 0]
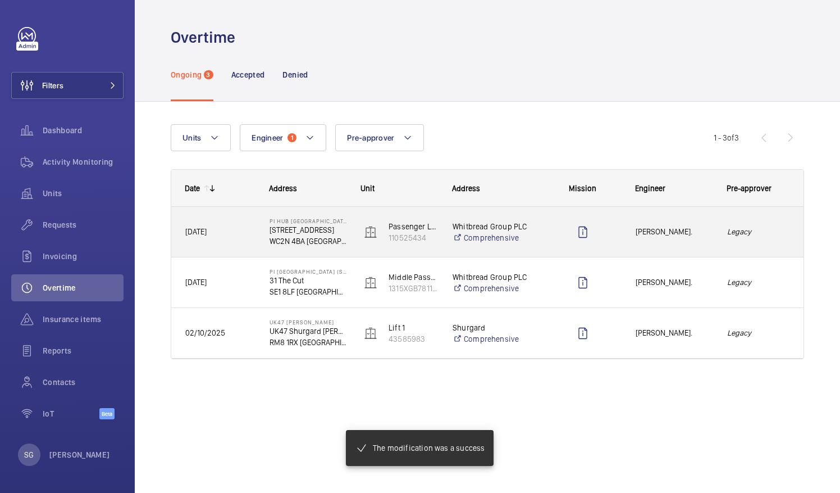
click at [738, 230] on em "Legacy" at bounding box center [758, 231] width 63 height 13
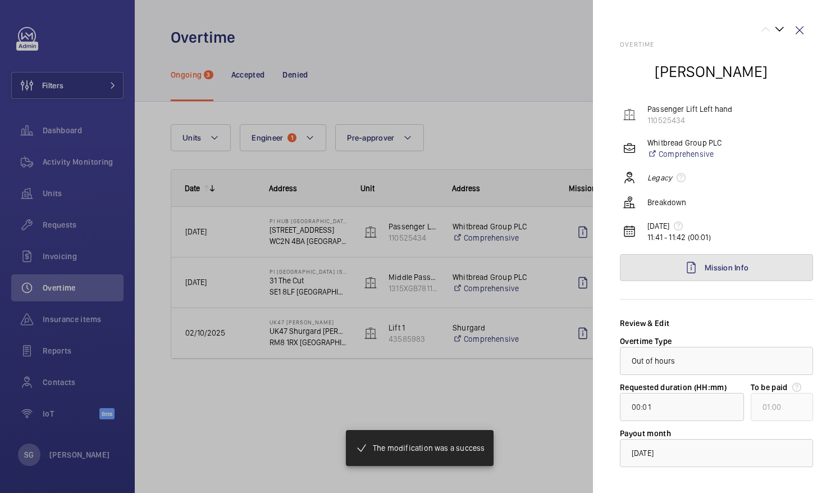
click at [781, 268] on link "Mission Info" at bounding box center [716, 267] width 193 height 27
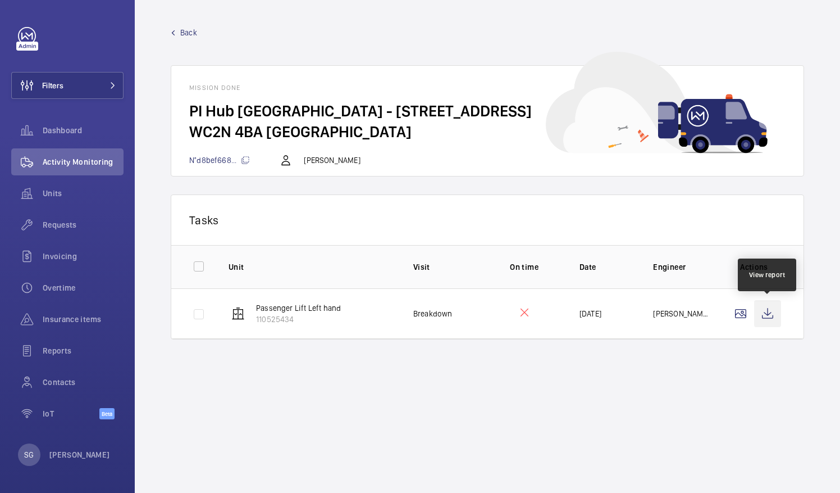
click at [767, 318] on wm-front-icon-button at bounding box center [767, 313] width 27 height 27
click at [188, 27] on span "Back" at bounding box center [188, 32] width 17 height 11
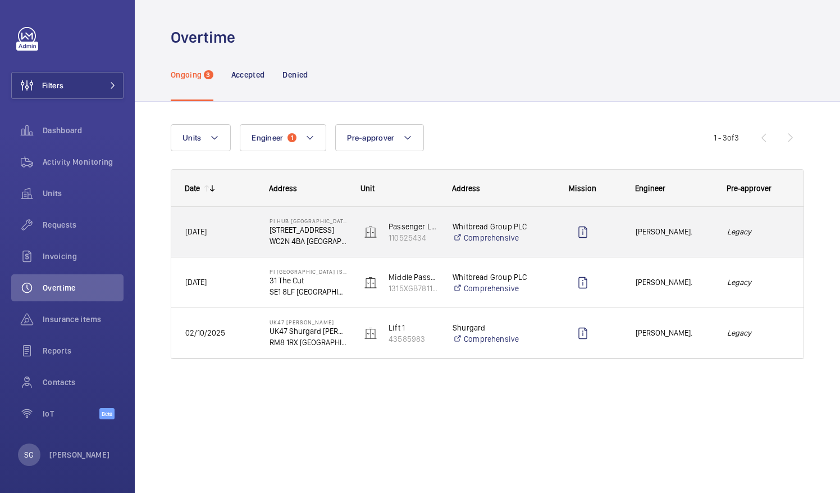
click at [762, 229] on em "Legacy" at bounding box center [758, 231] width 63 height 13
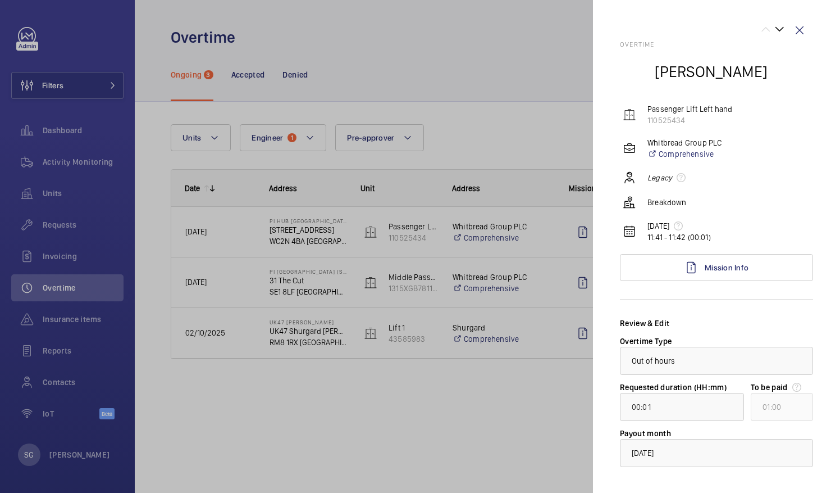
scroll to position [53, 0]
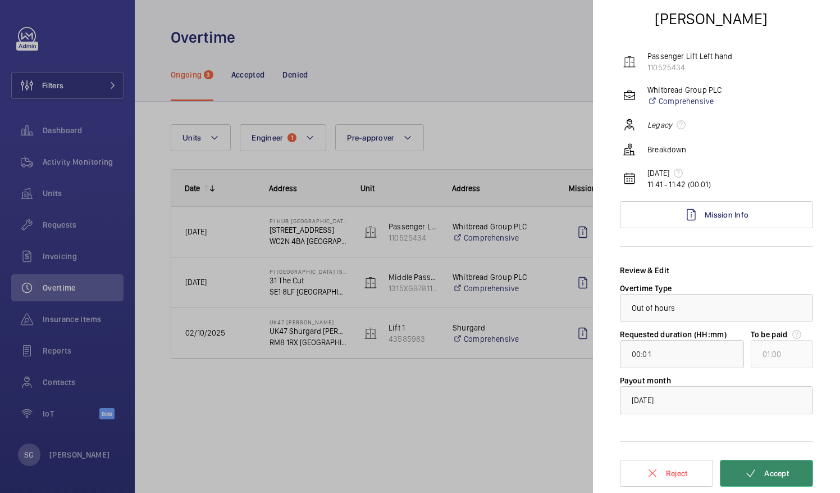
click at [767, 472] on span "Accept" at bounding box center [776, 472] width 25 height 9
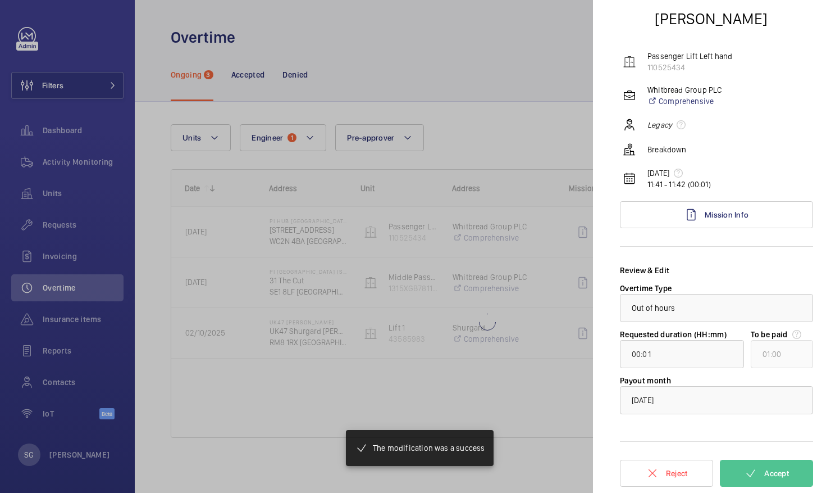
type input "00:04"
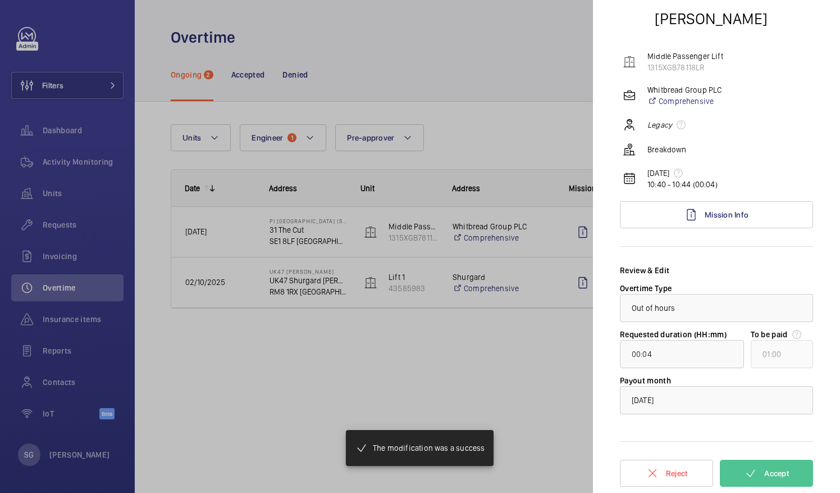
click at [577, 121] on div at bounding box center [420, 246] width 840 height 493
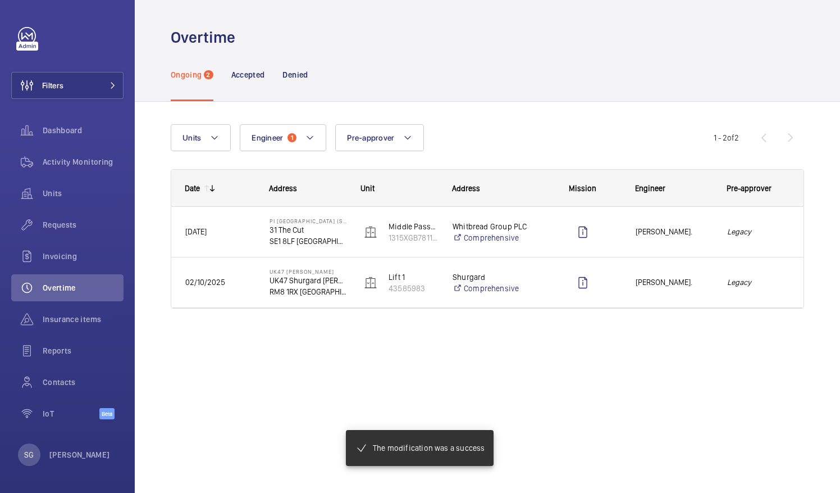
scroll to position [0, 0]
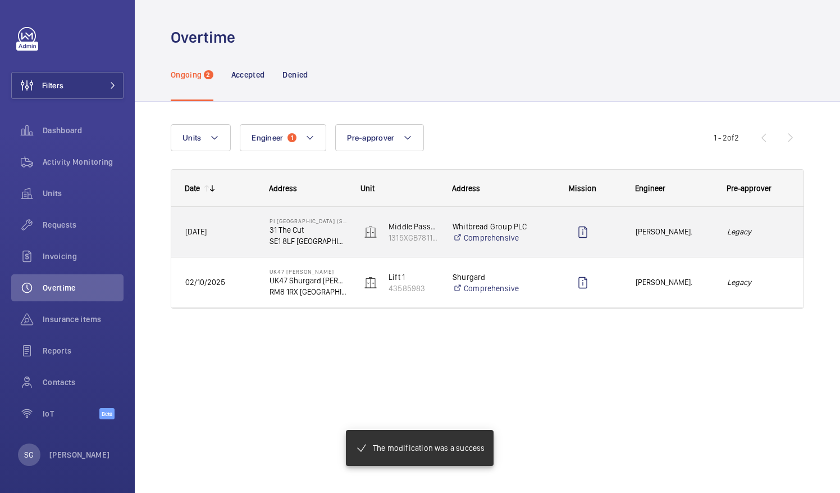
click at [755, 215] on div "Legacy" at bounding box center [759, 231] width 90 height 35
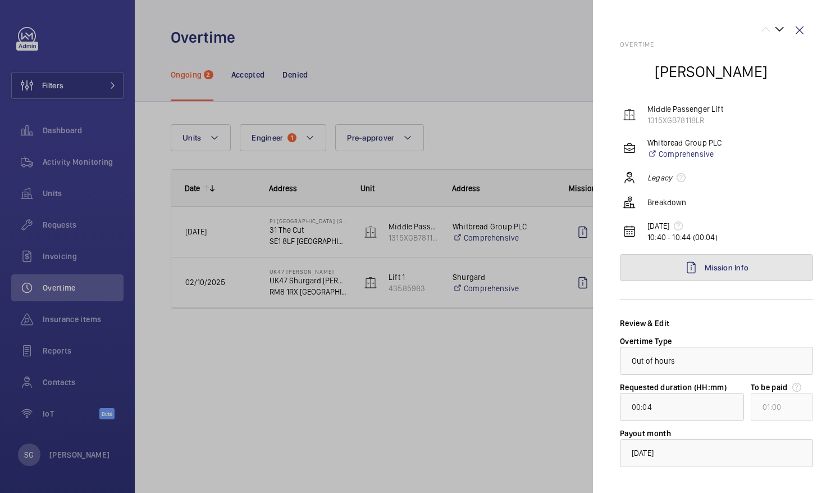
click at [767, 266] on link "Mission Info" at bounding box center [716, 267] width 193 height 27
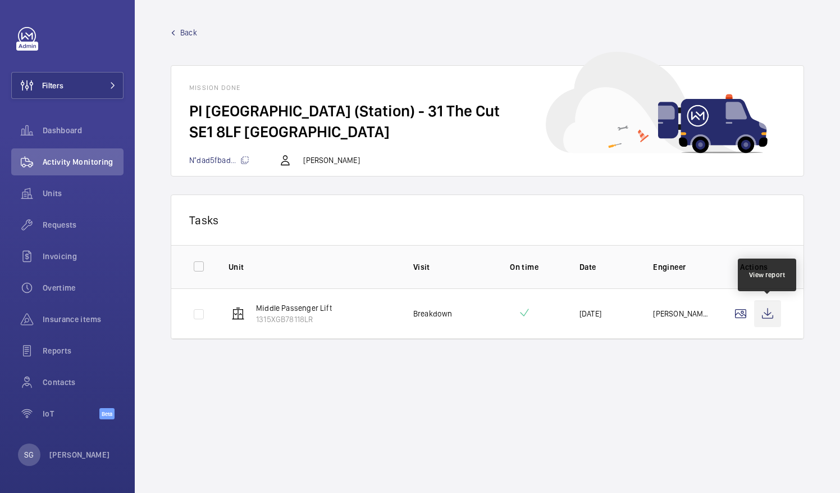
click at [768, 314] on wm-front-icon-button at bounding box center [767, 313] width 27 height 27
click at [184, 34] on span "Back" at bounding box center [188, 32] width 17 height 11
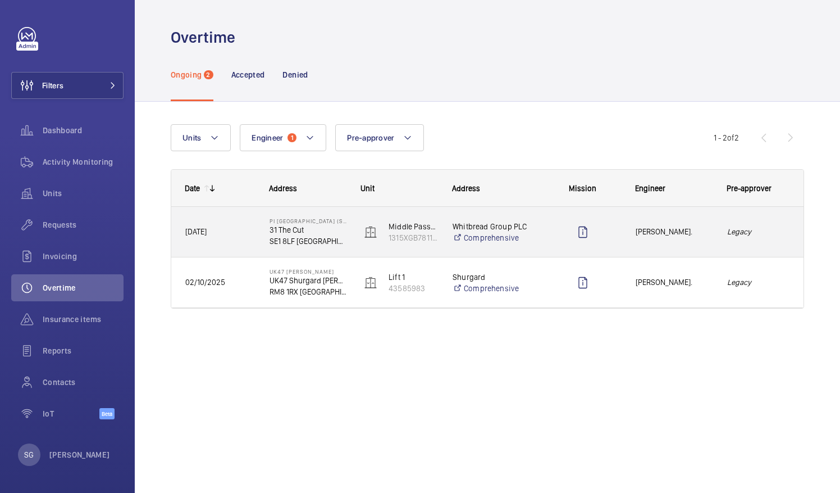
click at [774, 234] on em "Legacy" at bounding box center [758, 231] width 63 height 13
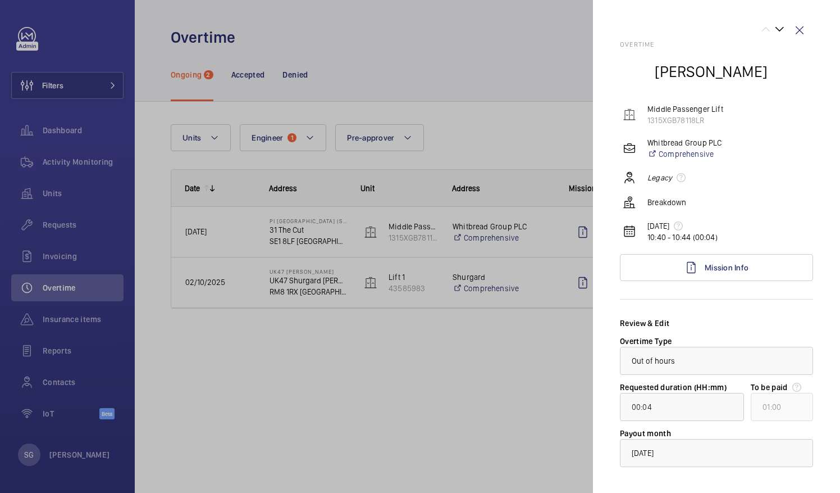
scroll to position [53, 0]
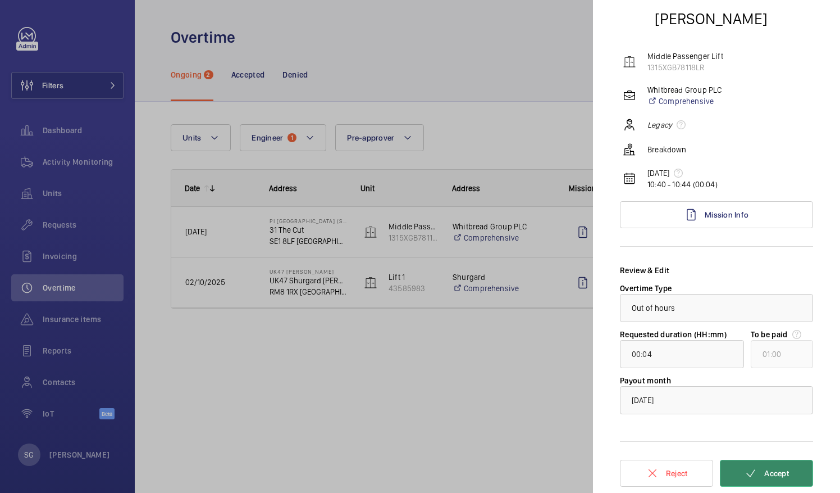
click at [775, 468] on span "Accept" at bounding box center [776, 472] width 25 height 9
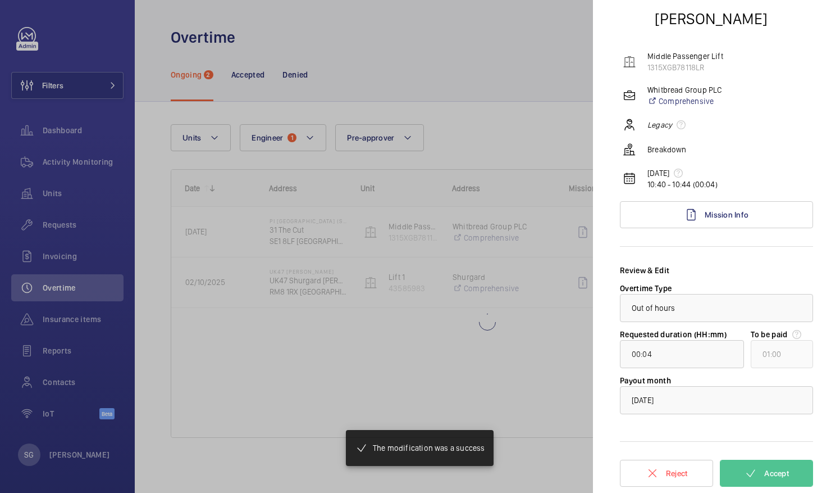
type input "00:05"
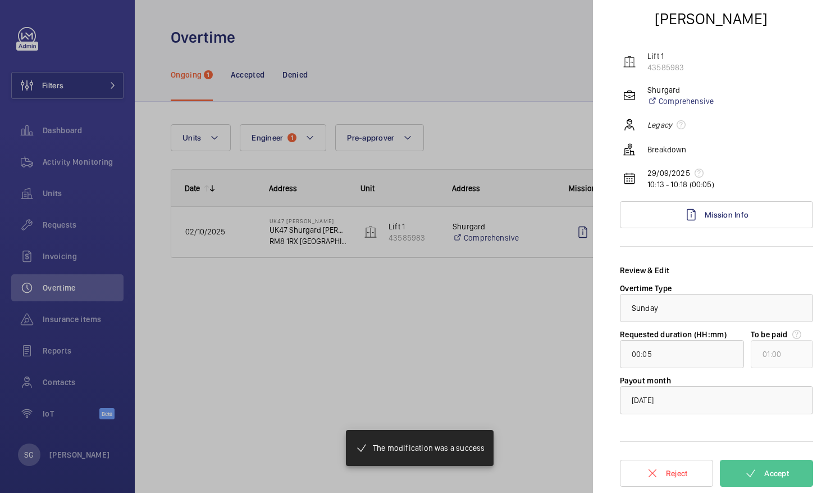
click at [446, 297] on div at bounding box center [420, 246] width 840 height 493
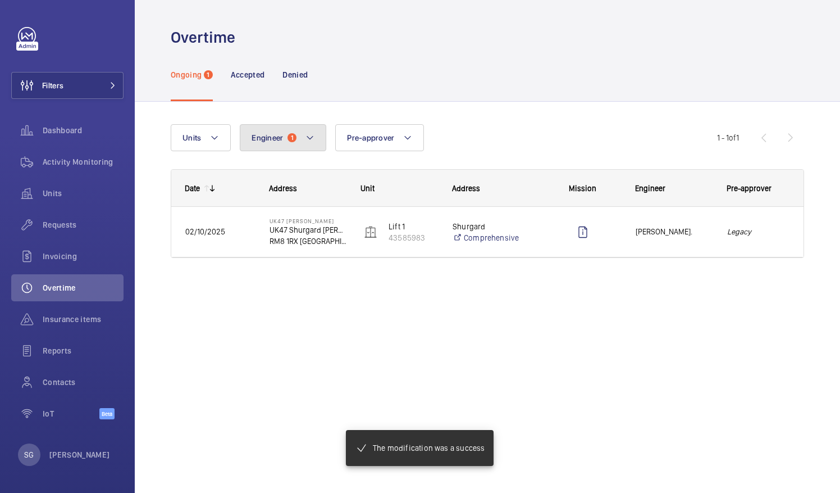
click at [263, 134] on span "Engineer" at bounding box center [267, 137] width 31 height 9
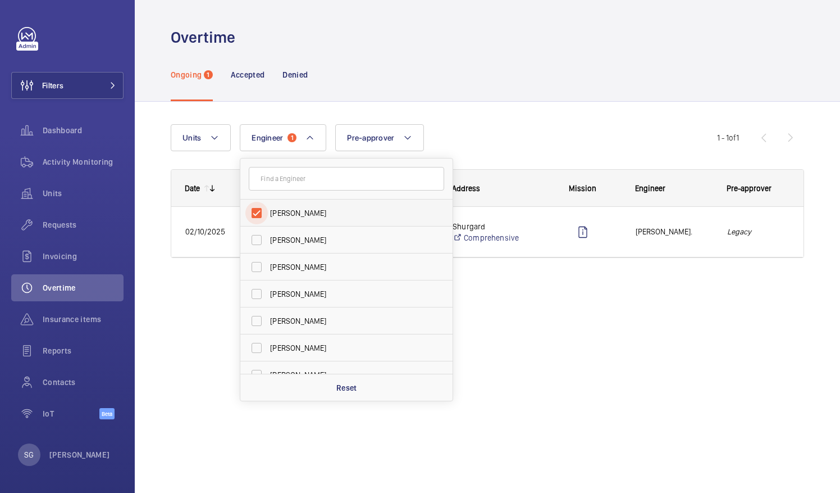
click at [254, 212] on input "[PERSON_NAME]" at bounding box center [256, 213] width 22 height 22
checkbox input "false"
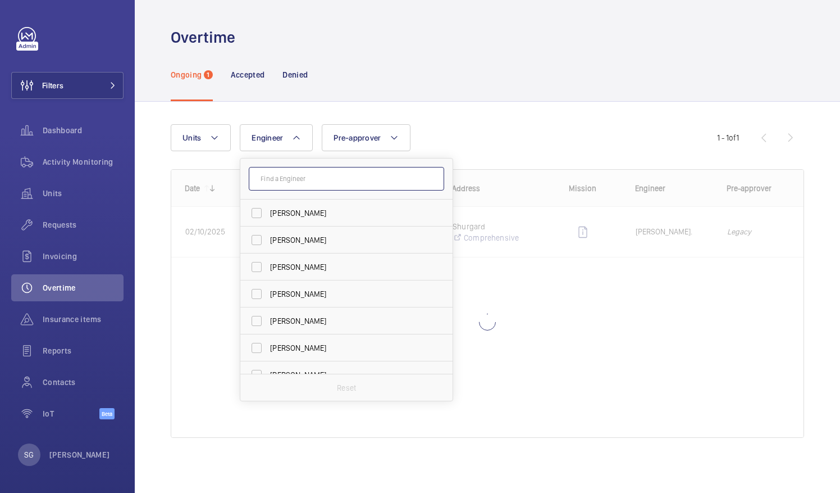
click at [290, 176] on input "text" at bounding box center [346, 179] width 195 height 24
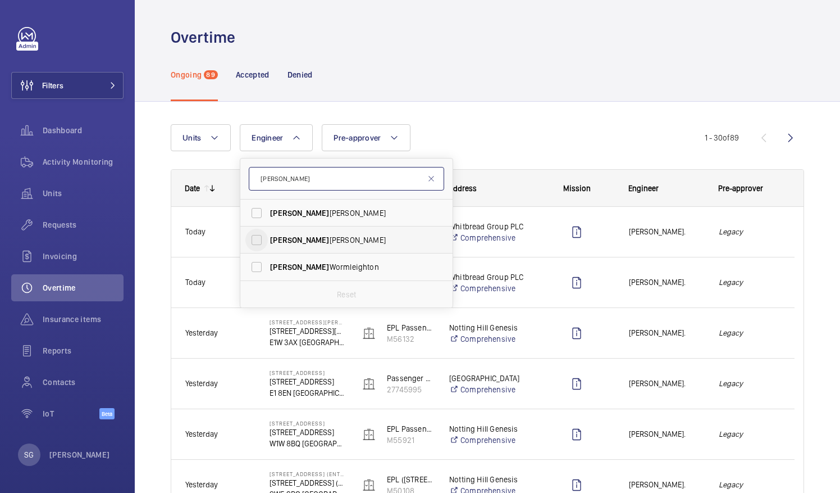
type input "[PERSON_NAME]"
click at [257, 238] on input "Lewis Hughes" at bounding box center [256, 240] width 22 height 22
checkbox input "true"
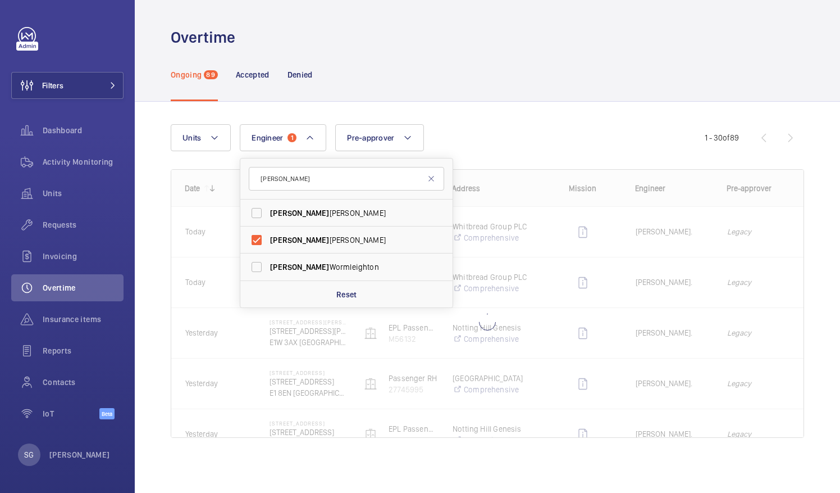
click at [510, 115] on div "Units Engineer 1 lewis Lewis Saville Lewis Hughes Lewis Wormleighton Reset Pre-…" at bounding box center [487, 285] width 633 height 358
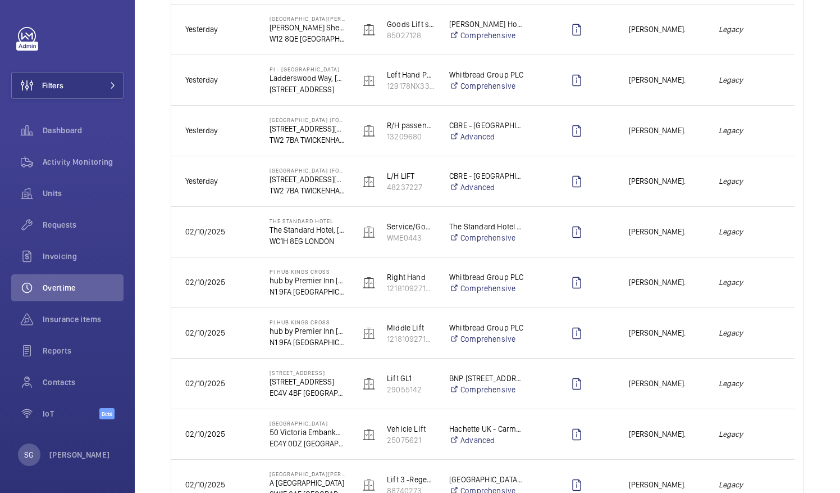
scroll to position [728, 0]
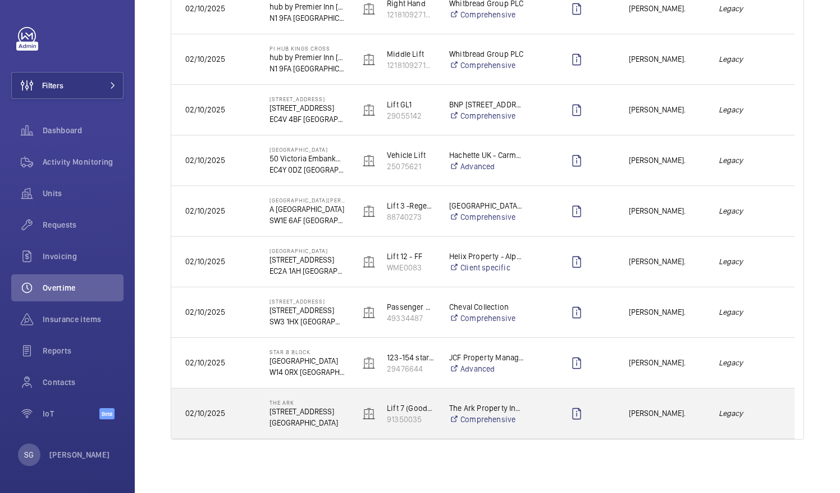
click at [764, 408] on em "Legacy" at bounding box center [750, 413] width 62 height 13
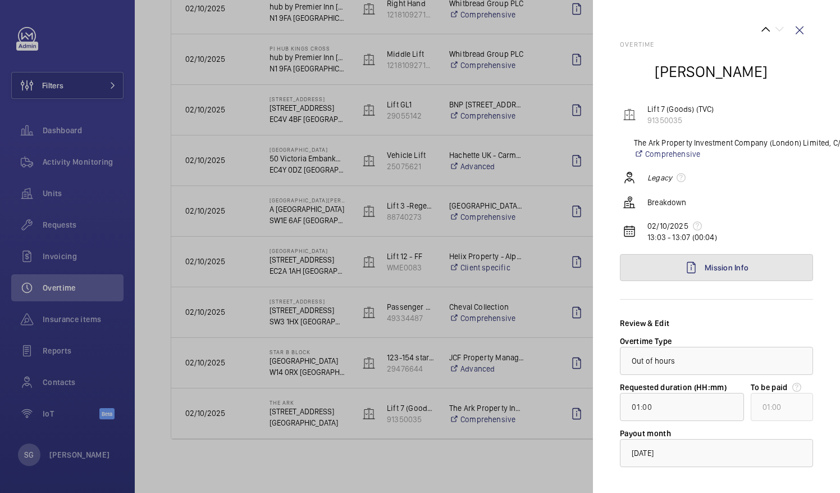
click at [742, 265] on span "Mission Info" at bounding box center [727, 267] width 44 height 9
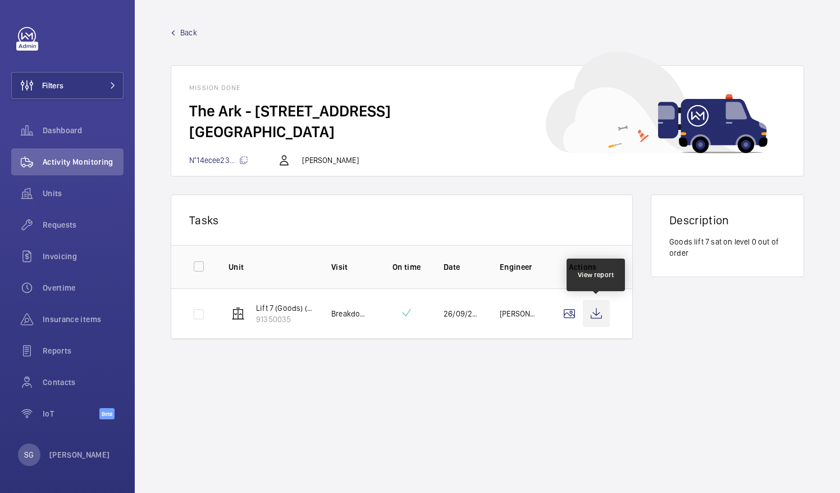
click at [591, 320] on wm-front-icon-button at bounding box center [596, 313] width 27 height 27
click at [189, 30] on span "Back" at bounding box center [188, 32] width 17 height 11
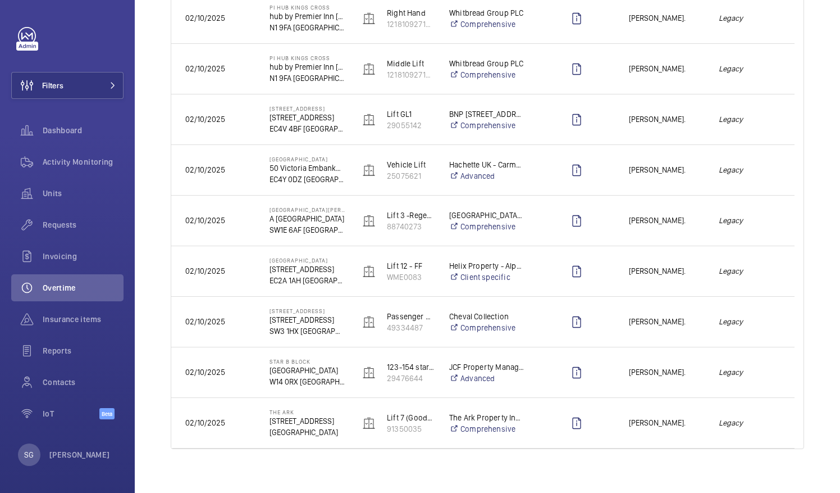
scroll to position [728, 0]
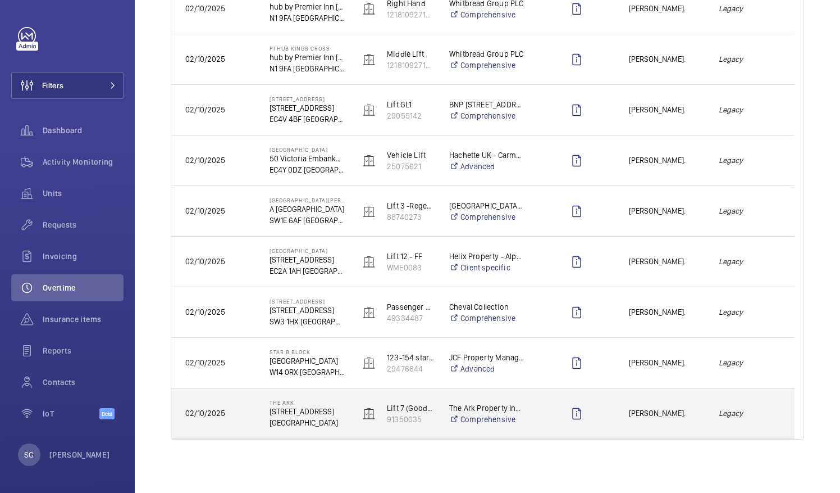
click at [754, 408] on em "Legacy" at bounding box center [750, 413] width 62 height 13
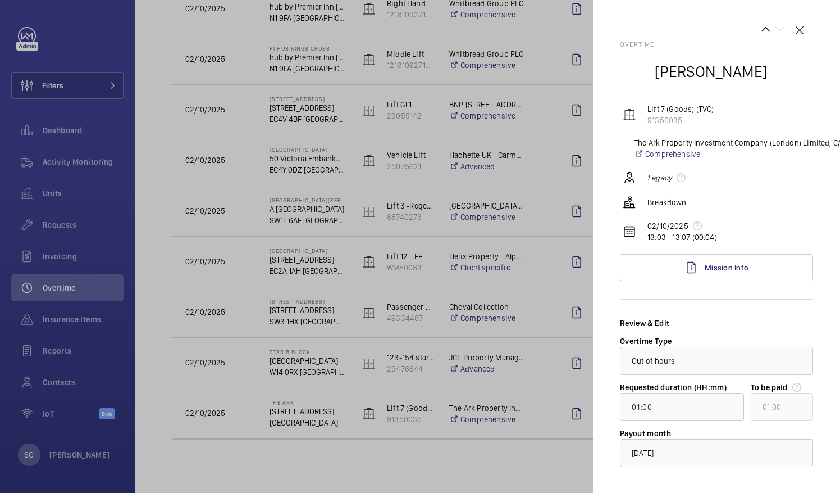
scroll to position [61, 0]
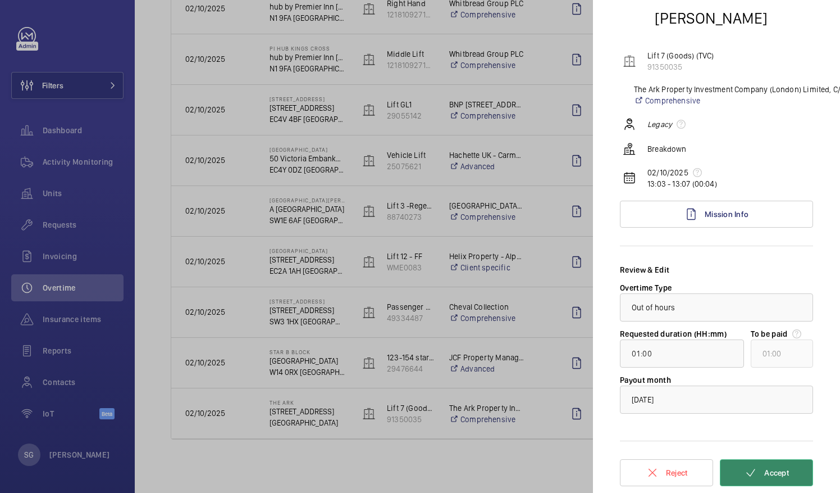
click at [783, 459] on button "Accept" at bounding box center [766, 472] width 93 height 27
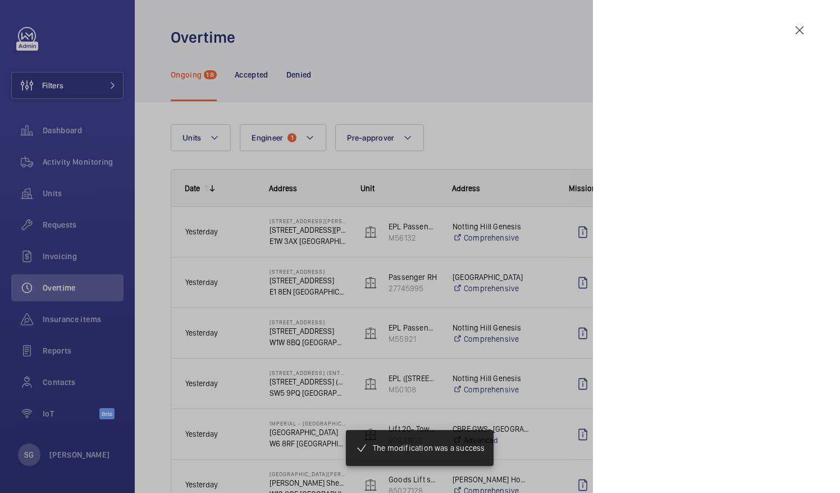
scroll to position [0, 0]
click at [558, 465] on div at bounding box center [420, 246] width 840 height 493
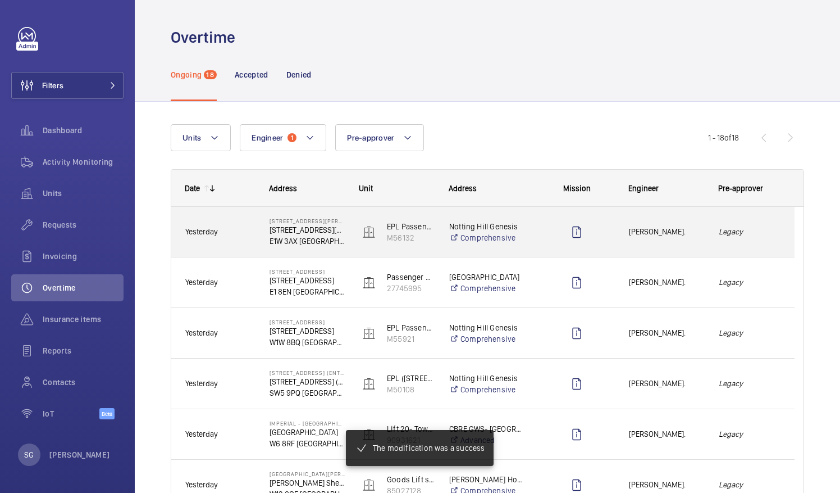
click at [762, 236] on em "Legacy" at bounding box center [750, 231] width 62 height 13
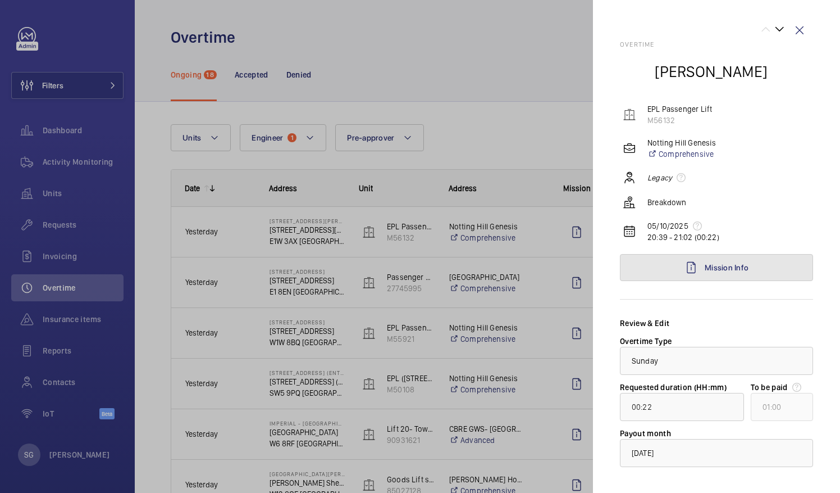
click at [751, 265] on link "Mission Info" at bounding box center [716, 267] width 193 height 27
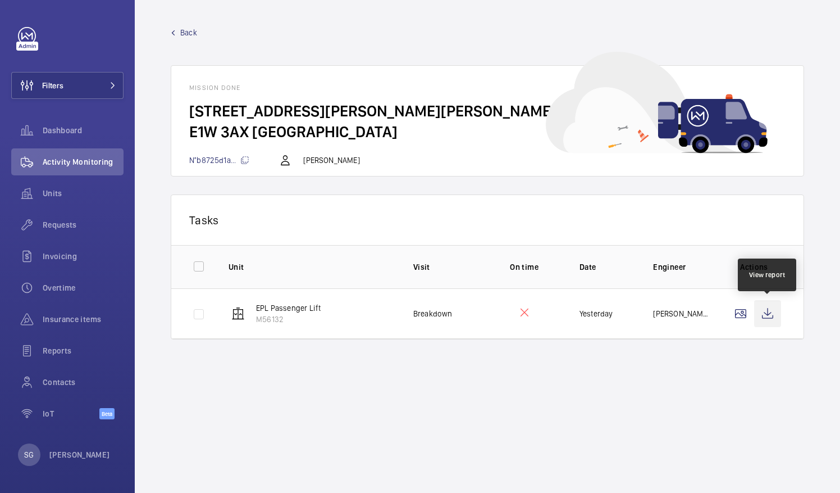
click at [769, 310] on wm-front-icon-button at bounding box center [767, 313] width 27 height 27
click at [194, 31] on span "Back" at bounding box center [188, 32] width 17 height 11
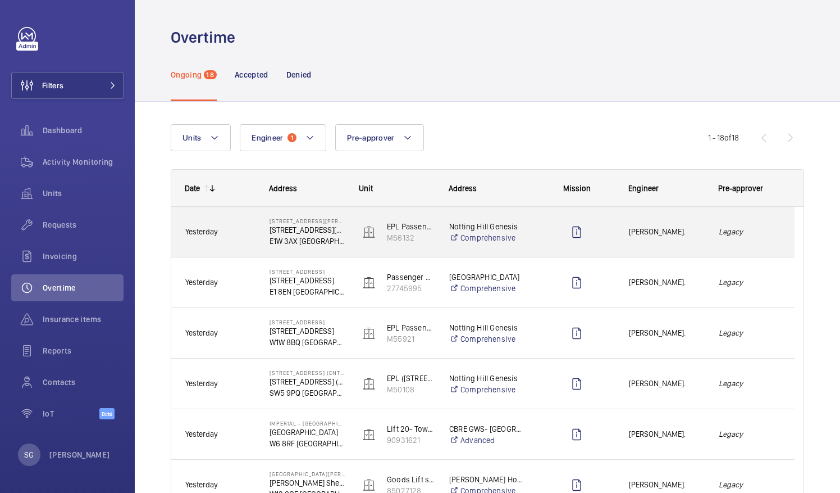
click at [757, 230] on em "Legacy" at bounding box center [750, 231] width 62 height 13
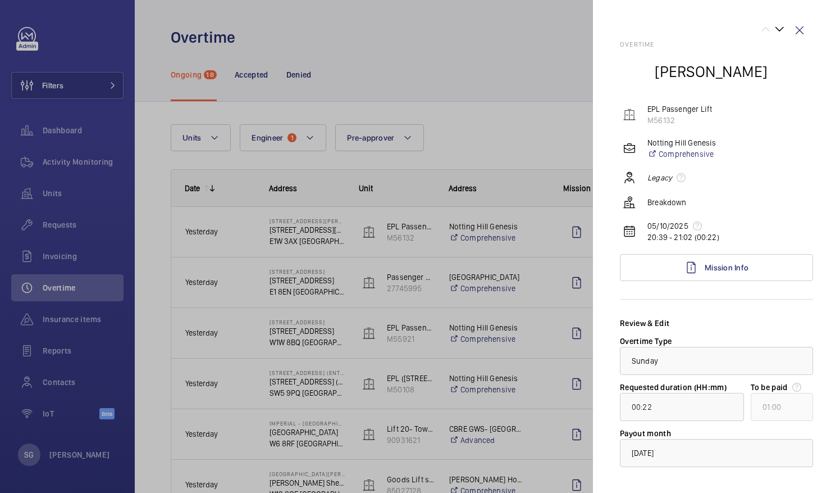
scroll to position [53, 0]
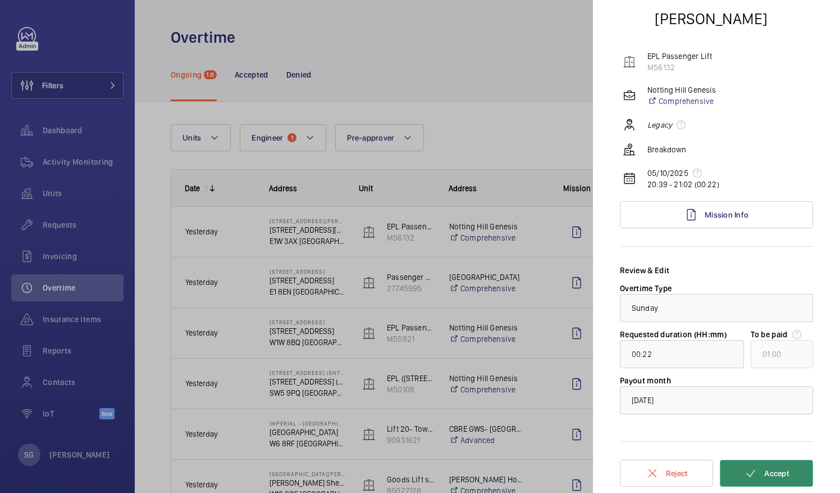
click at [756, 461] on button "Accept" at bounding box center [766, 472] width 93 height 27
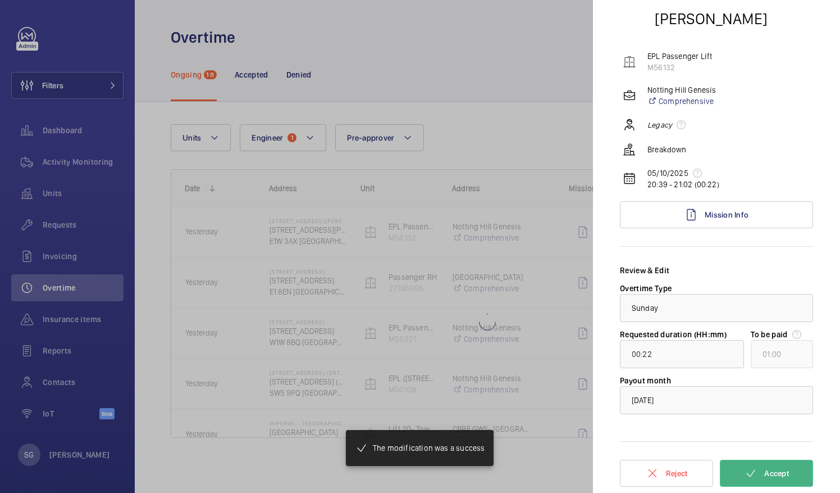
type input "00:40"
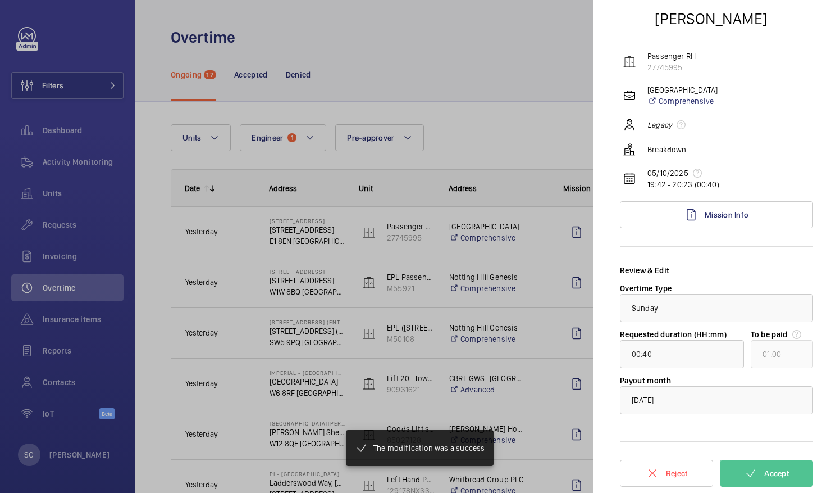
click at [463, 151] on div at bounding box center [420, 246] width 840 height 493
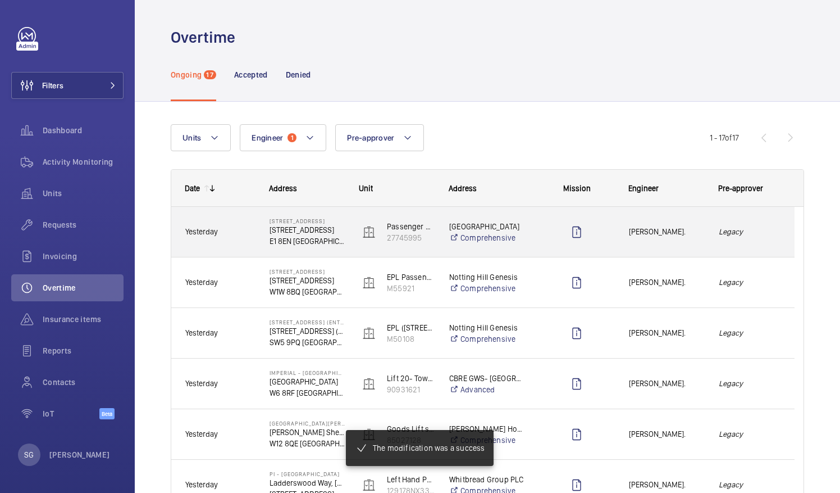
click at [751, 239] on div "Legacy" at bounding box center [749, 231] width 89 height 35
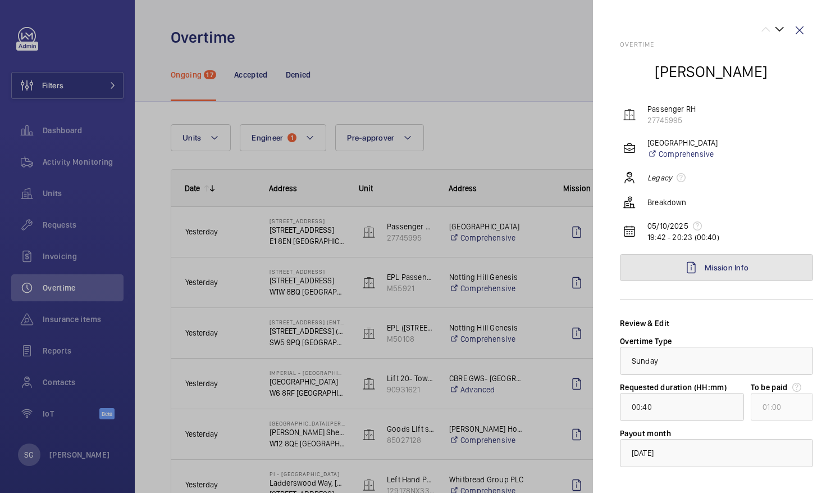
click at [778, 273] on link "Mission Info" at bounding box center [716, 267] width 193 height 27
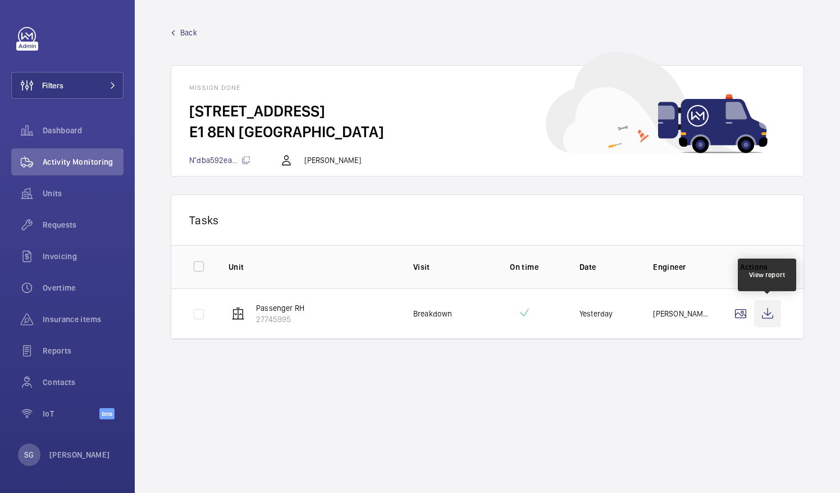
click at [764, 312] on wm-front-icon-button at bounding box center [767, 313] width 27 height 27
click at [196, 26] on wm-front-mission-details "Back Mission done 15 LEMAN STREET - 15 Leman St E1 8EN LONDON N°dba592ea... Mic…" at bounding box center [487, 246] width 705 height 493
click at [195, 28] on span "Back" at bounding box center [188, 32] width 17 height 11
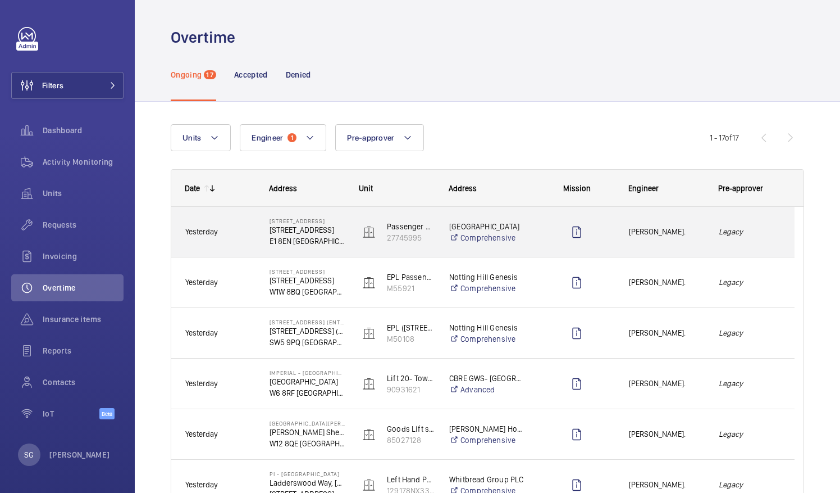
click at [765, 227] on em "Legacy" at bounding box center [750, 231] width 62 height 13
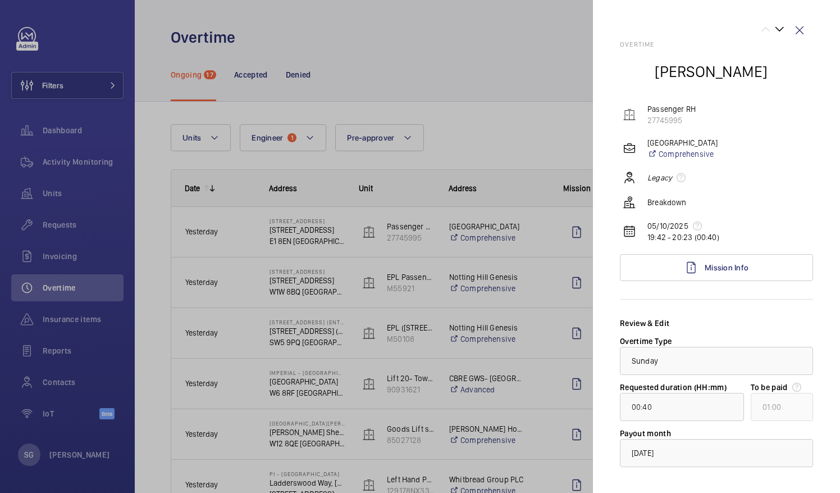
scroll to position [53, 0]
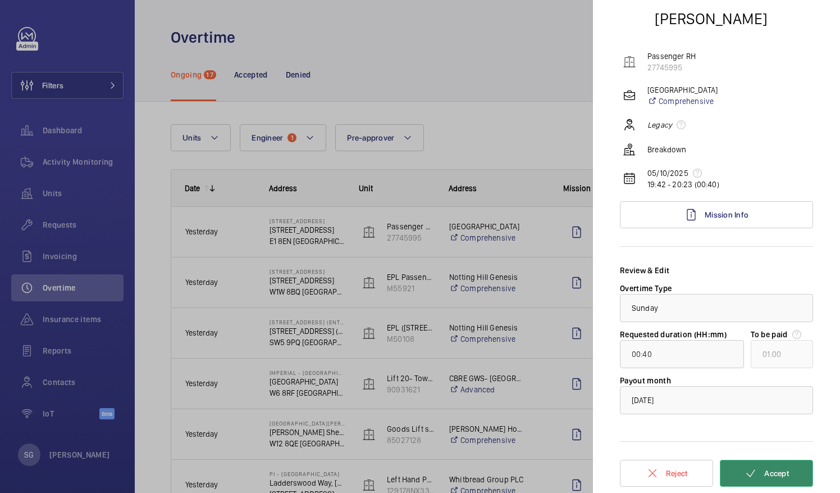
click at [764, 469] on span "Accept" at bounding box center [776, 472] width 25 height 9
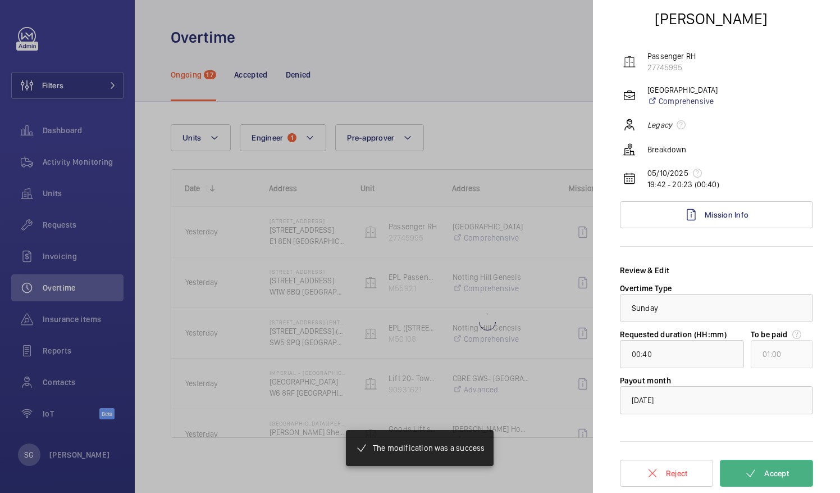
type input "00:58"
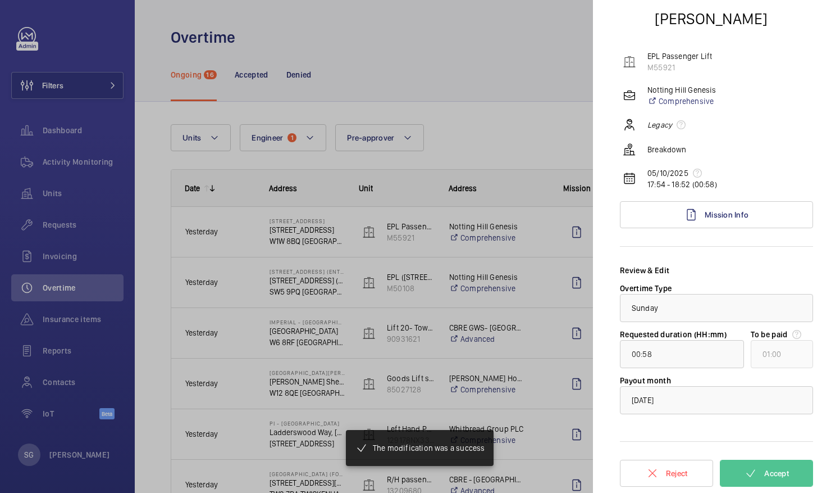
click at [466, 70] on div at bounding box center [420, 246] width 840 height 493
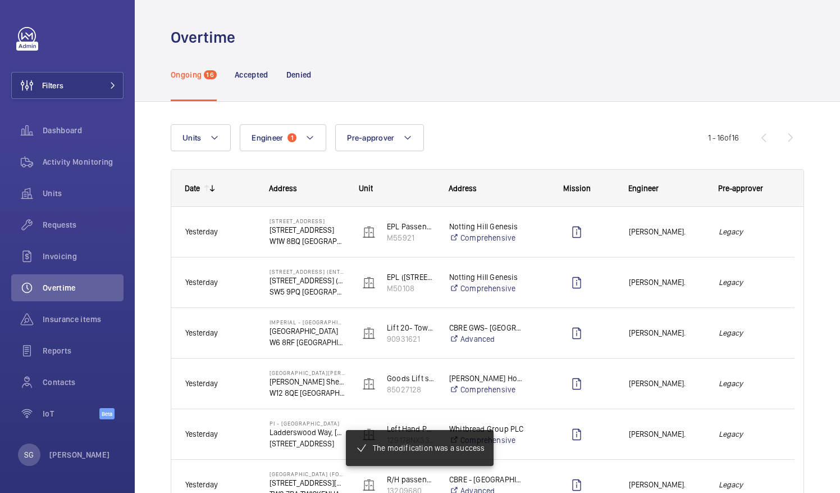
scroll to position [0, 0]
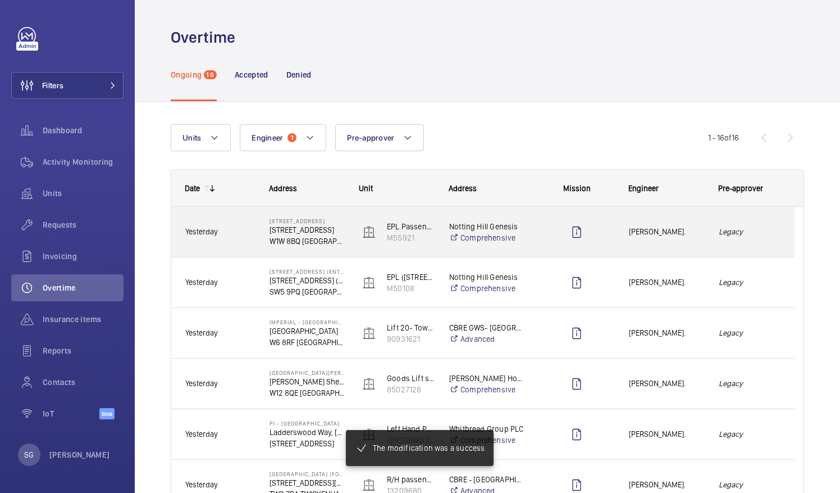
click at [767, 234] on em "Legacy" at bounding box center [750, 231] width 62 height 13
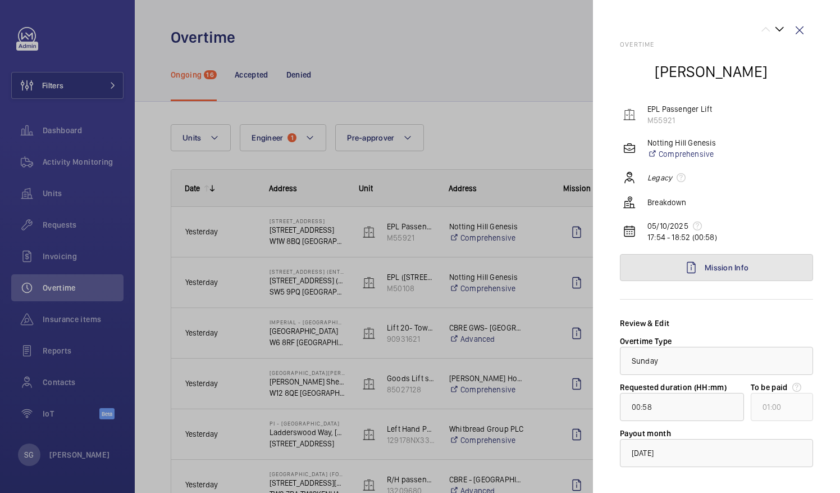
click at [764, 268] on link "Mission Info" at bounding box center [716, 267] width 193 height 27
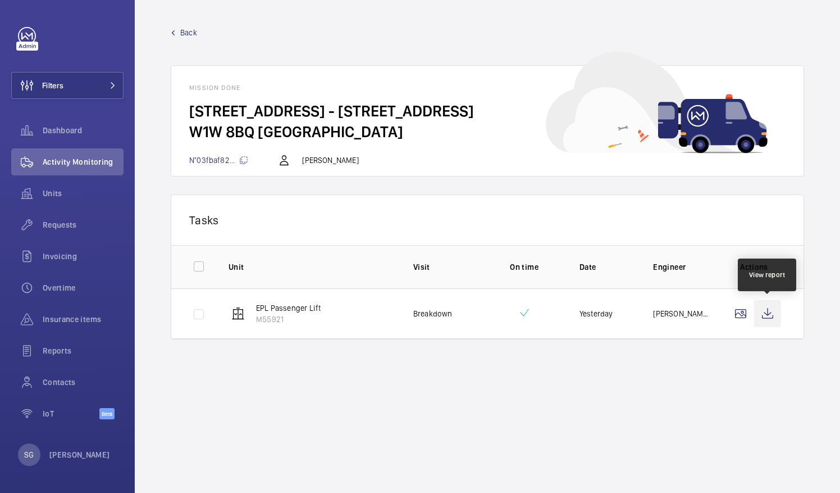
click at [773, 312] on wm-front-icon-button at bounding box center [767, 313] width 27 height 27
click at [189, 36] on span "Back" at bounding box center [188, 32] width 17 height 11
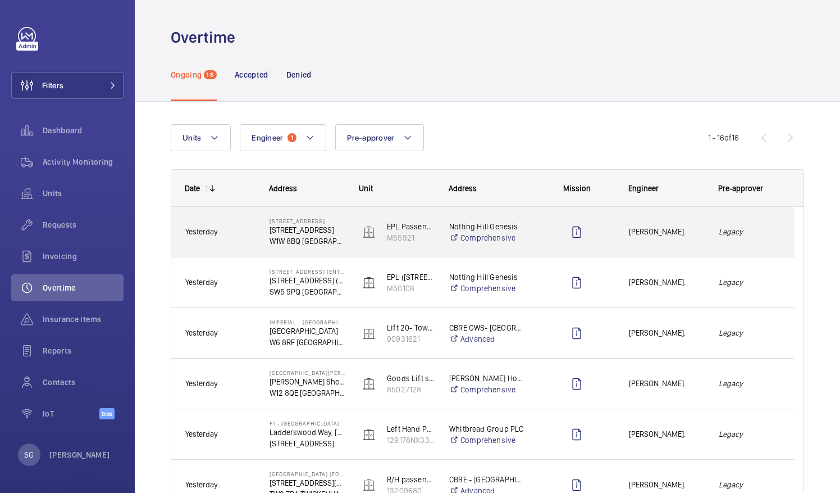
click at [766, 242] on div "Legacy" at bounding box center [749, 231] width 89 height 35
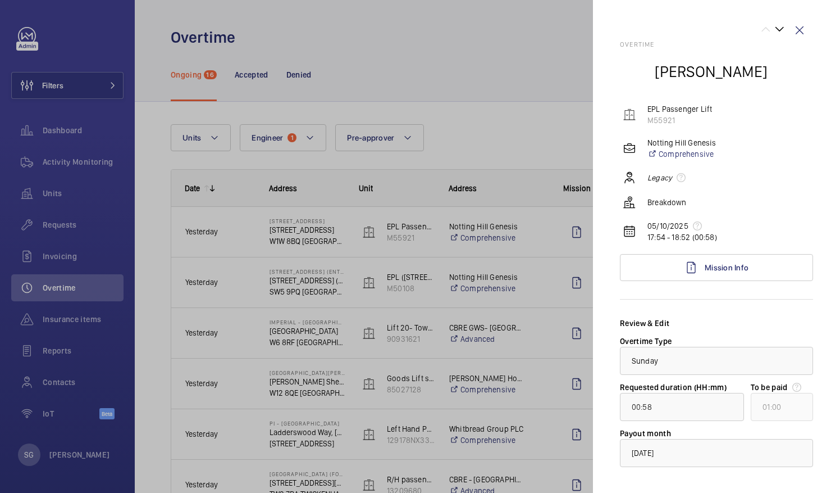
scroll to position [53, 0]
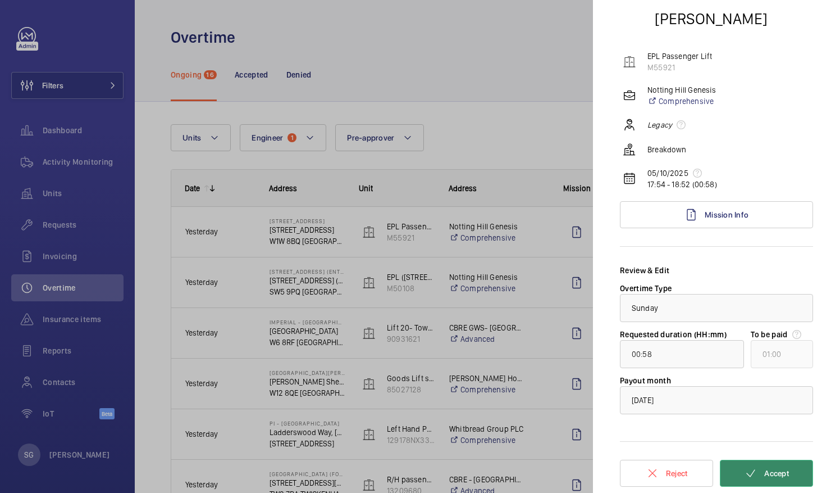
click at [756, 465] on button "Accept" at bounding box center [766, 472] width 93 height 27
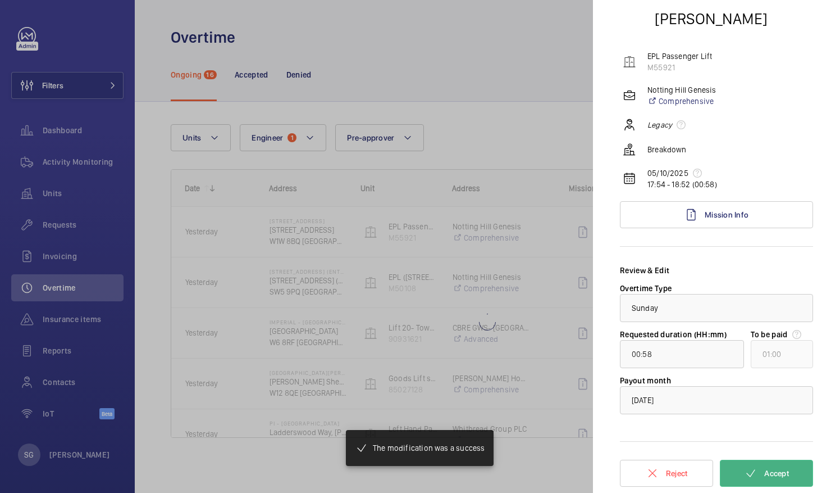
type input "00:34"
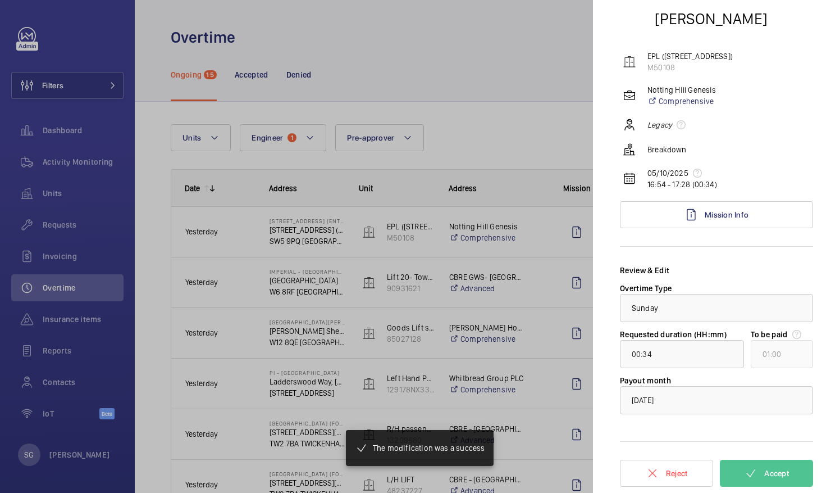
click at [510, 144] on div at bounding box center [420, 246] width 840 height 493
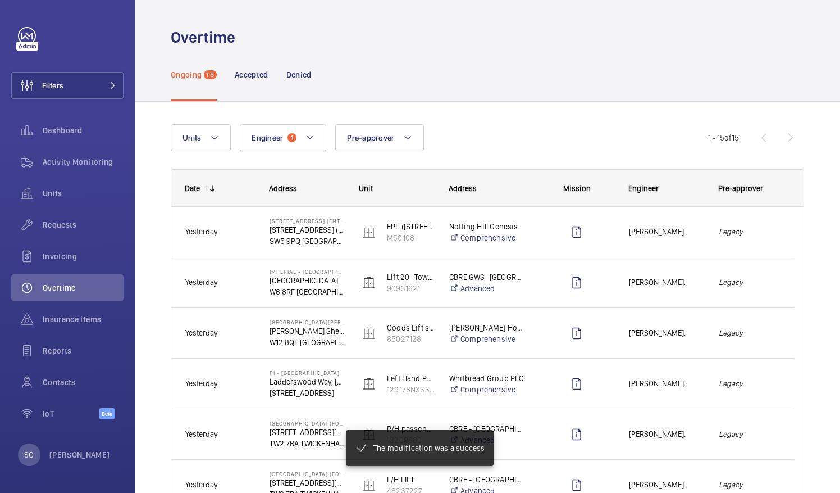
scroll to position [0, 0]
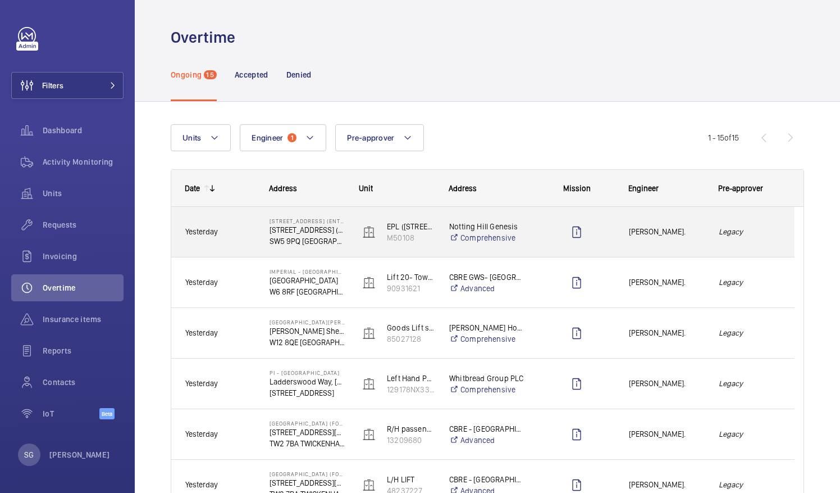
click at [764, 234] on em "Legacy" at bounding box center [750, 231] width 62 height 13
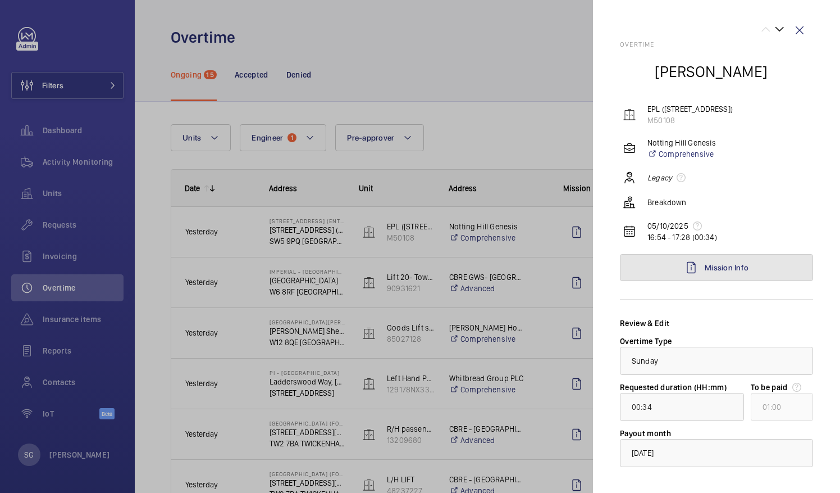
click at [755, 259] on link "Mission Info" at bounding box center [716, 267] width 193 height 27
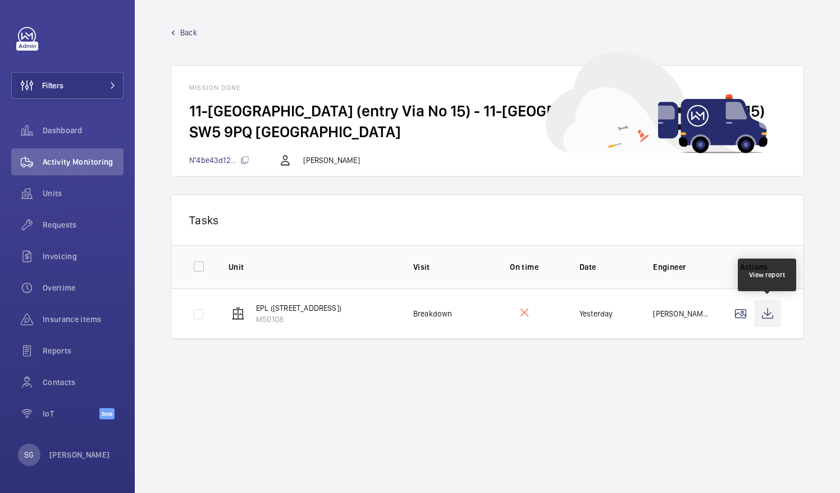
click at [767, 312] on wm-front-icon-button at bounding box center [767, 313] width 27 height 27
click at [189, 35] on span "Back" at bounding box center [188, 32] width 17 height 11
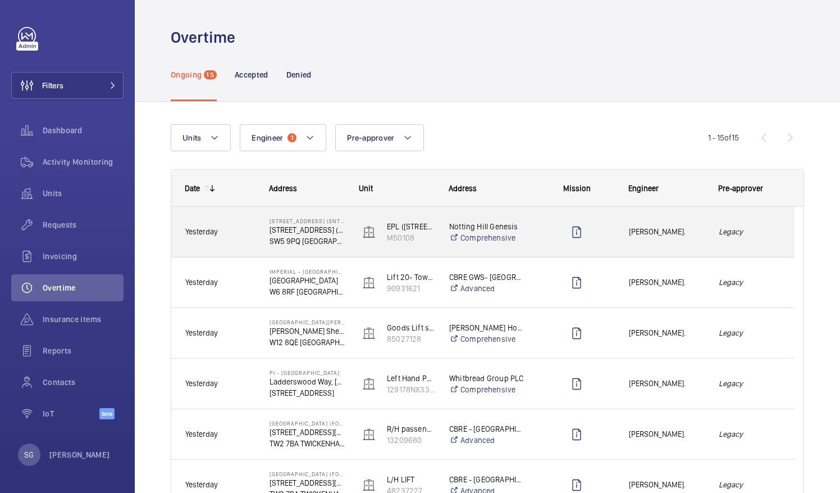
click at [753, 233] on em "Legacy" at bounding box center [750, 231] width 62 height 13
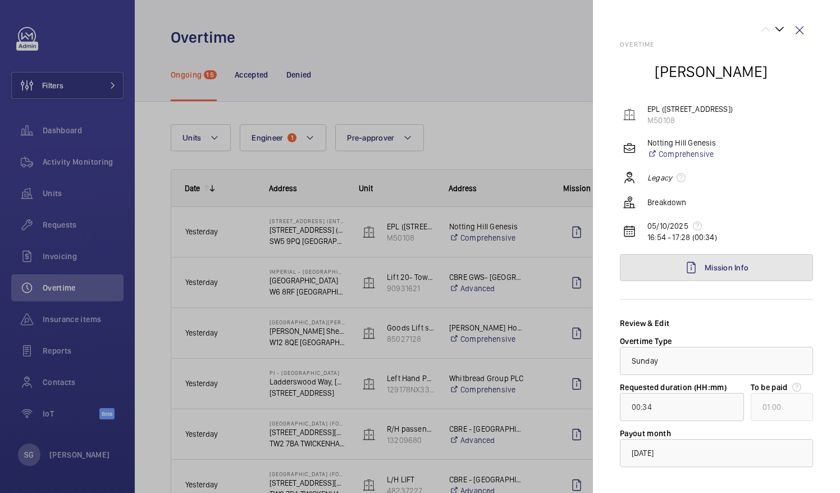
click at [765, 268] on link "Mission Info" at bounding box center [716, 267] width 193 height 27
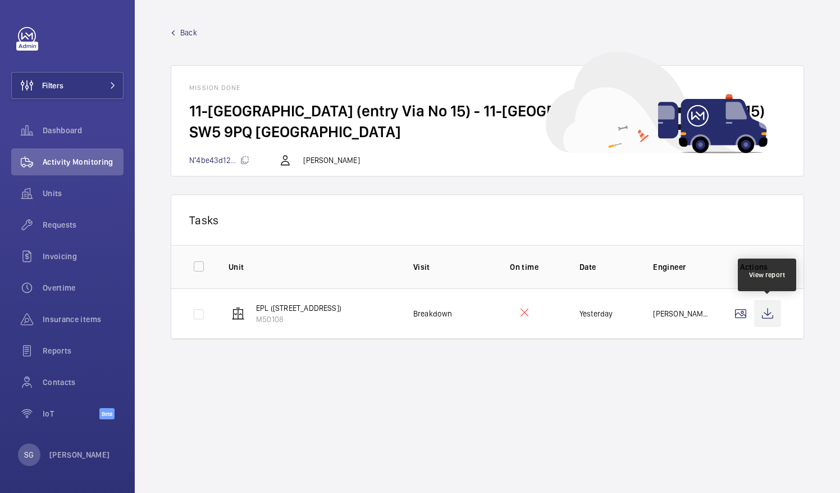
click at [771, 314] on wm-front-icon-button at bounding box center [767, 313] width 27 height 27
click at [192, 33] on span "Back" at bounding box center [188, 32] width 17 height 11
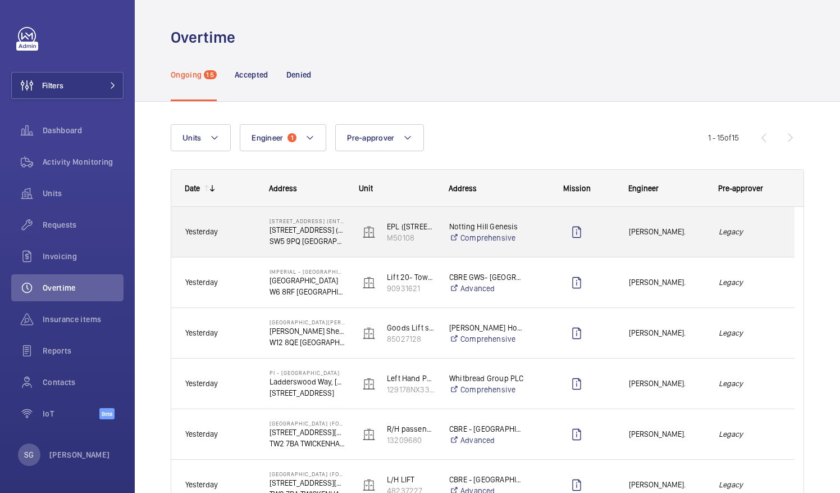
click at [723, 243] on div "Legacy" at bounding box center [749, 231] width 89 height 35
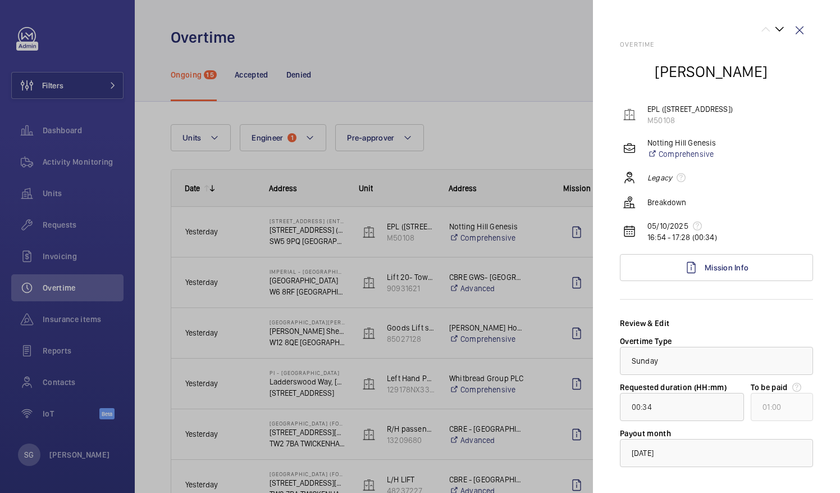
scroll to position [53, 0]
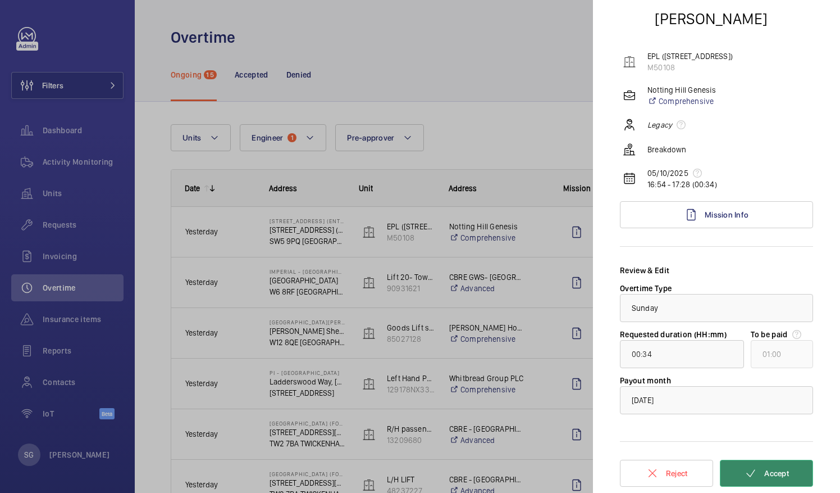
click at [758, 467] on button "Accept" at bounding box center [766, 472] width 93 height 27
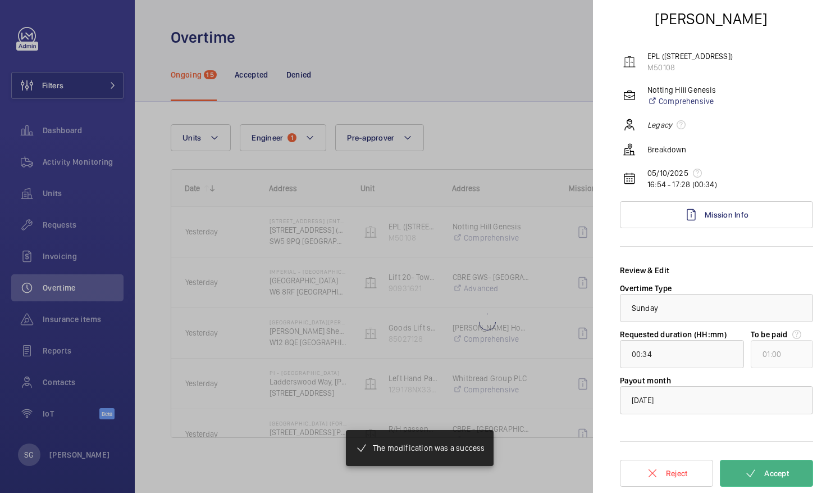
type input "00:23"
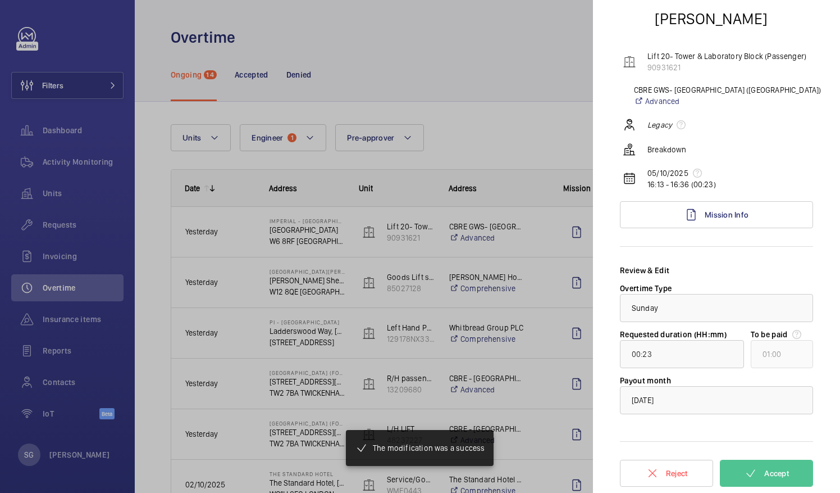
click at [423, 79] on div at bounding box center [420, 246] width 840 height 493
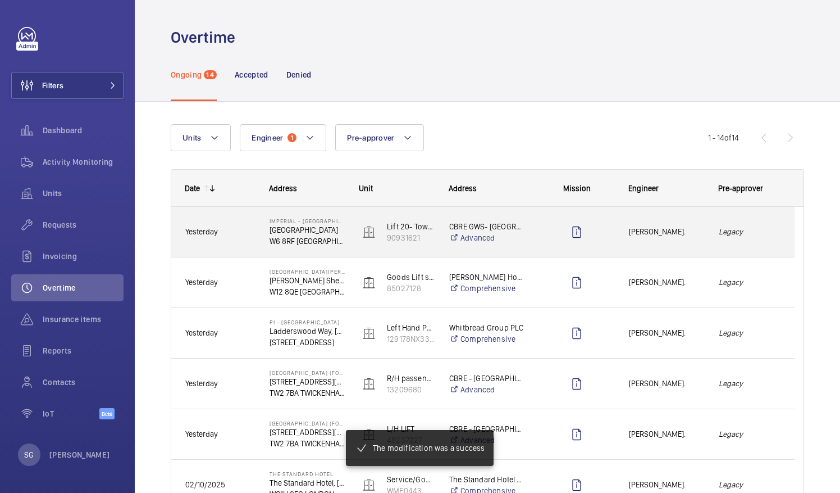
click at [759, 236] on em "Legacy" at bounding box center [750, 231] width 62 height 13
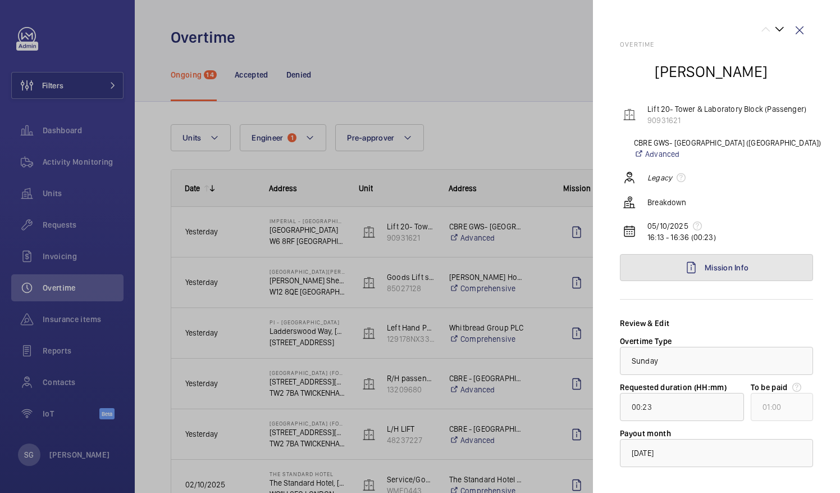
click at [765, 260] on link "Mission Info" at bounding box center [716, 267] width 193 height 27
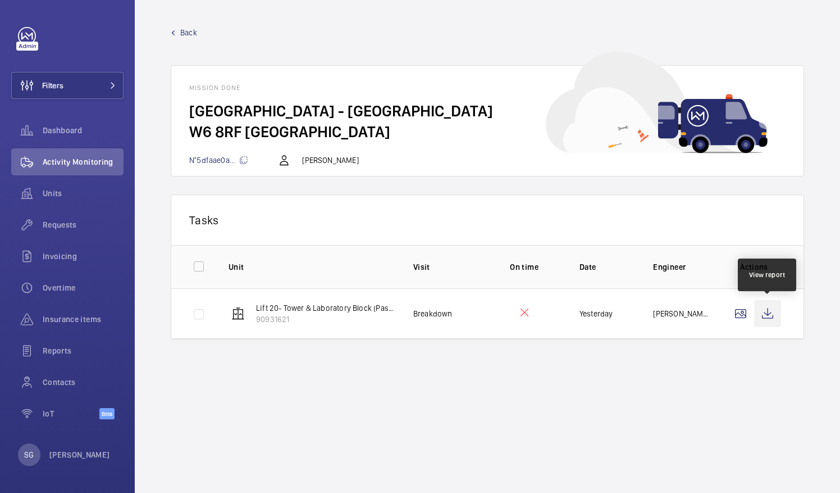
click at [771, 305] on wm-front-icon-button at bounding box center [767, 313] width 27 height 27
click at [185, 31] on span "Back" at bounding box center [188, 32] width 17 height 11
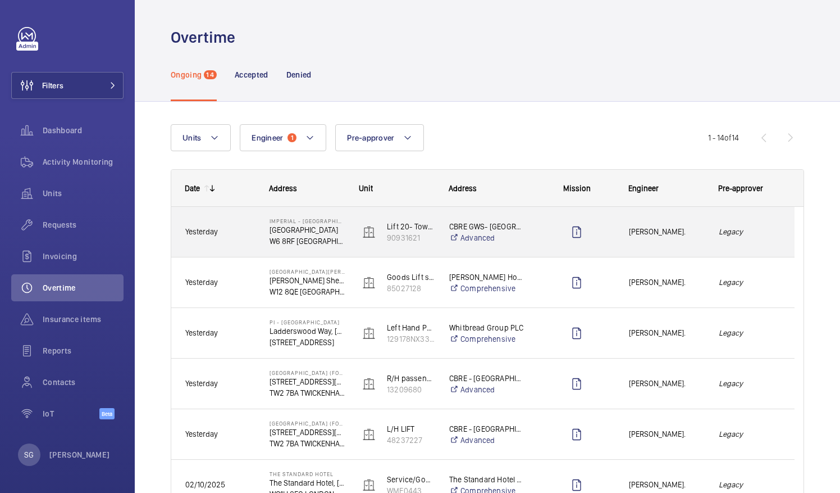
click at [749, 232] on em "Legacy" at bounding box center [750, 231] width 62 height 13
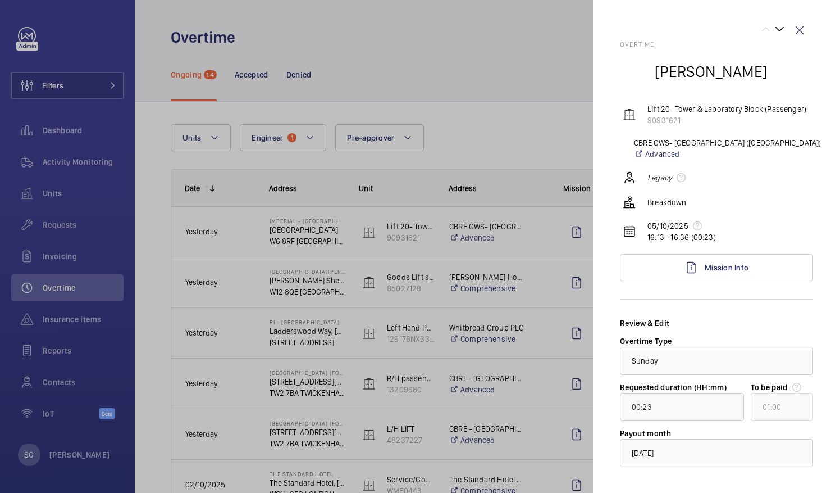
scroll to position [53, 0]
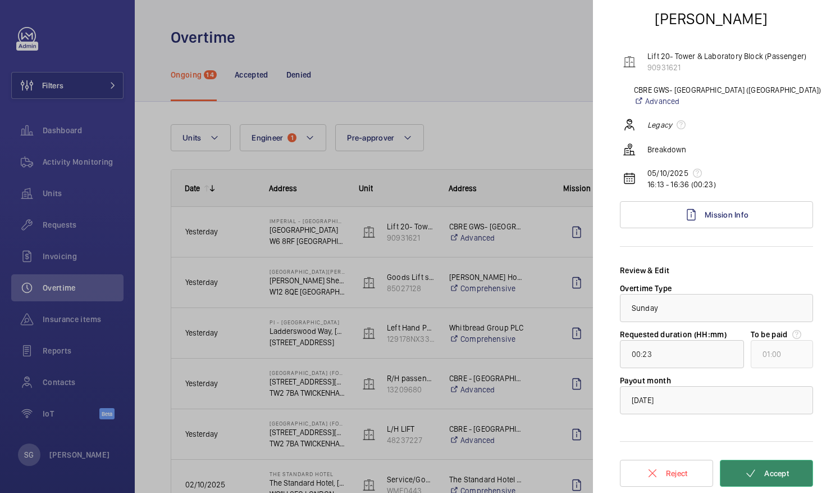
click at [773, 469] on span "Accept" at bounding box center [776, 472] width 25 height 9
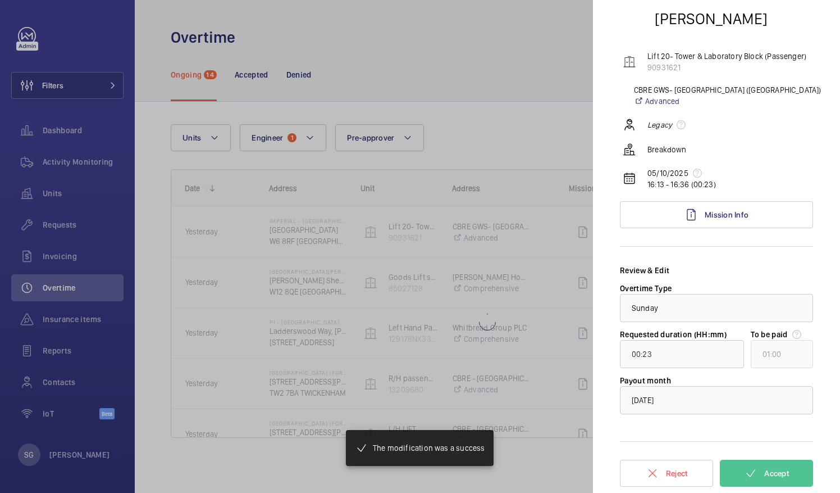
type input "00:26"
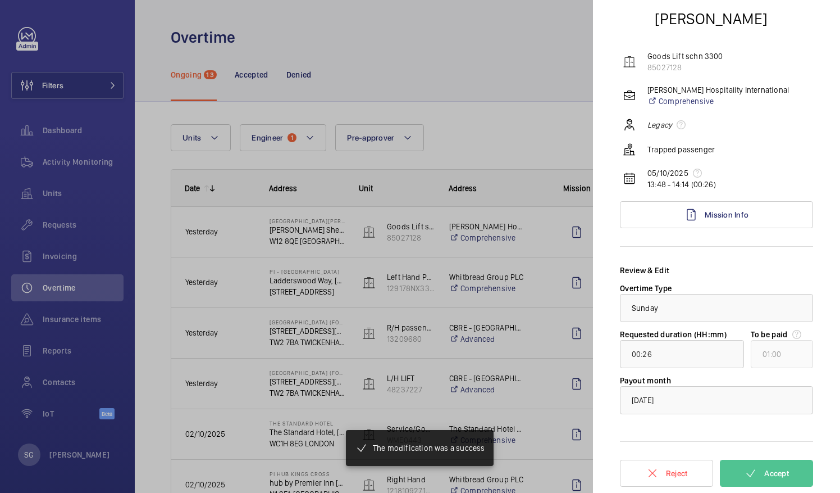
click at [512, 109] on div at bounding box center [420, 246] width 840 height 493
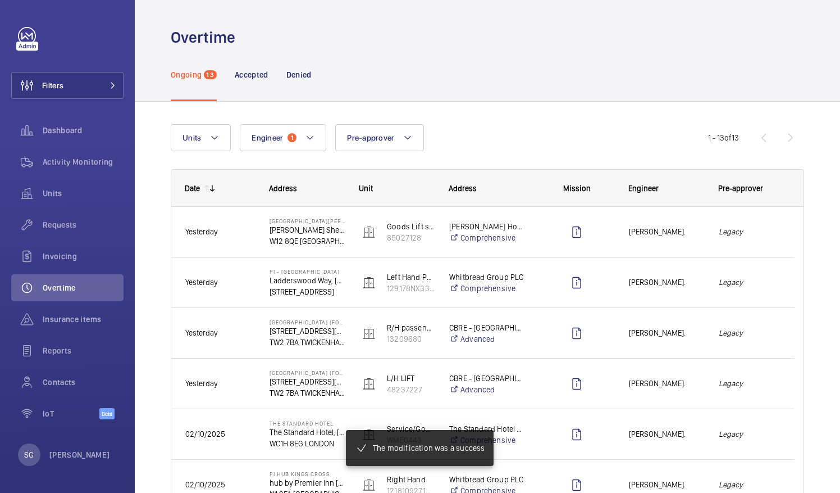
scroll to position [0, 0]
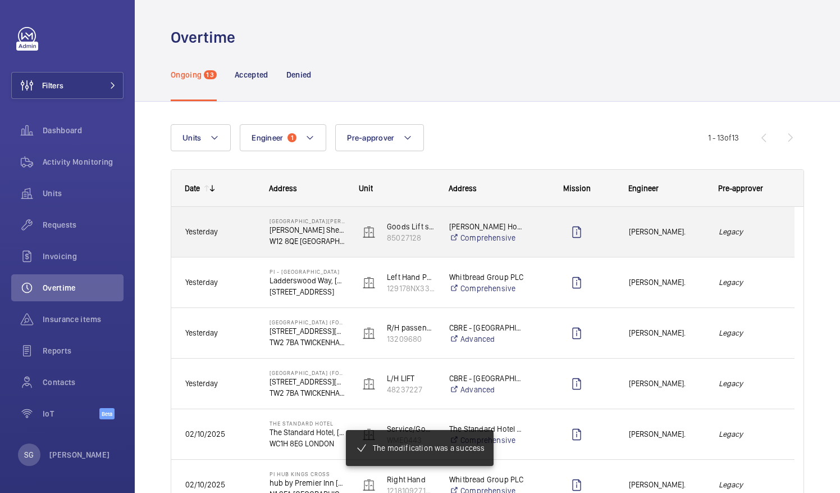
click at [746, 242] on div "Legacy" at bounding box center [749, 231] width 89 height 35
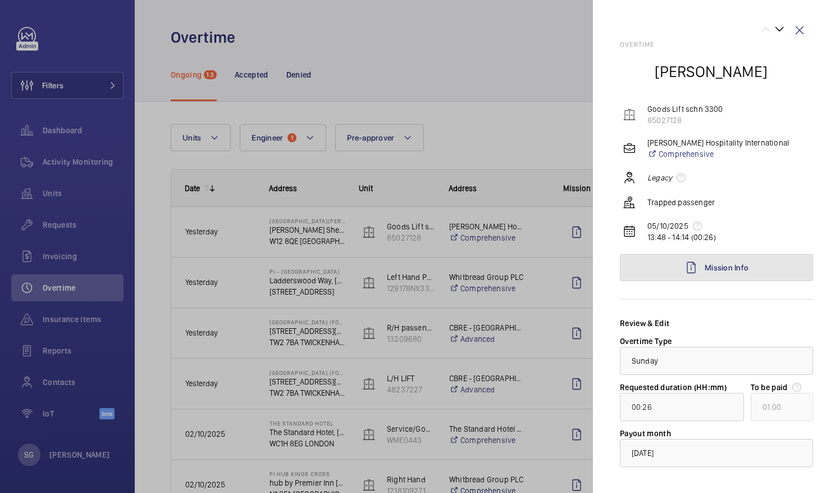
click at [768, 258] on link "Mission Info" at bounding box center [716, 267] width 193 height 27
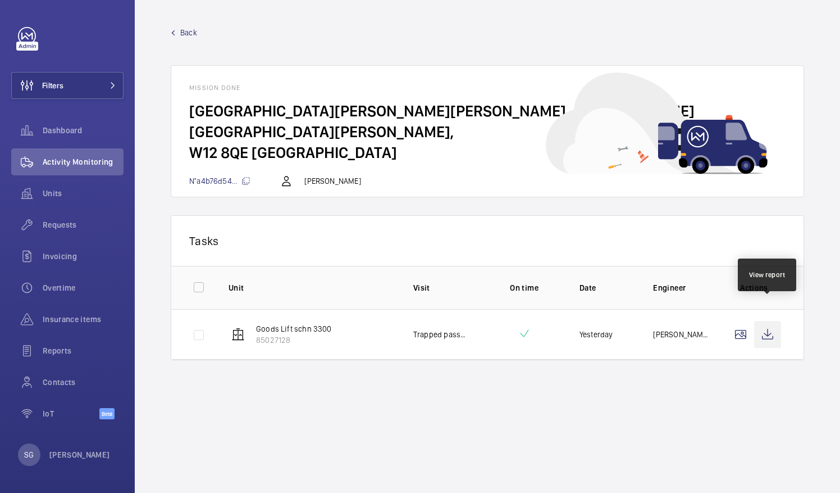
click at [767, 321] on wm-front-icon-button at bounding box center [767, 334] width 27 height 27
click at [191, 31] on span "Back" at bounding box center [188, 32] width 17 height 11
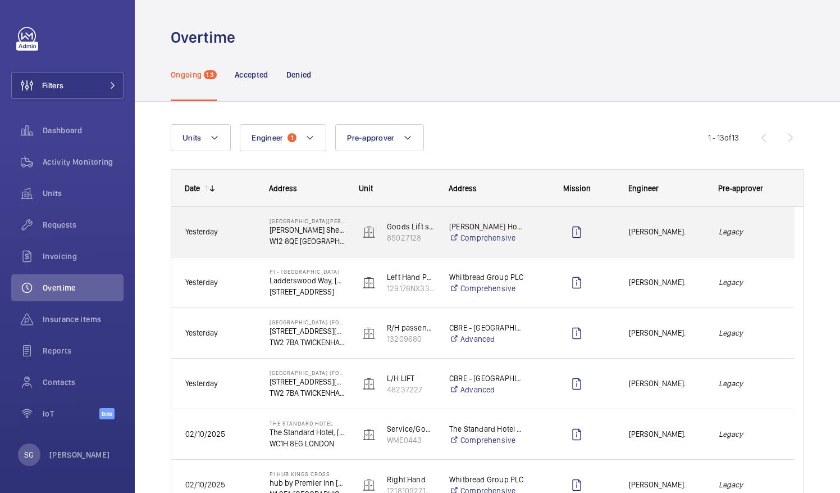
click at [758, 234] on em "Legacy" at bounding box center [750, 231] width 62 height 13
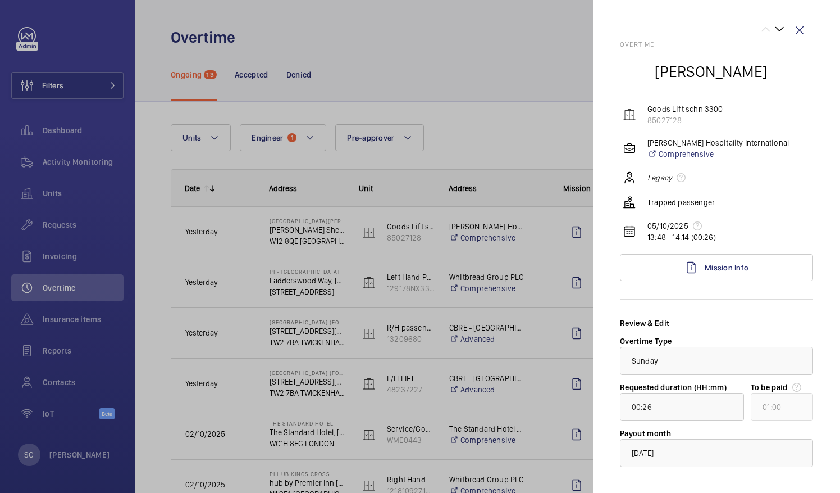
scroll to position [53, 0]
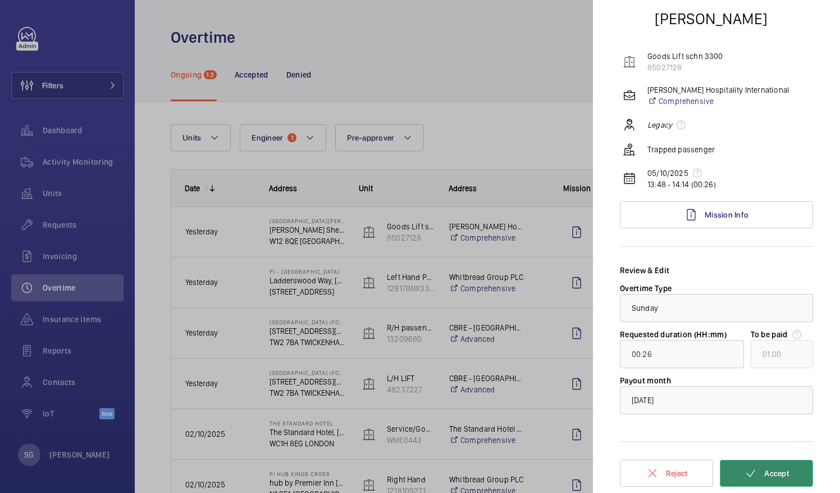
click at [748, 477] on mat-icon at bounding box center [750, 472] width 13 height 13
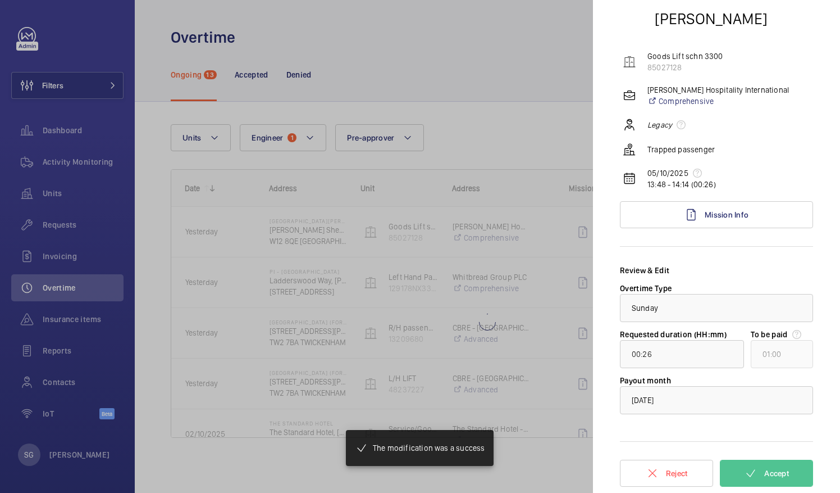
type input "00:42"
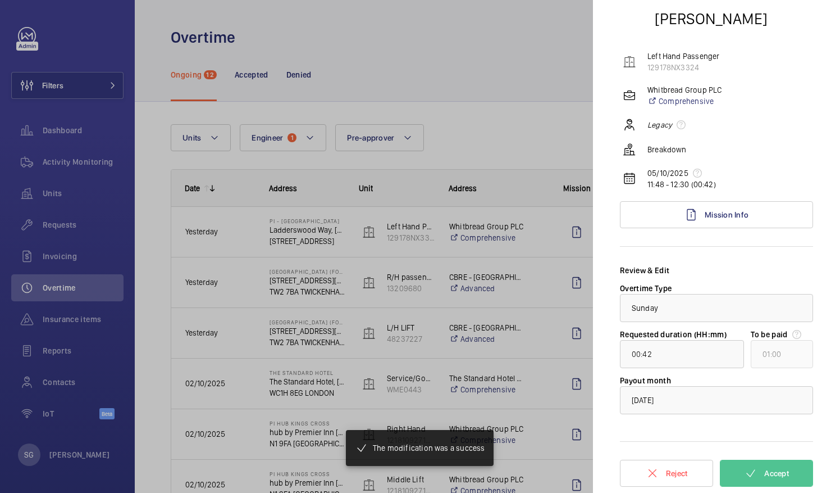
click at [544, 141] on div at bounding box center [420, 246] width 840 height 493
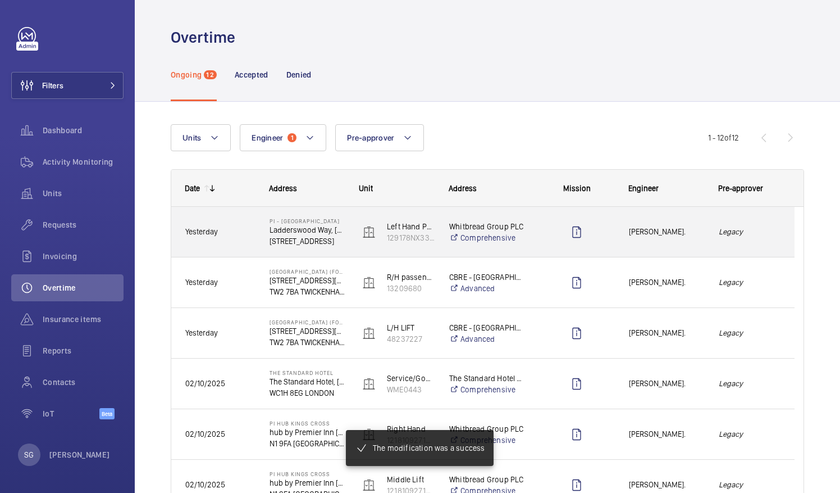
click at [750, 218] on div "Legacy" at bounding box center [749, 231] width 89 height 35
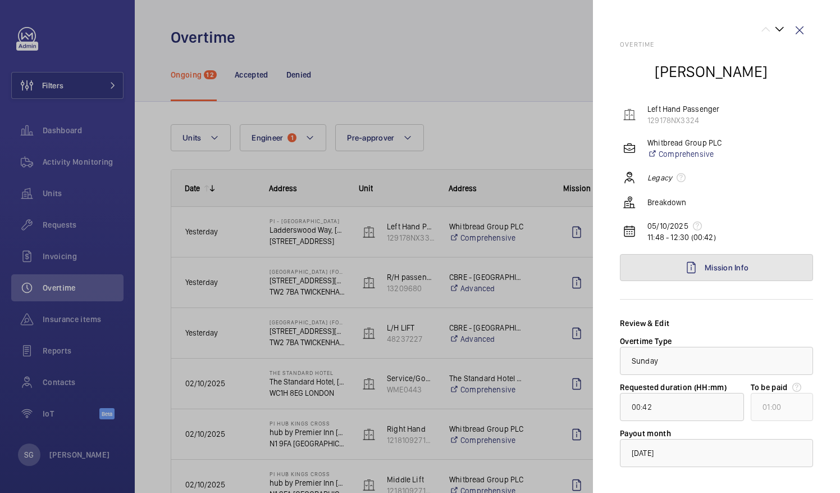
click at [763, 271] on link "Mission Info" at bounding box center [716, 267] width 193 height 27
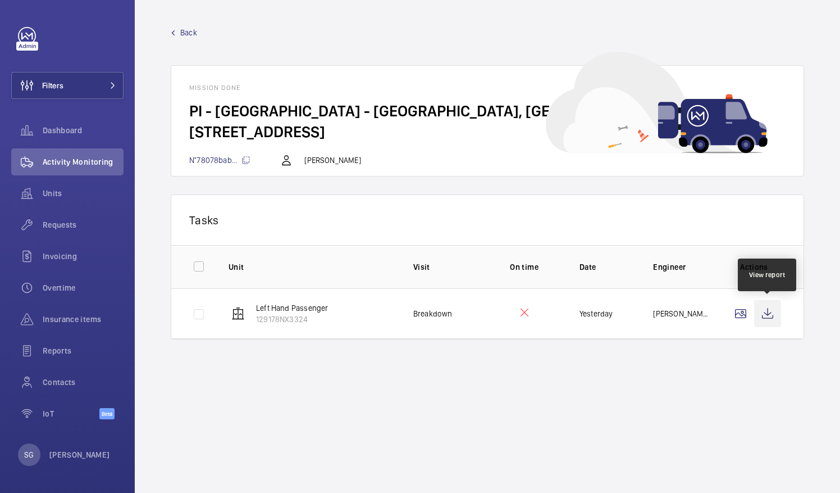
click at [767, 308] on wm-front-icon-button at bounding box center [767, 313] width 27 height 27
click at [186, 28] on span "Back" at bounding box center [188, 32] width 17 height 11
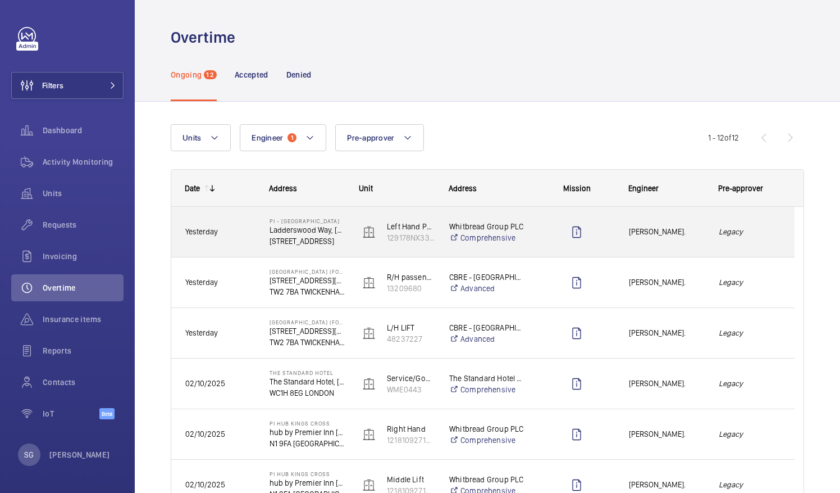
click at [776, 228] on em "Legacy" at bounding box center [750, 231] width 62 height 13
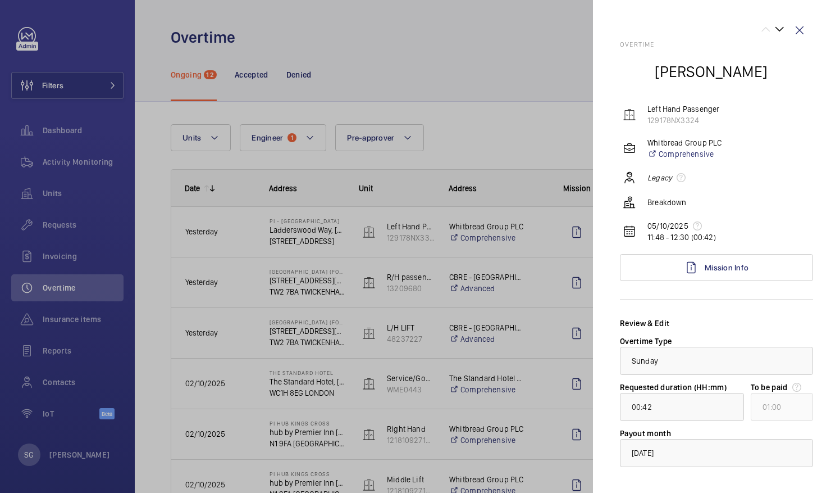
scroll to position [53, 0]
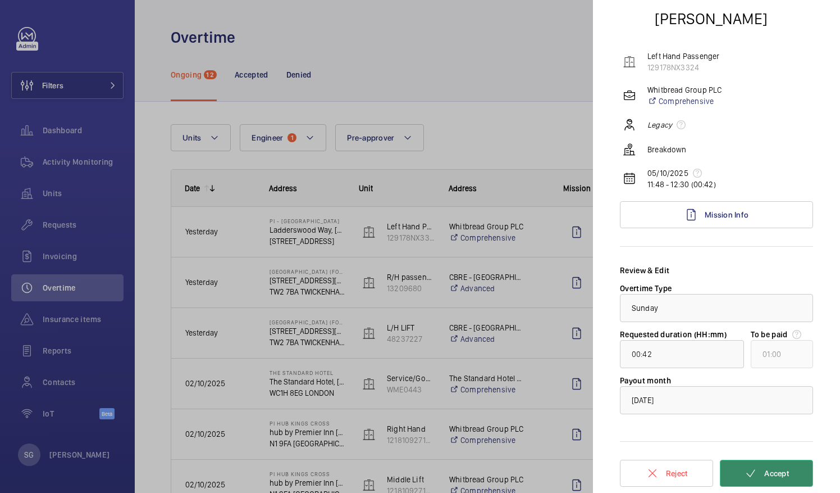
click at [764, 472] on span "Accept" at bounding box center [776, 472] width 25 height 9
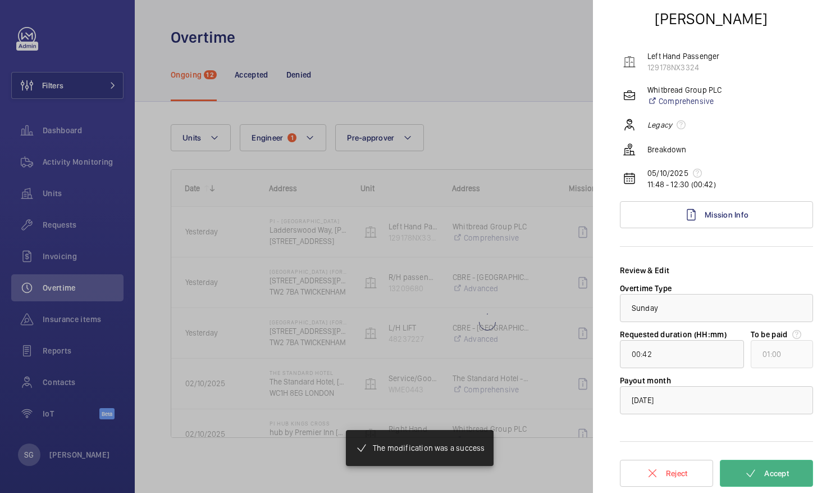
type input "00:40"
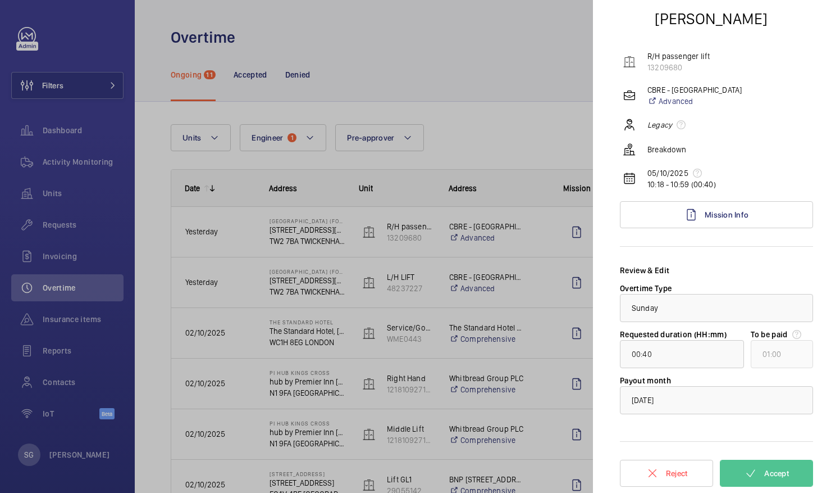
click at [716, 230] on div "Overtime Lewis Hughes R/H passenger lift 13209680 CBRE - Twickenham Advanced Le…" at bounding box center [716, 240] width 193 height 505
click at [727, 204] on link "Mission Info" at bounding box center [716, 214] width 193 height 27
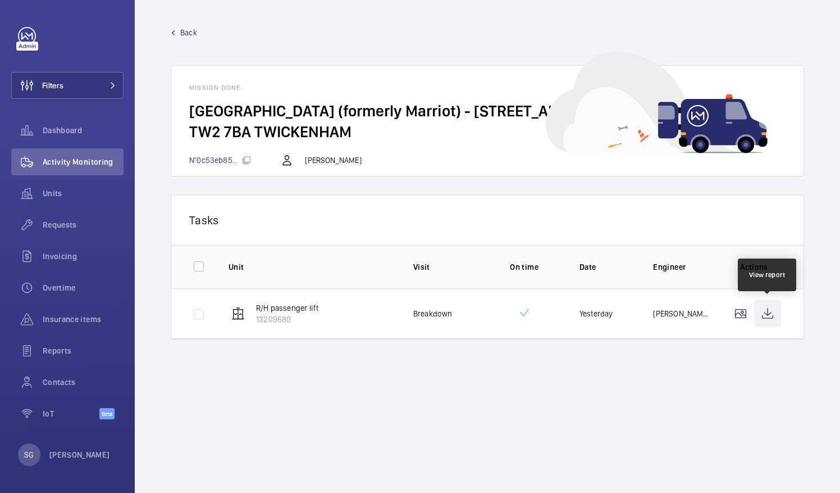
click at [768, 312] on wm-front-icon-button at bounding box center [767, 313] width 27 height 27
click at [188, 33] on span "Back" at bounding box center [188, 32] width 17 height 11
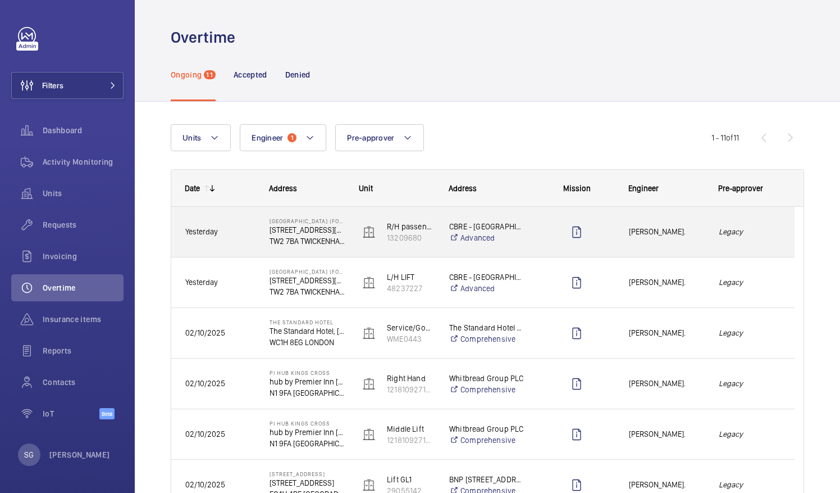
click at [764, 229] on em "Legacy" at bounding box center [750, 231] width 62 height 13
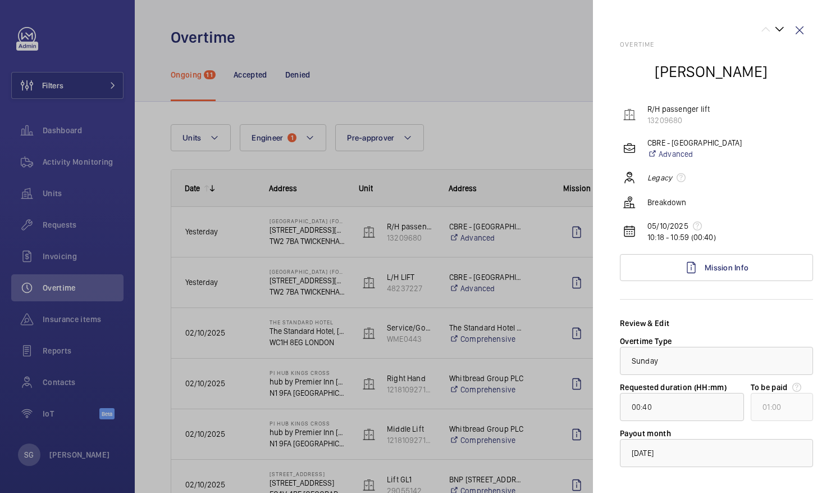
scroll to position [53, 0]
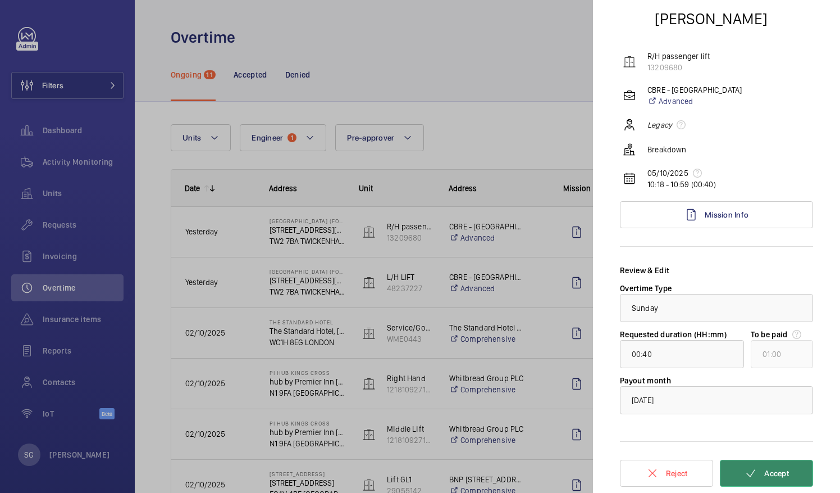
click at [769, 473] on span "Accept" at bounding box center [776, 472] width 25 height 9
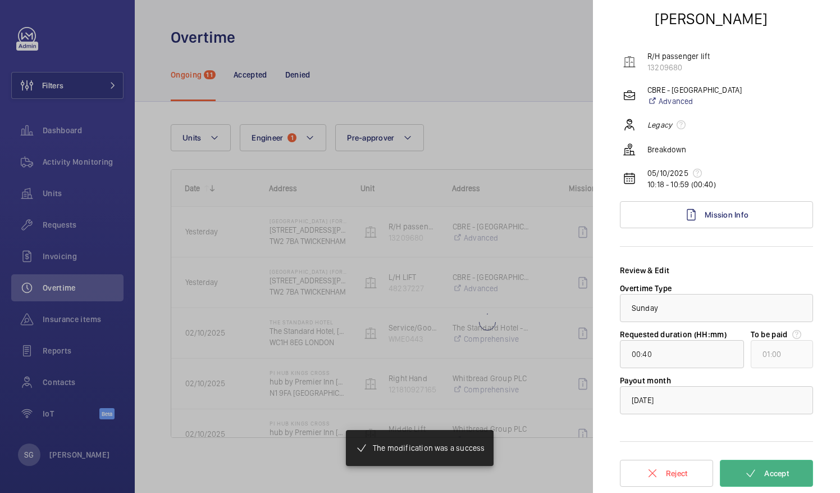
type input "00:49"
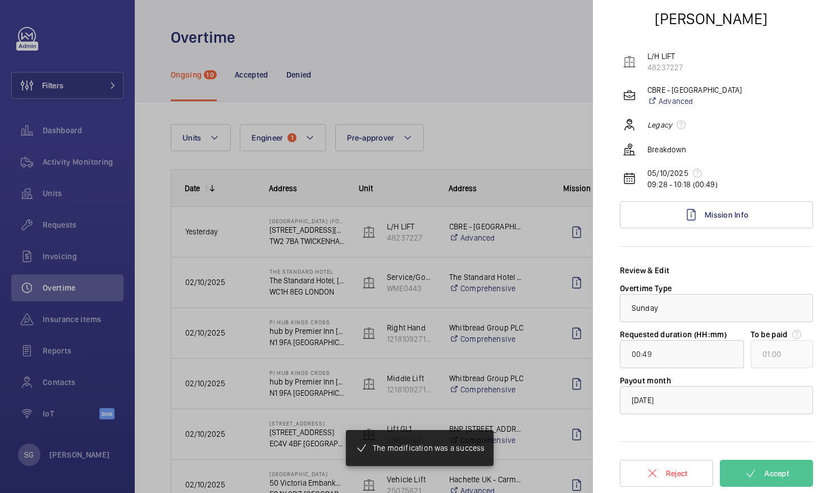
click at [544, 147] on div at bounding box center [420, 246] width 840 height 493
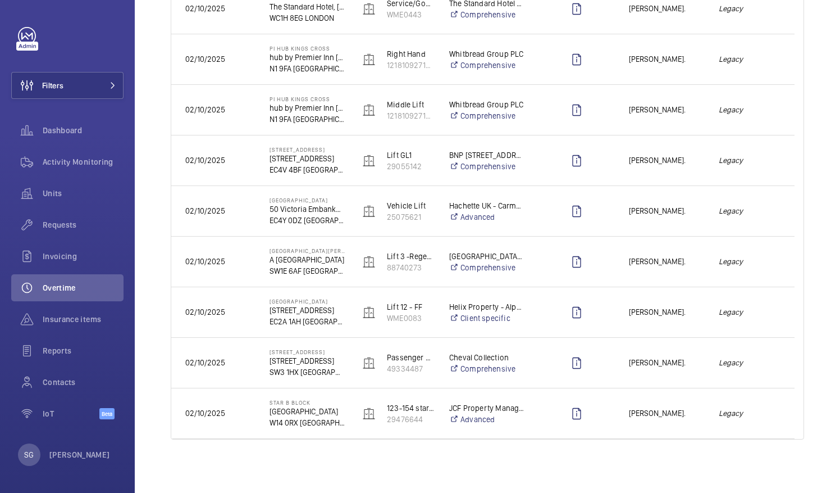
scroll to position [0, 0]
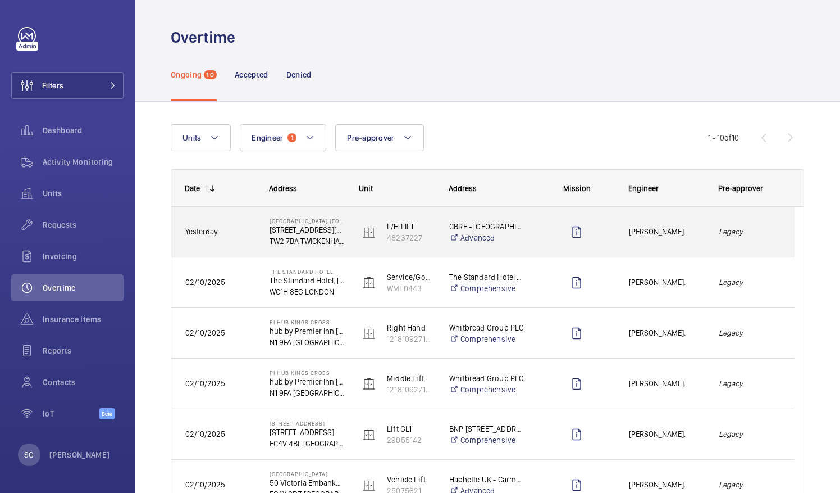
click at [777, 234] on em "Legacy" at bounding box center [750, 231] width 62 height 13
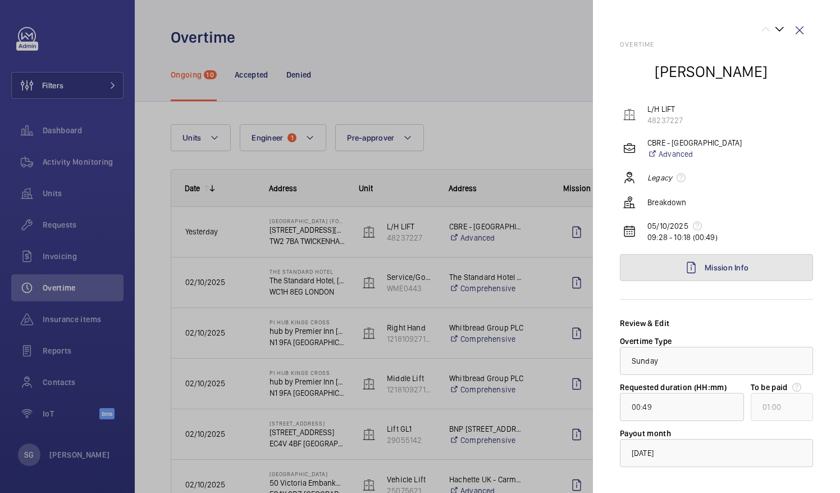
click at [755, 265] on link "Mission Info" at bounding box center [716, 267] width 193 height 27
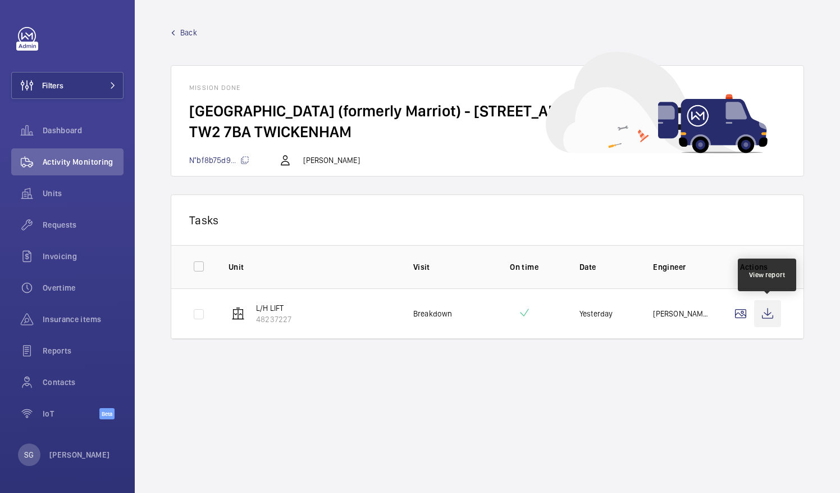
click at [776, 312] on wm-front-icon-button at bounding box center [767, 313] width 27 height 27
click at [188, 28] on span "Back" at bounding box center [188, 32] width 17 height 11
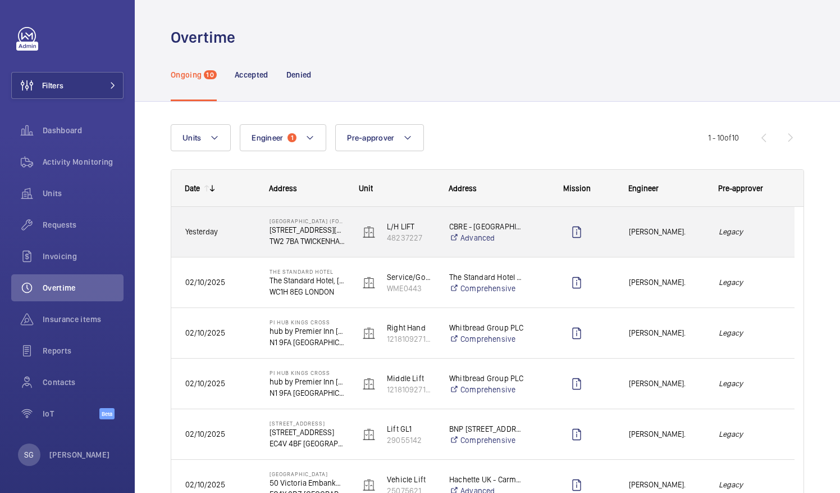
click at [766, 235] on em "Legacy" at bounding box center [750, 231] width 62 height 13
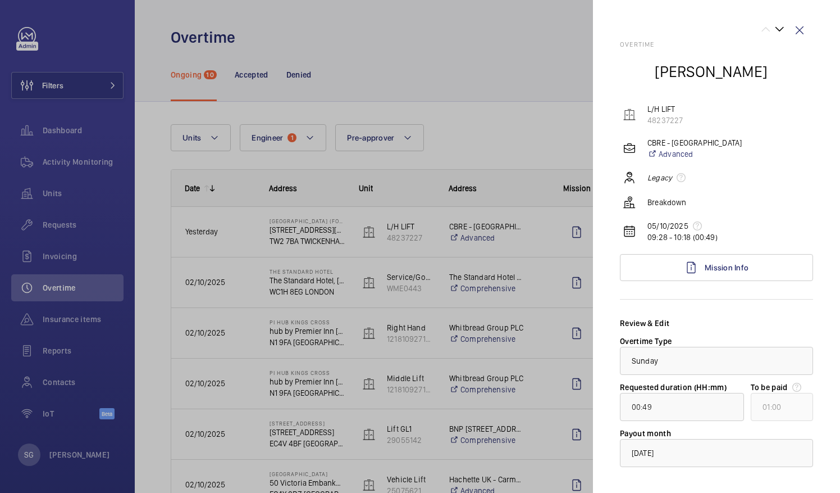
scroll to position [53, 0]
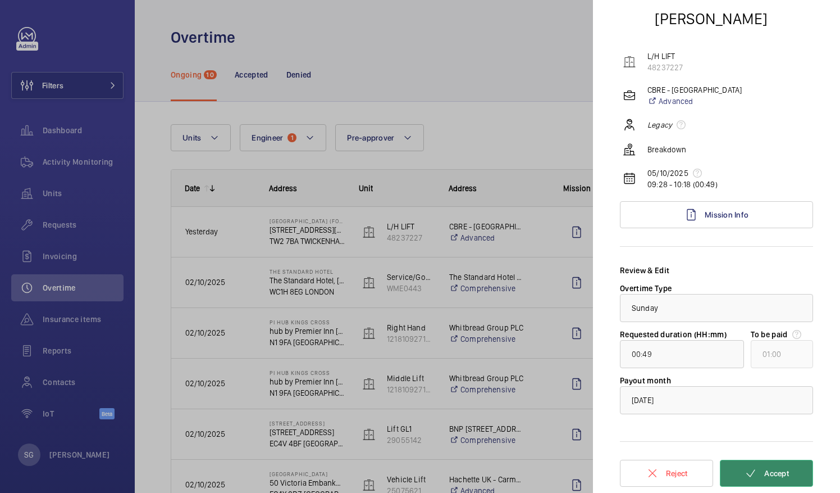
click at [777, 474] on span "Accept" at bounding box center [776, 472] width 25 height 9
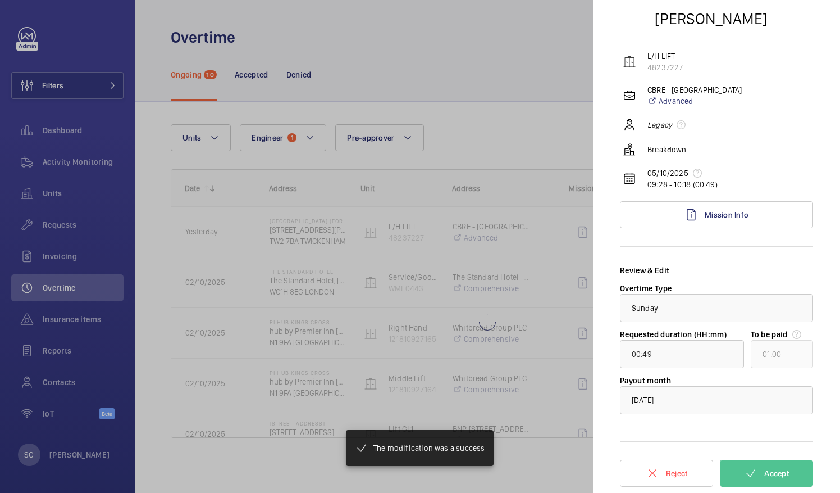
type input "01:00"
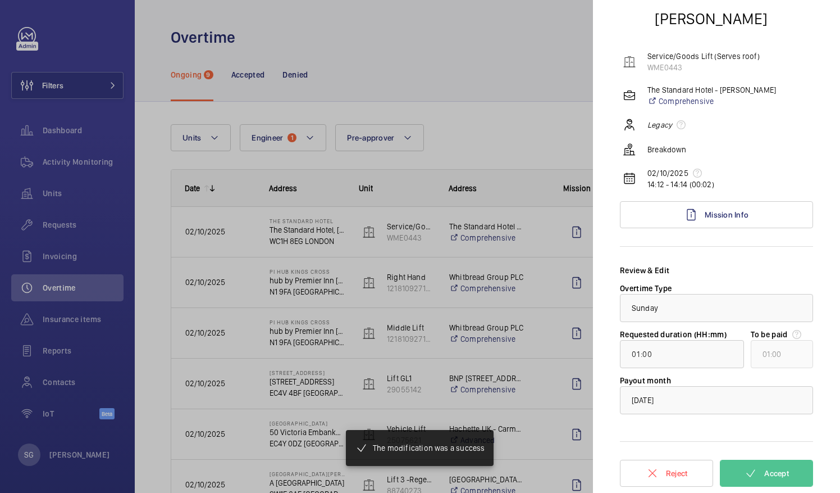
click at [509, 64] on div at bounding box center [420, 246] width 840 height 493
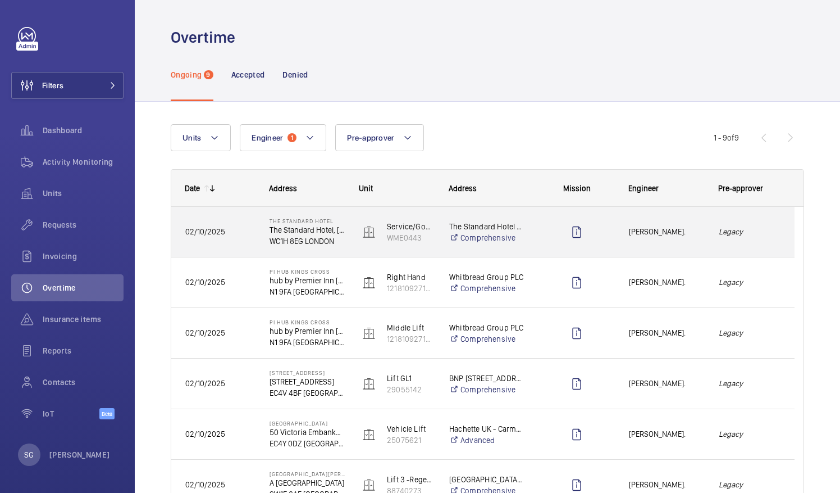
click at [763, 235] on em "Legacy" at bounding box center [750, 231] width 62 height 13
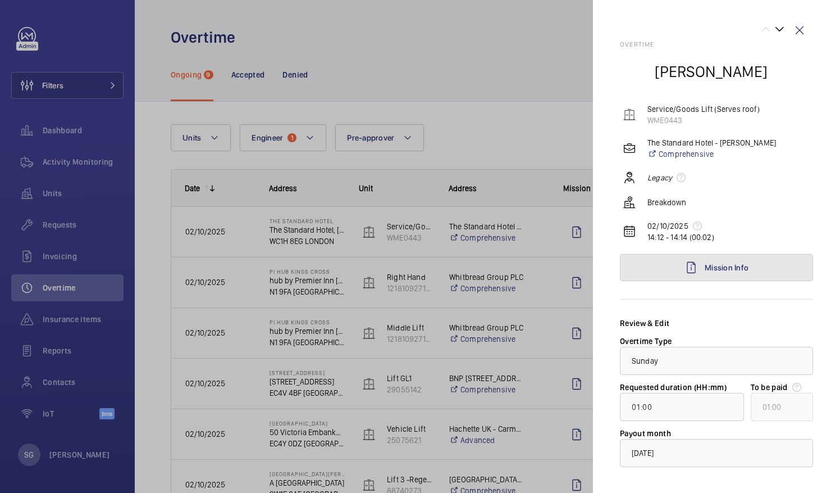
click at [787, 273] on link "Mission Info" at bounding box center [716, 267] width 193 height 27
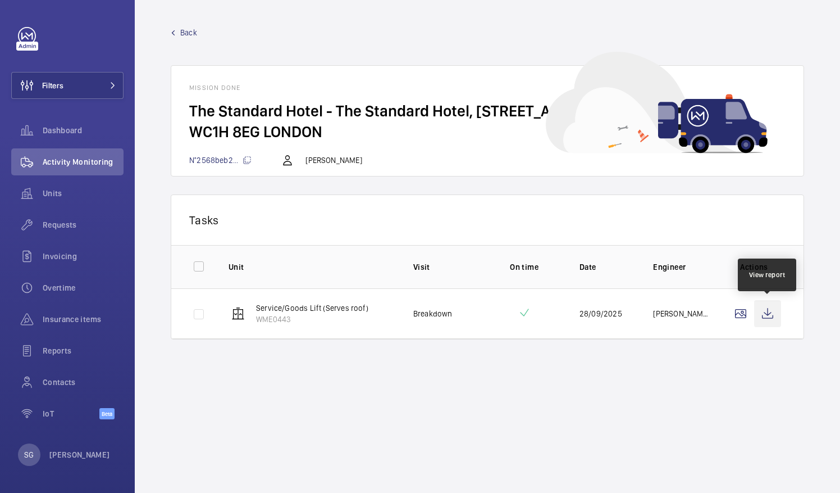
click at [760, 311] on wm-front-icon-button at bounding box center [767, 313] width 27 height 27
click at [190, 26] on wm-front-mission-details "Back Mission done The Standard Hotel - The Standard Hotel, 10 Argyle Street, WC…" at bounding box center [487, 246] width 705 height 493
click at [190, 29] on span "Back" at bounding box center [188, 32] width 17 height 11
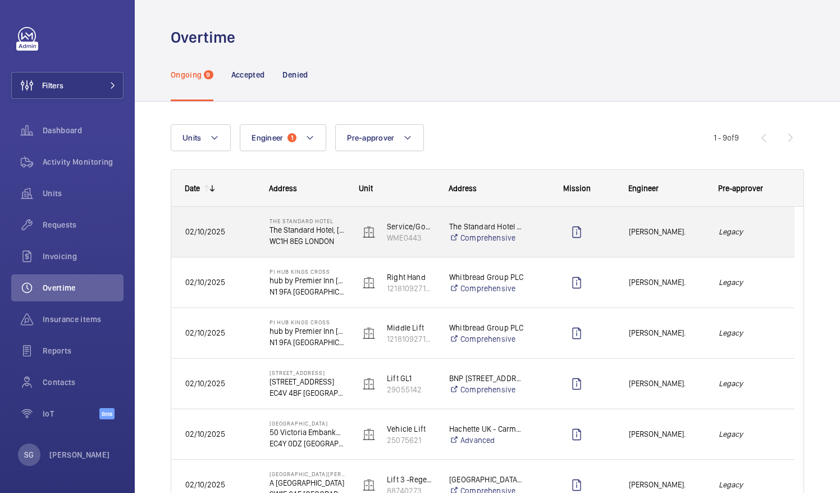
click at [769, 231] on em "Legacy" at bounding box center [750, 231] width 62 height 13
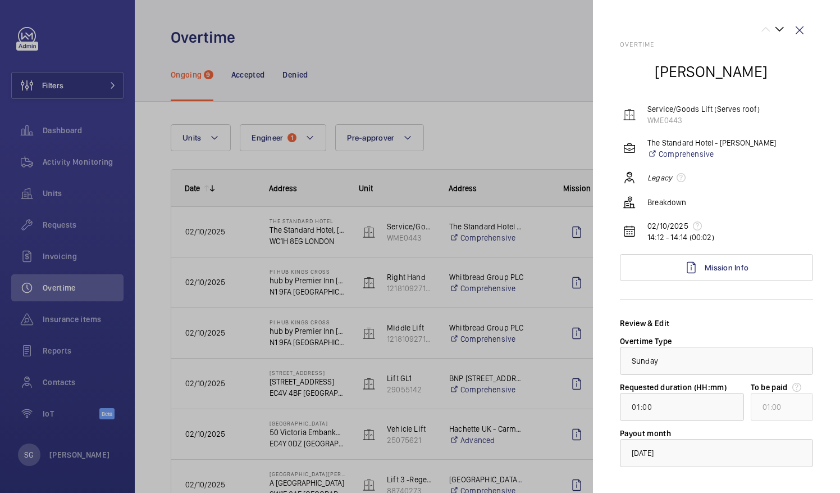
scroll to position [53, 0]
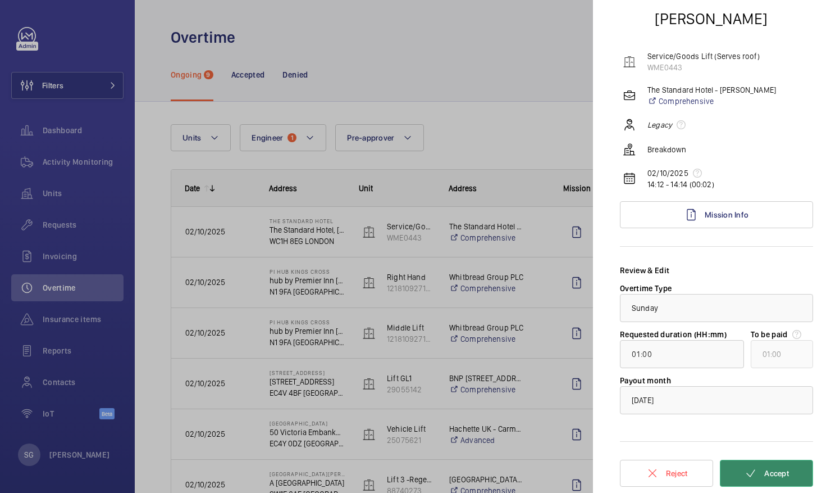
click at [758, 478] on button "Accept" at bounding box center [766, 472] width 93 height 27
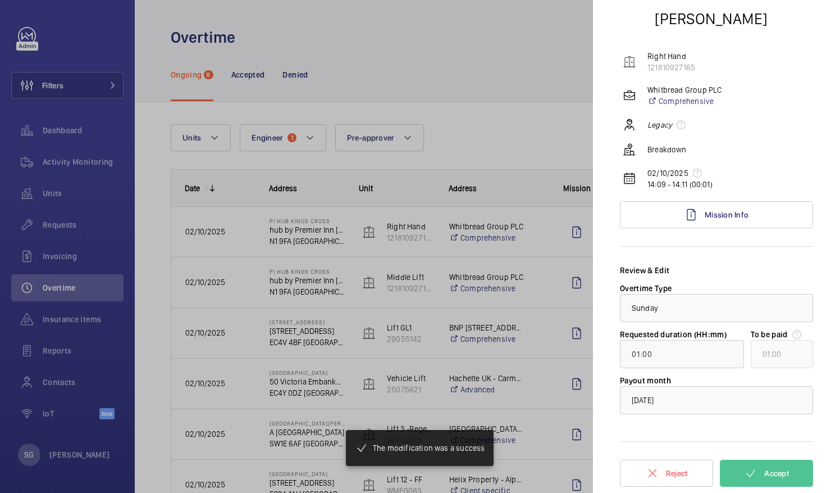
click at [514, 83] on div at bounding box center [420, 246] width 840 height 493
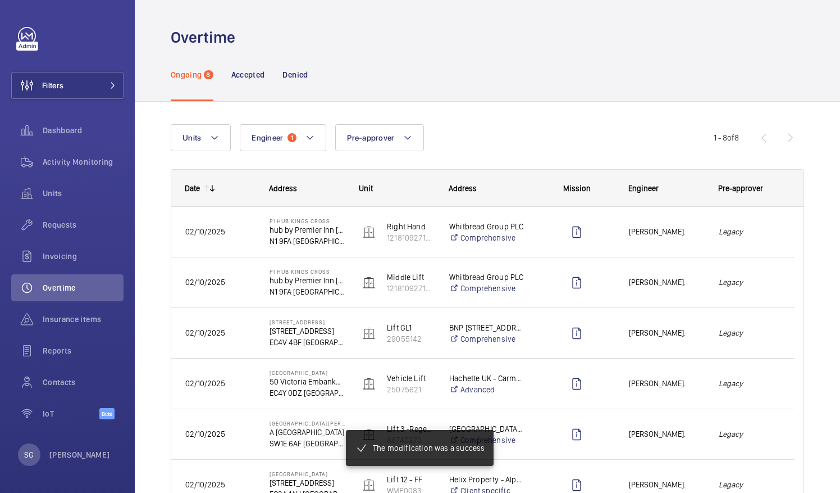
scroll to position [0, 0]
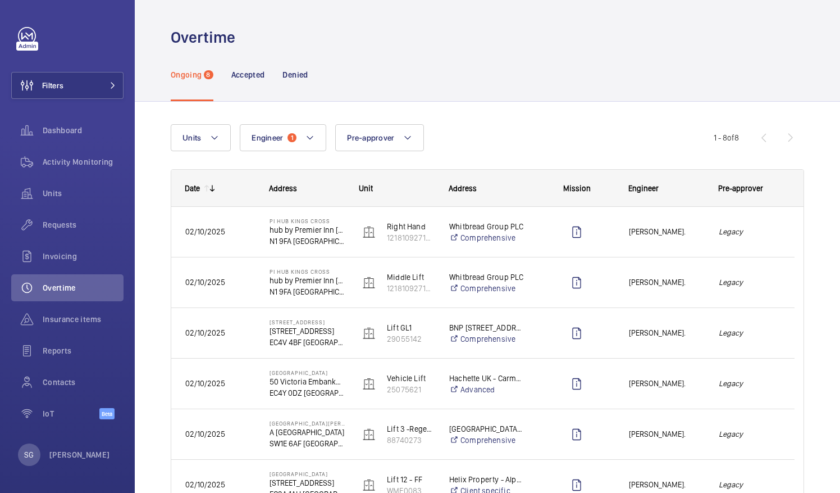
drag, startPoint x: 830, startPoint y: 199, endPoint x: 837, endPoint y: 271, distance: 72.3
click at [837, 271] on div "Overtime Ongoing 8 Accepted Denied Units Engineer 1 Pre-approver More filters R…" at bounding box center [487, 246] width 705 height 493
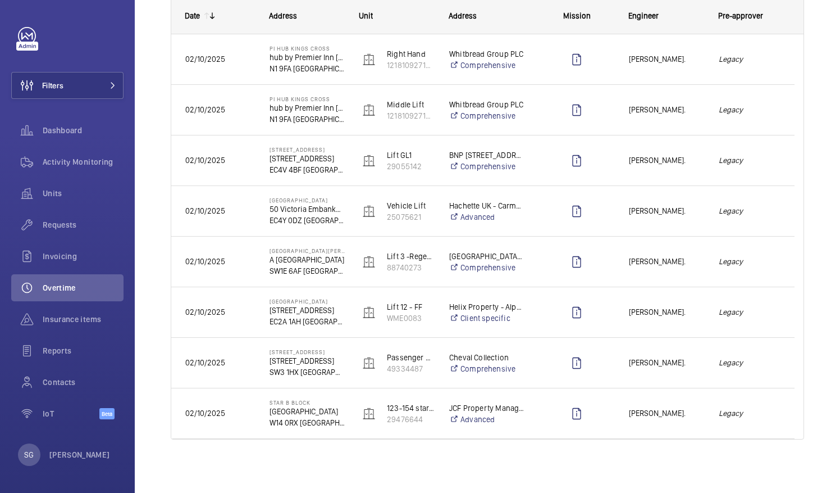
scroll to position [24, 0]
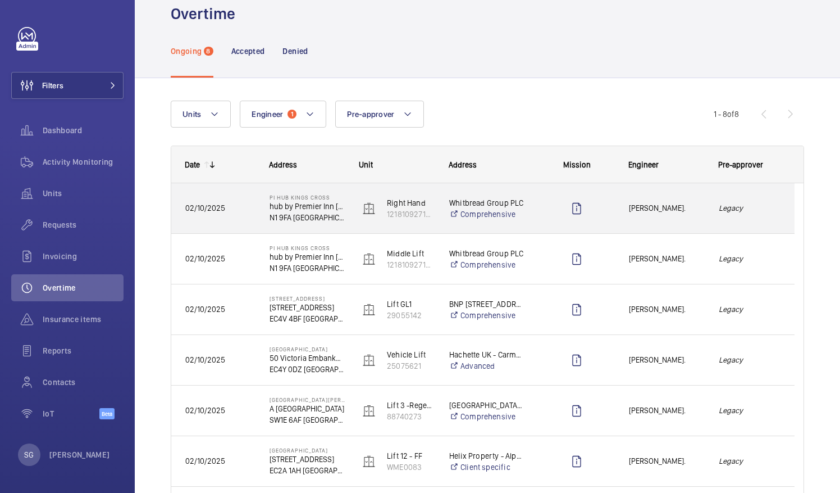
click at [759, 199] on div "Legacy" at bounding box center [749, 207] width 89 height 35
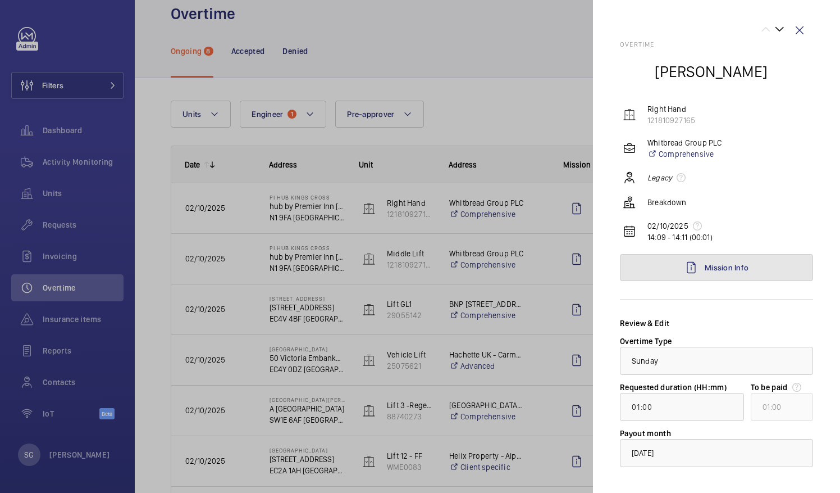
click at [753, 267] on link "Mission Info" at bounding box center [716, 267] width 193 height 27
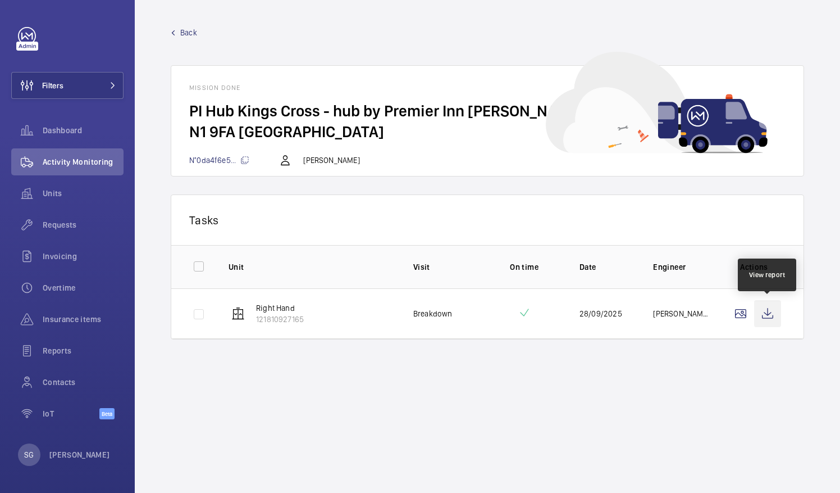
click at [773, 312] on wm-front-icon-button at bounding box center [767, 313] width 27 height 27
click at [184, 32] on span "Back" at bounding box center [188, 32] width 17 height 11
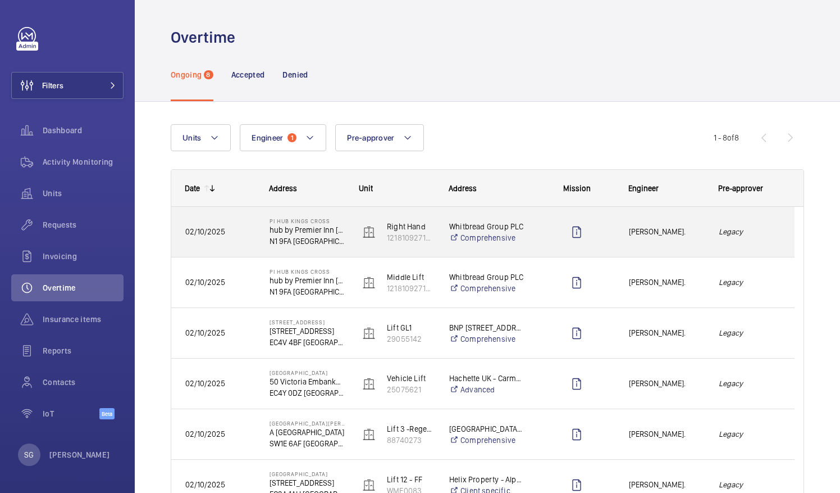
click at [760, 234] on em "Legacy" at bounding box center [750, 231] width 62 height 13
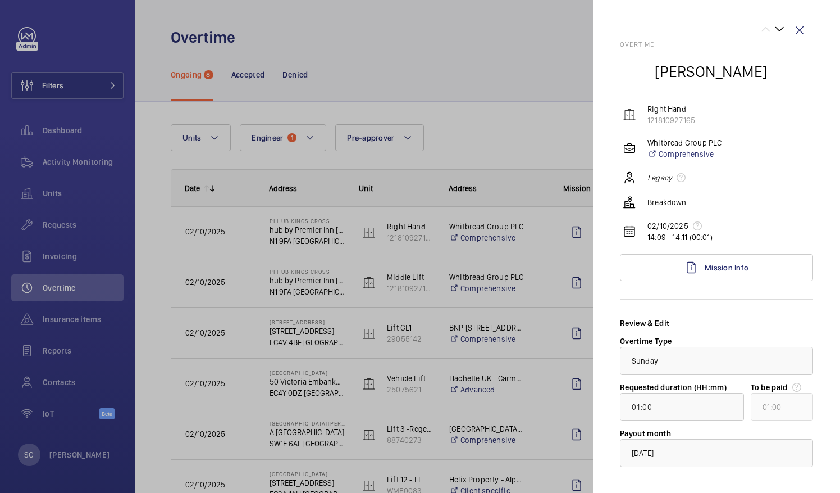
scroll to position [53, 0]
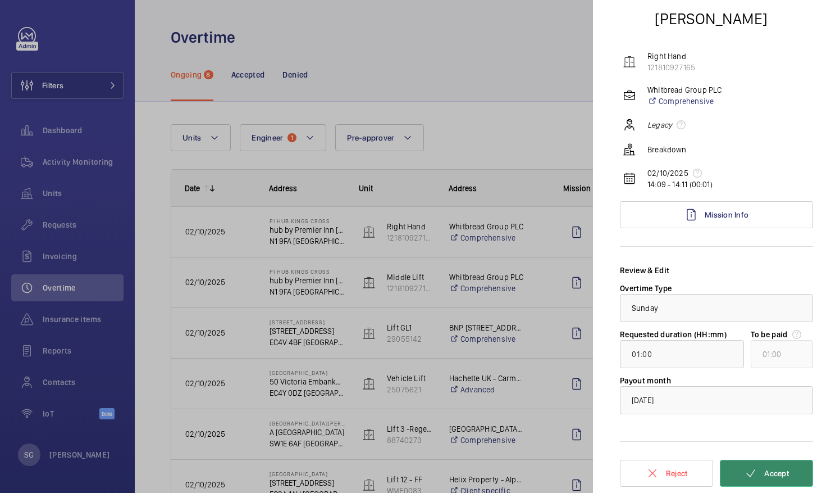
click at [771, 469] on span "Accept" at bounding box center [776, 472] width 25 height 9
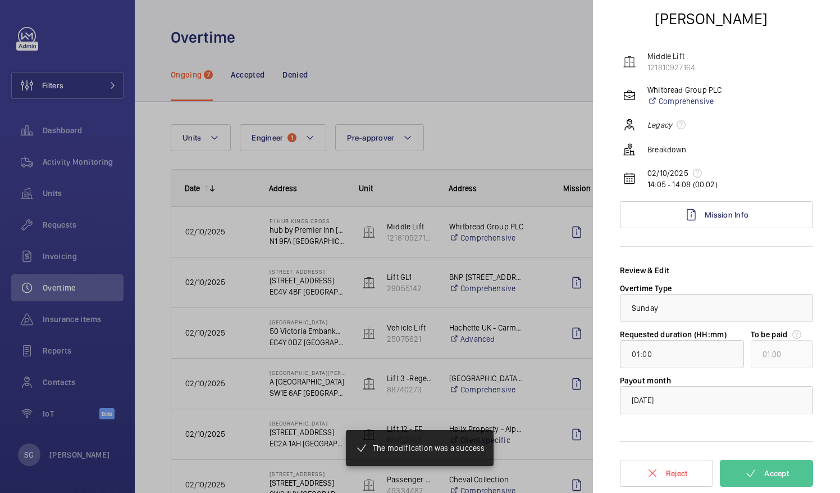
click at [513, 94] on div at bounding box center [420, 246] width 840 height 493
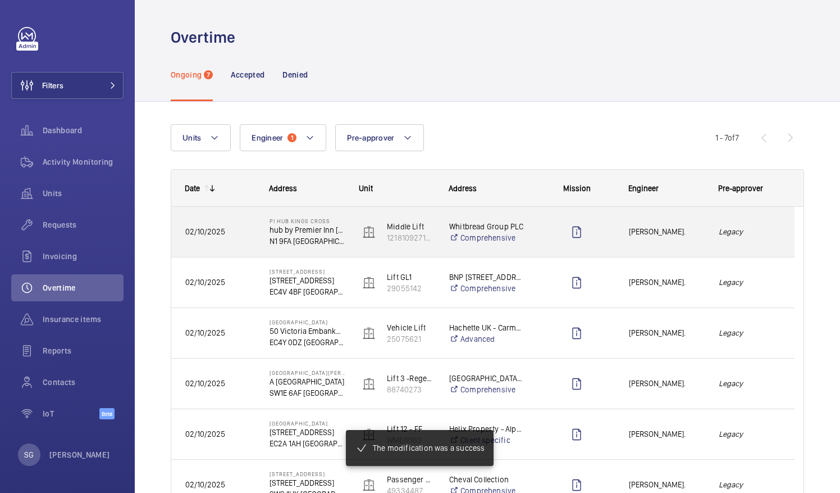
click at [746, 230] on em "Legacy" at bounding box center [750, 231] width 62 height 13
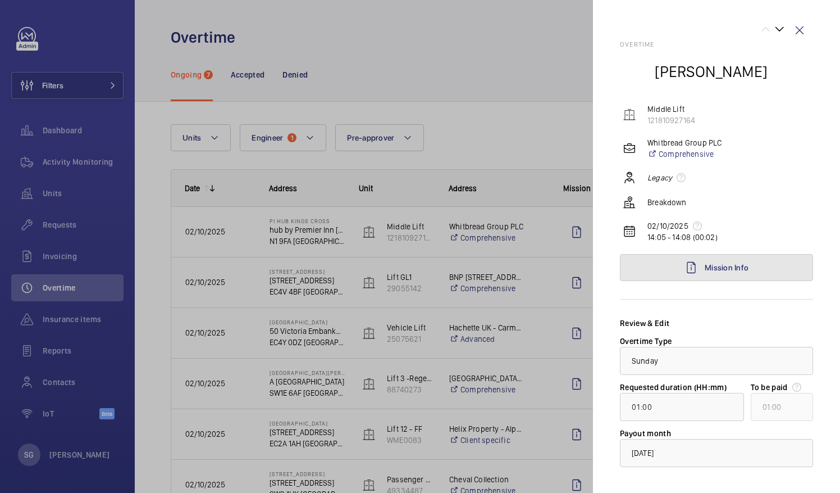
click at [757, 266] on link "Mission Info" at bounding box center [716, 267] width 193 height 27
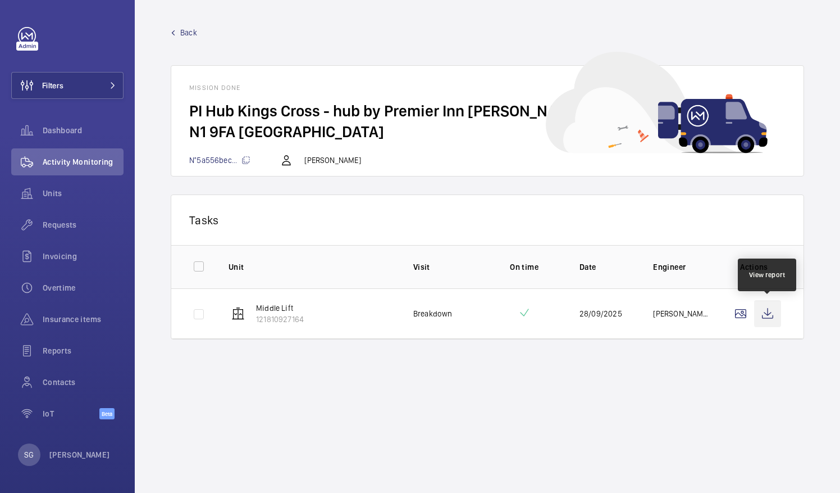
click at [768, 312] on wm-front-icon-button at bounding box center [767, 313] width 27 height 27
click at [172, 31] on mat-icon at bounding box center [173, 32] width 5 height 5
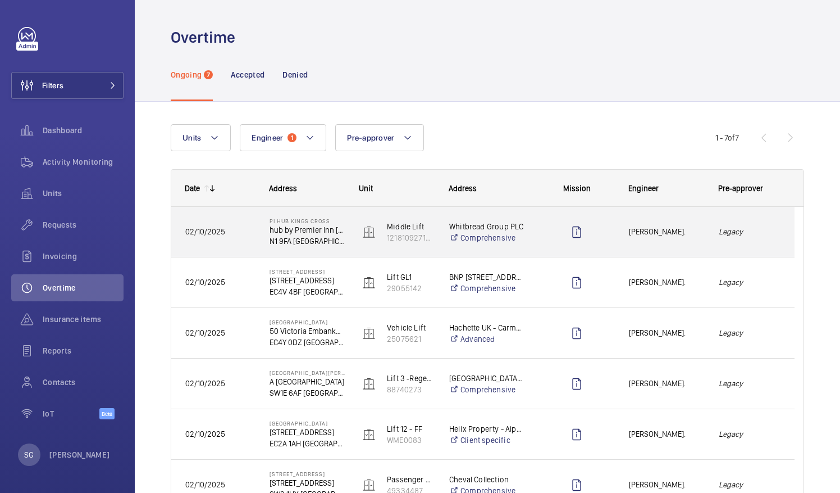
click at [760, 235] on em "Legacy" at bounding box center [750, 231] width 62 height 13
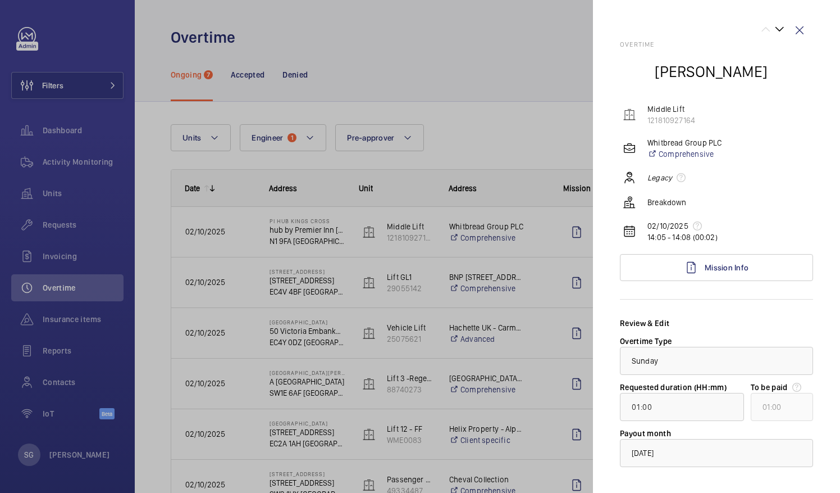
scroll to position [53, 0]
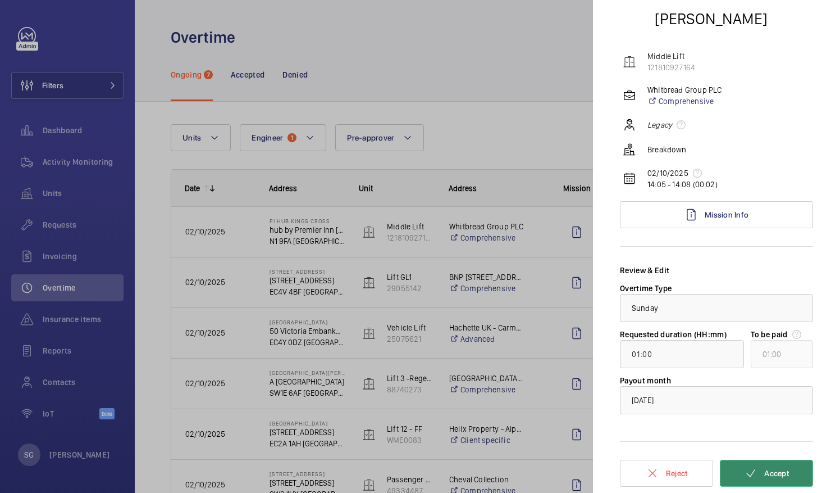
click at [779, 465] on button "Accept" at bounding box center [766, 472] width 93 height 27
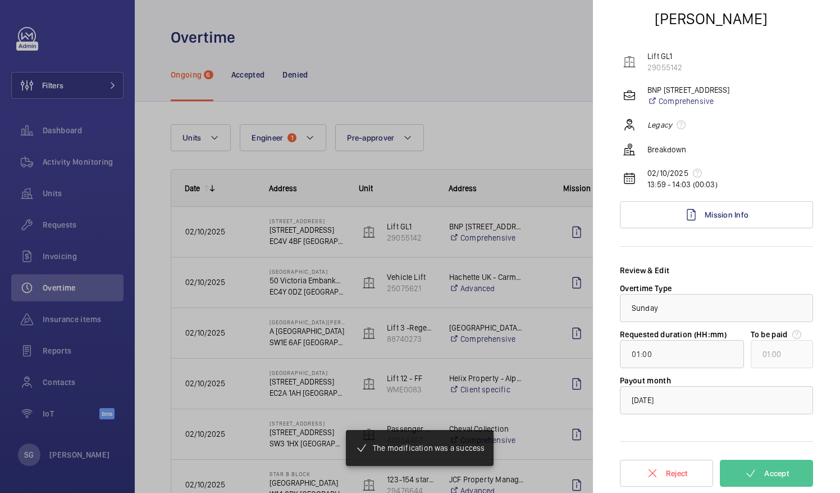
click at [551, 129] on div at bounding box center [420, 246] width 840 height 493
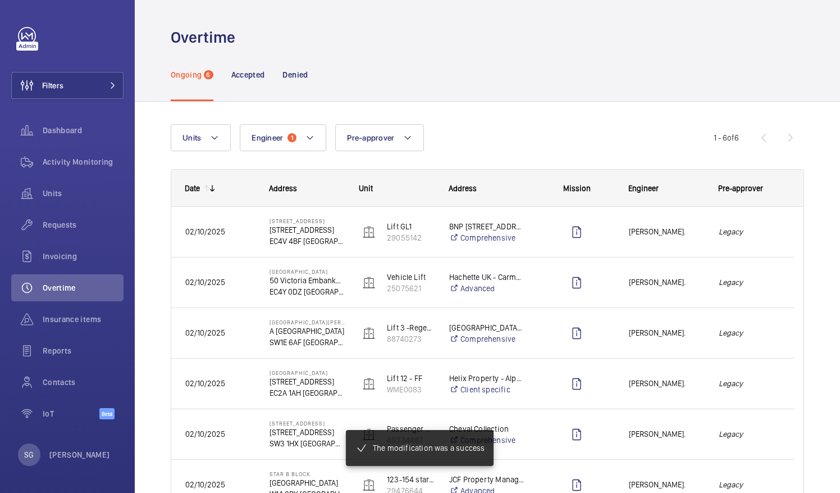
scroll to position [71, 0]
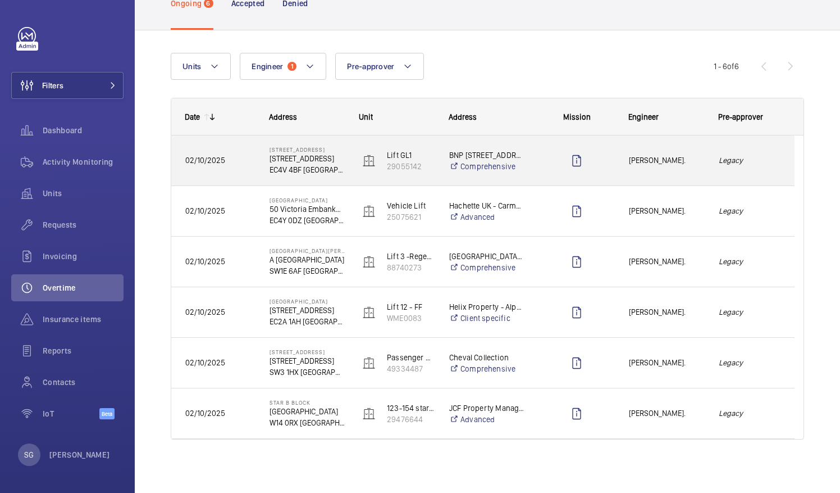
click at [745, 172] on div "Legacy" at bounding box center [749, 160] width 89 height 35
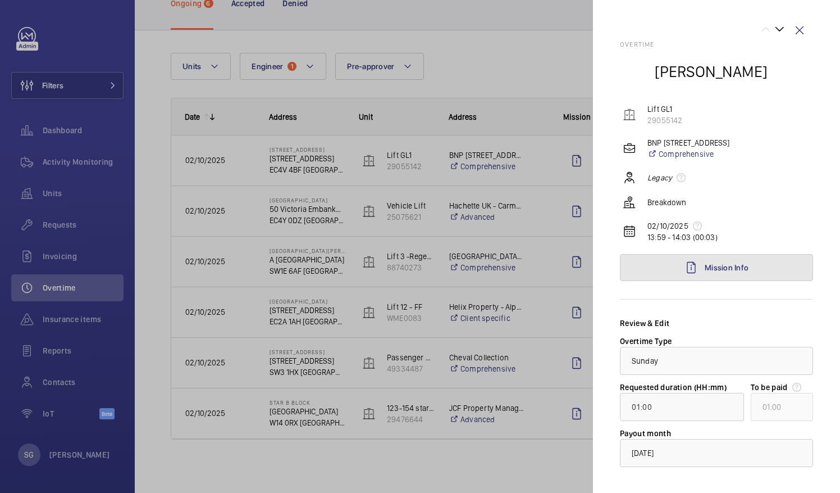
click at [732, 261] on link "Mission Info" at bounding box center [716, 267] width 193 height 27
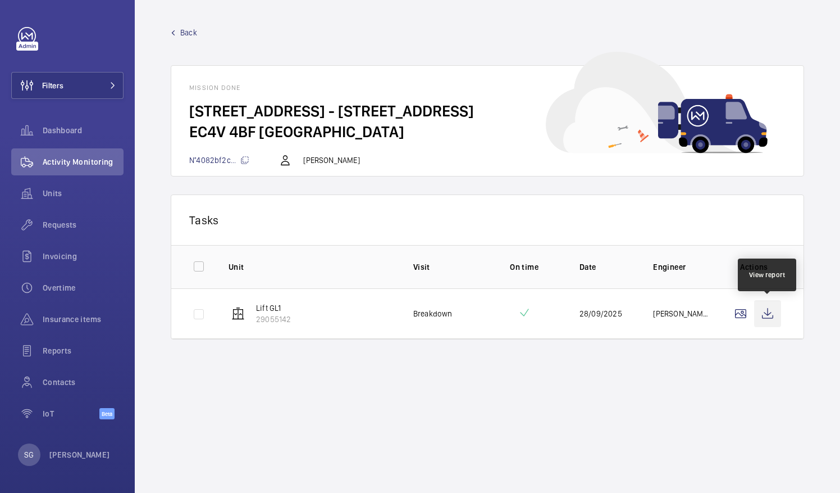
click at [768, 314] on wm-front-icon-button at bounding box center [767, 313] width 27 height 27
click at [186, 33] on span "Back" at bounding box center [188, 32] width 17 height 11
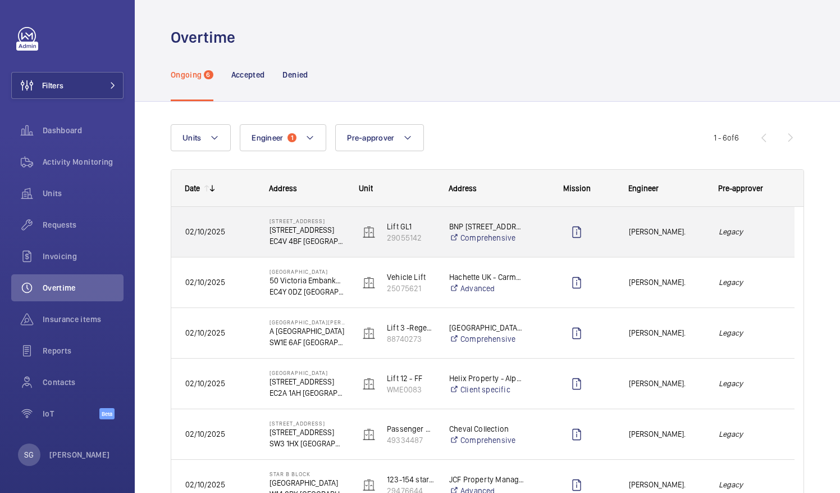
click at [765, 225] on em "Legacy" at bounding box center [750, 231] width 62 height 13
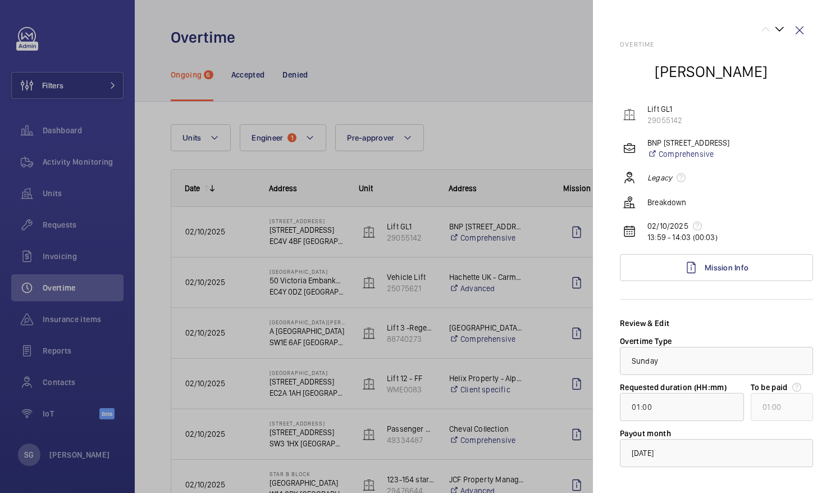
scroll to position [53, 0]
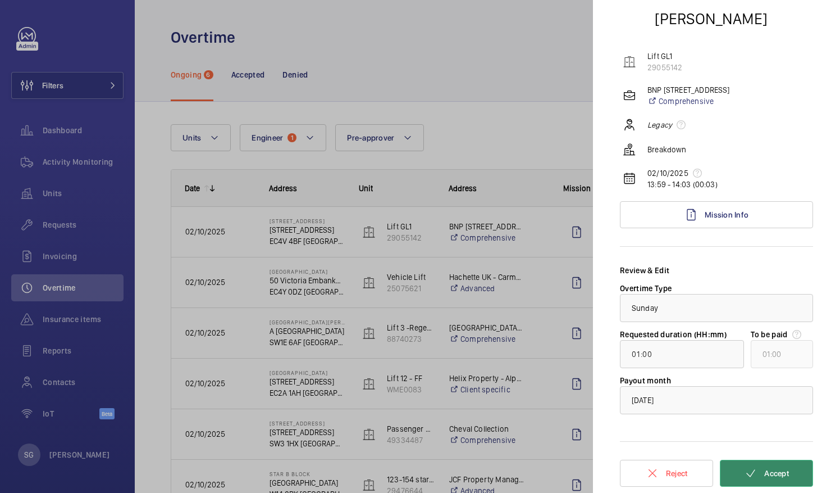
click at [770, 465] on button "Accept" at bounding box center [766, 472] width 93 height 27
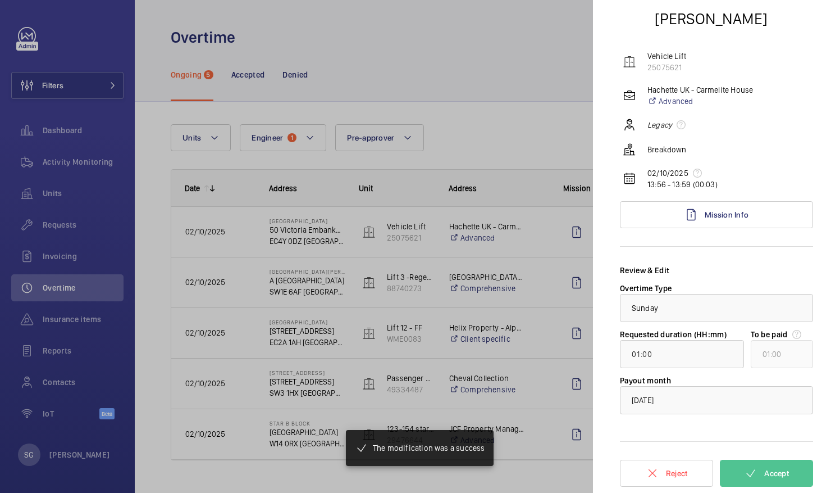
click at [538, 128] on div at bounding box center [420, 246] width 840 height 493
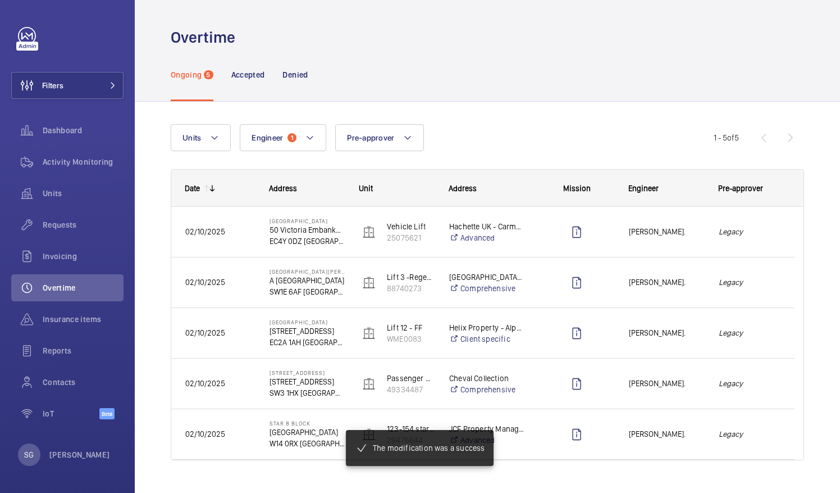
scroll to position [0, 0]
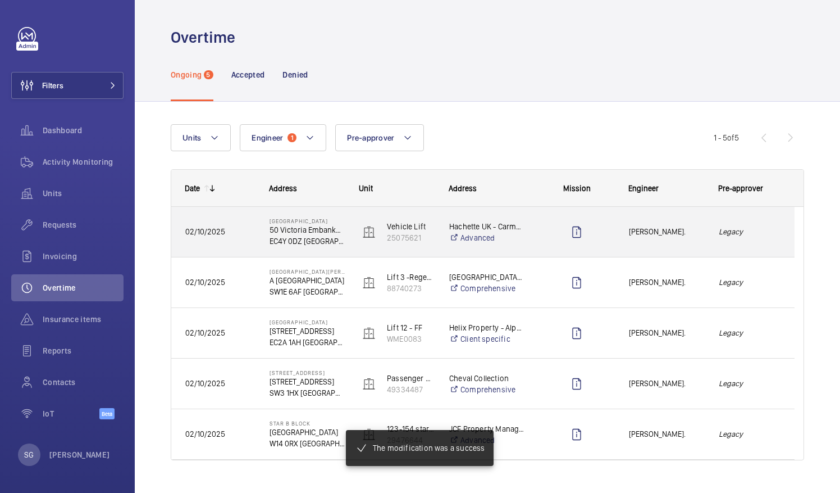
click at [754, 220] on div "Legacy" at bounding box center [749, 231] width 89 height 35
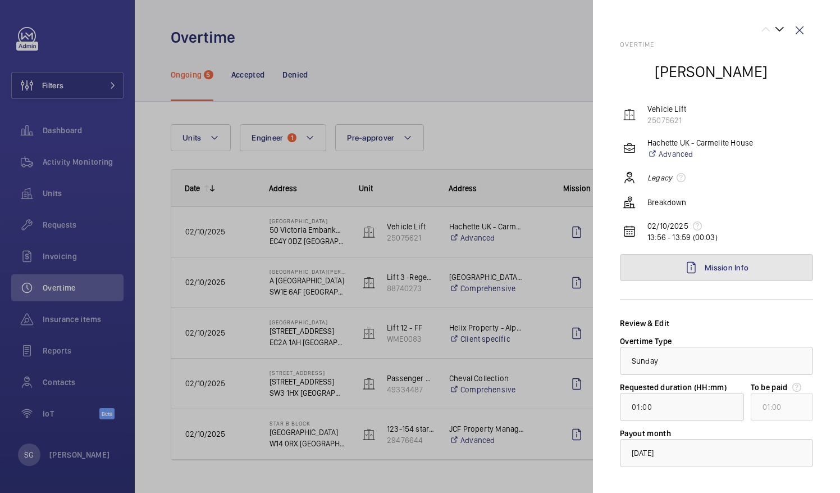
click at [763, 265] on link "Mission Info" at bounding box center [716, 267] width 193 height 27
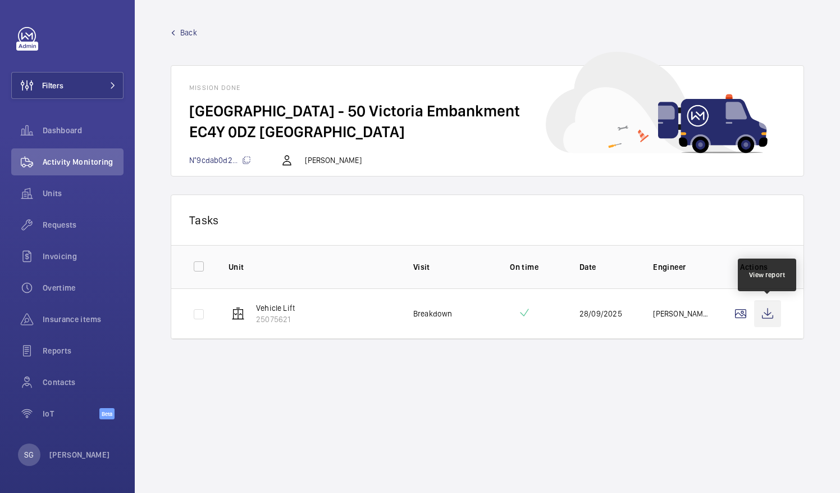
click at [767, 312] on wm-front-icon-button at bounding box center [767, 313] width 27 height 27
click at [180, 29] on link "Back" at bounding box center [487, 32] width 633 height 11
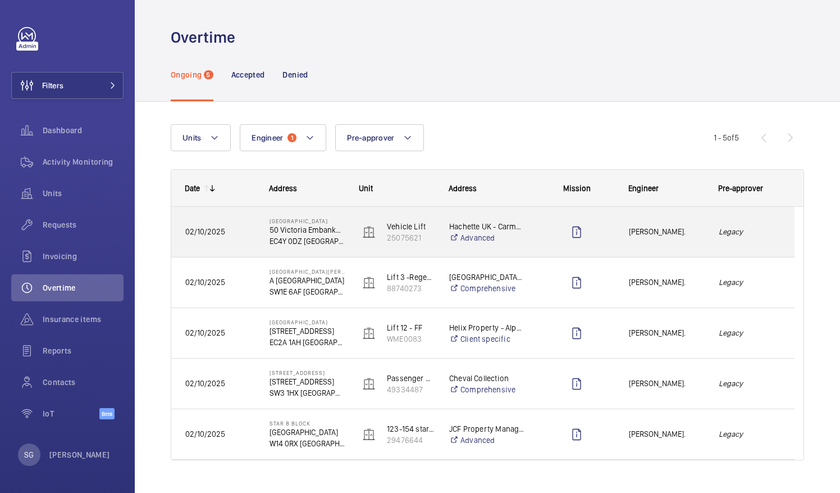
click at [758, 241] on div "Legacy" at bounding box center [749, 231] width 89 height 35
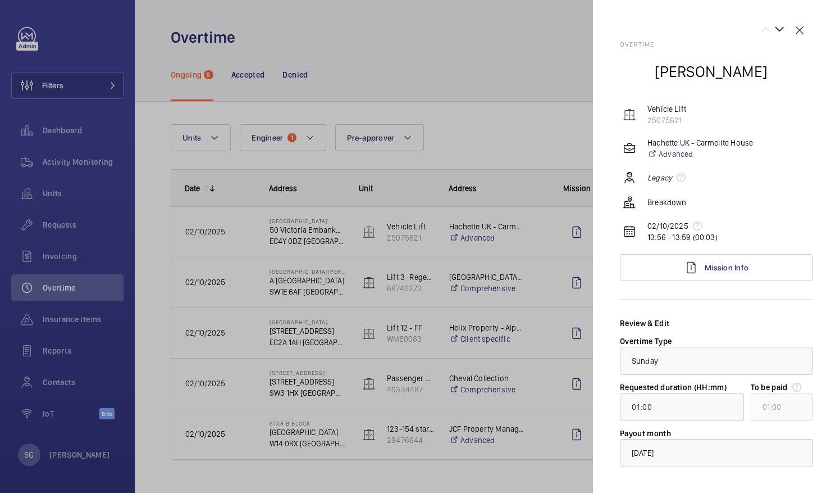
scroll to position [53, 0]
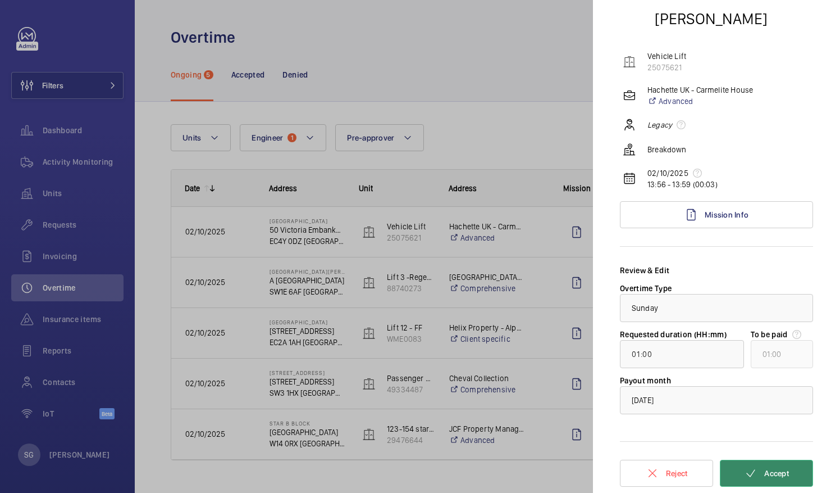
click at [755, 474] on button "Accept" at bounding box center [766, 472] width 93 height 27
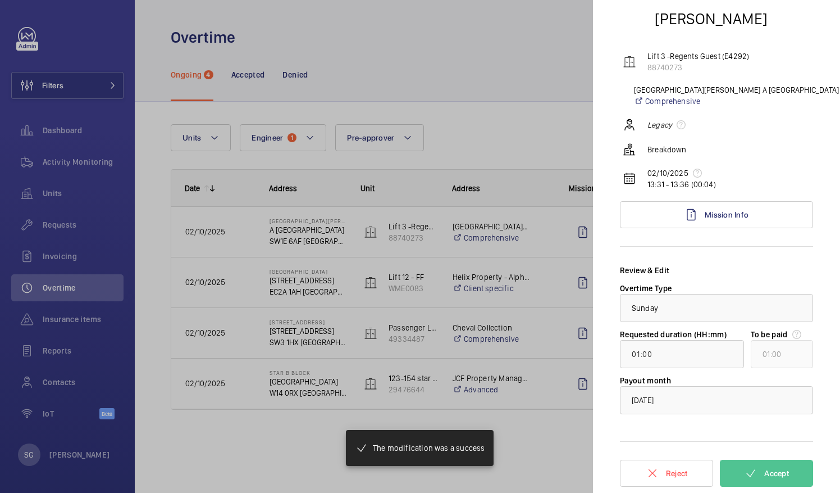
click at [518, 107] on div at bounding box center [420, 246] width 840 height 493
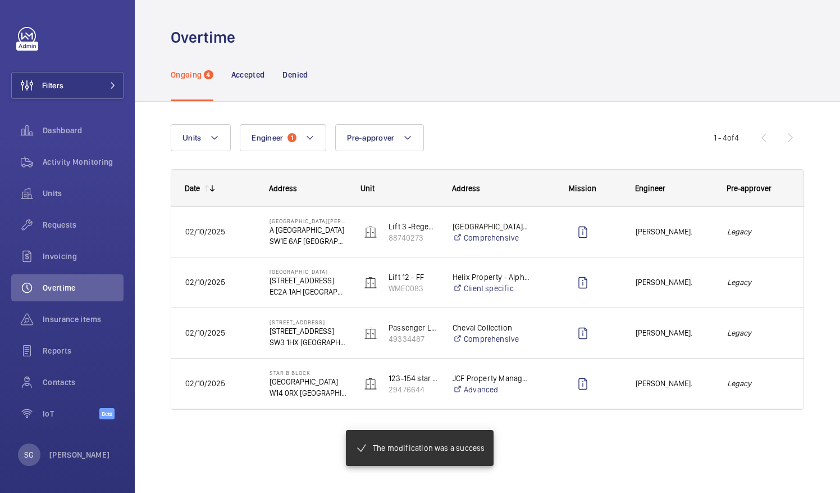
scroll to position [0, 0]
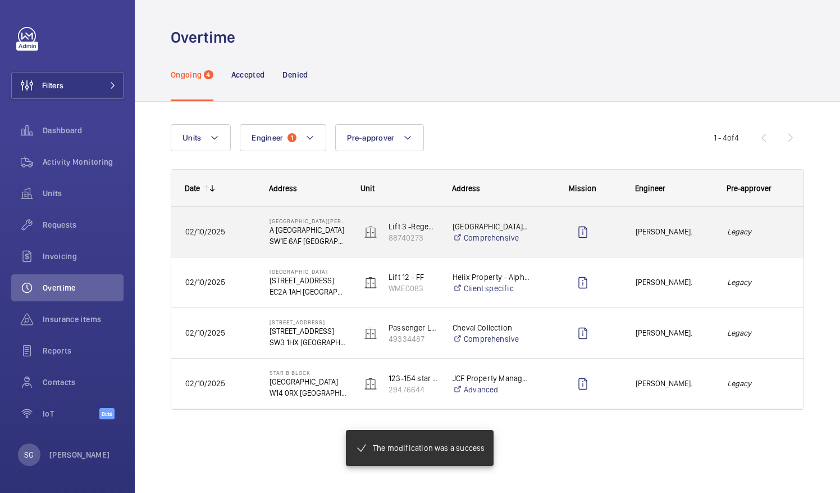
click at [772, 229] on em "Legacy" at bounding box center [758, 231] width 63 height 13
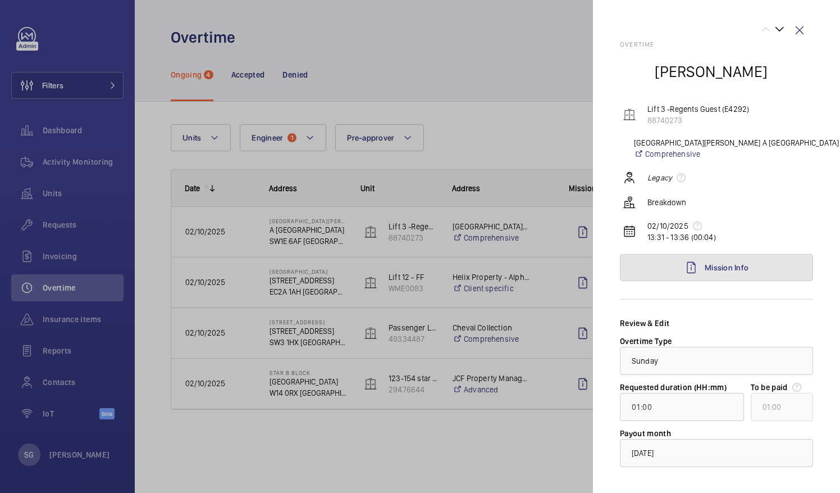
click at [774, 267] on link "Mission Info" at bounding box center [716, 267] width 193 height 27
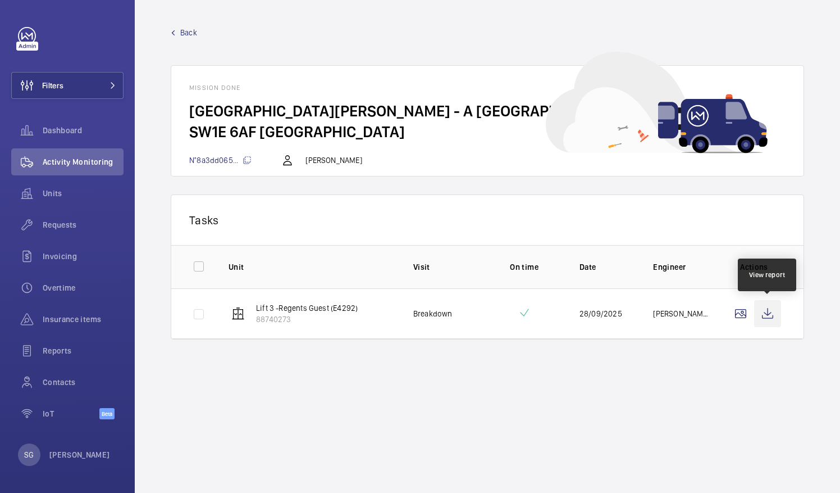
click at [772, 317] on wm-front-icon-button at bounding box center [767, 313] width 27 height 27
click at [190, 34] on span "Back" at bounding box center [188, 32] width 17 height 11
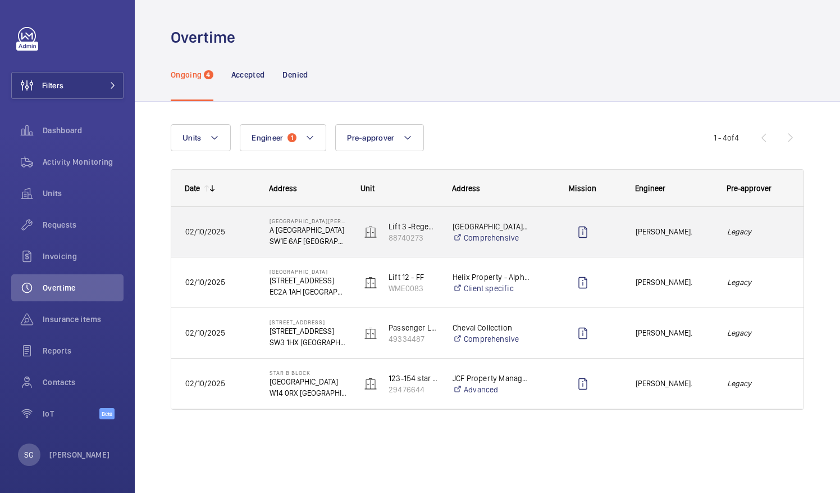
click at [757, 230] on em "Legacy" at bounding box center [758, 231] width 63 height 13
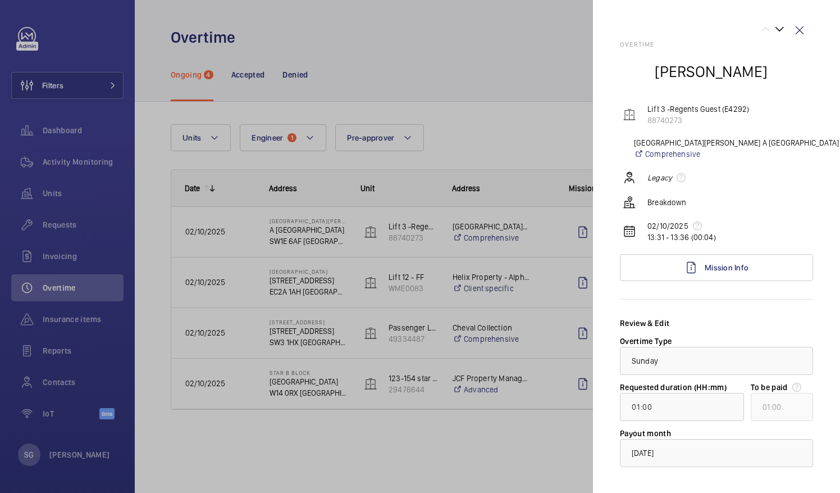
scroll to position [53, 0]
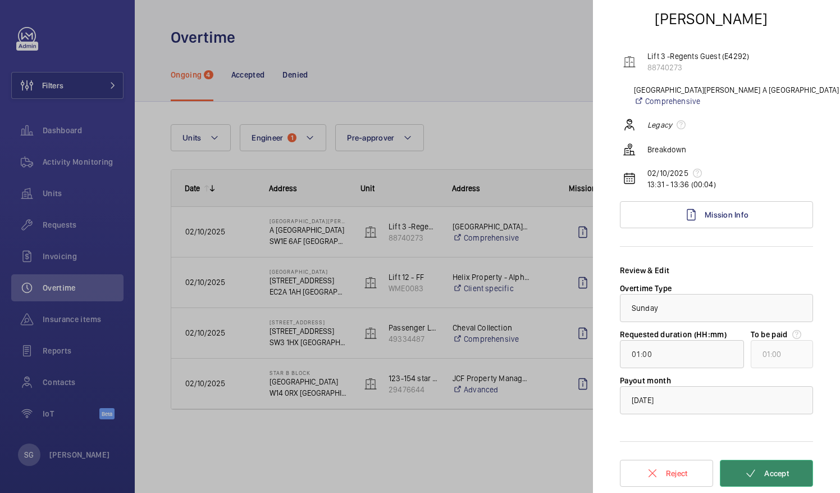
click at [773, 468] on span "Accept" at bounding box center [776, 472] width 25 height 9
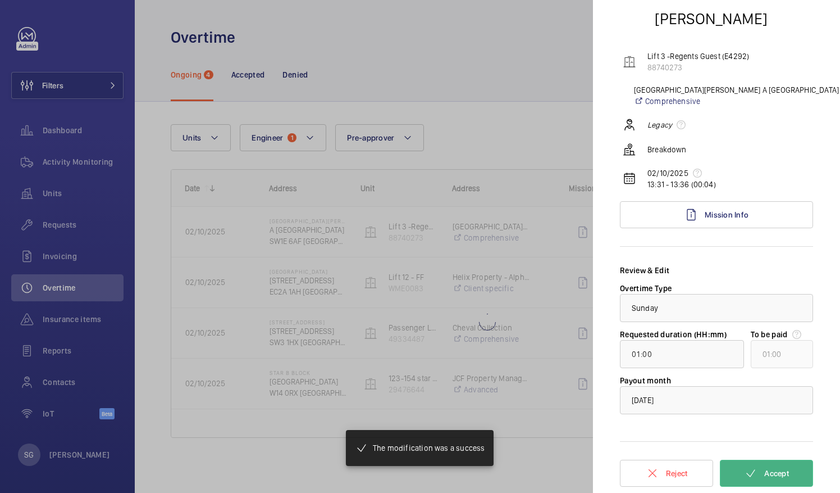
type input "16:00"
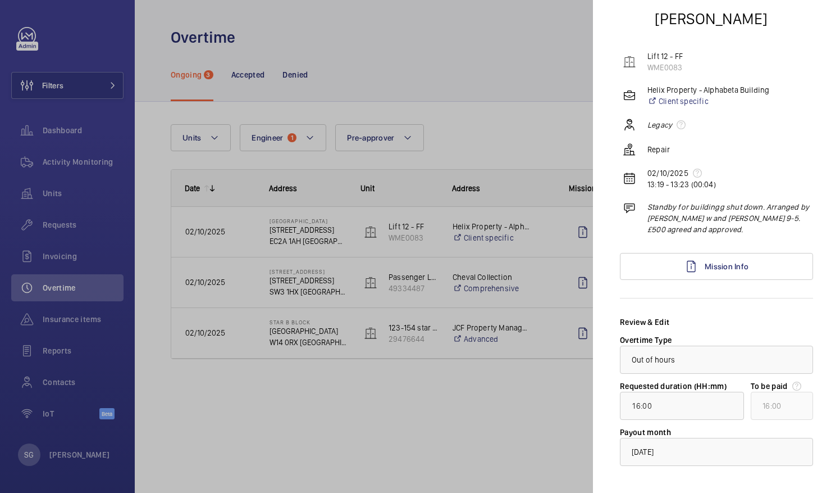
click at [518, 134] on div at bounding box center [420, 246] width 840 height 493
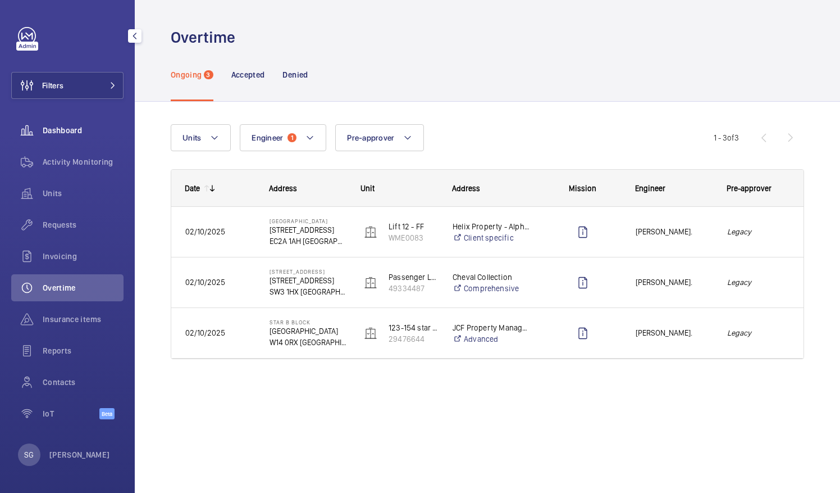
click at [86, 123] on div "Dashboard" at bounding box center [67, 130] width 112 height 27
